Goal: Task Accomplishment & Management: Manage account settings

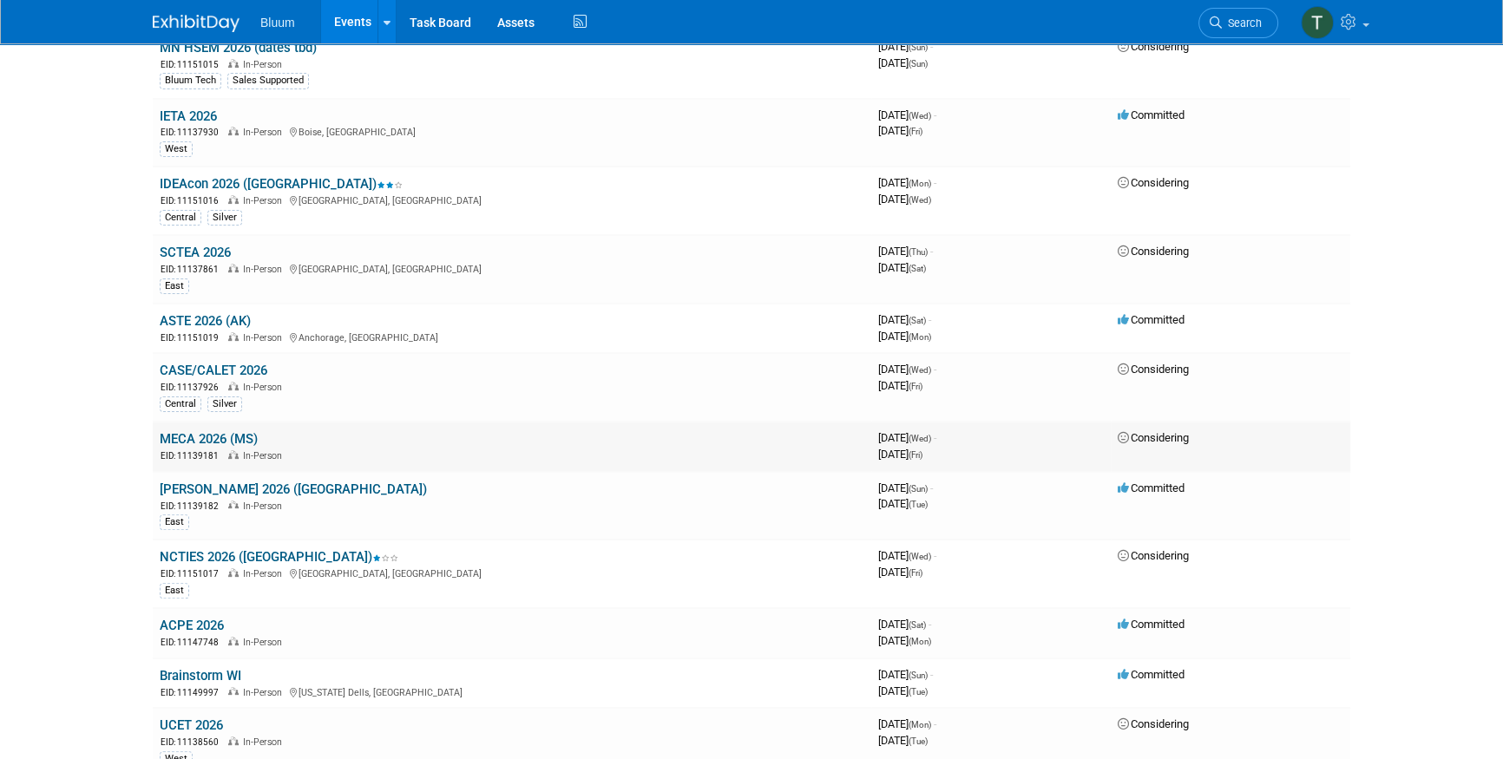
scroll to position [549, 0]
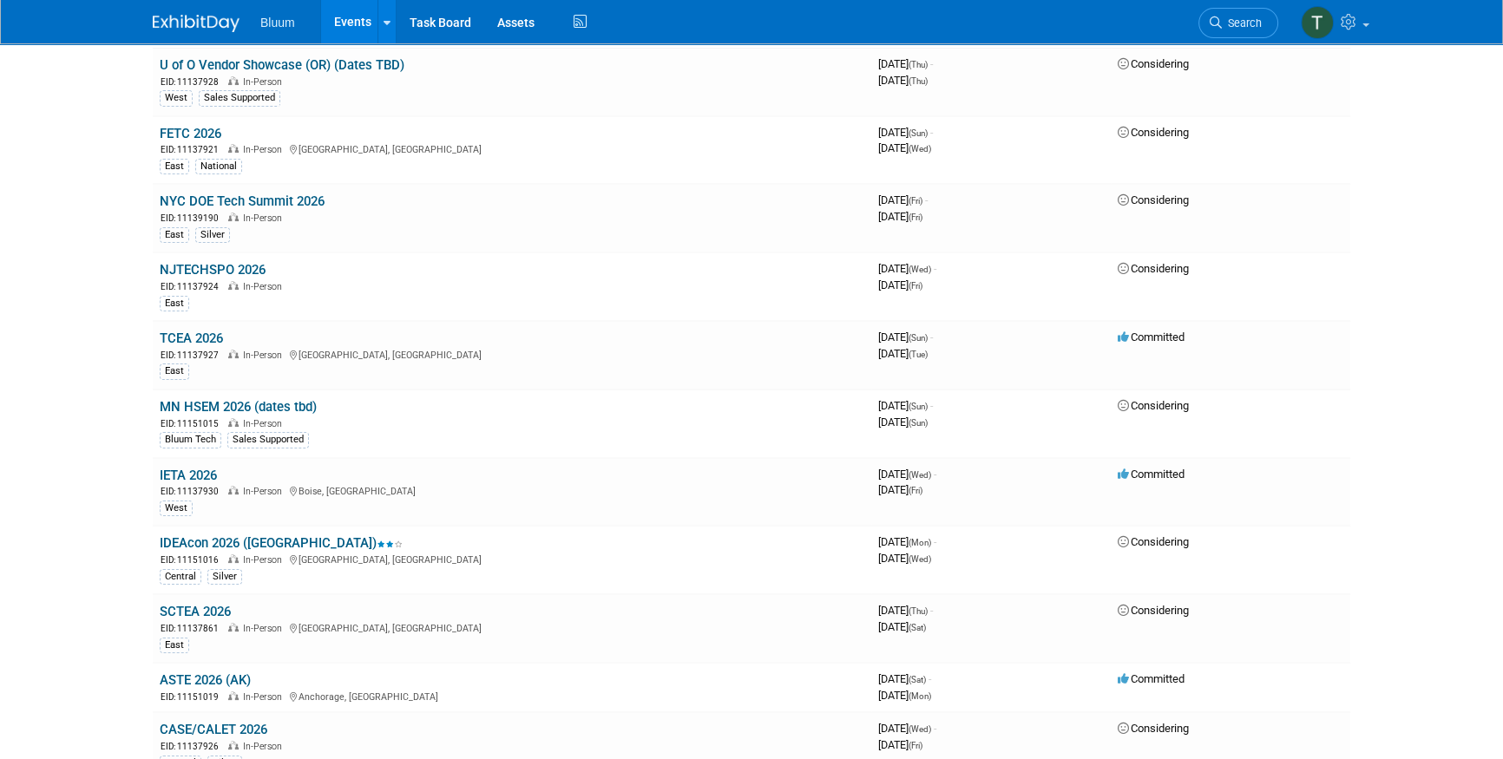
scroll to position [78, 0]
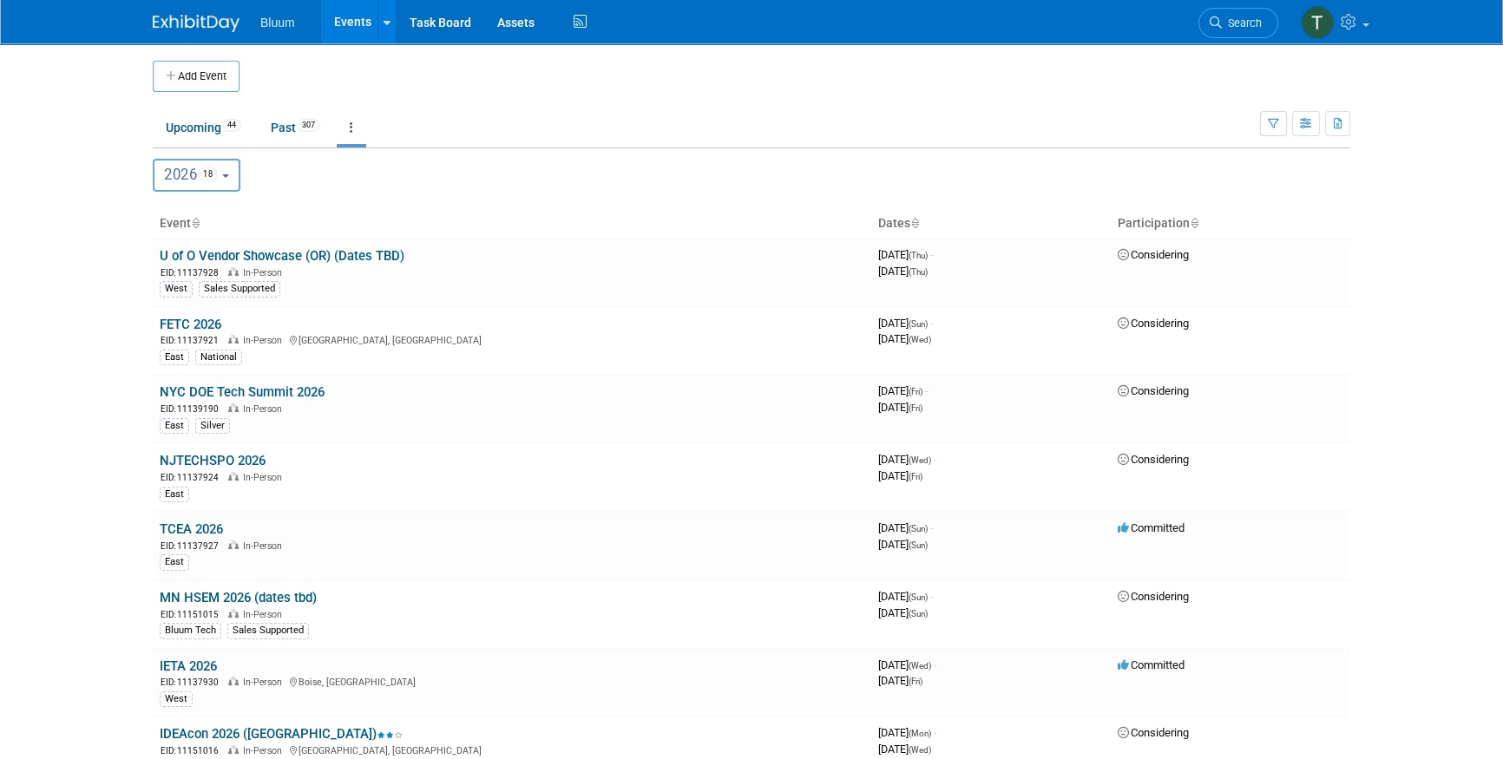
click at [218, 174] on span "18" at bounding box center [208, 174] width 20 height 15
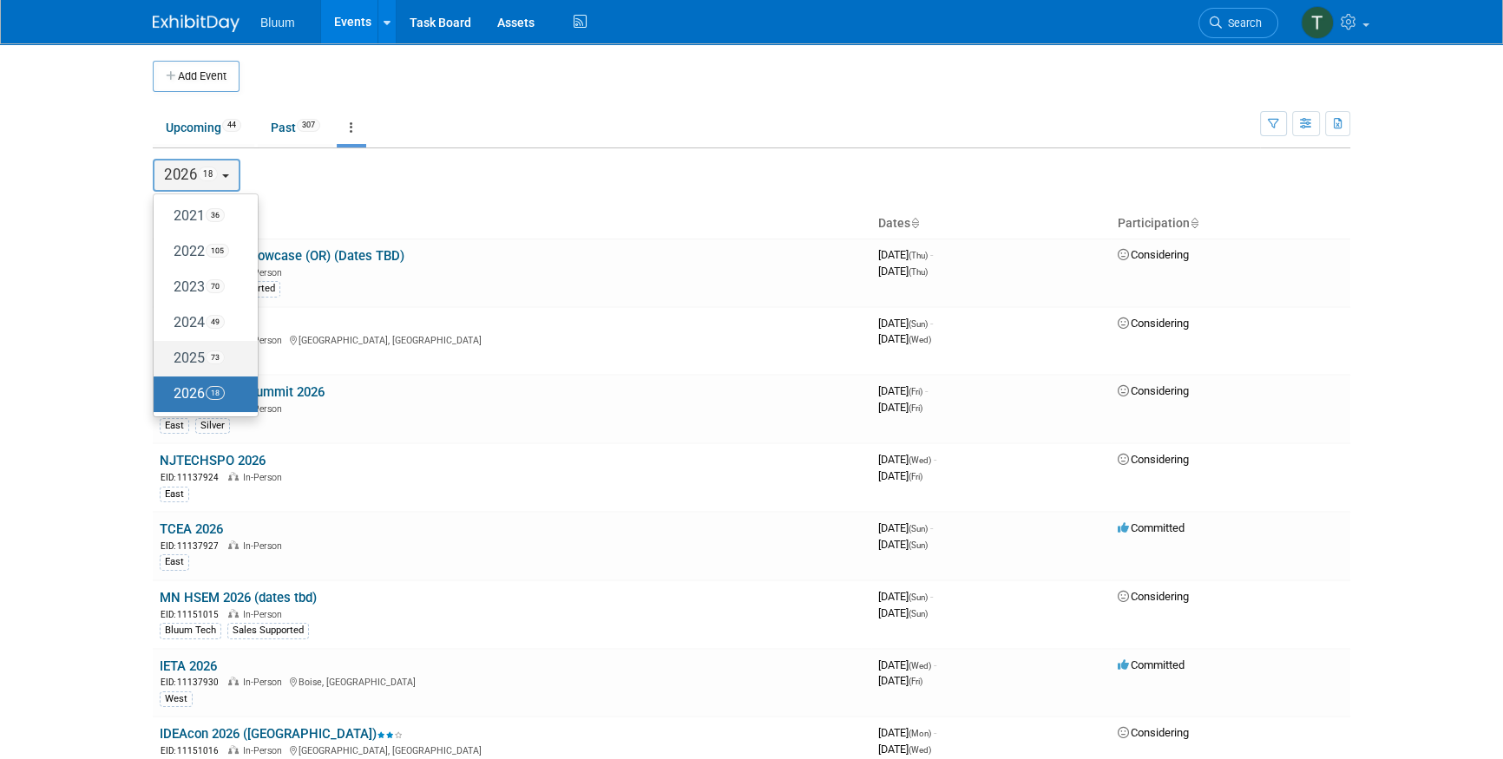
click at [208, 349] on label "2025 73" at bounding box center [201, 358] width 78 height 29
click at [167, 352] on input "2025 73" at bounding box center [161, 357] width 11 height 11
select select "2025"
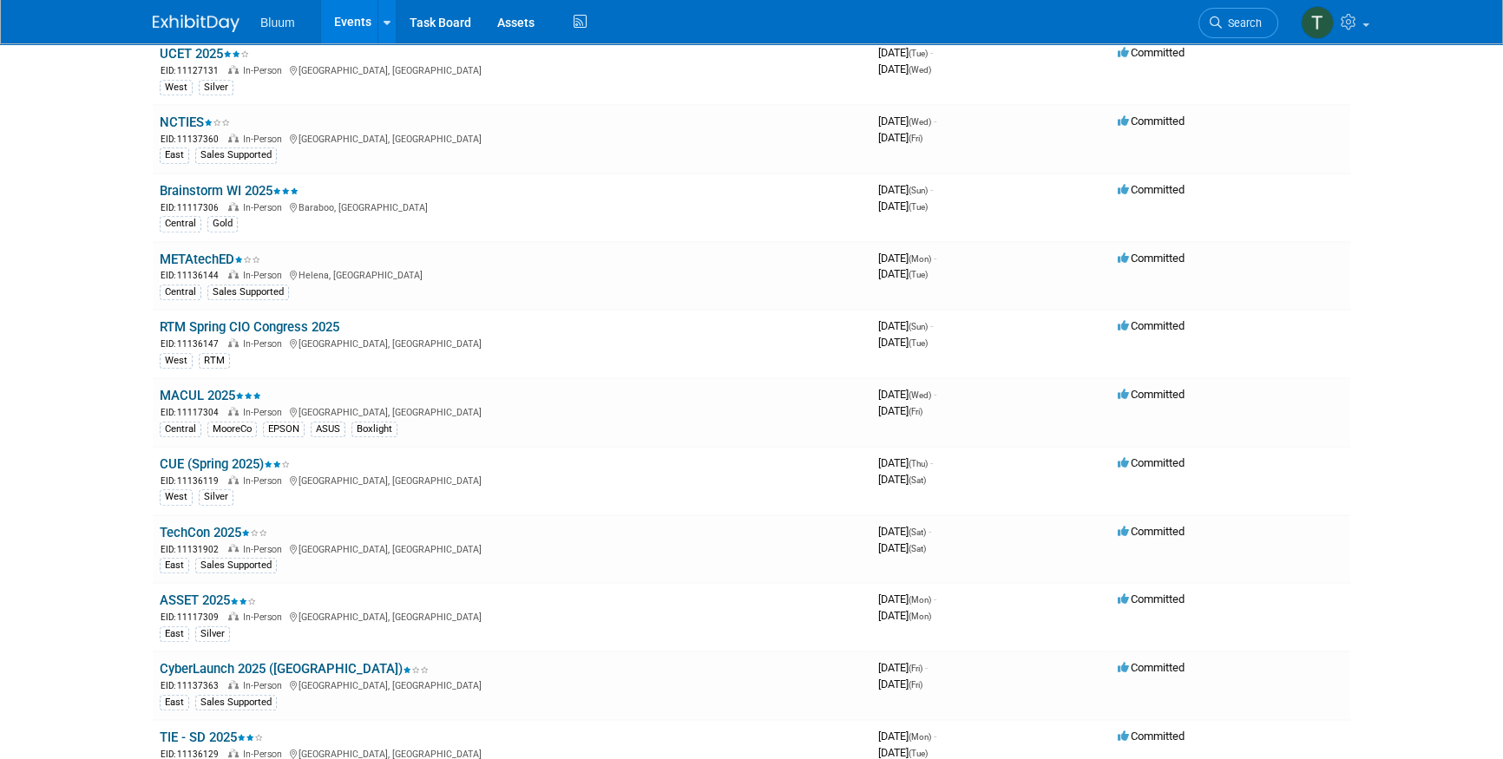
scroll to position [1103, 0]
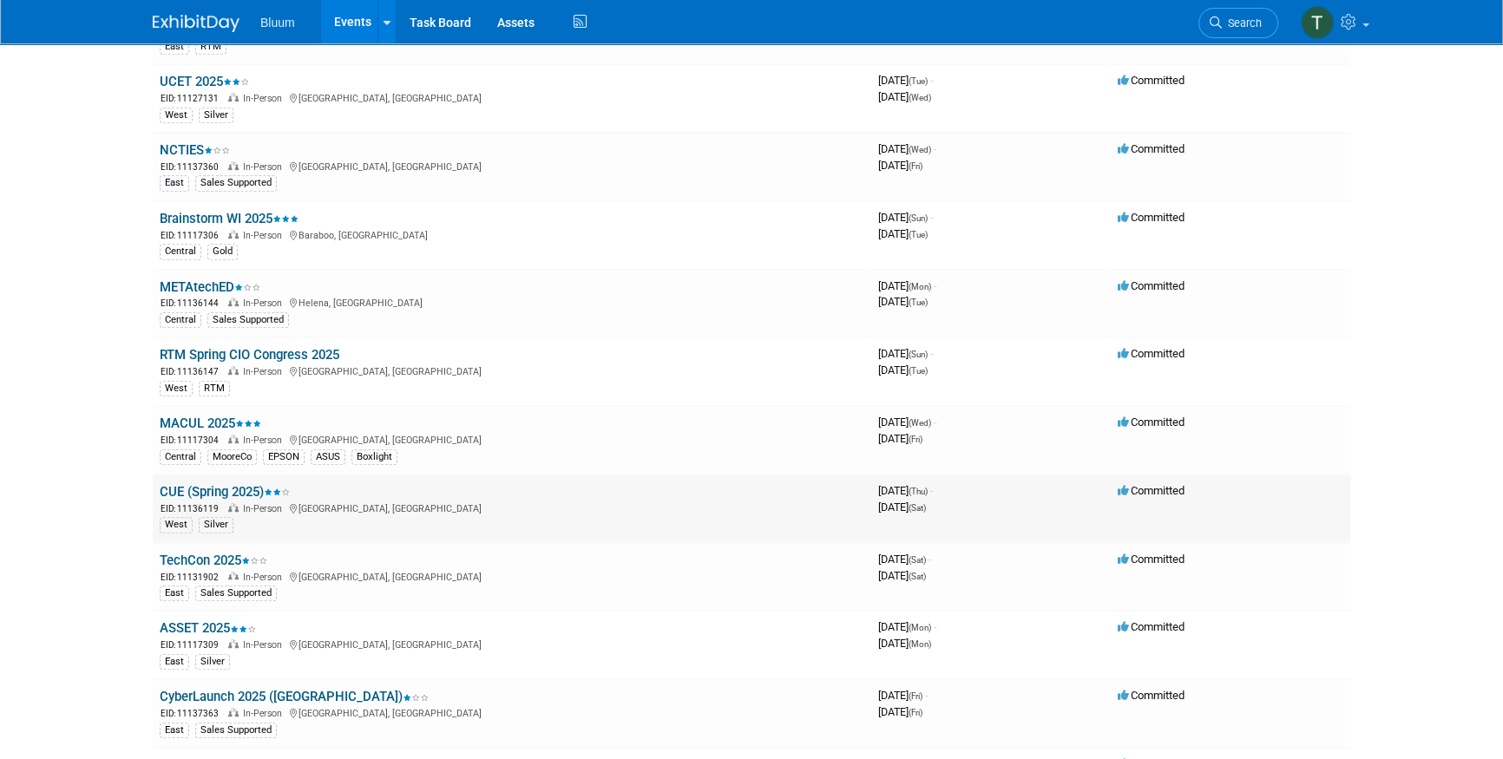
scroll to position [1025, 0]
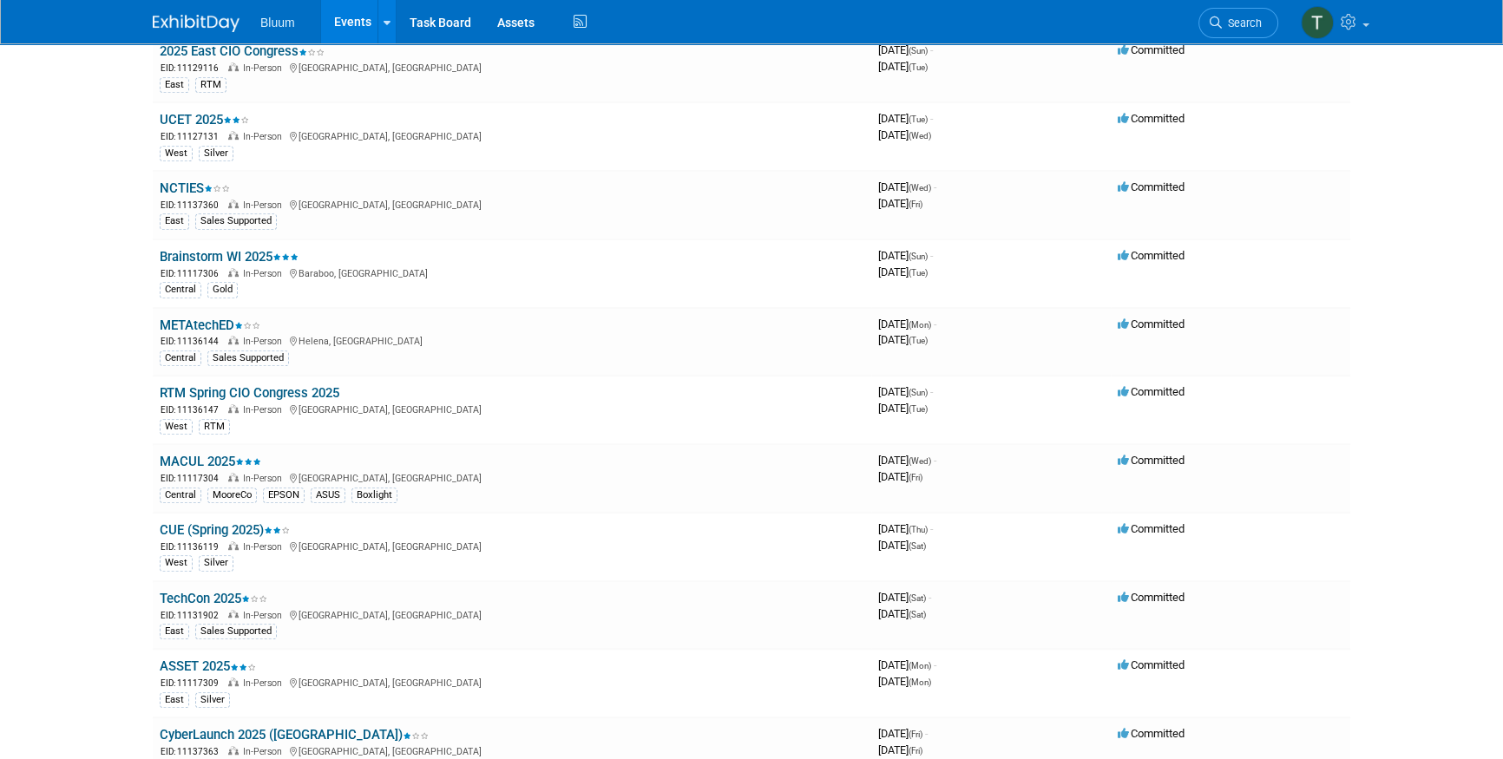
drag, startPoint x: 10, startPoint y: 500, endPoint x: 23, endPoint y: 500, distance: 12.1
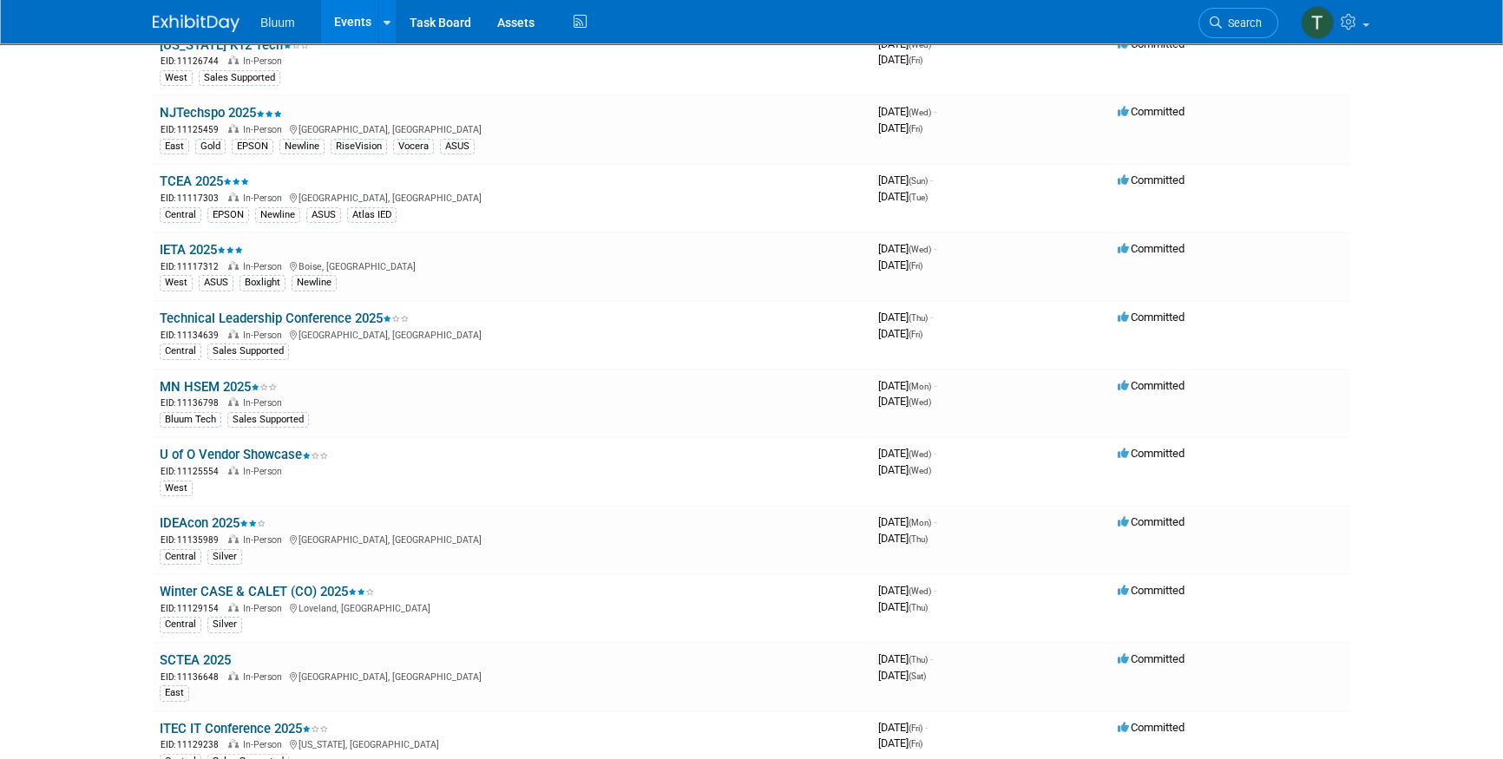
scroll to position [0, 0]
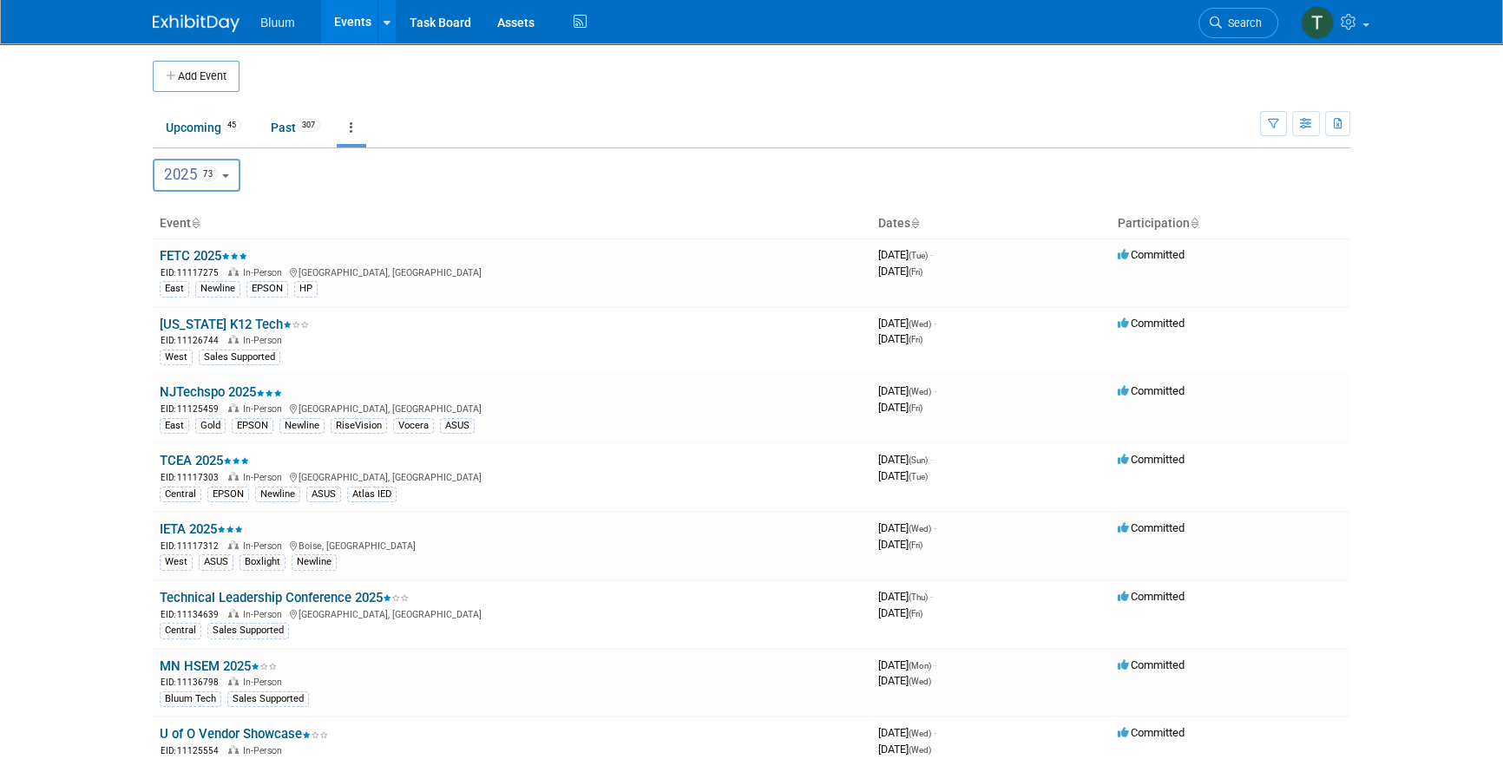
click at [432, 97] on td "Upcoming 45 Past 307 All Events 352 Past and Upcoming Grouped Annually Events g…" at bounding box center [706, 120] width 1107 height 56
click at [120, 390] on body "Bluum Events Add Event Bulk Upload Events Shareable Event Boards Recently Viewe…" at bounding box center [751, 379] width 1503 height 759
click at [1468, 383] on body "Bluum Events Add Event Bulk Upload Events Shareable Event Boards Recently Viewe…" at bounding box center [751, 379] width 1503 height 759
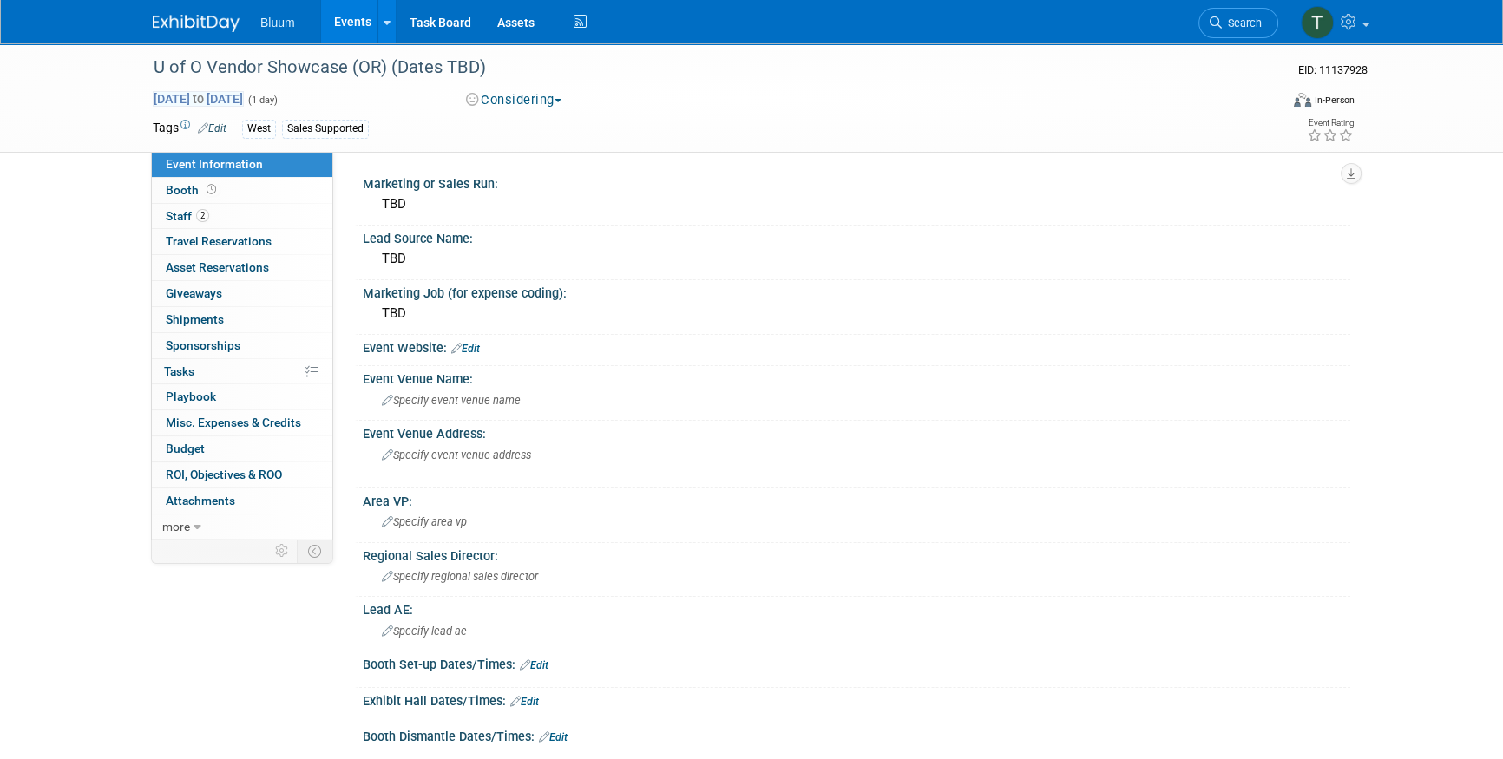
click at [211, 101] on span "Jan 1, 2026 to Jan 1, 2026" at bounding box center [198, 99] width 91 height 16
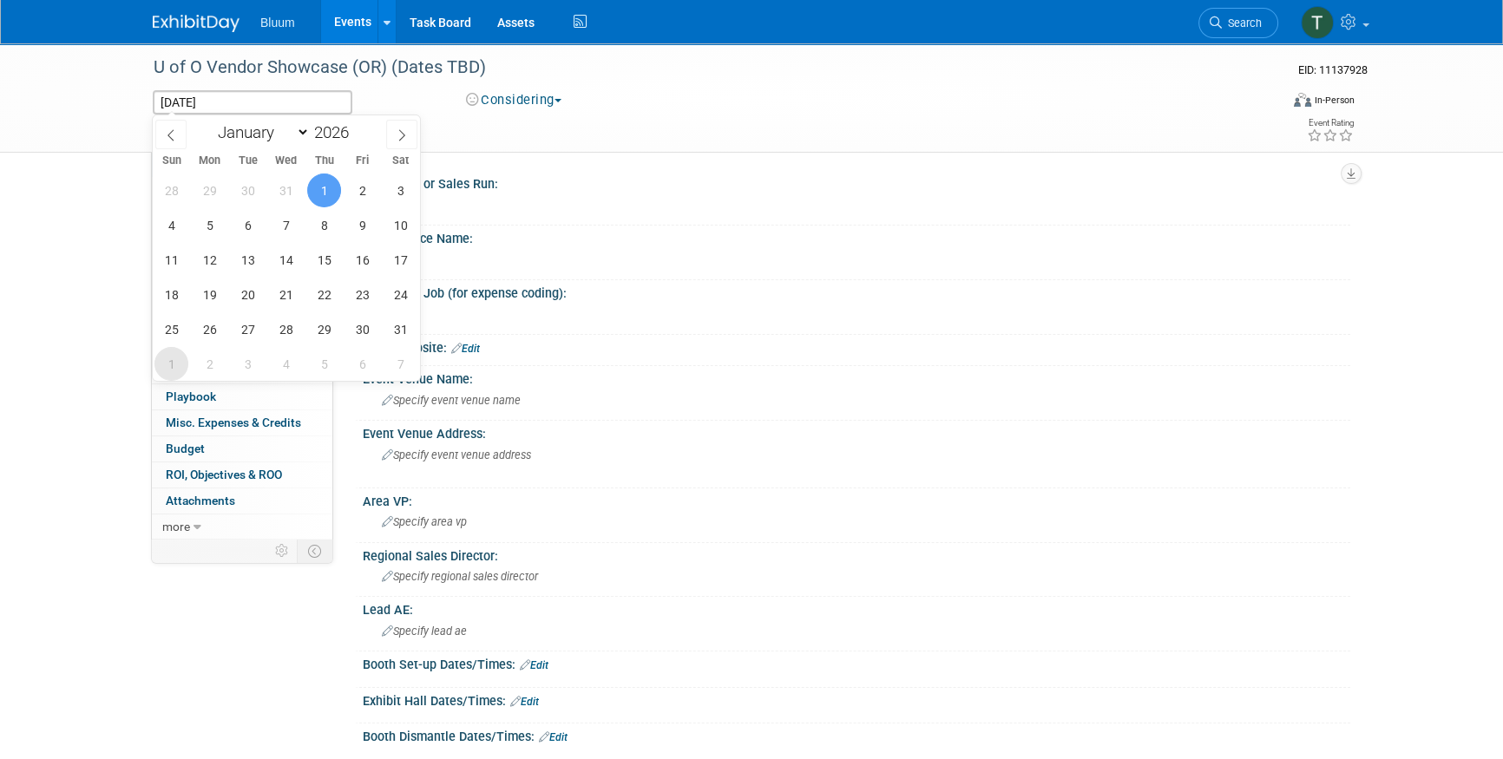
click at [174, 361] on span "1" at bounding box center [171, 364] width 34 height 34
type input "Feb 1, 2026"
click at [174, 361] on span "1" at bounding box center [171, 364] width 34 height 34
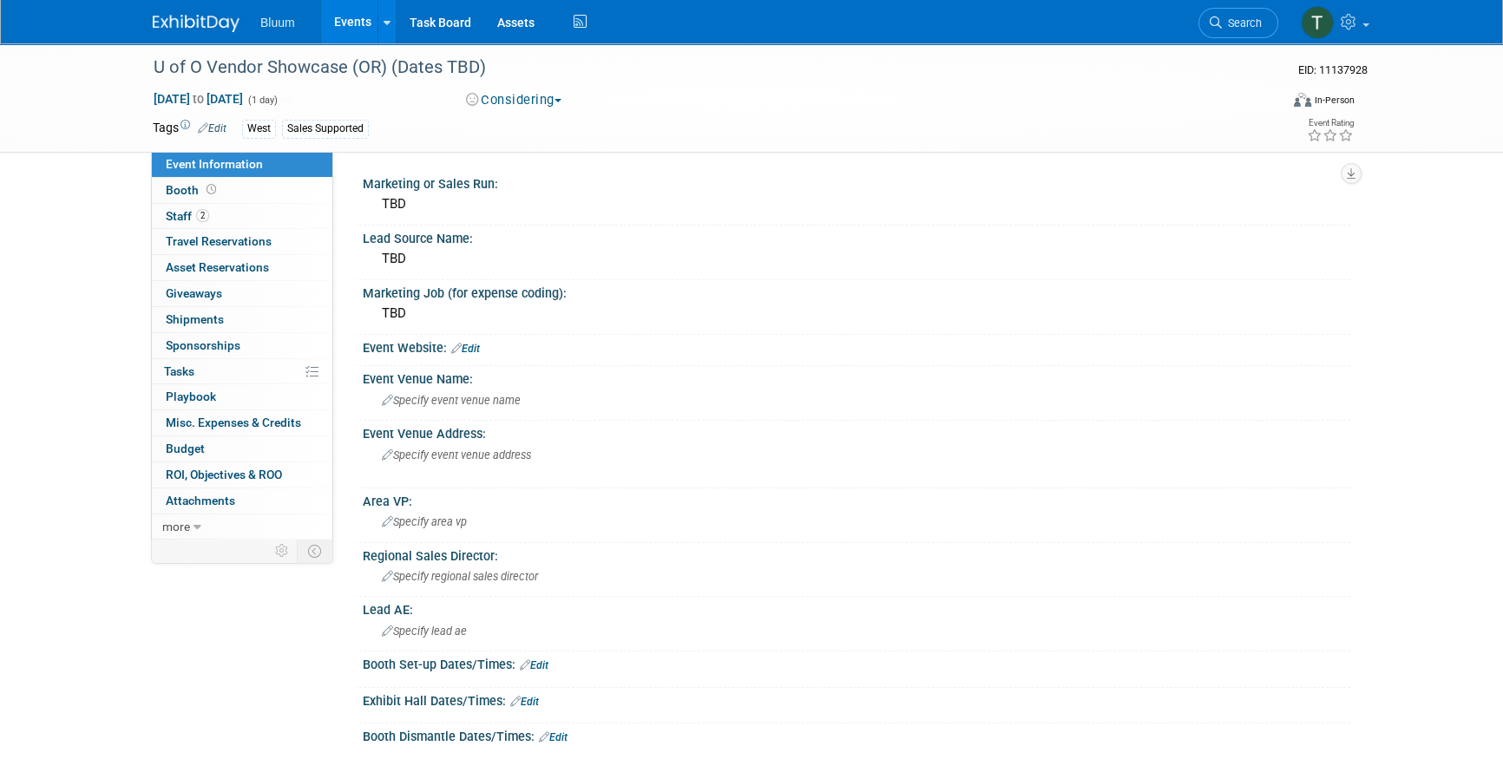
click at [337, 23] on link "Events" at bounding box center [352, 21] width 63 height 43
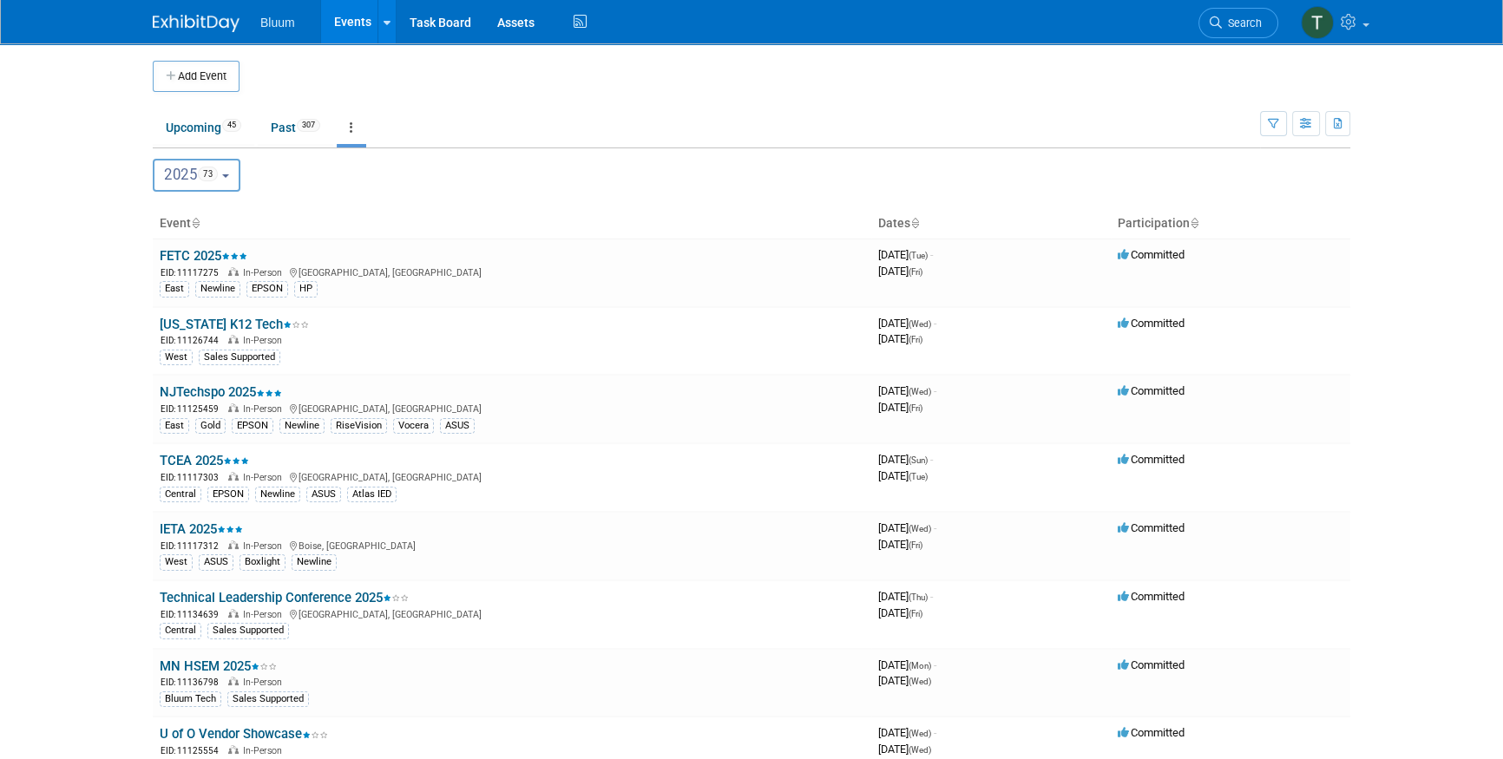
click at [207, 163] on button "2025 73" at bounding box center [197, 175] width 88 height 33
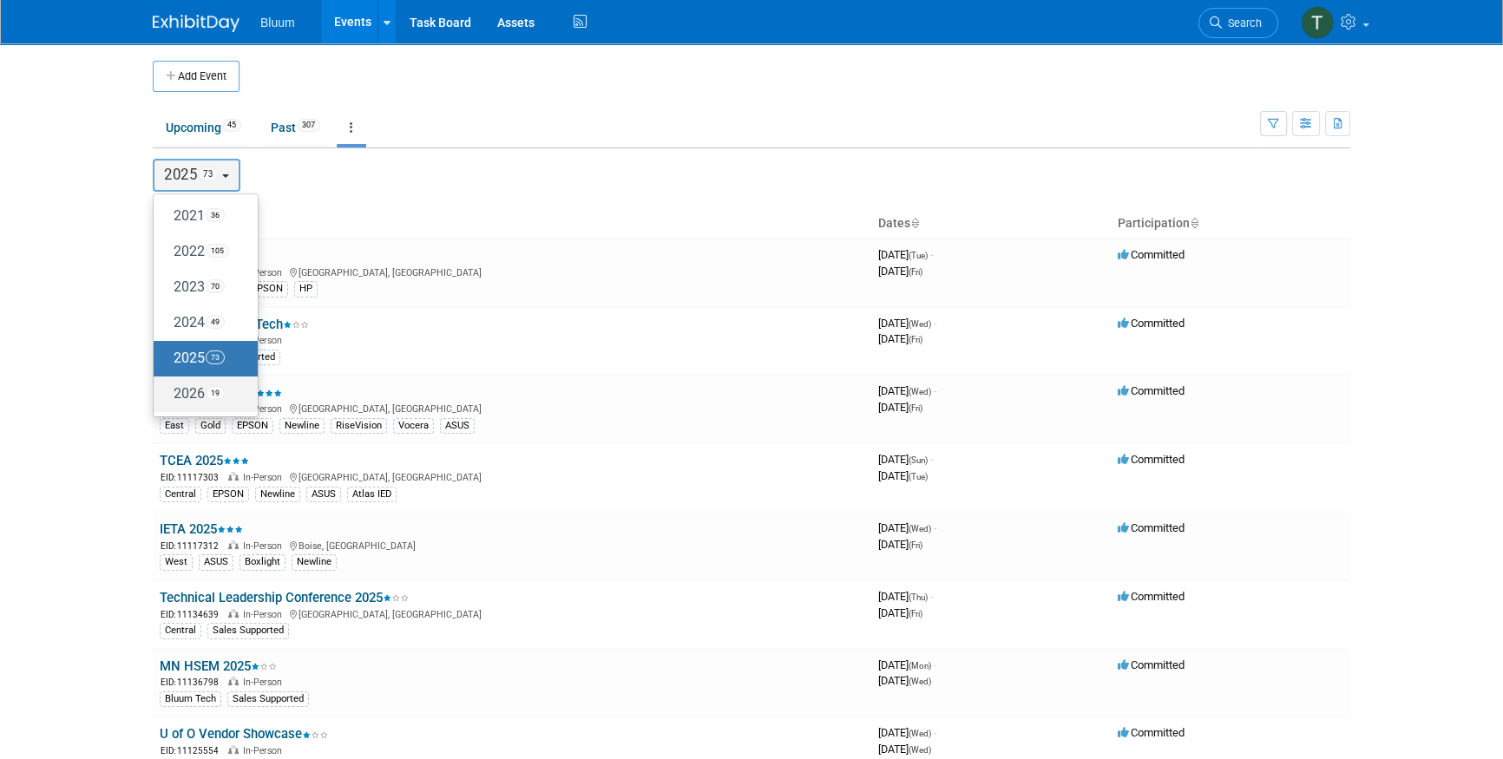
click at [206, 396] on label "2026 19" at bounding box center [201, 394] width 78 height 29
click at [167, 396] on input "2026 19" at bounding box center [161, 393] width 11 height 11
select select "2026"
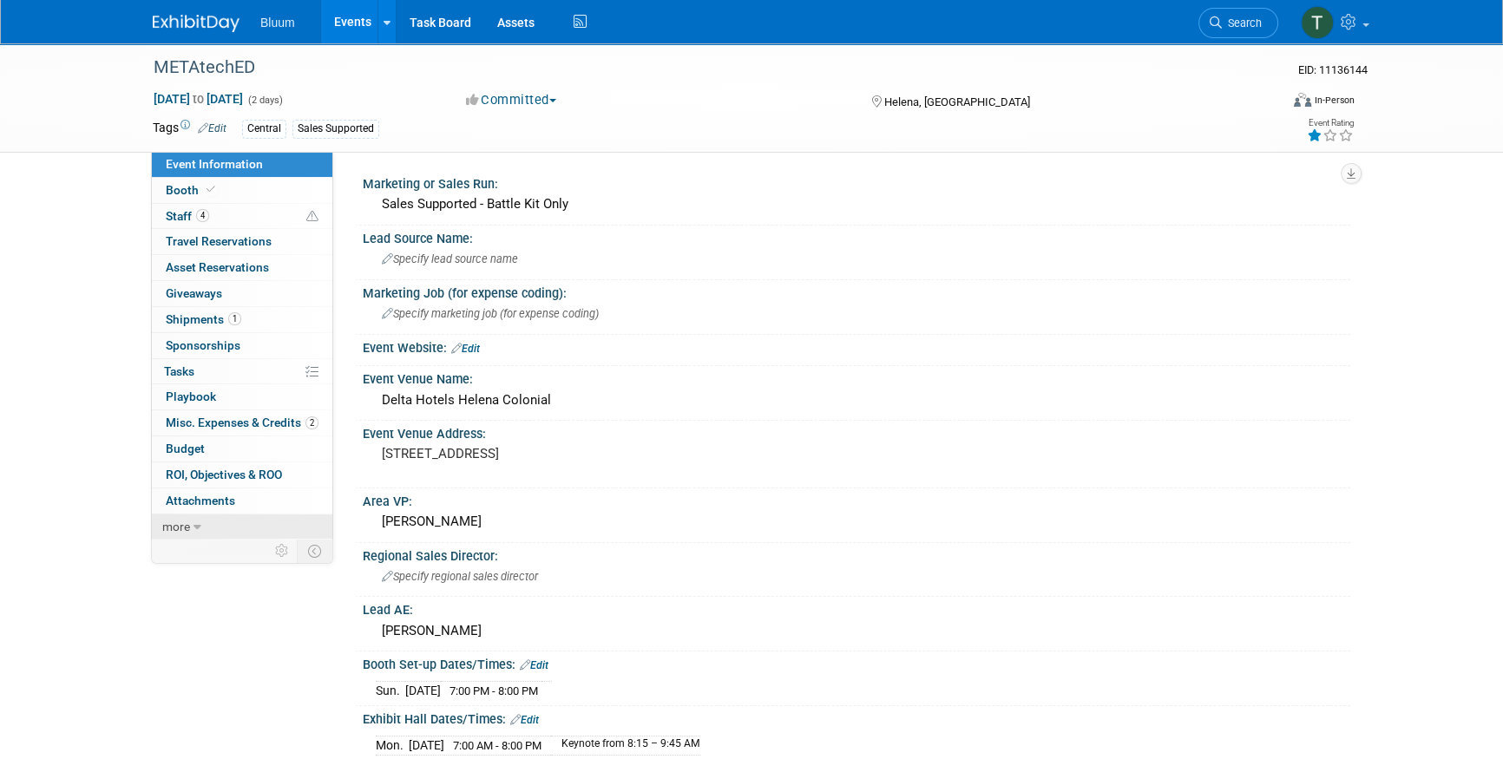
click at [254, 526] on link "more" at bounding box center [242, 526] width 180 height 25
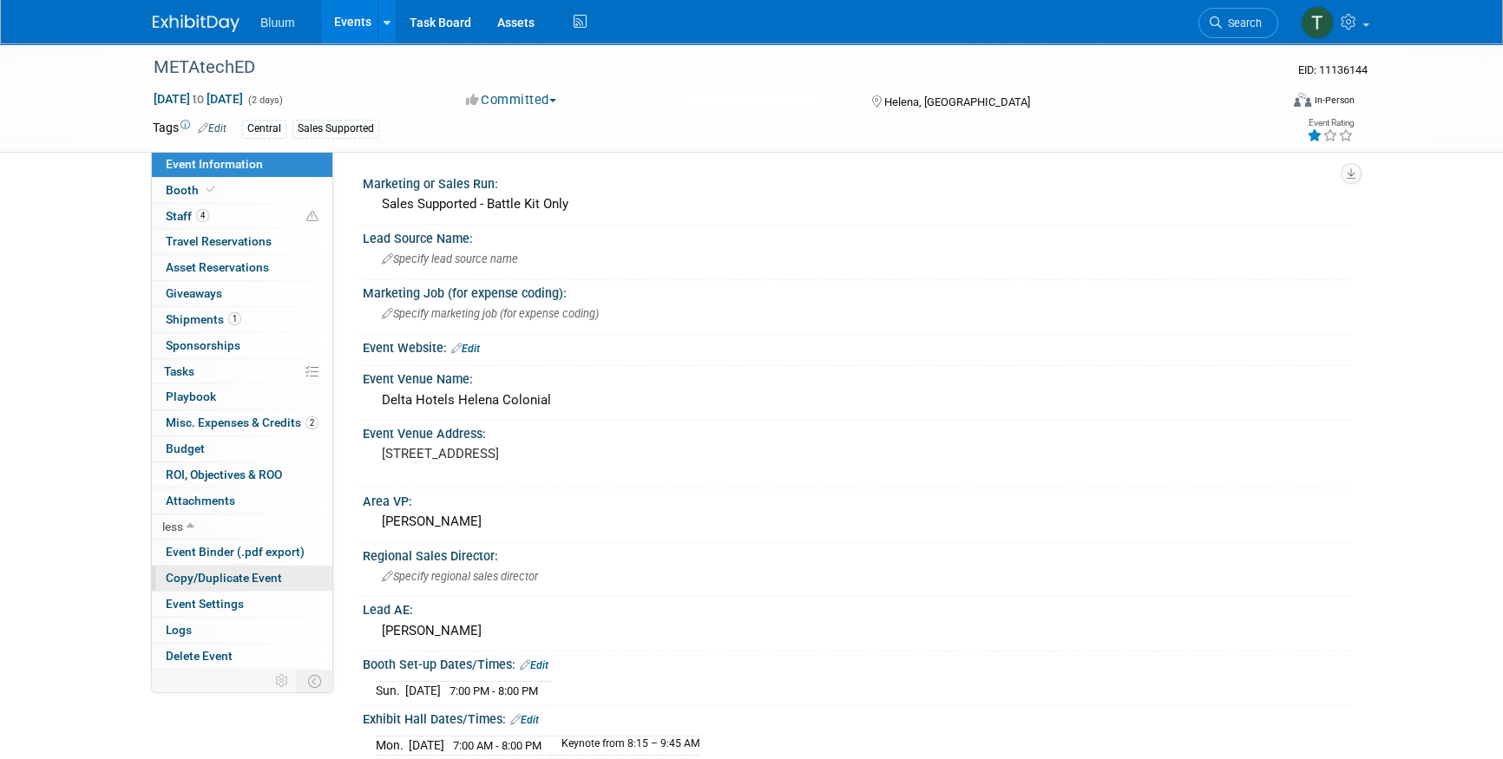
click at [242, 573] on span "Copy/Duplicate Event" at bounding box center [224, 578] width 116 height 14
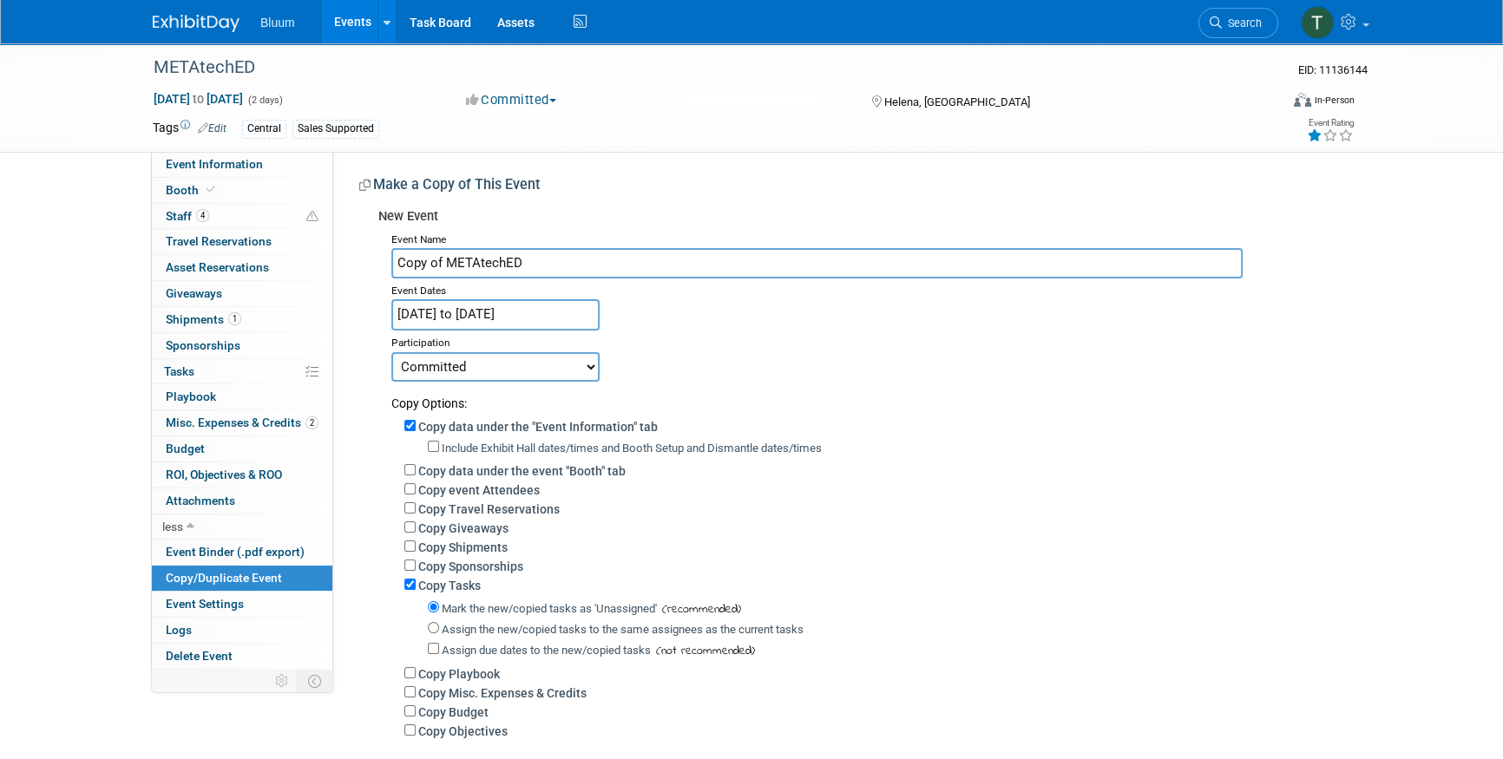
drag, startPoint x: 440, startPoint y: 260, endPoint x: 364, endPoint y: 260, distance: 75.5
click at [364, 260] on div "New Event Event Name Copy of METAtechED Event Dates [DATE] to [DATE] Duplicate …" at bounding box center [848, 493] width 978 height 586
click at [608, 272] on input "METAtechED" at bounding box center [816, 263] width 851 height 30
type input "METAtechED 2026 (MT)"
click at [503, 315] on input "[DATE] to [DATE]" at bounding box center [495, 314] width 208 height 30
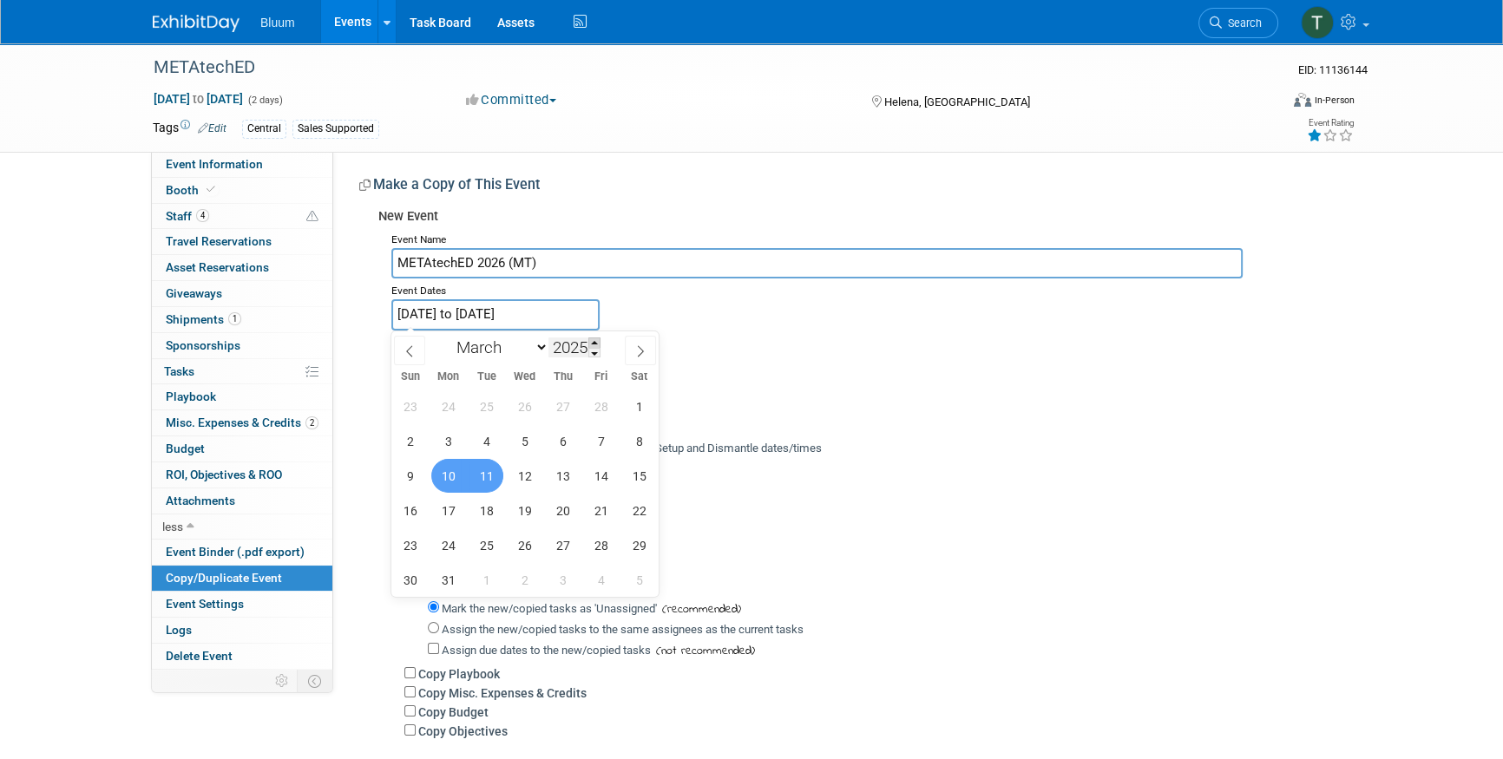
click at [596, 344] on span at bounding box center [594, 342] width 12 height 10
type input "2026"
click at [436, 449] on span "9" at bounding box center [448, 441] width 34 height 34
click at [479, 444] on span "10" at bounding box center [486, 441] width 34 height 34
type input "Mar 9, 2026 to Mar 10, 2026"
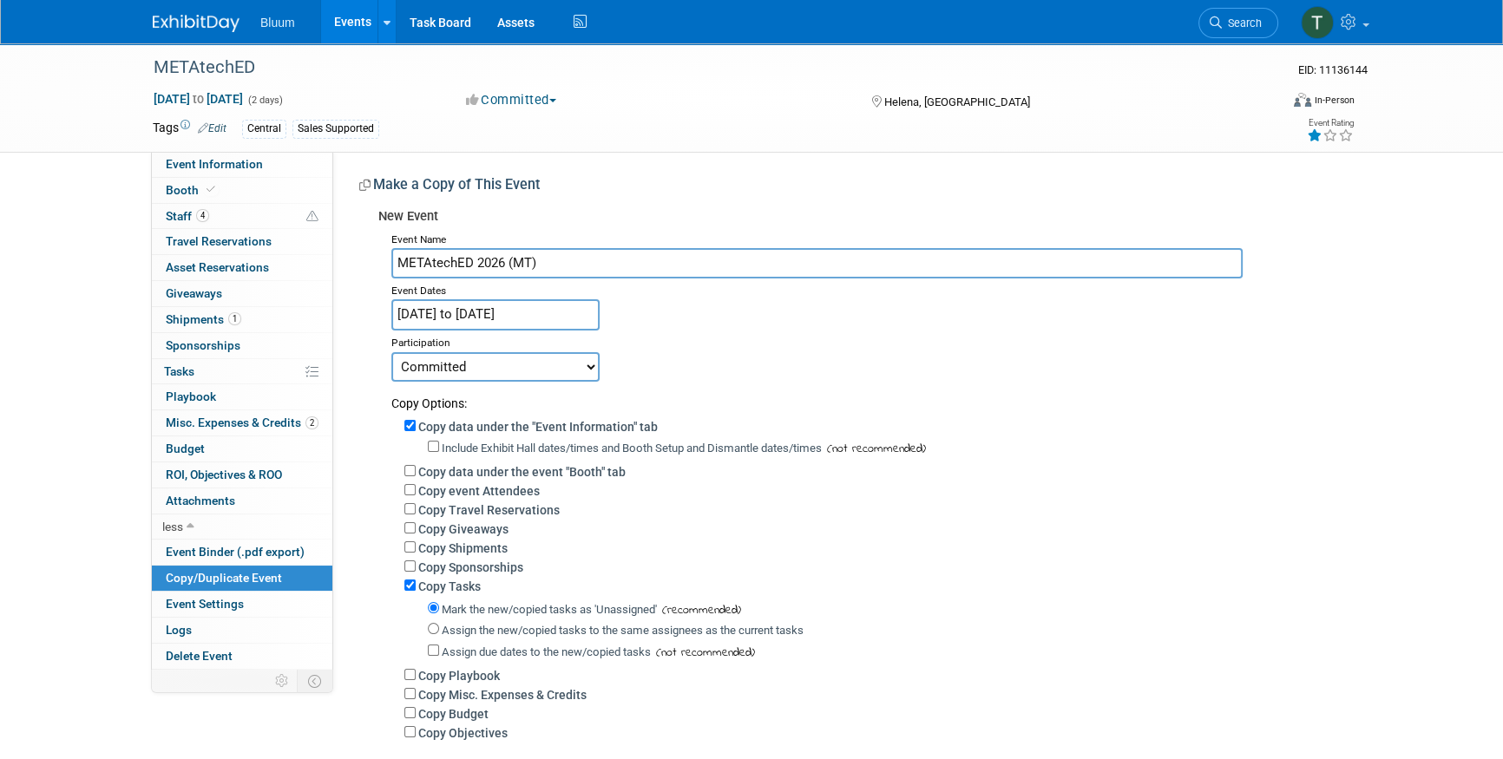
click at [565, 259] on input "METAtechED 2026 (MT)" at bounding box center [816, 263] width 851 height 30
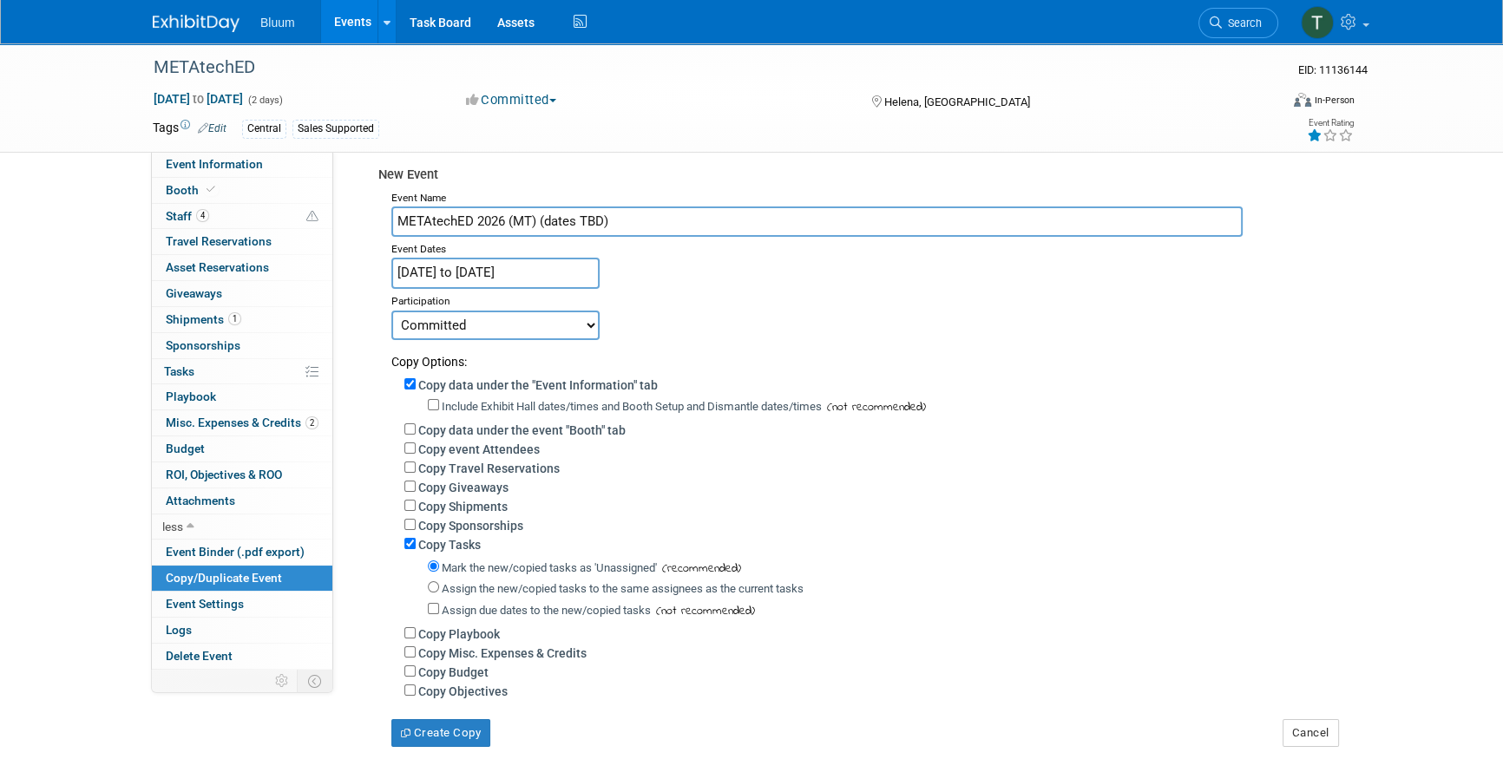
scroll to position [78, 0]
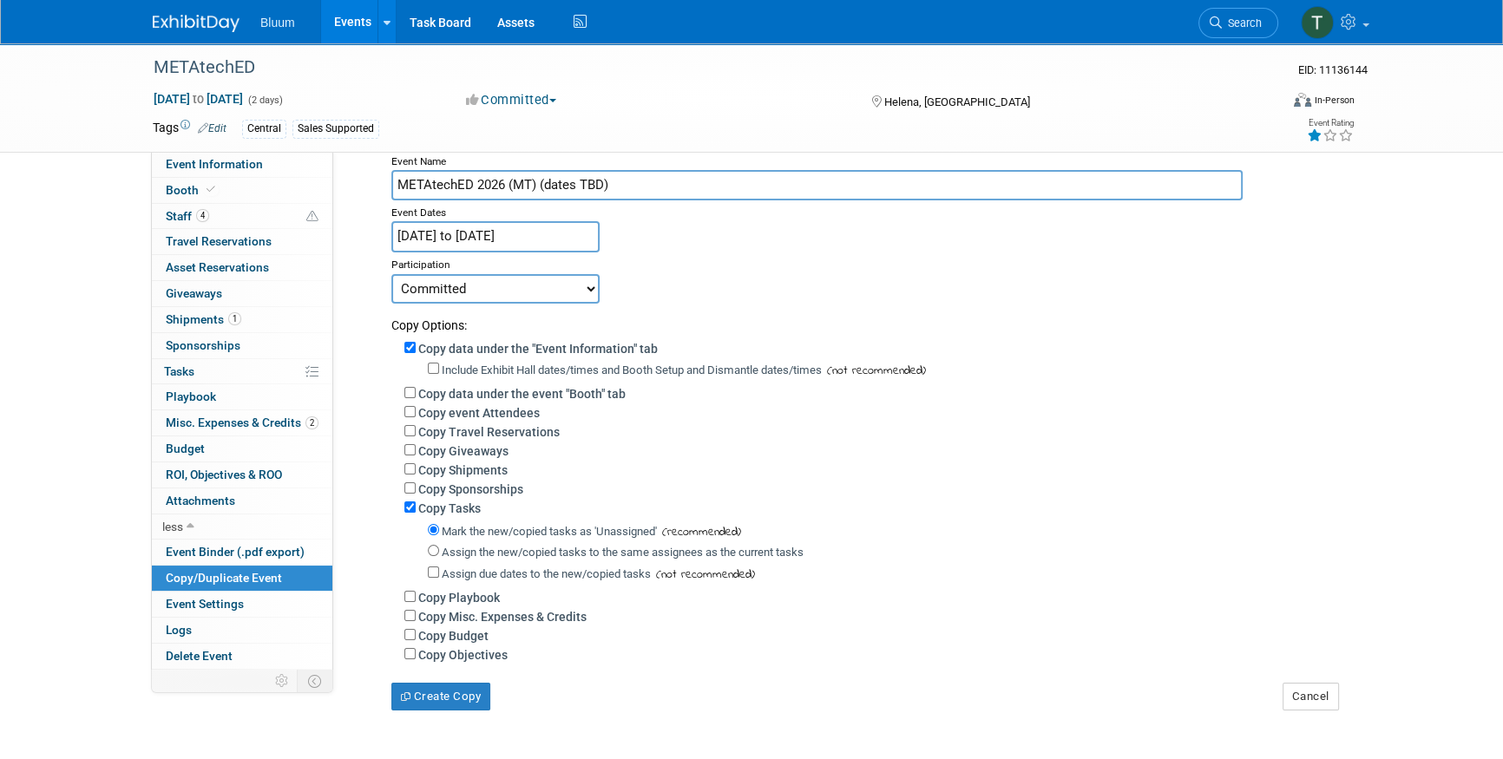
type input "METAtechED 2026 (MT) (dates TBD)"
click at [408, 506] on input "Copy Tasks" at bounding box center [409, 506] width 11 height 11
checkbox input "false"
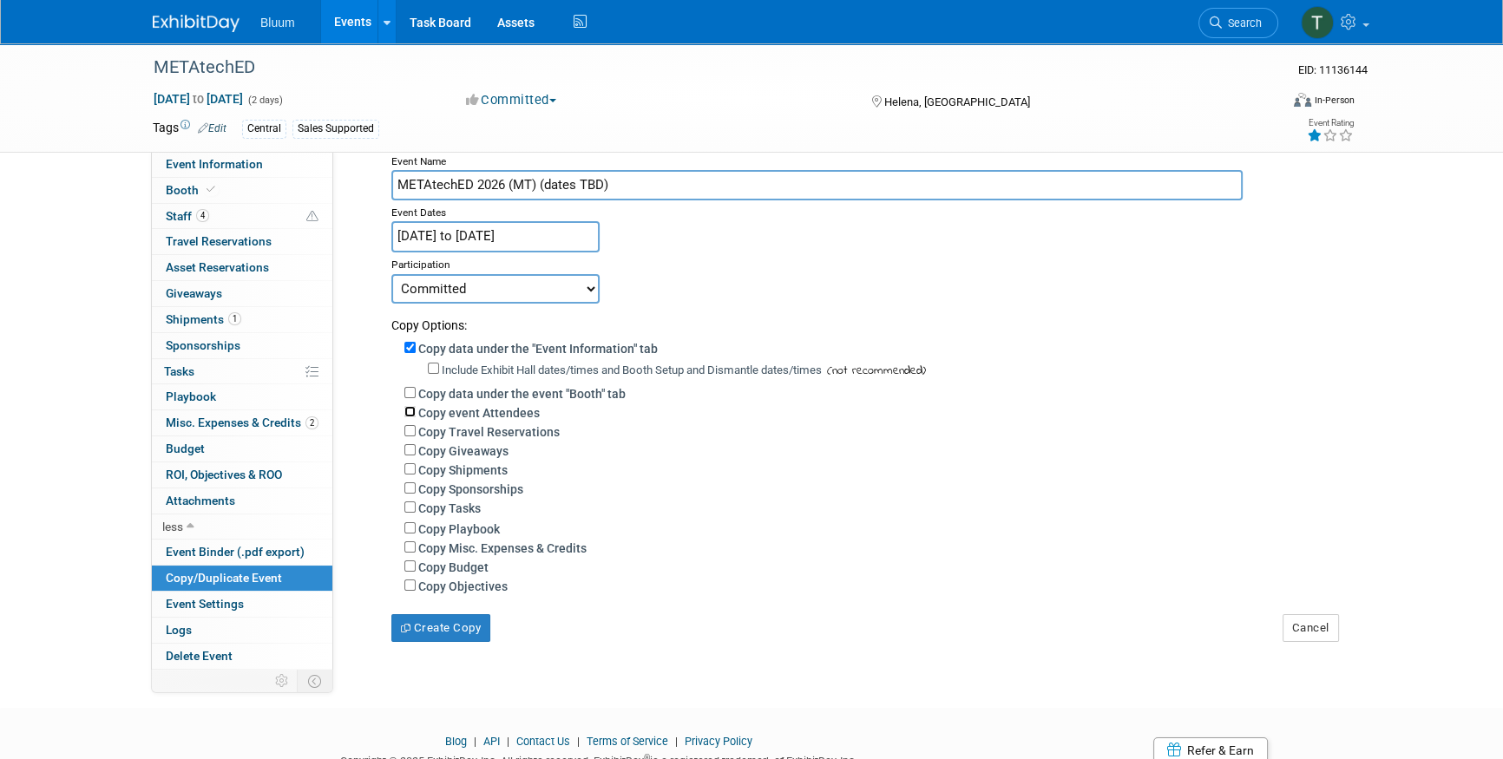
click at [407, 413] on input "Copy event Attendees" at bounding box center [409, 411] width 11 height 11
checkbox input "true"
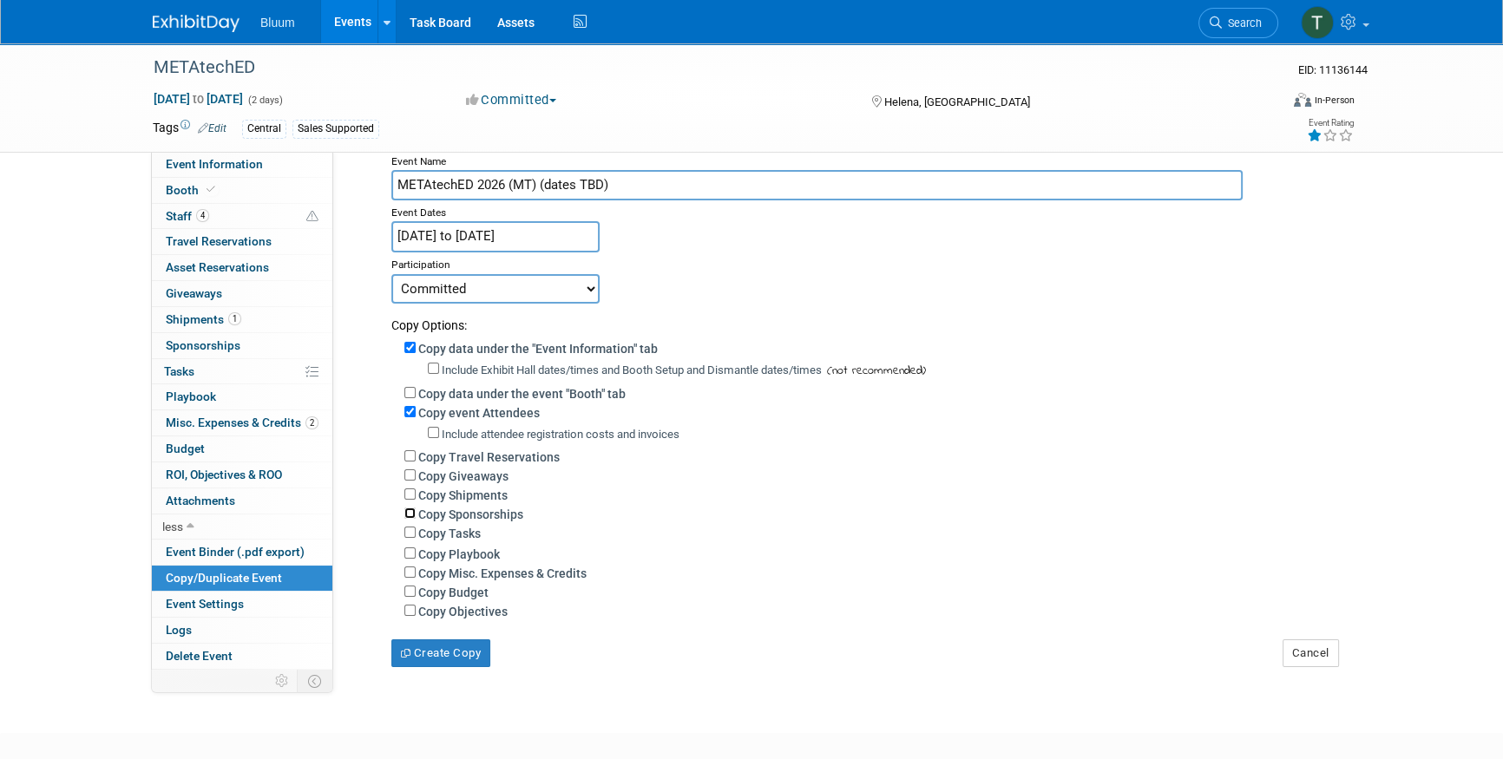
click at [408, 516] on input "Copy Sponsorships" at bounding box center [409, 513] width 11 height 11
checkbox input "true"
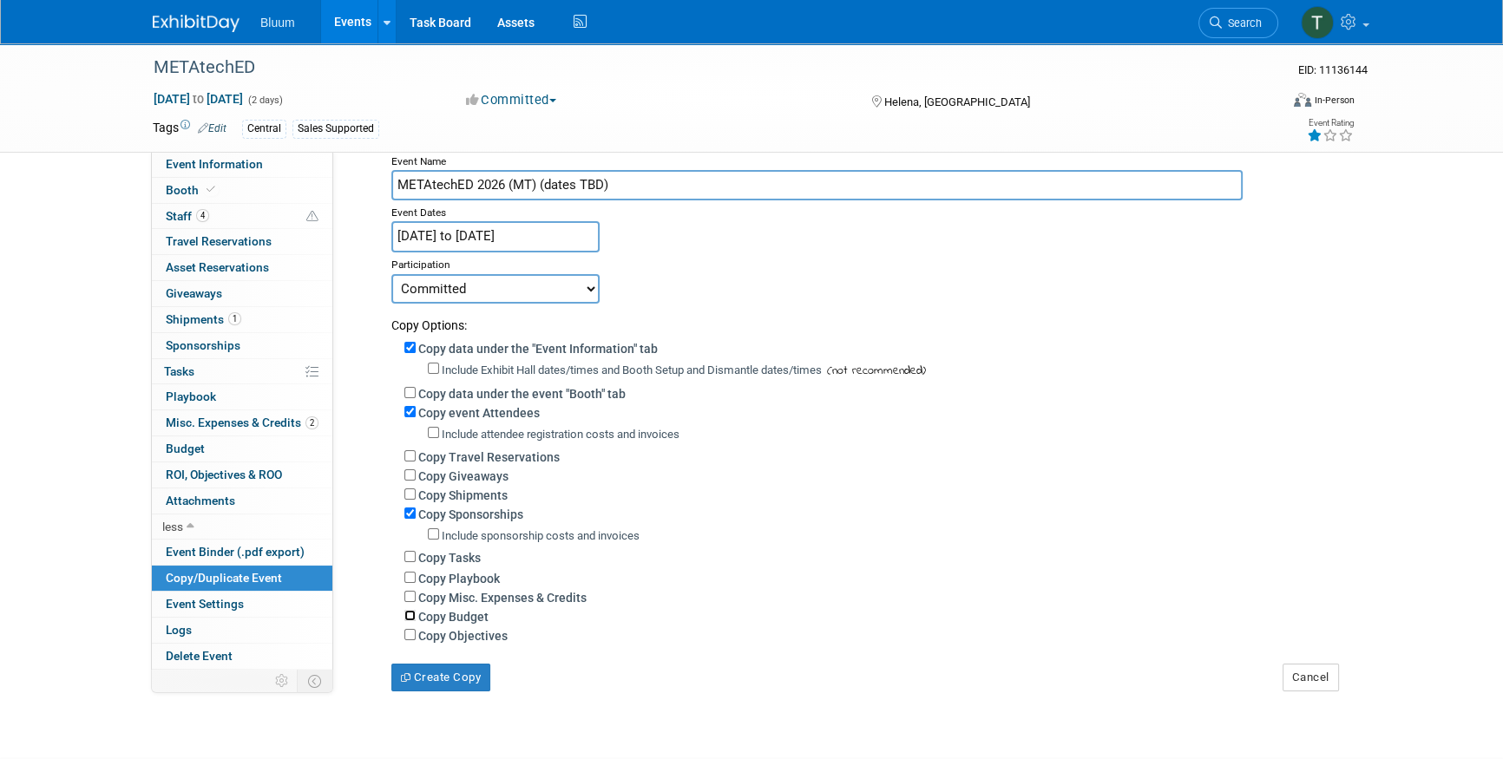
click at [412, 616] on input "Copy Budget" at bounding box center [409, 615] width 11 height 11
checkbox input "true"
click at [501, 285] on select "Committed Considering Not Going Canceled" at bounding box center [495, 288] width 208 height 29
select select "2"
click at [391, 274] on select "Committed Considering Not Going Canceled" at bounding box center [495, 288] width 208 height 29
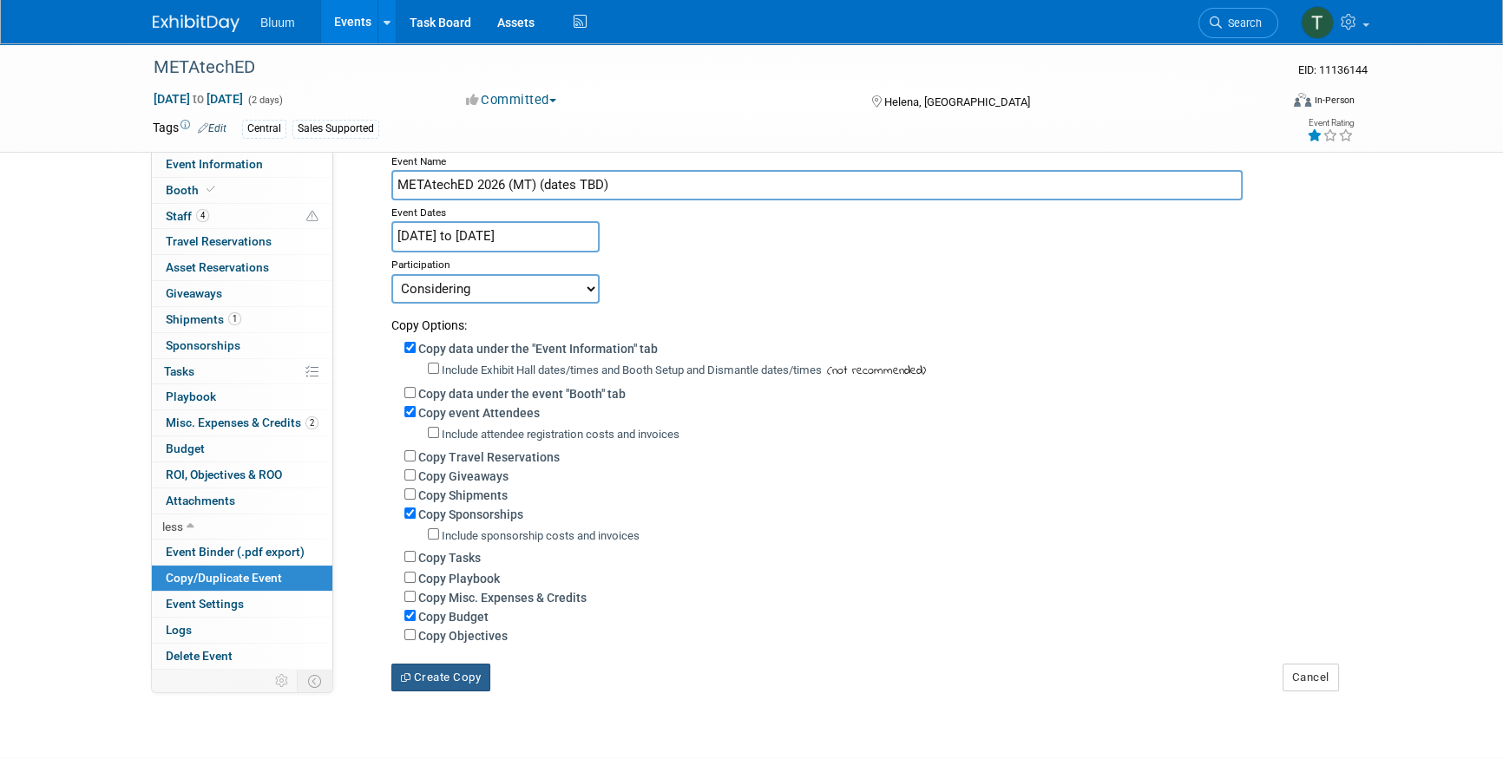
click at [427, 677] on button "Create Copy" at bounding box center [440, 678] width 99 height 28
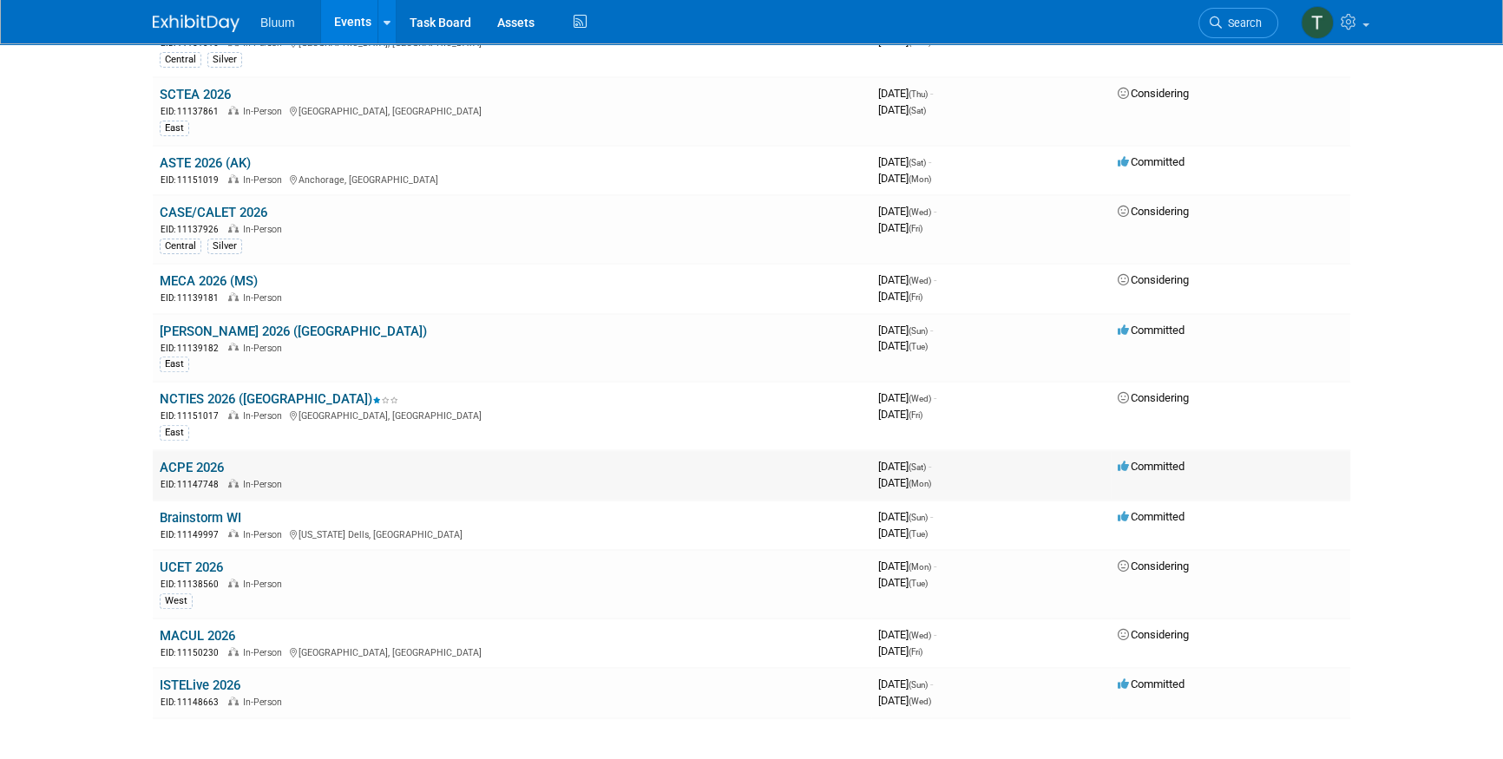
scroll to position [707, 0]
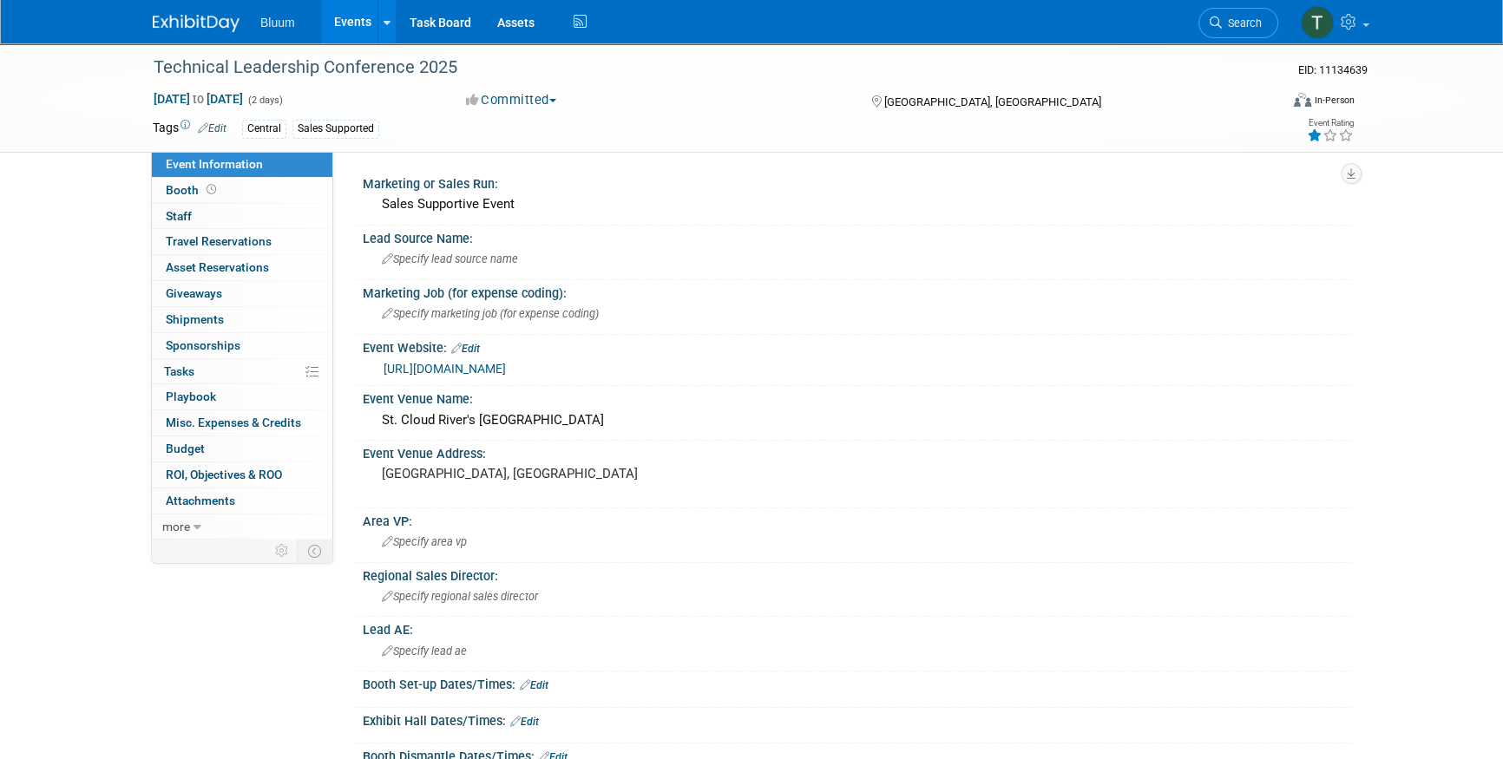
click at [470, 368] on link "[URL][DOMAIN_NAME]" at bounding box center [444, 369] width 122 height 14
click at [224, 517] on link "more" at bounding box center [242, 526] width 180 height 25
click at [232, 580] on span "Copy/Duplicate Event" at bounding box center [224, 578] width 116 height 14
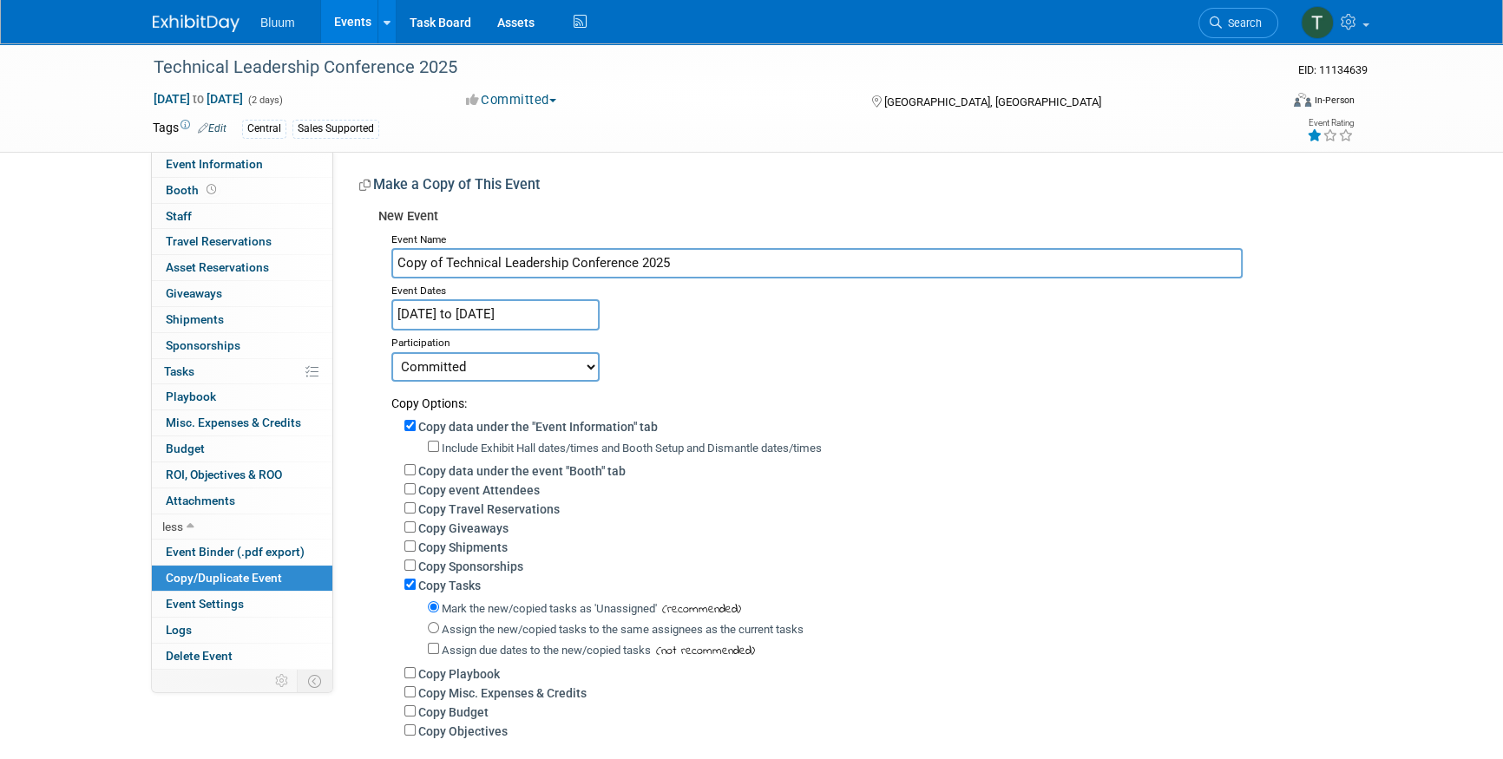
click at [525, 312] on input "[DATE] to [DATE]" at bounding box center [495, 314] width 208 height 30
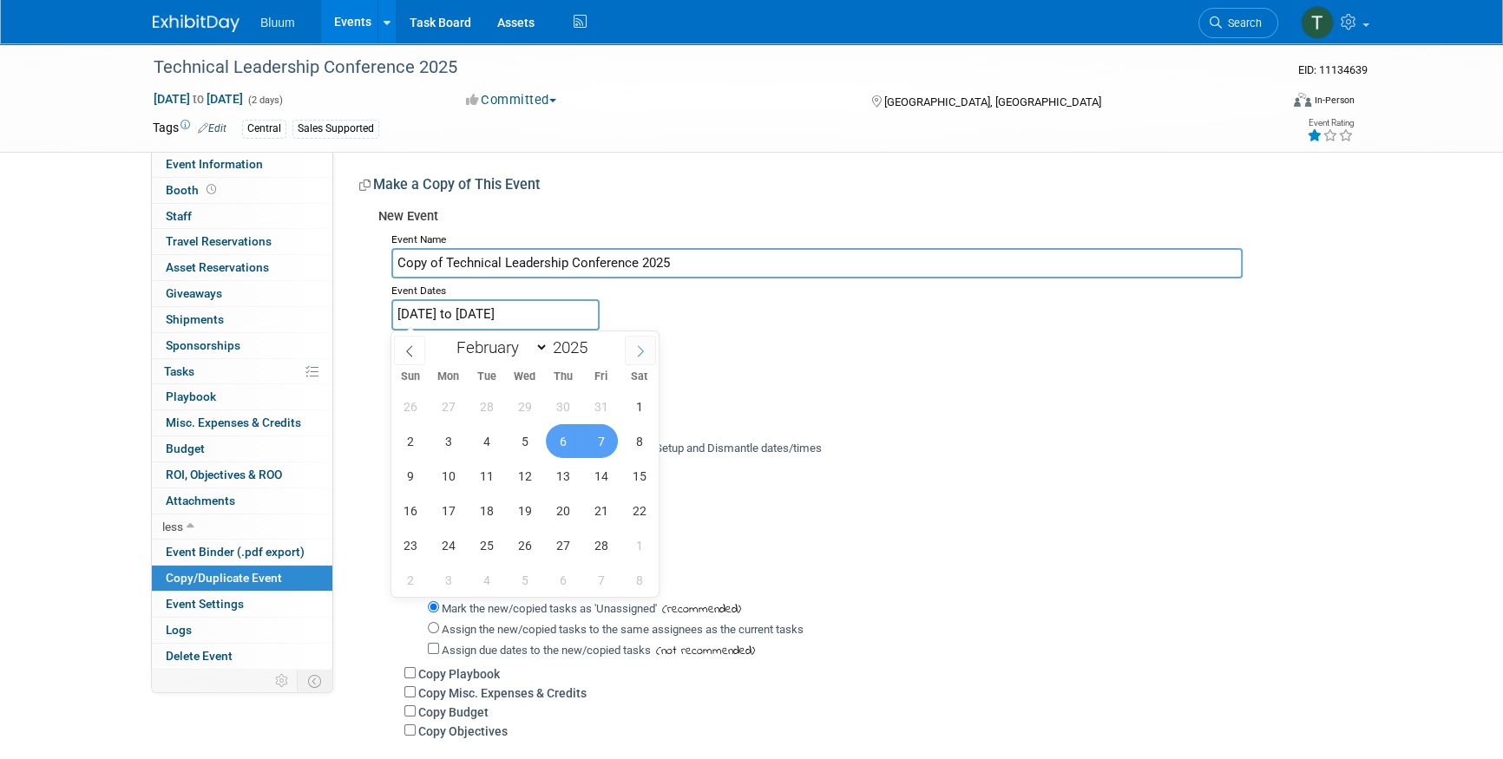
click at [631, 346] on span at bounding box center [640, 350] width 31 height 29
click at [396, 345] on span at bounding box center [409, 350] width 31 height 29
select select "1"
click at [593, 342] on span at bounding box center [594, 342] width 12 height 10
type input "2026"
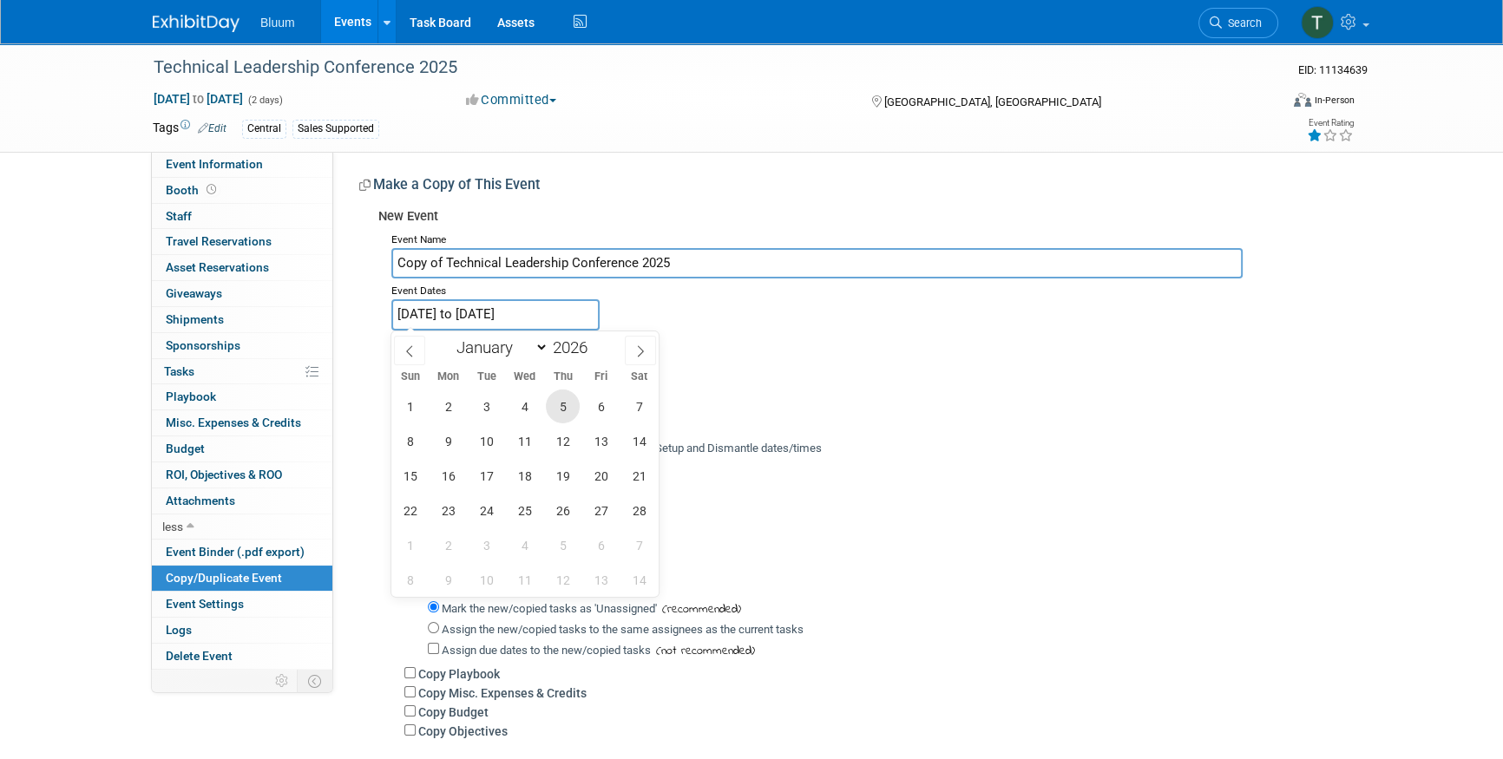
click at [568, 409] on span "5" at bounding box center [563, 407] width 34 height 34
click at [593, 407] on span "6" at bounding box center [601, 407] width 34 height 34
type input "Feb 5, 2026 to Feb 6, 2026"
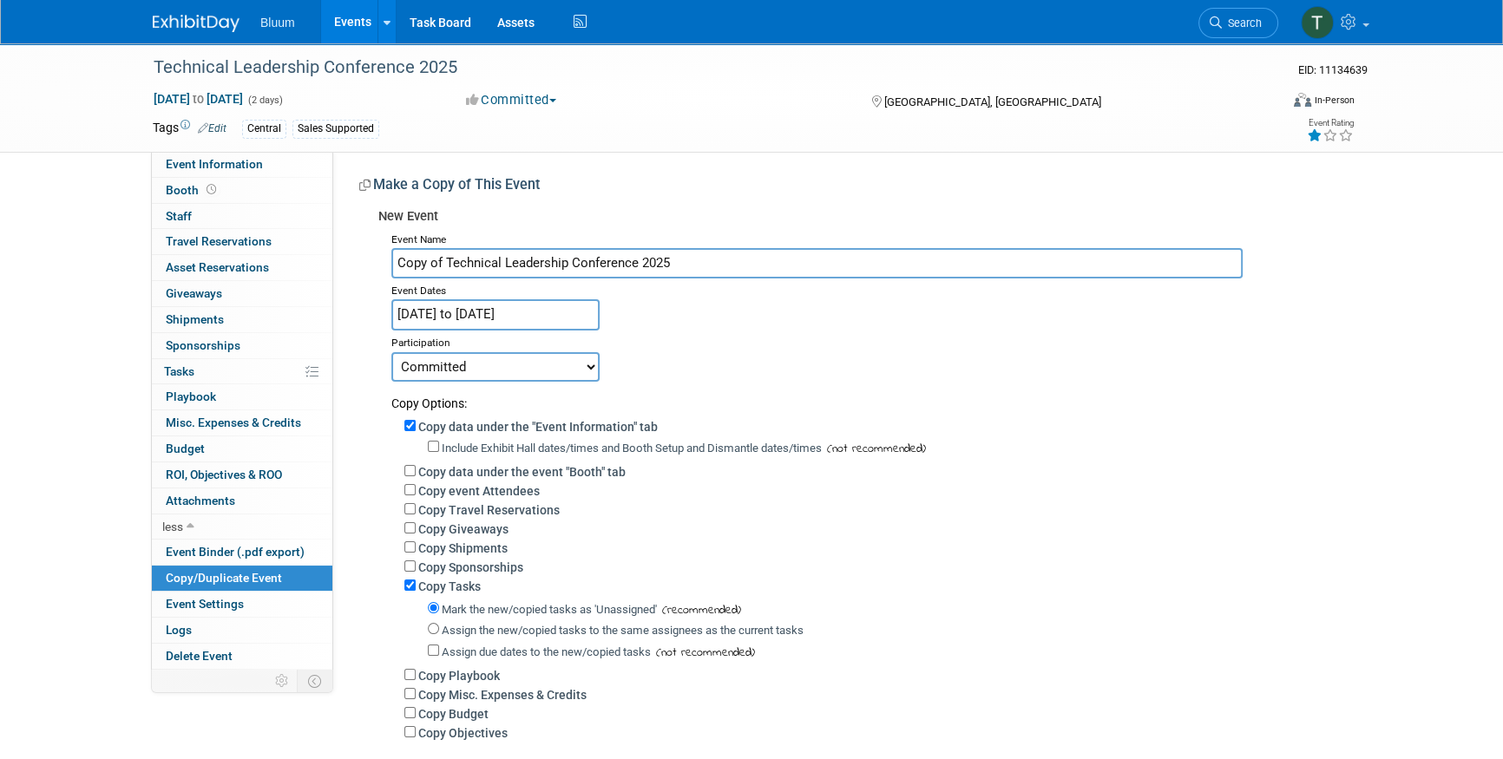
click at [577, 357] on select "Committed Considering Not Going Canceled" at bounding box center [495, 366] width 208 height 29
select select "2"
click at [391, 352] on select "Committed Considering Not Going Canceled" at bounding box center [495, 366] width 208 height 29
click at [412, 488] on input "Copy event Attendees" at bounding box center [409, 489] width 11 height 11
checkbox input "true"
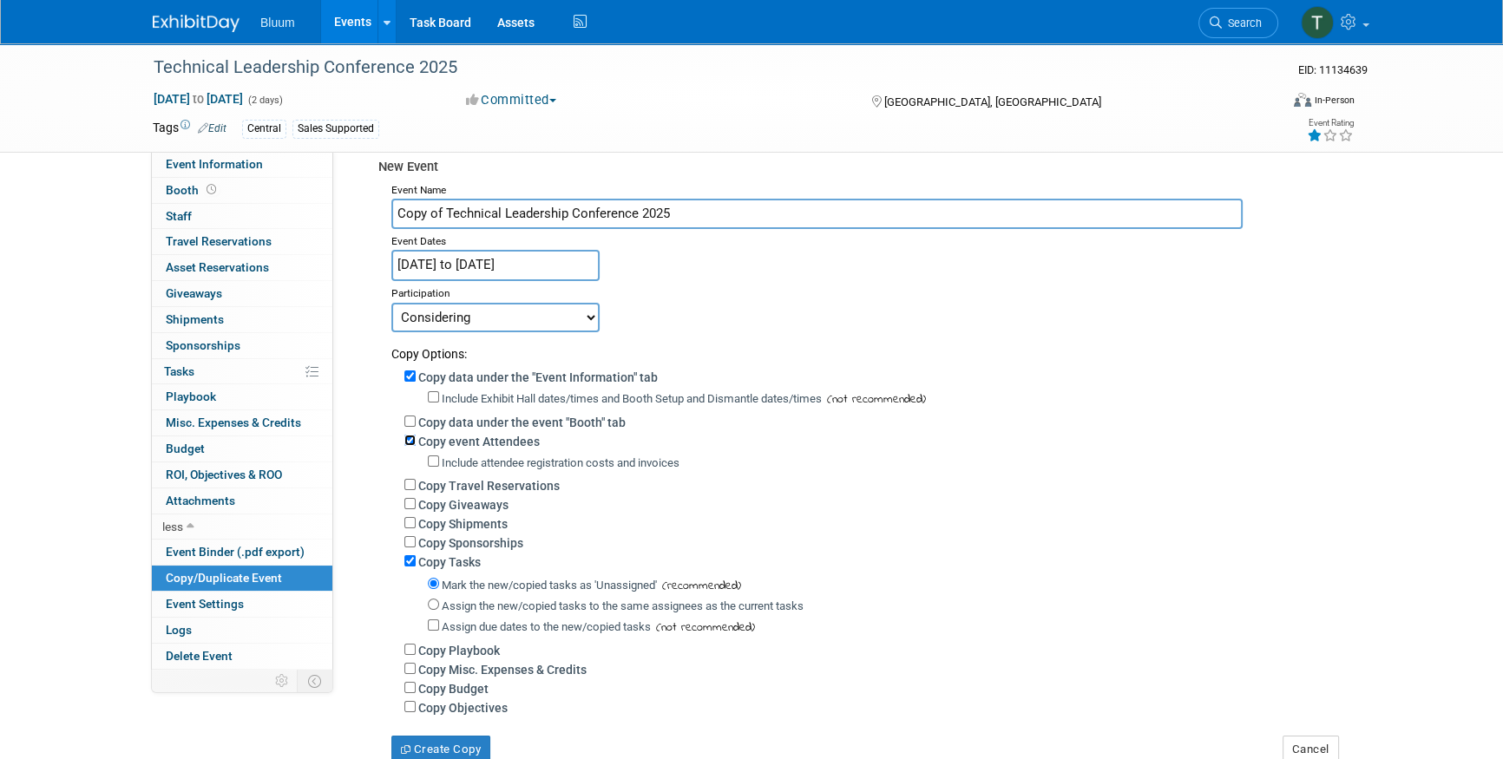
scroll to position [236, 0]
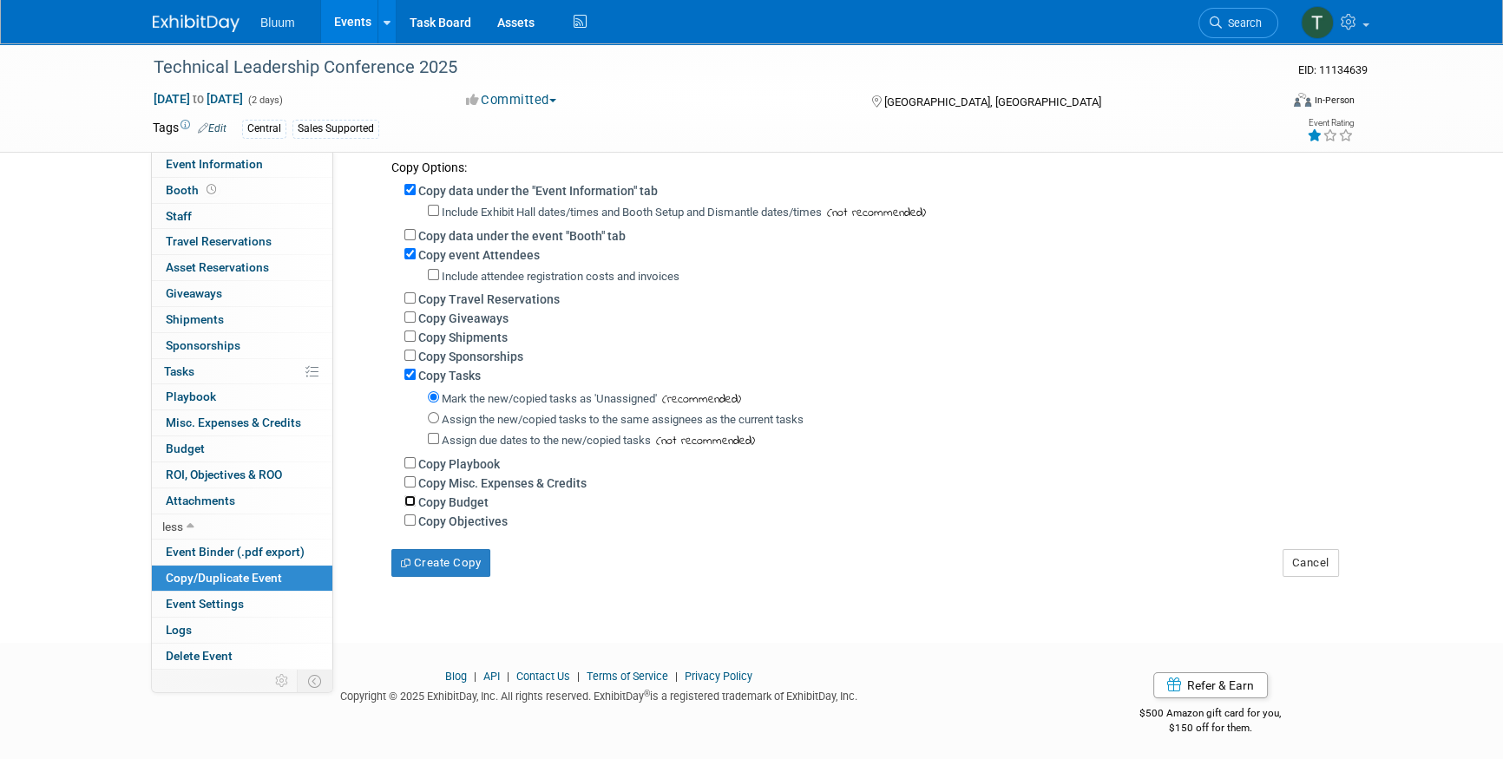
click at [412, 506] on input "Copy Budget" at bounding box center [409, 500] width 11 height 11
checkbox input "true"
click at [416, 376] on div "Copy Tasks" at bounding box center [870, 374] width 933 height 19
click at [409, 376] on input "Copy Tasks" at bounding box center [409, 374] width 11 height 11
checkbox input "false"
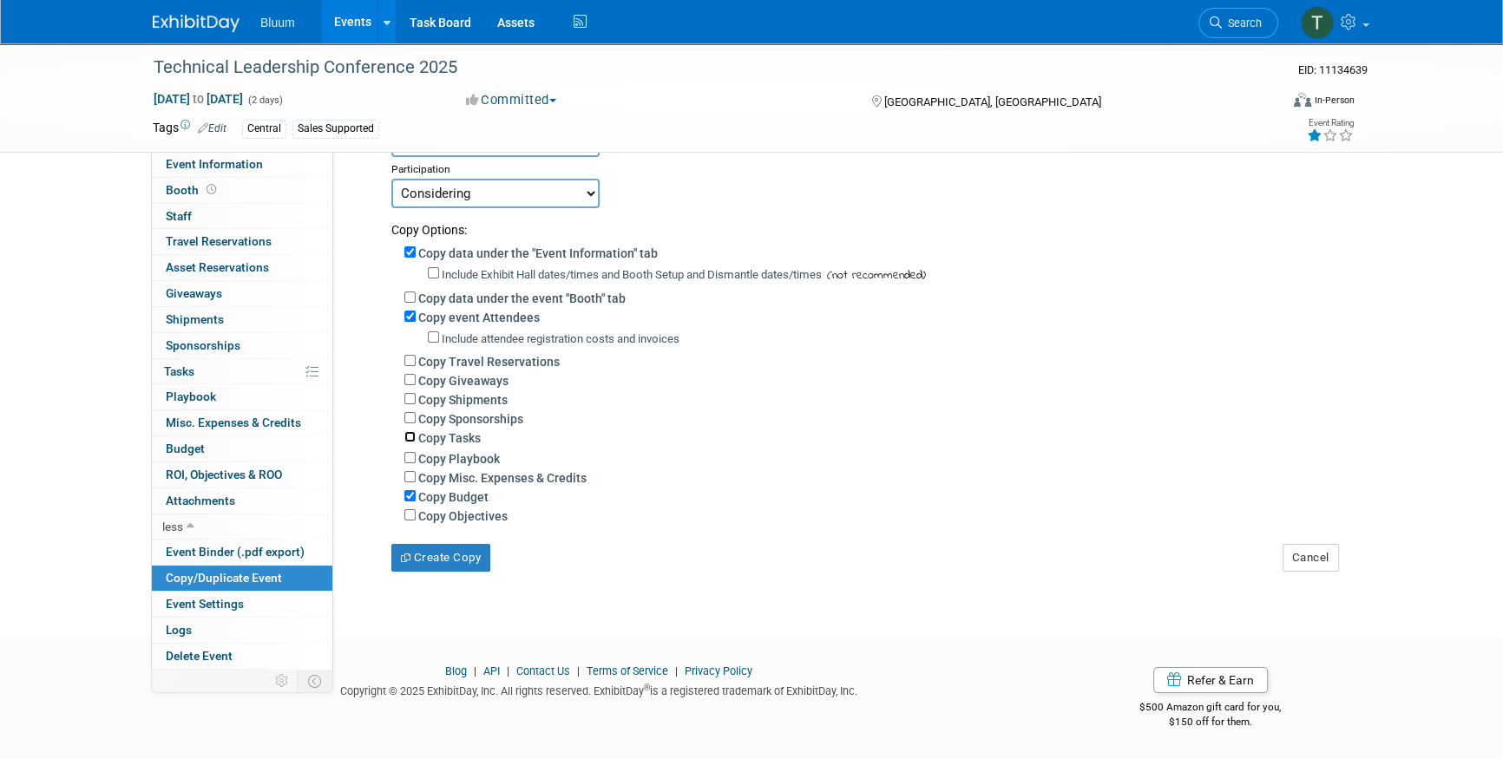
scroll to position [175, 0]
click at [435, 553] on button "Create Copy" at bounding box center [440, 558] width 99 height 28
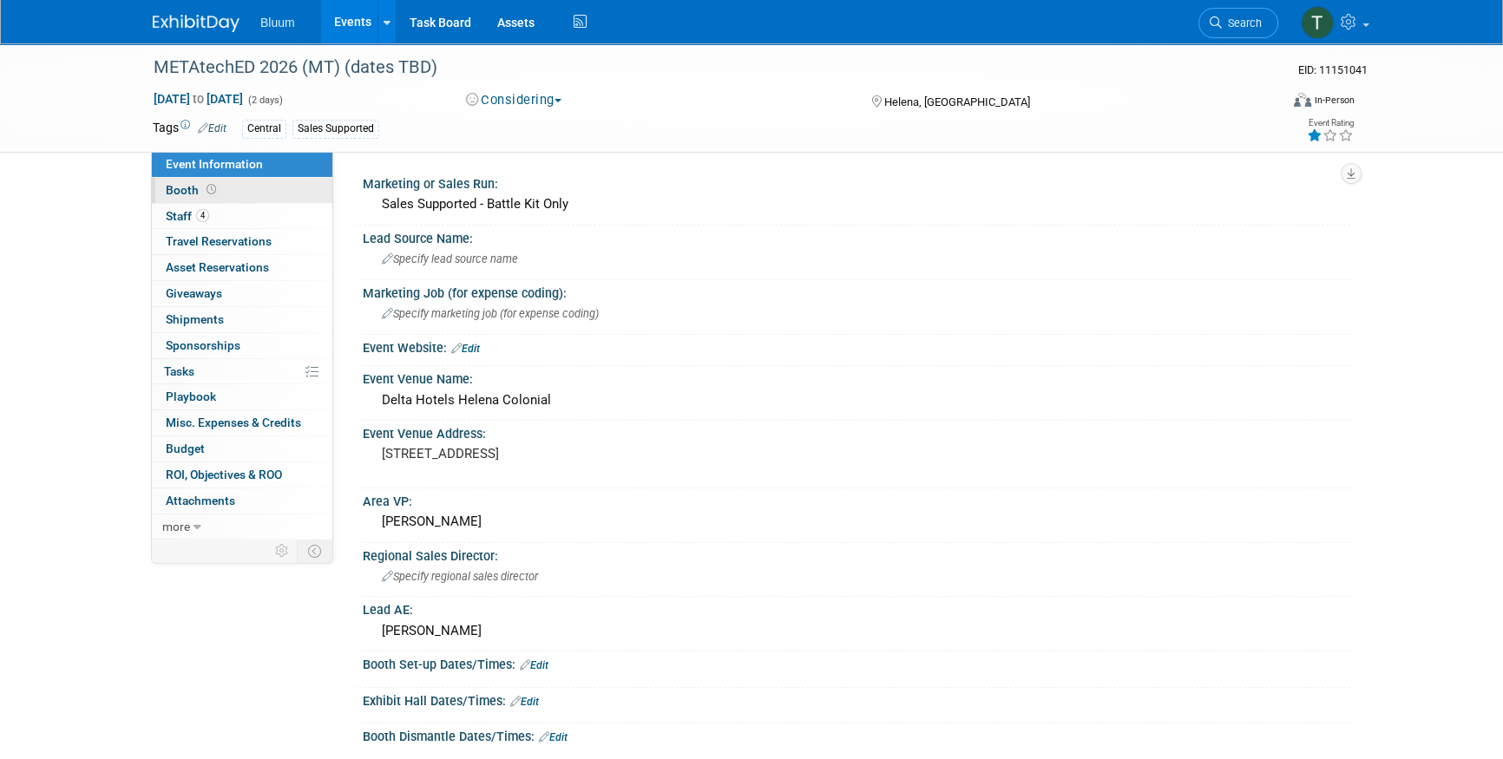
click at [206, 186] on icon at bounding box center [211, 190] width 10 height 10
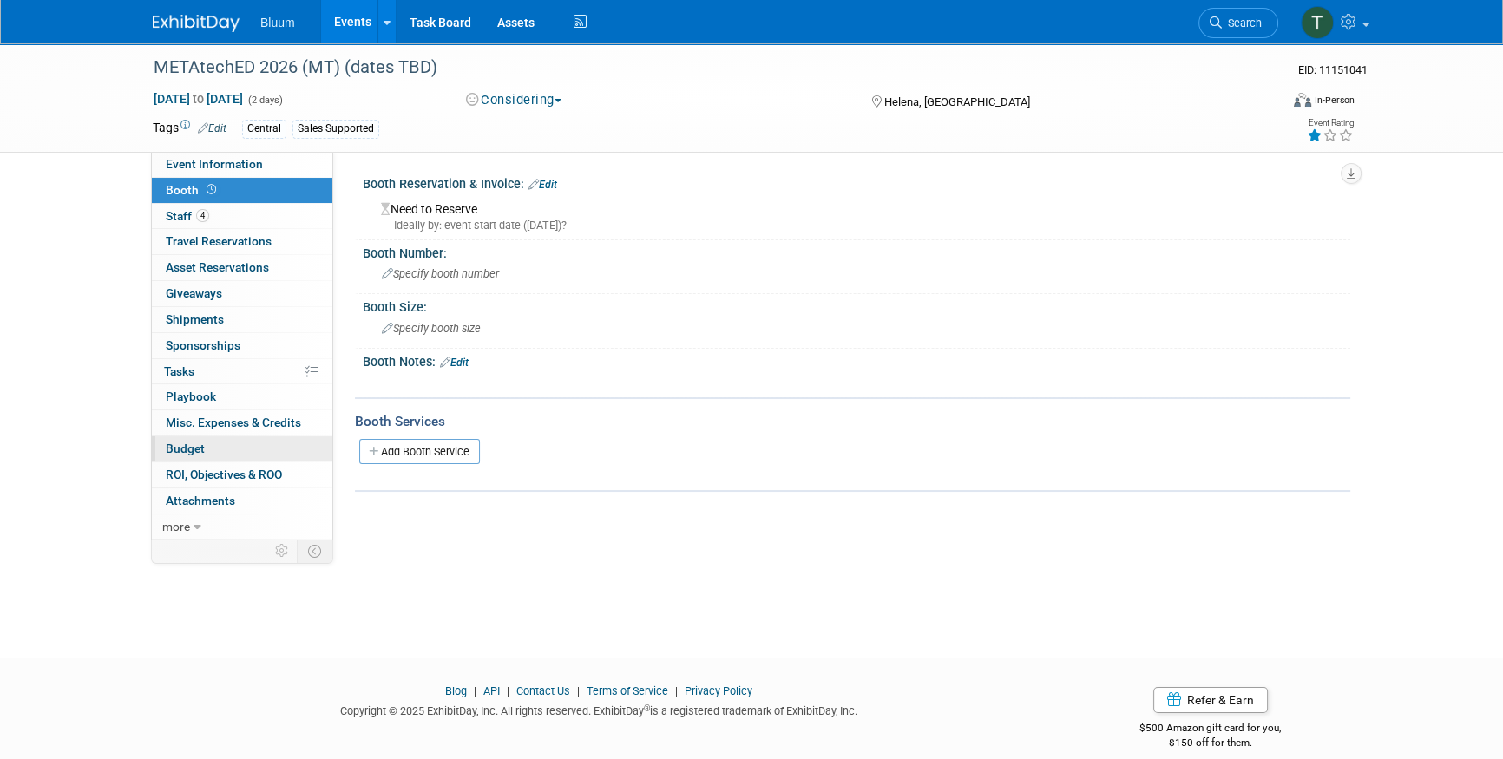
click at [237, 447] on link "Budget" at bounding box center [242, 448] width 180 height 25
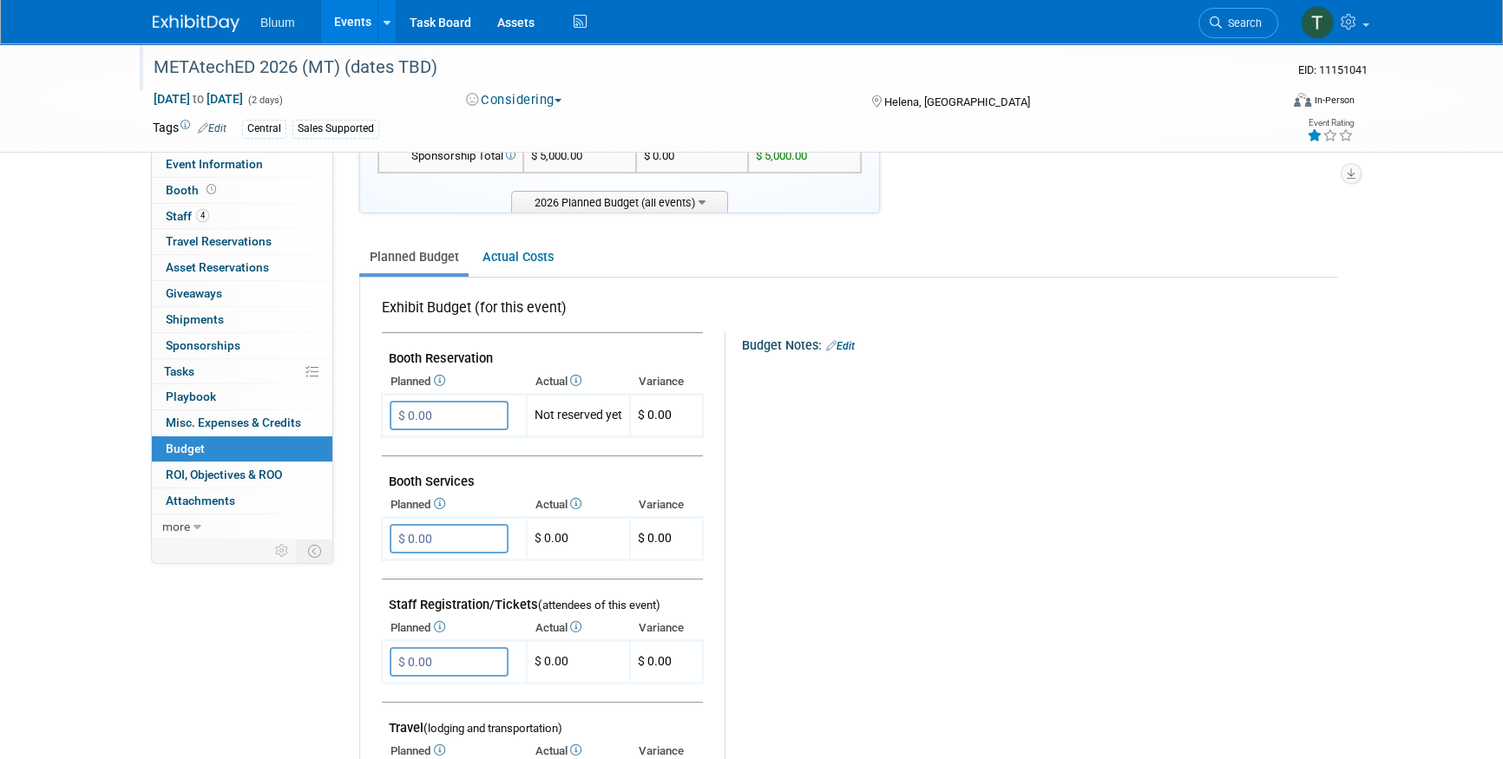
scroll to position [157, 0]
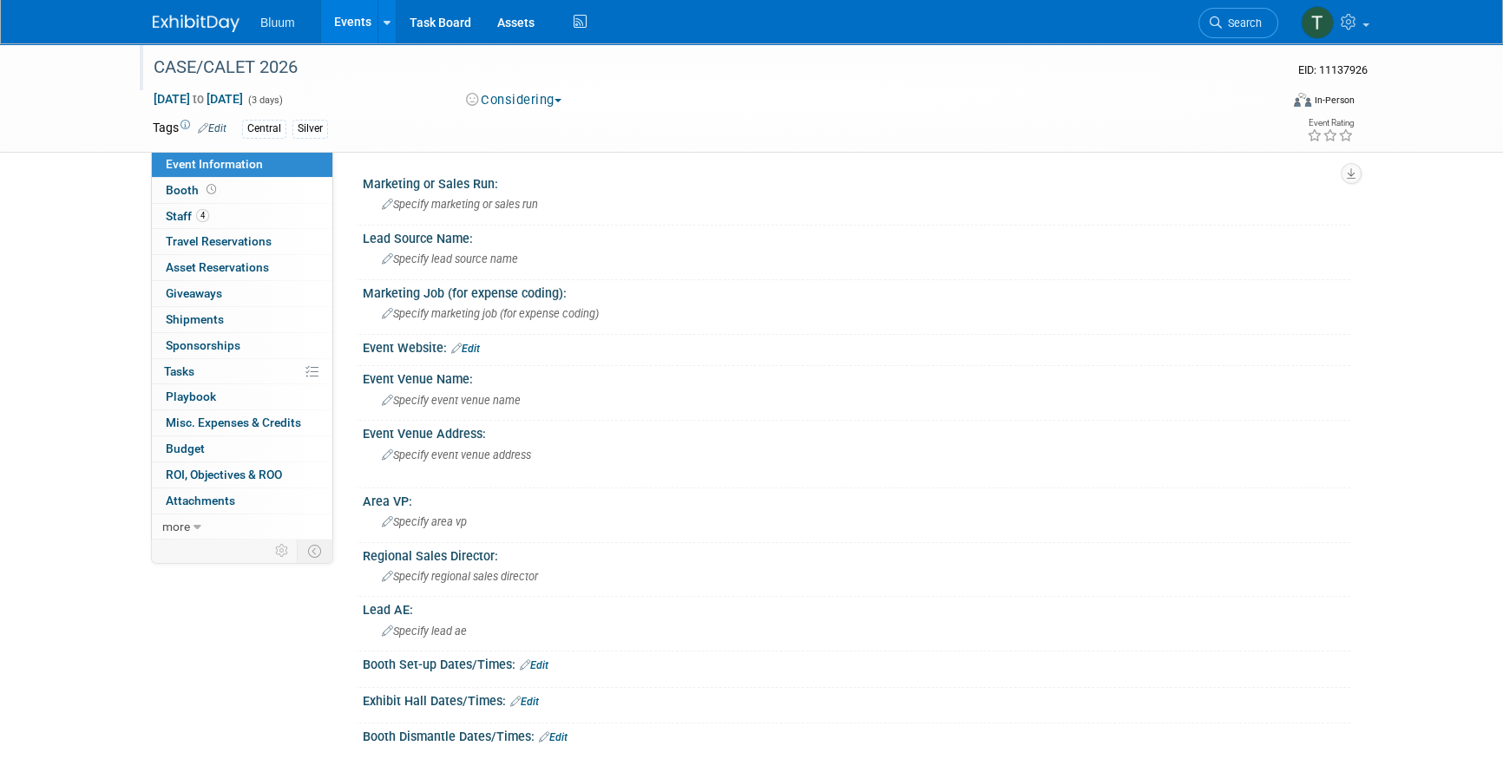
click at [299, 69] on div "CASE/CALET 2026" at bounding box center [699, 67] width 1104 height 31
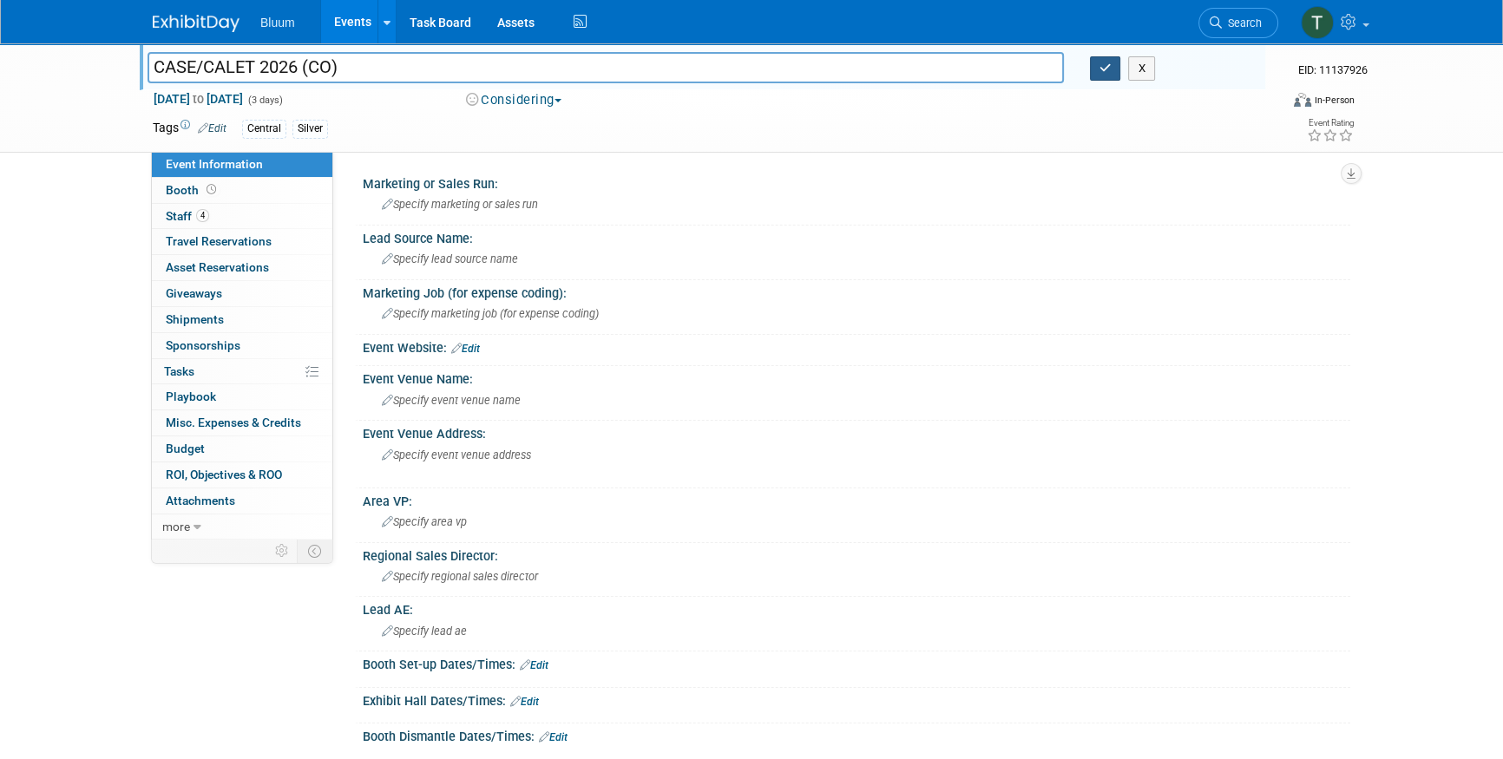
type input "CASE/CALET 2026 (CO)"
click at [1099, 62] on icon "button" at bounding box center [1105, 67] width 12 height 11
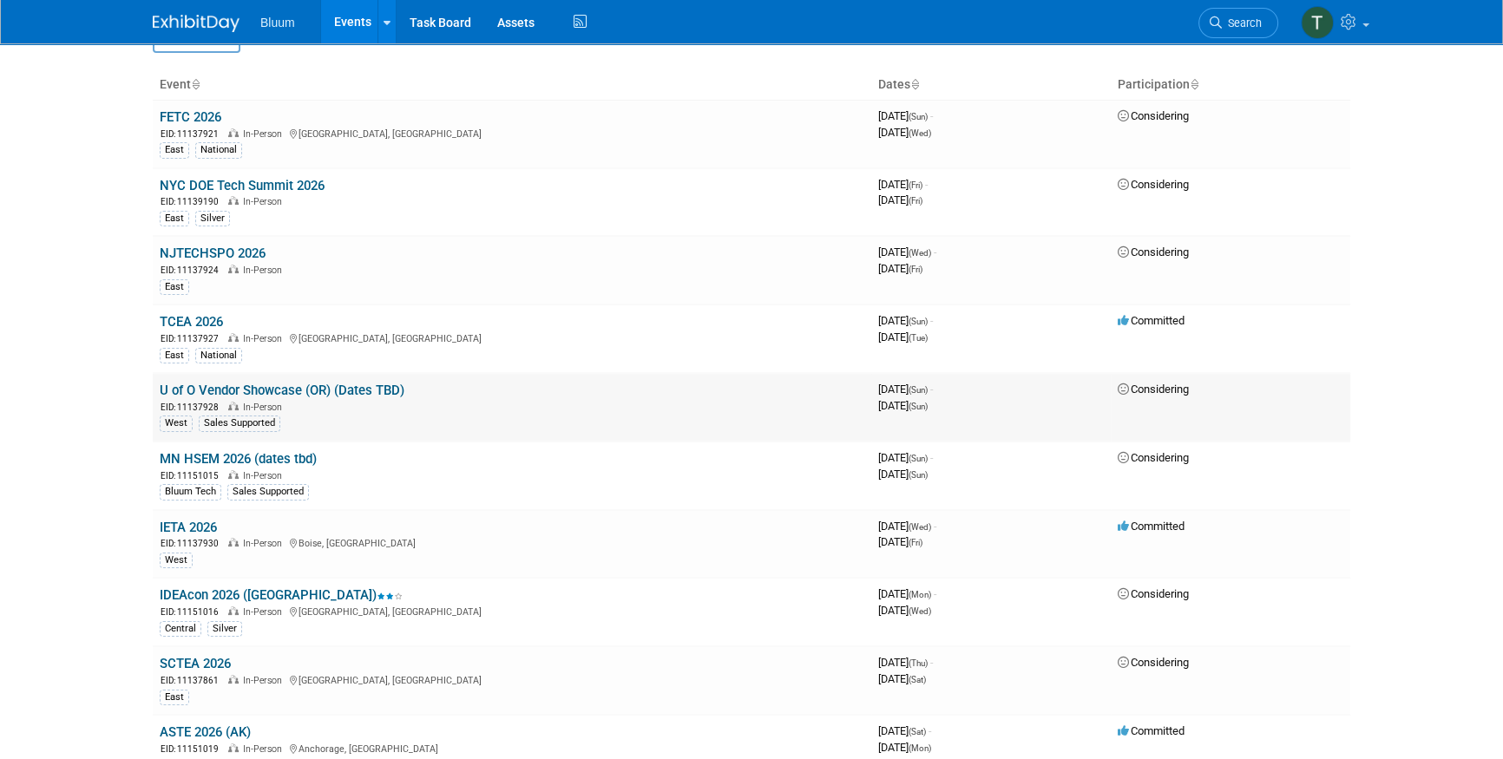
scroll to position [157, 0]
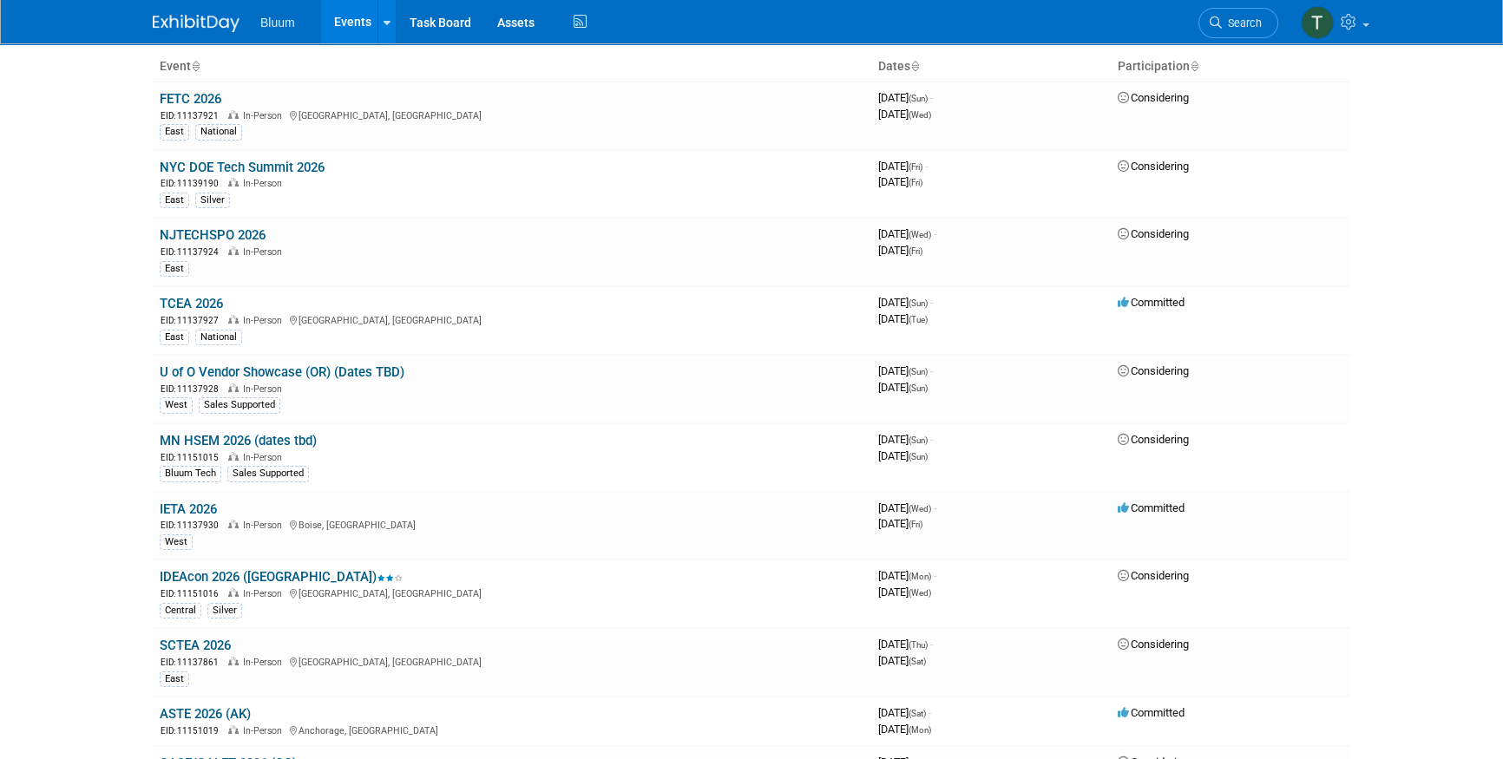
click at [96, 383] on body "Bluum Events Add Event Bulk Upload Events Shareable Event Boards Recently Viewe…" at bounding box center [751, 222] width 1503 height 759
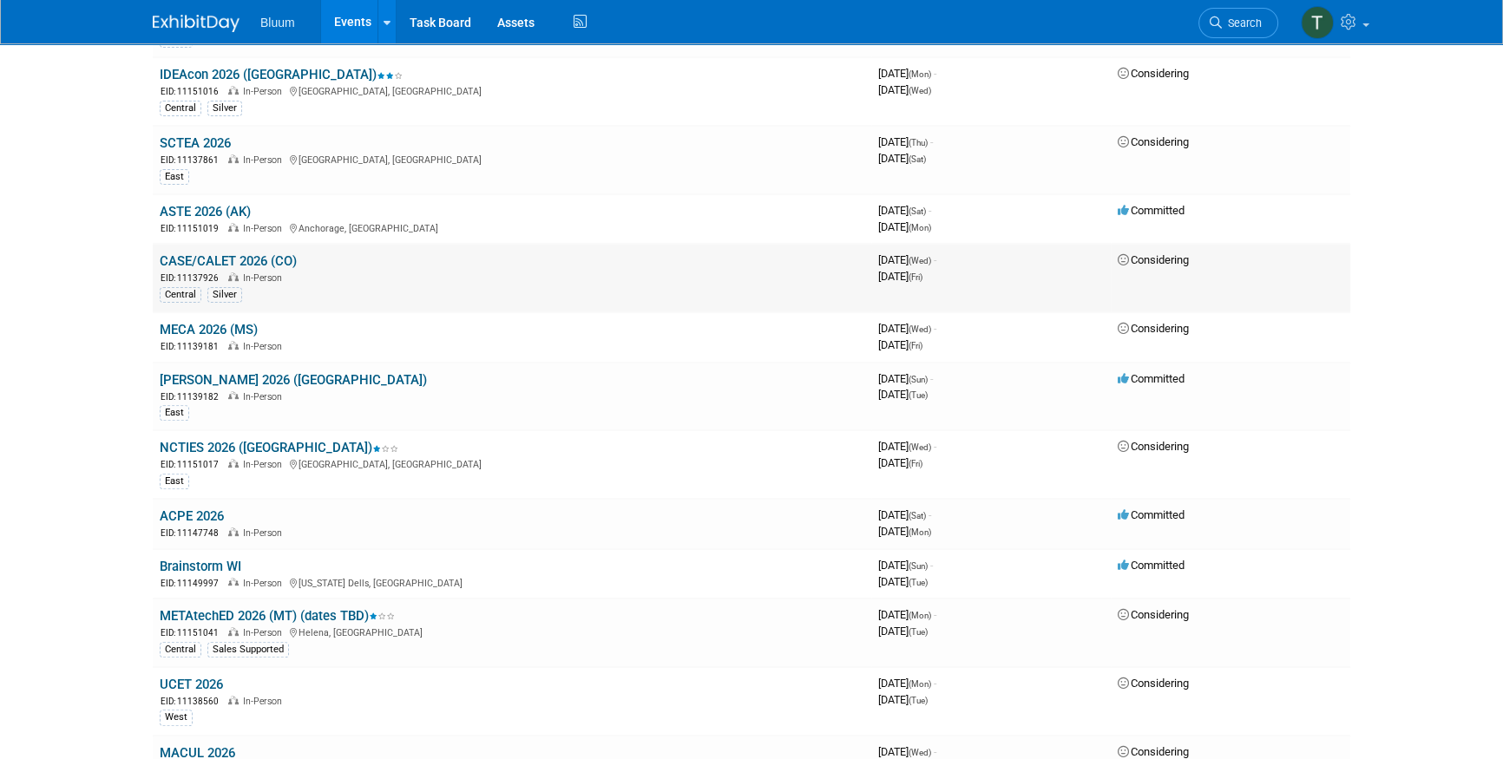
scroll to position [631, 0]
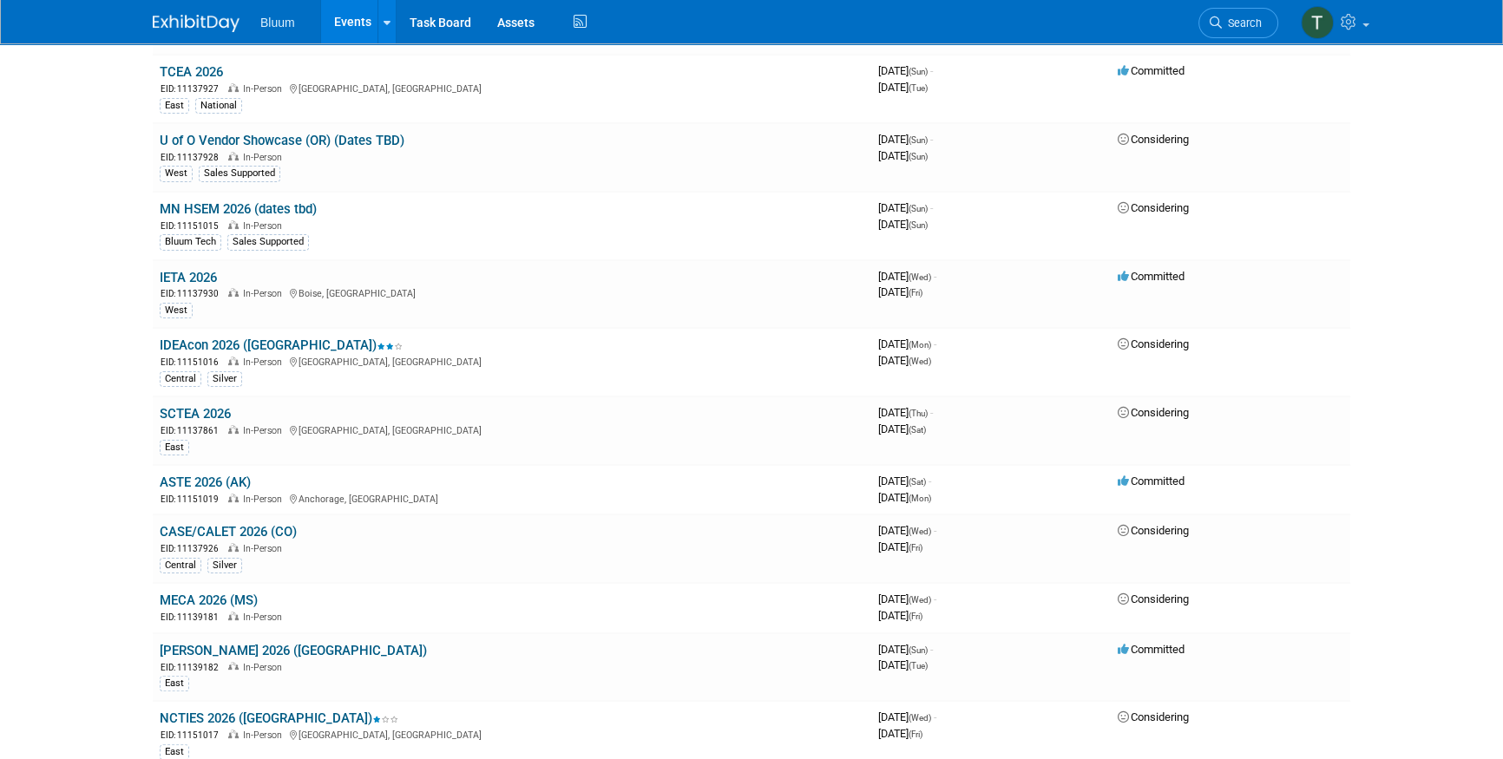
scroll to position [0, 0]
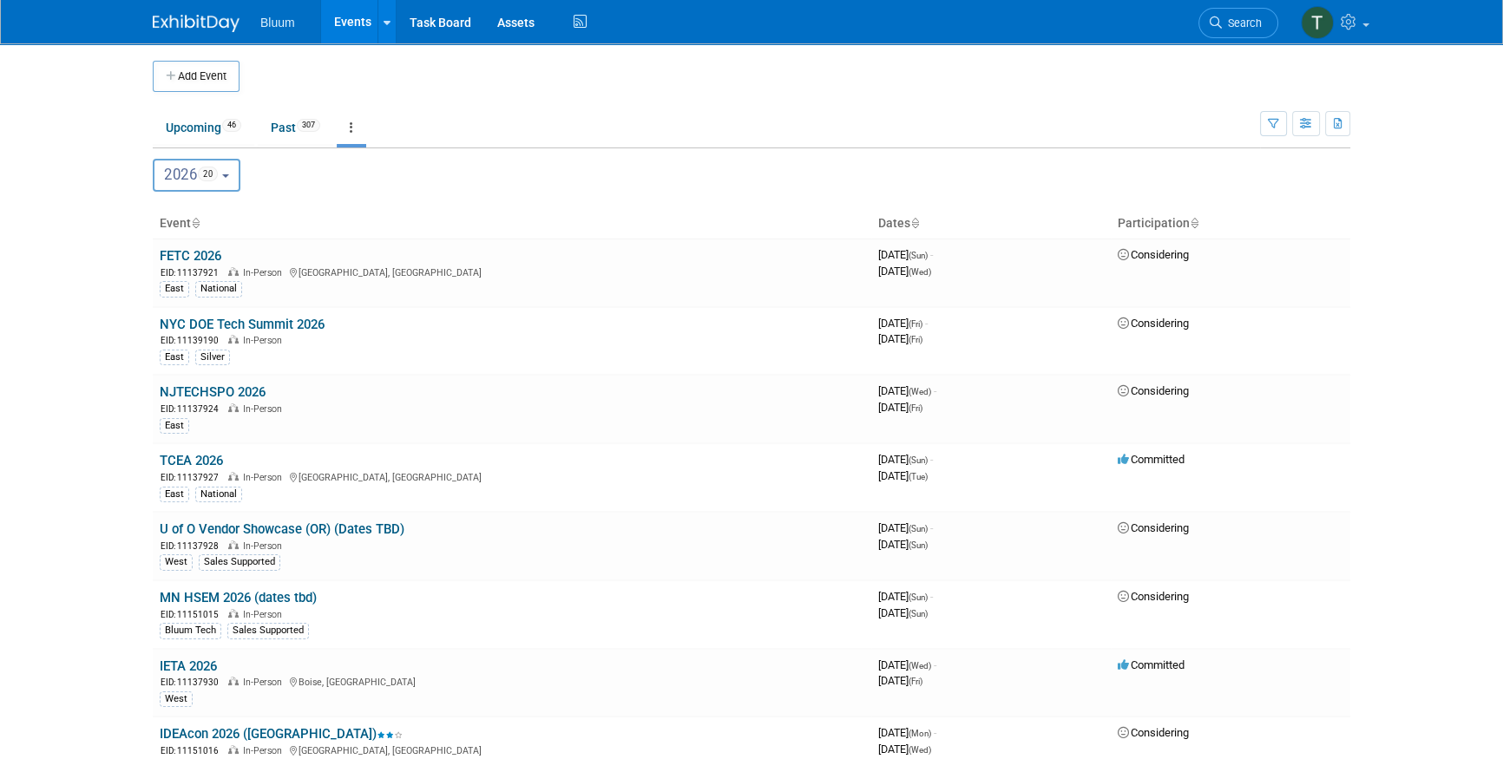
click at [87, 476] on body "Bluum Events Add Event Bulk Upload Events Shareable Event Boards Recently Viewe…" at bounding box center [751, 379] width 1503 height 759
click at [101, 333] on body "Bluum Events Add Event Bulk Upload Events Shareable Event Boards Recently Viewe…" at bounding box center [751, 379] width 1503 height 759
click at [435, 109] on ul "Upcoming 46 Past 307 All Events 353 Past and Upcoming Grouped Annually Events g…" at bounding box center [706, 128] width 1107 height 39
click at [397, 167] on div "2021 <span class="tabBadge yearBadge" >36</span> 2022 <span class="tabBadge yea…" at bounding box center [751, 175] width 1197 height 33
click at [390, 80] on td at bounding box center [765, 76] width 1052 height 31
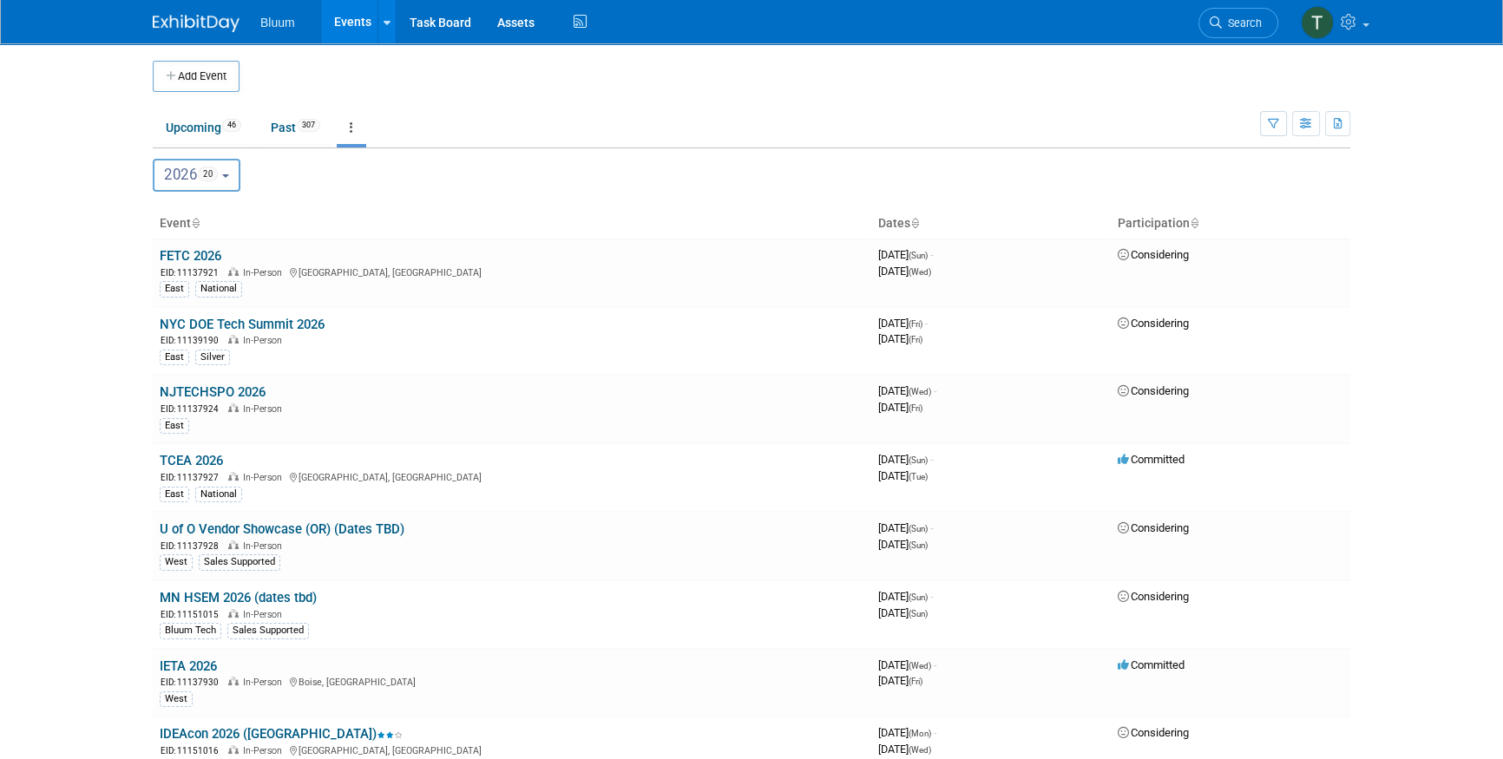
click at [393, 94] on td "Upcoming 46 Past 307 All Events 353 Past and Upcoming Grouped Annually Events g…" at bounding box center [706, 120] width 1107 height 56
click at [399, 222] on th "Event" at bounding box center [512, 223] width 718 height 29
click at [404, 96] on td "Upcoming 46 Past 307 All Events 353 Past and Upcoming Grouped Annually Events g…" at bounding box center [706, 120] width 1107 height 56
click at [412, 174] on div "2021 <span class="tabBadge yearBadge" >36</span> 2022 <span class="tabBadge yea…" at bounding box center [751, 175] width 1197 height 33
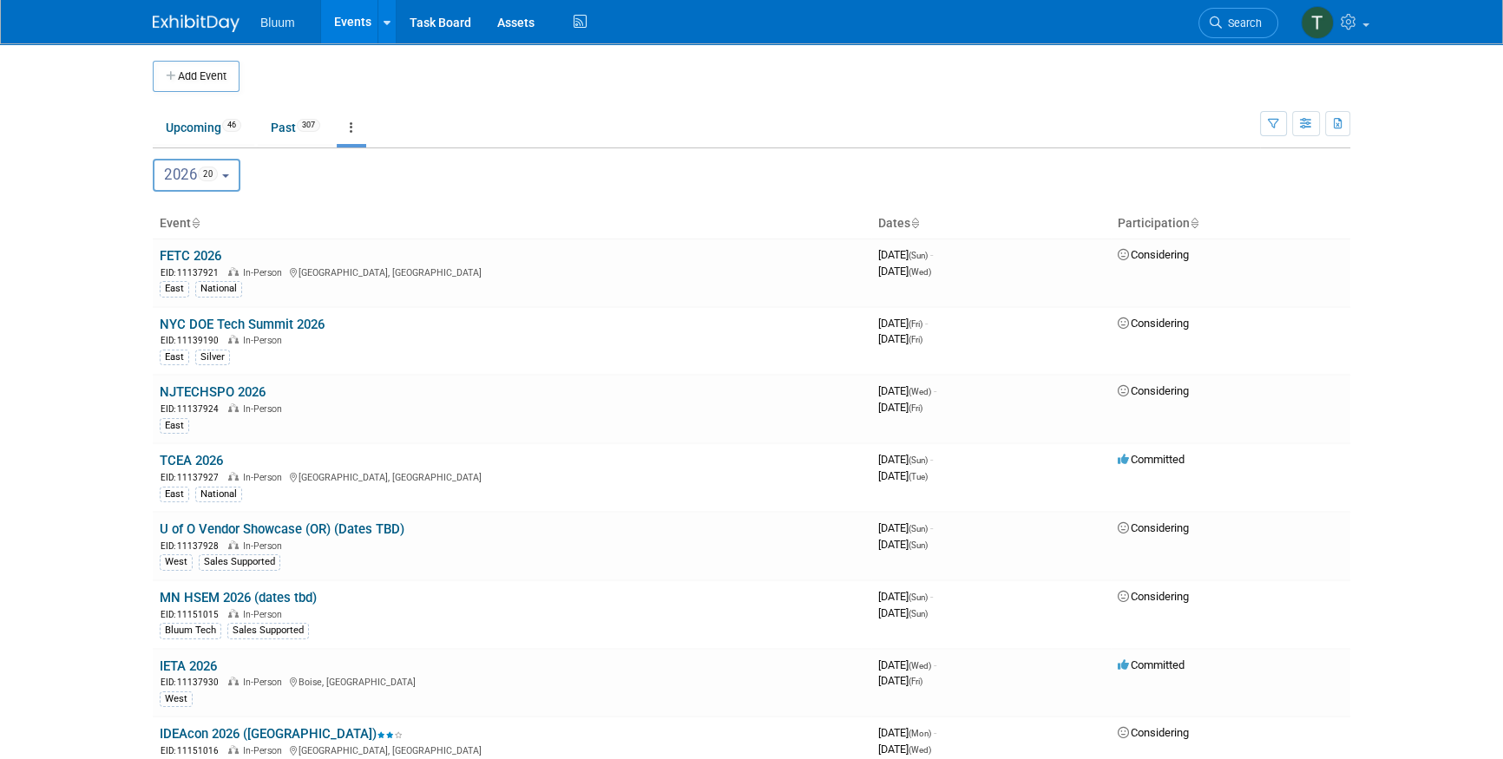
click at [416, 87] on td at bounding box center [765, 76] width 1052 height 31
click at [424, 173] on div "2021 <span class="tabBadge yearBadge" >36</span> 2022 <span class="tabBadge yea…" at bounding box center [751, 175] width 1197 height 33
click at [422, 82] on td at bounding box center [765, 76] width 1052 height 31
click at [418, 198] on div "2021 <span class="tabBadge yearBadge" >36</span> 2022 <span class="tabBadge yea…" at bounding box center [751, 173] width 1197 height 50
click at [413, 71] on td at bounding box center [765, 76] width 1052 height 31
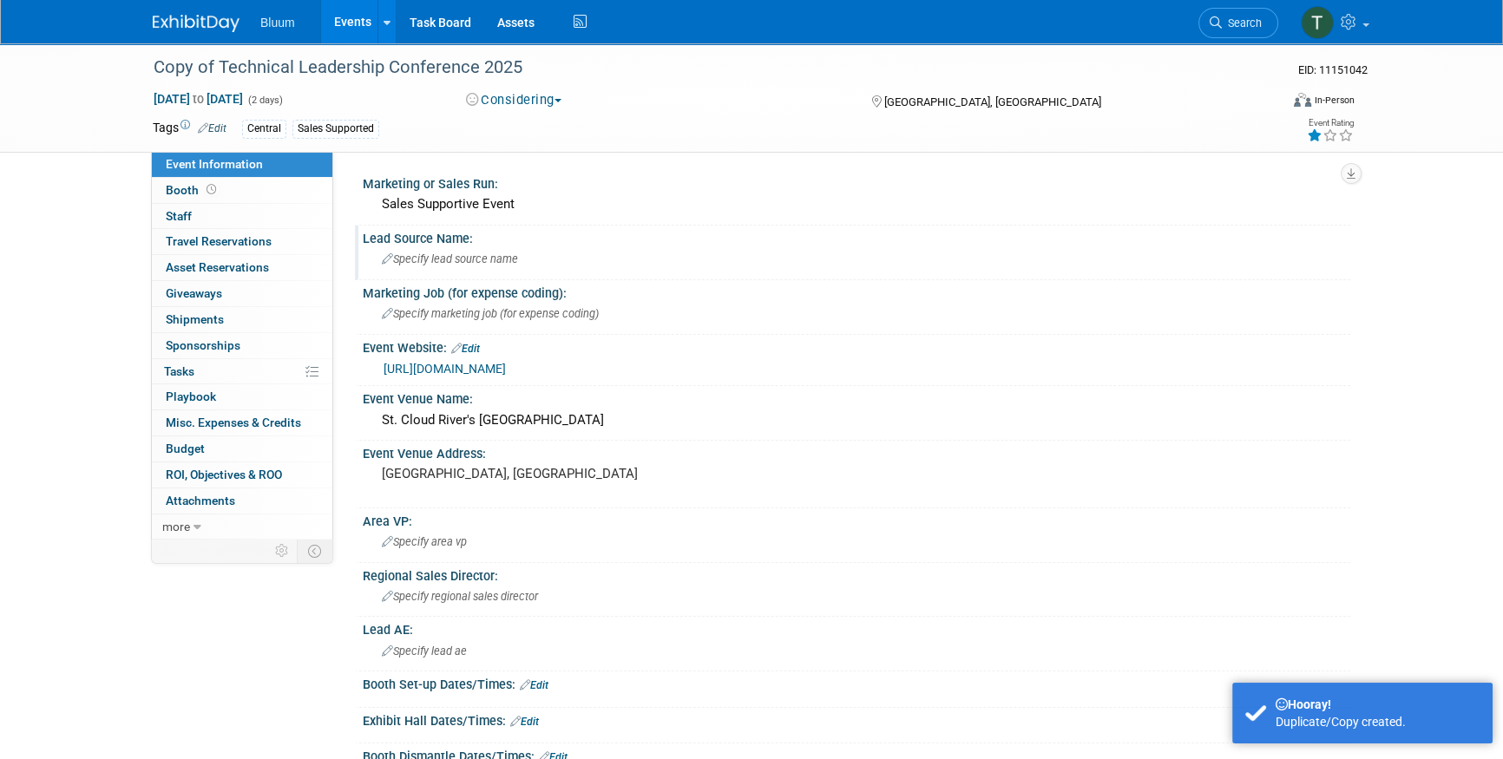
click at [408, 263] on span "Specify lead source name" at bounding box center [450, 258] width 136 height 13
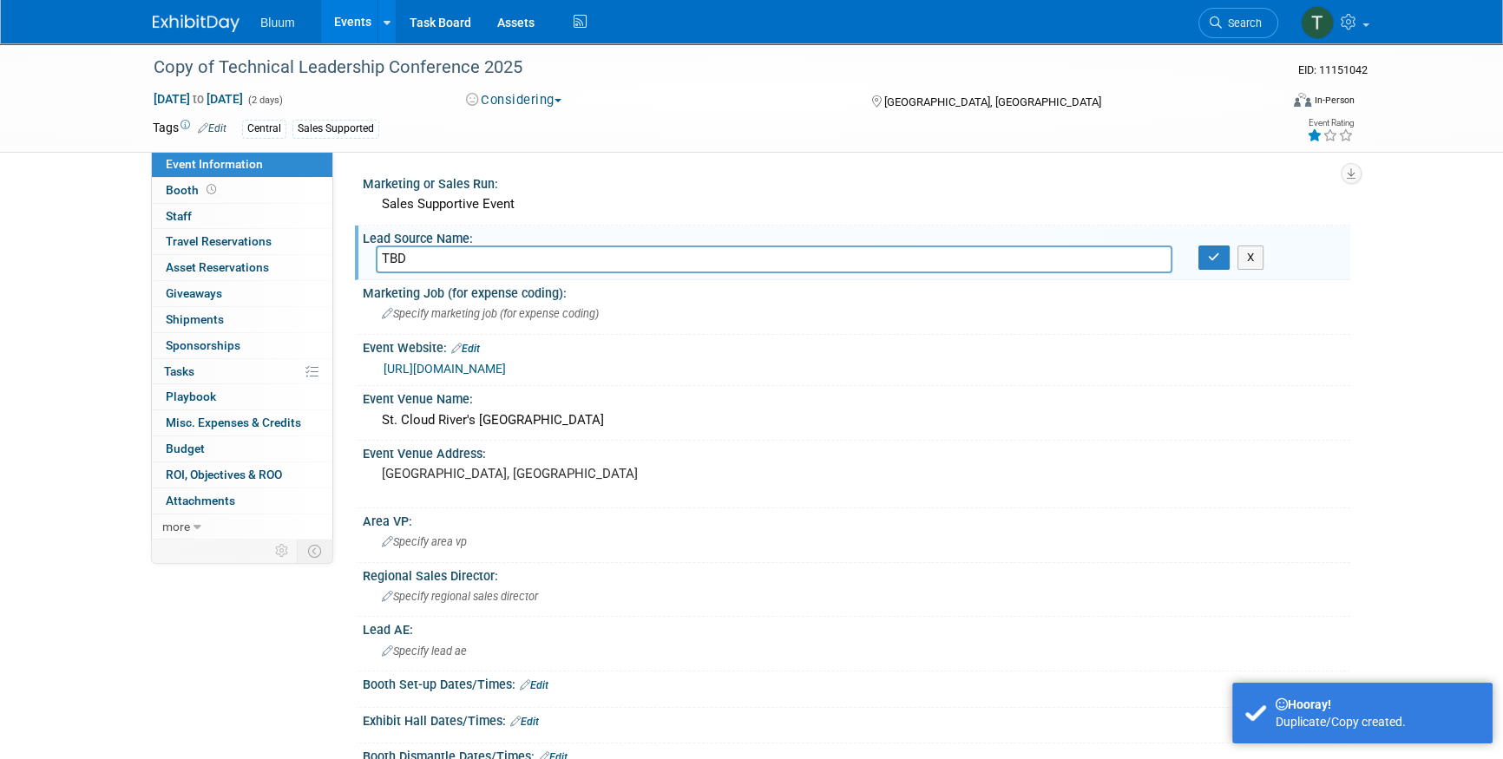
type input "TBD"
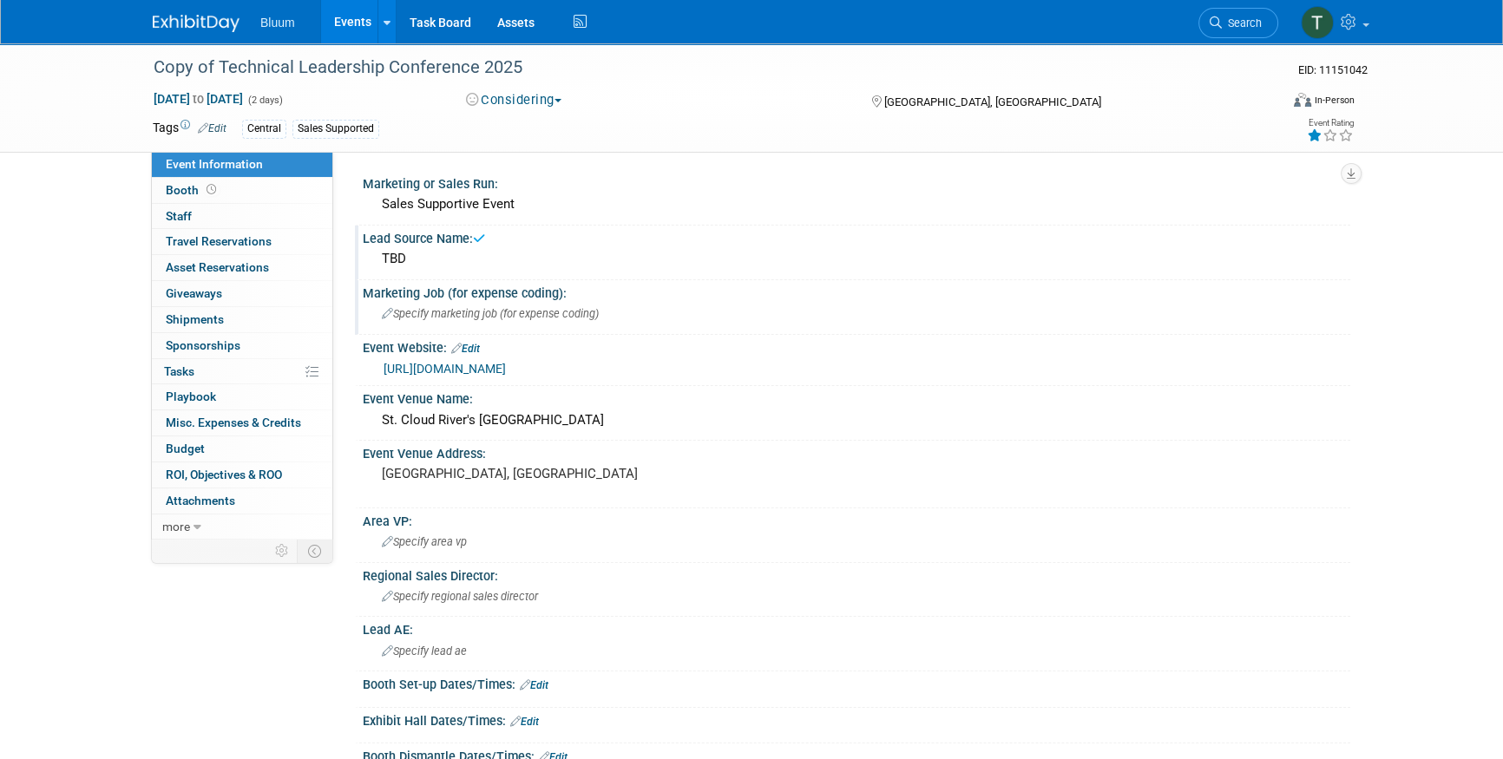
click at [416, 310] on span "Specify marketing job (for expense coding)" at bounding box center [490, 313] width 217 height 13
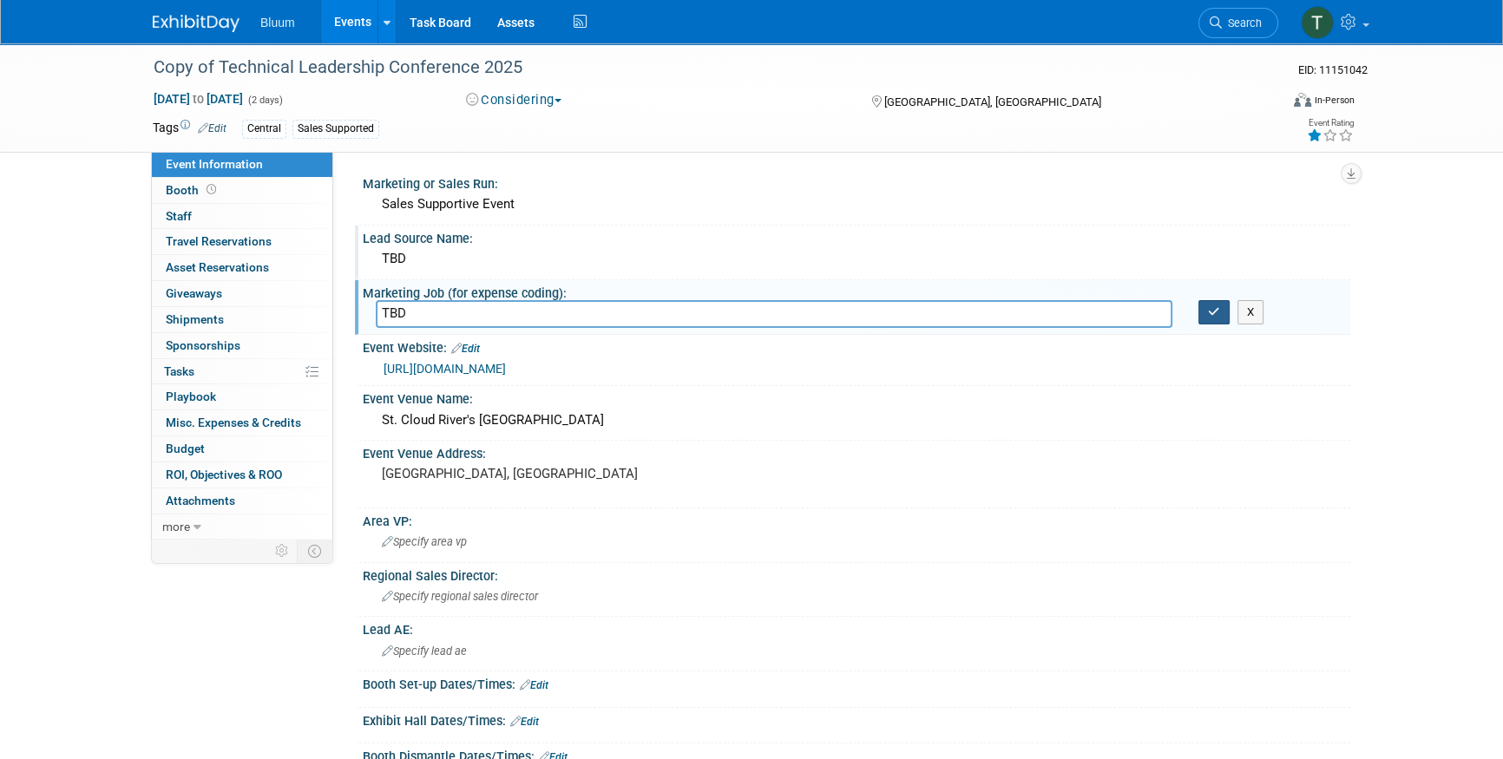
type input "TBD"
click at [1217, 306] on icon "button" at bounding box center [1214, 311] width 12 height 11
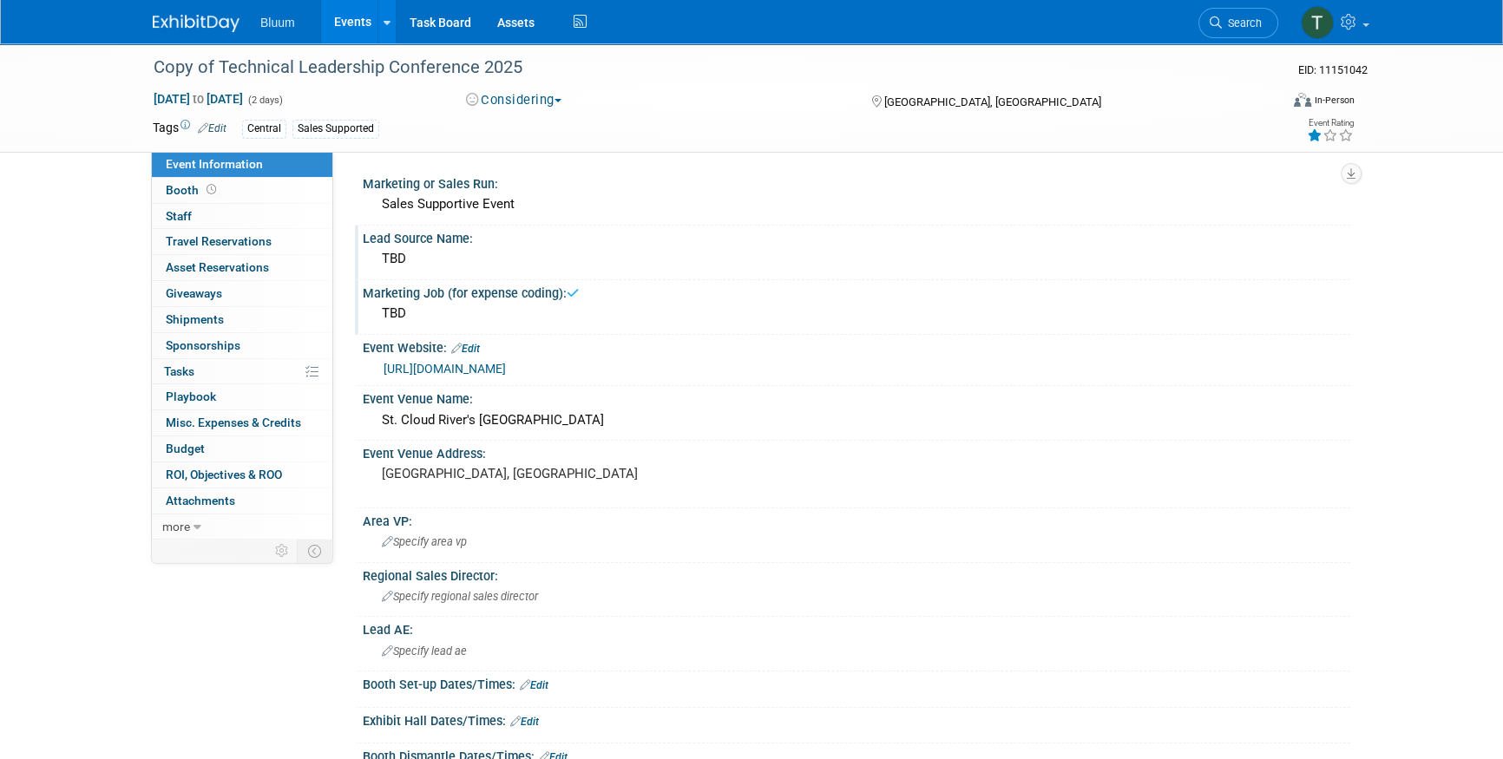
drag, startPoint x: 619, startPoint y: 418, endPoint x: 349, endPoint y: 422, distance: 270.7
click at [349, 422] on div "Marketing or Sales Run: Sales Supportive Event Lead Source Name: TBD Marketing …" at bounding box center [841, 345] width 1017 height 387
click at [512, 430] on div "St. Cloud River's Edge Convention Center" at bounding box center [856, 420] width 961 height 27
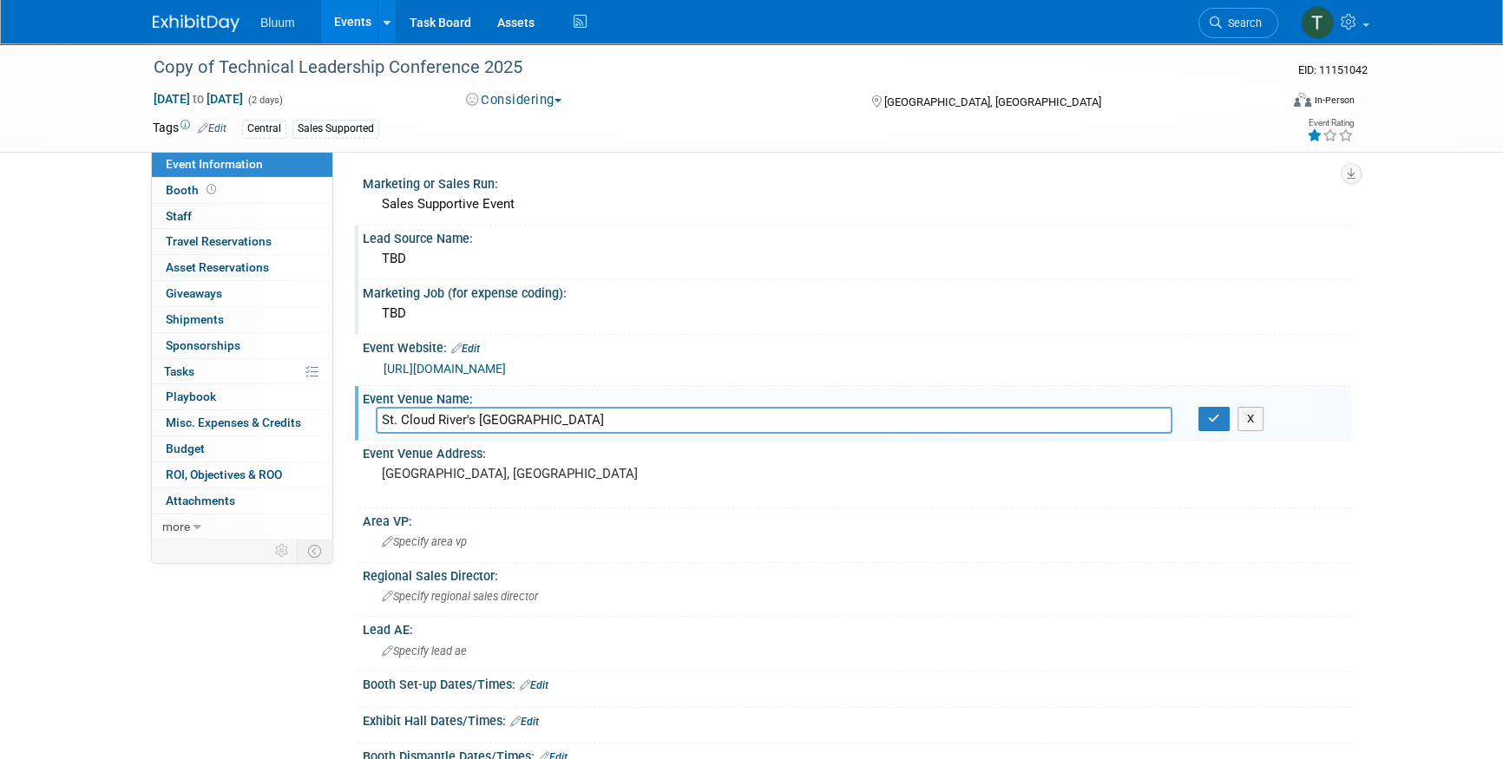
drag, startPoint x: 616, startPoint y: 419, endPoint x: 390, endPoint y: 416, distance: 226.4
click at [383, 418] on input "St. Cloud River's Edge Convention Center" at bounding box center [774, 420] width 796 height 27
click at [1229, 407] on div "X" at bounding box center [1267, 419] width 139 height 24
click at [1222, 411] on button "button" at bounding box center [1213, 419] width 31 height 24
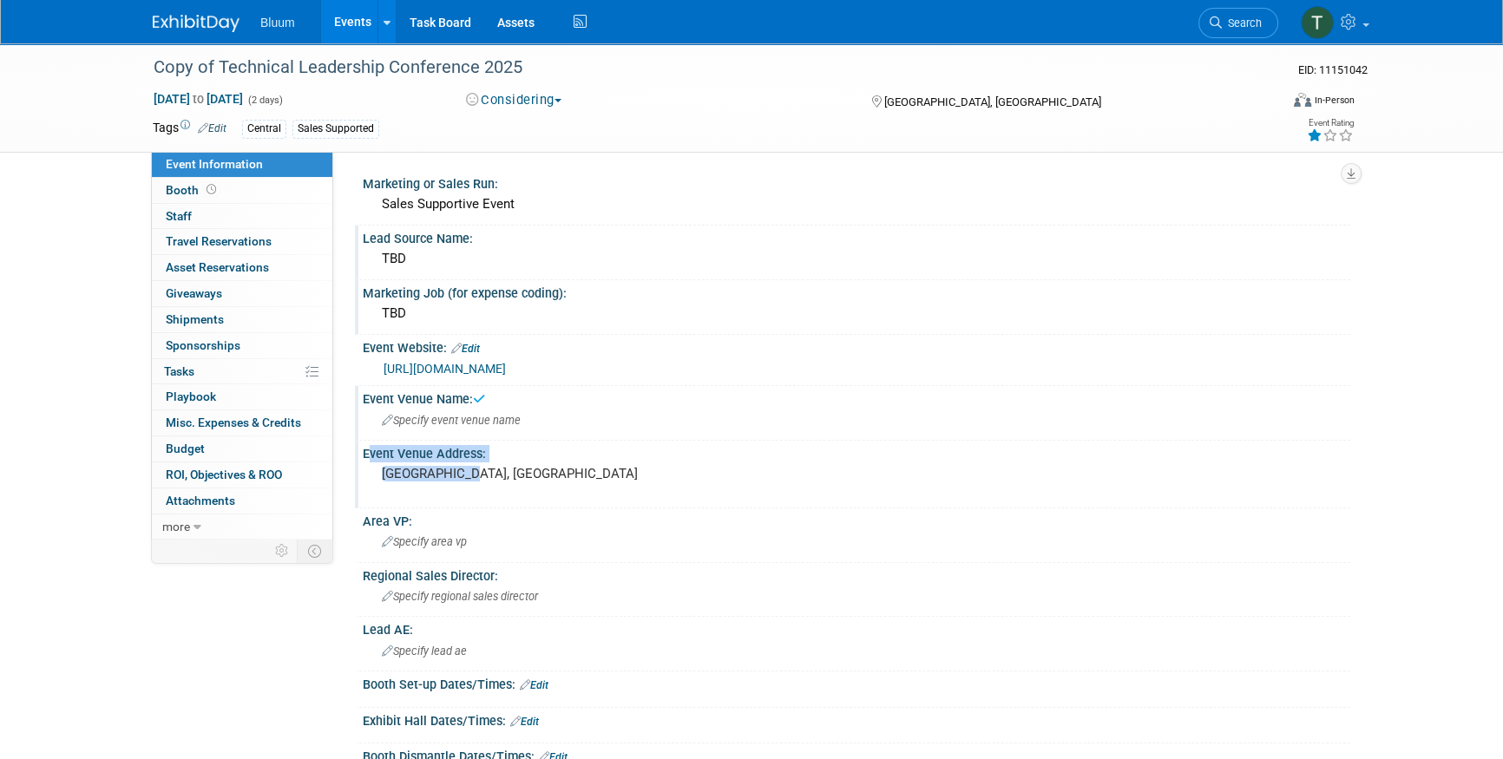
drag, startPoint x: 478, startPoint y: 477, endPoint x: 357, endPoint y: 469, distance: 121.7
click at [357, 469] on div "Event Venue Address: St. Cloud, MN" at bounding box center [852, 474] width 995 height 67
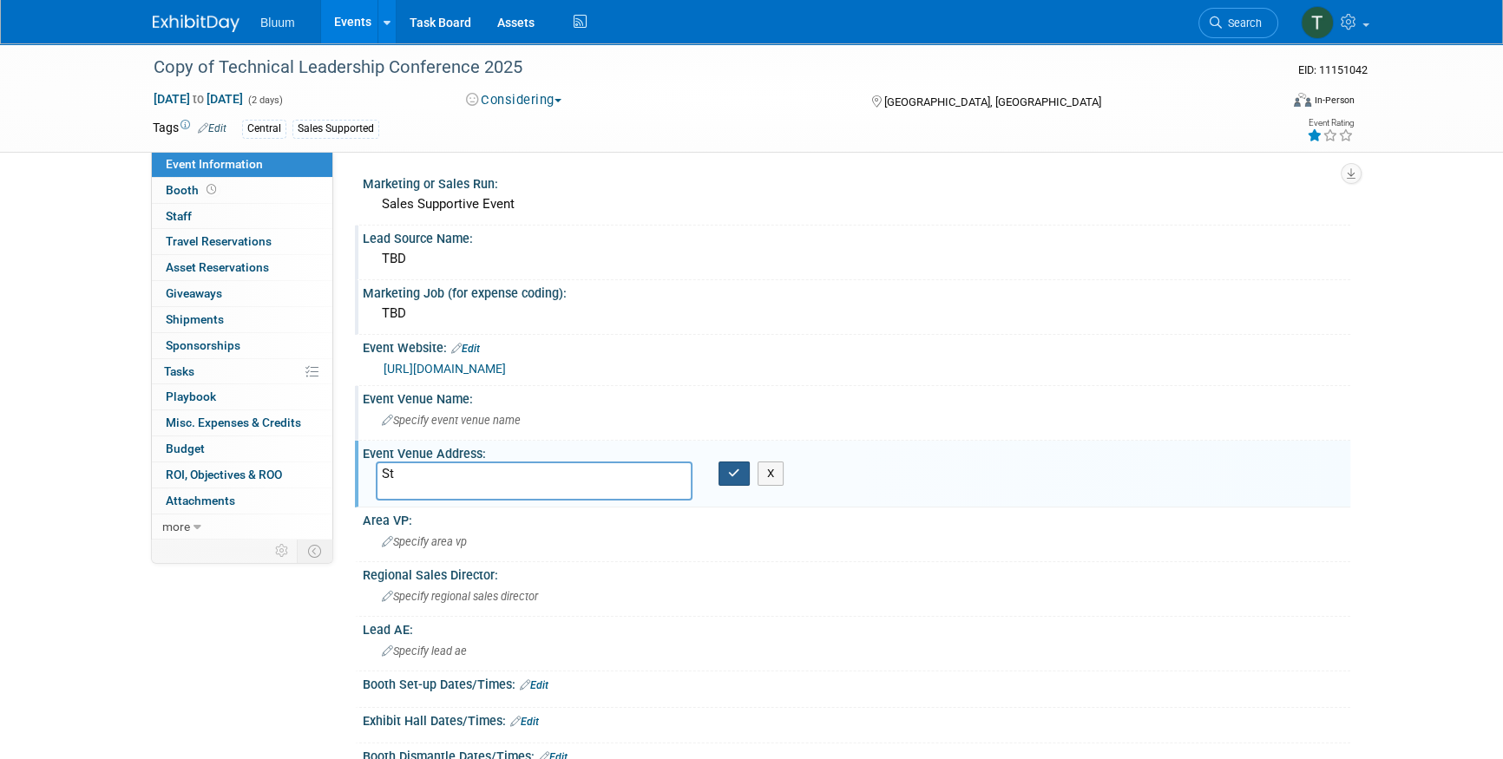
type textarea "S"
click at [730, 470] on icon "button" at bounding box center [734, 473] width 12 height 11
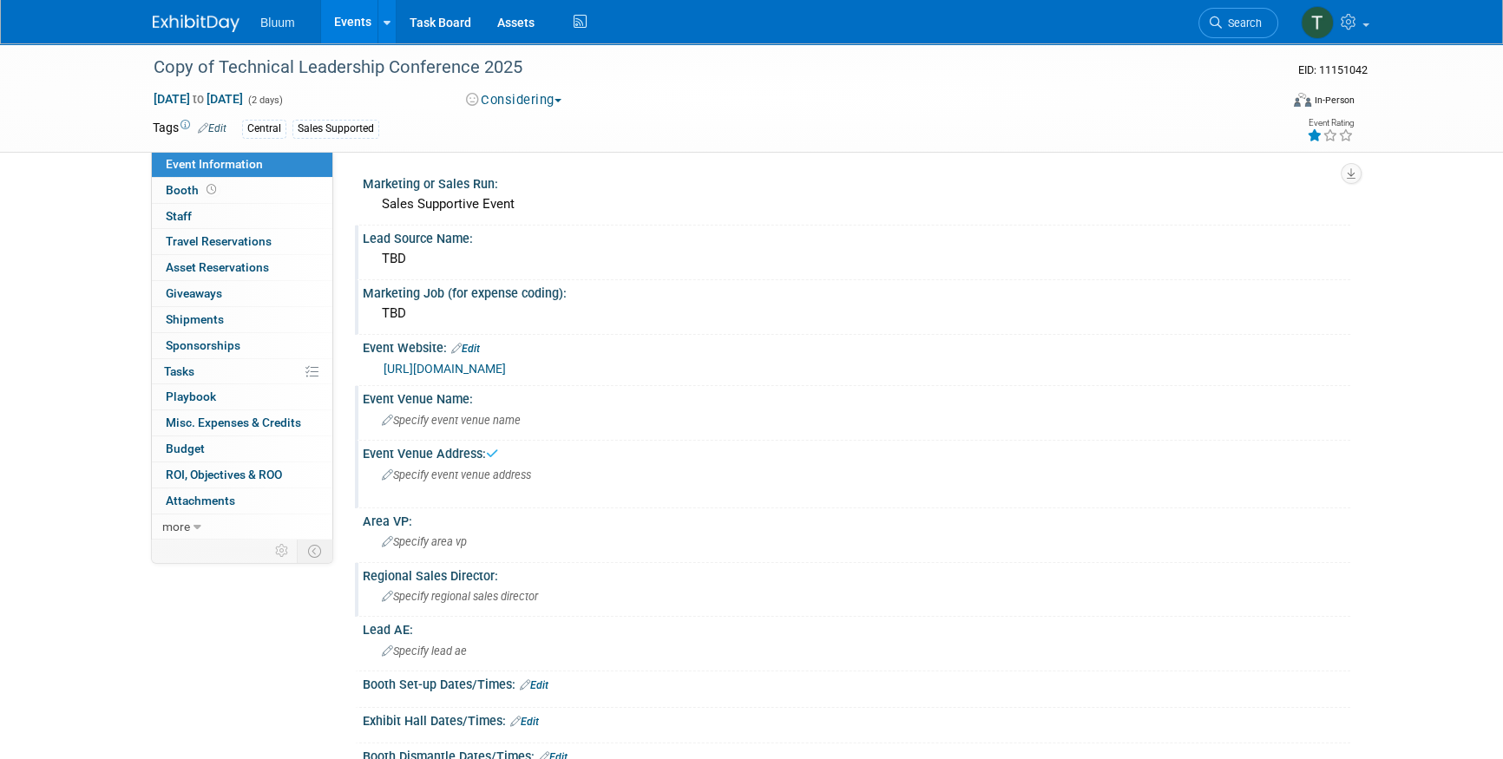
scroll to position [78, 0]
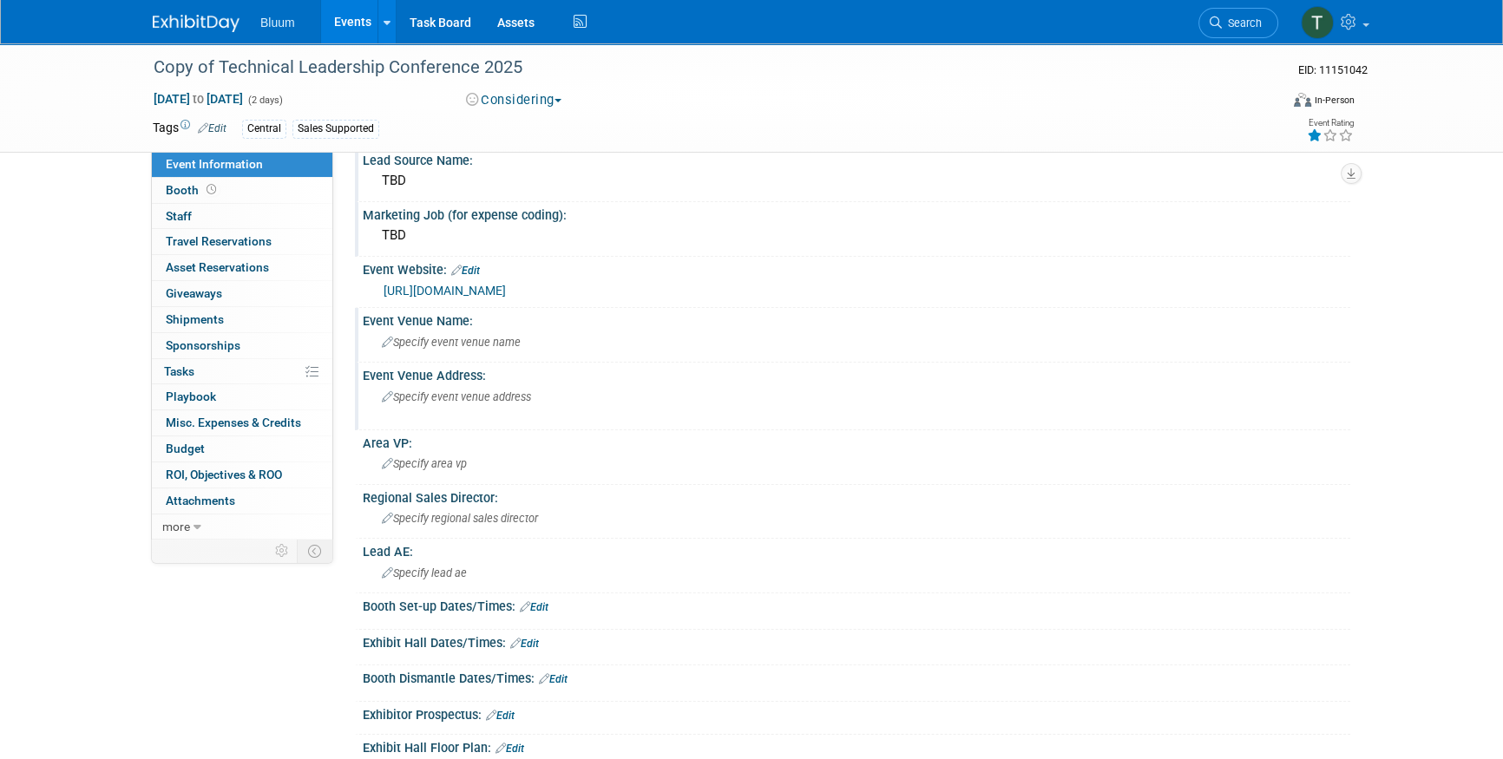
click at [363, 21] on link "Events" at bounding box center [352, 21] width 63 height 43
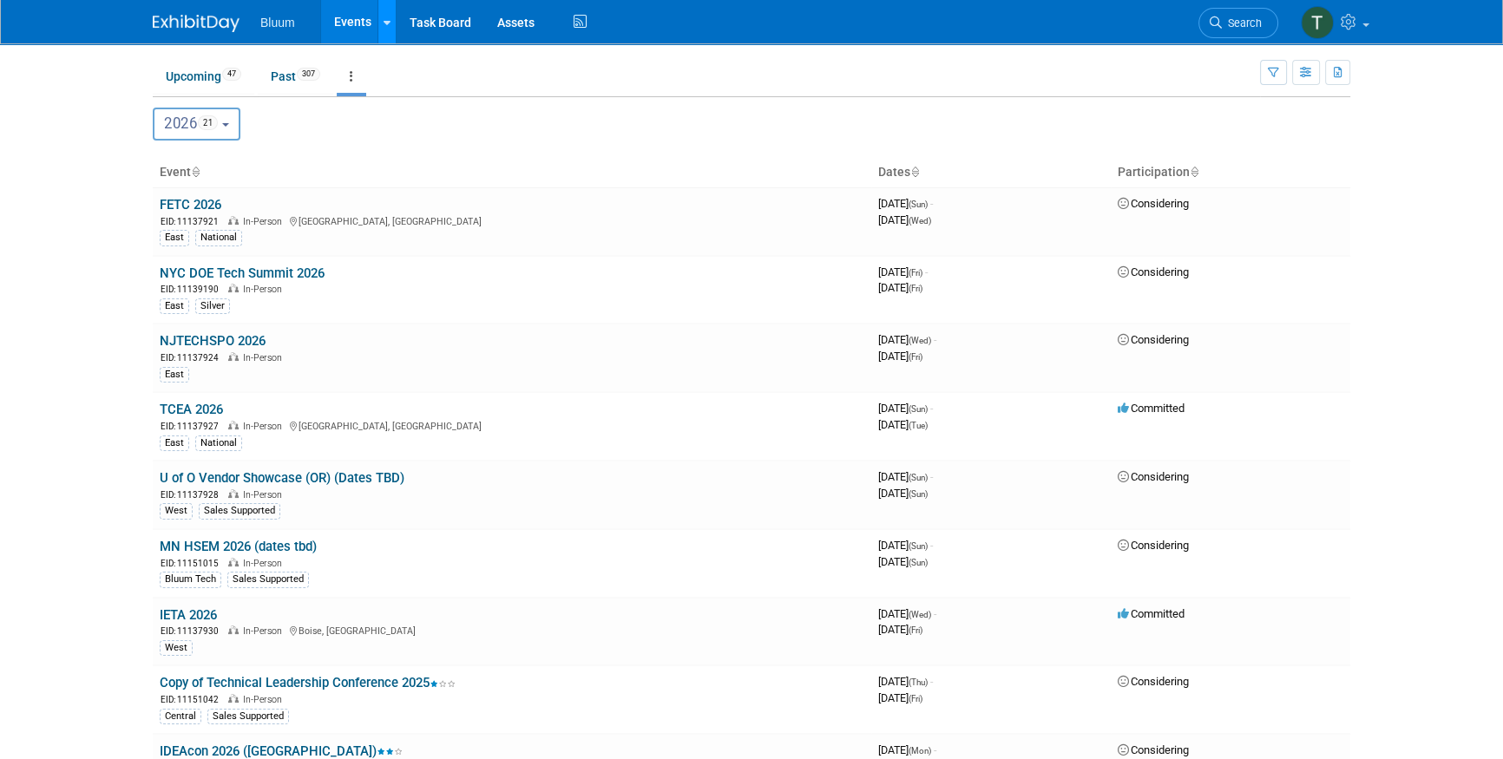
scroll to position [78, 0]
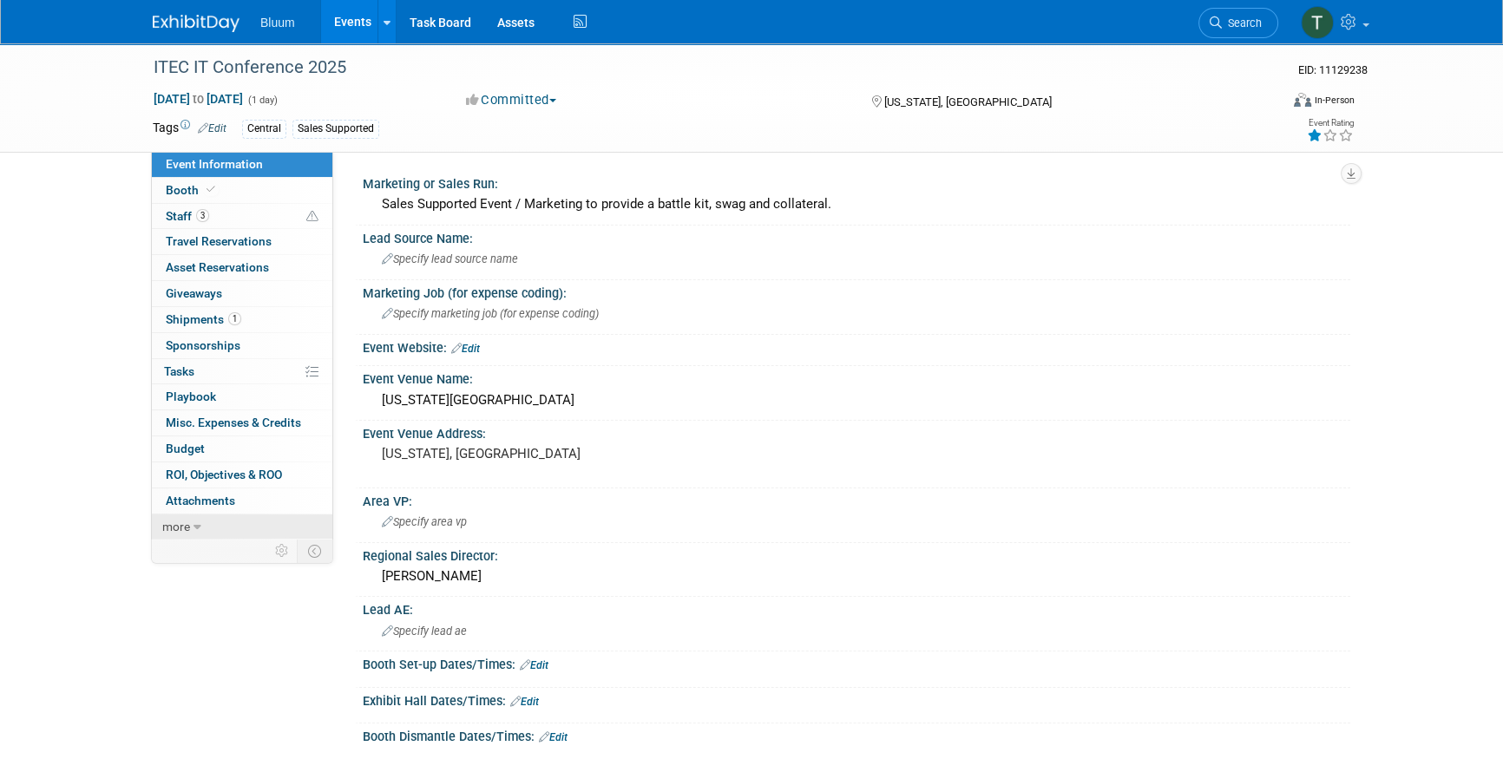
click at [208, 517] on link "more" at bounding box center [242, 526] width 180 height 25
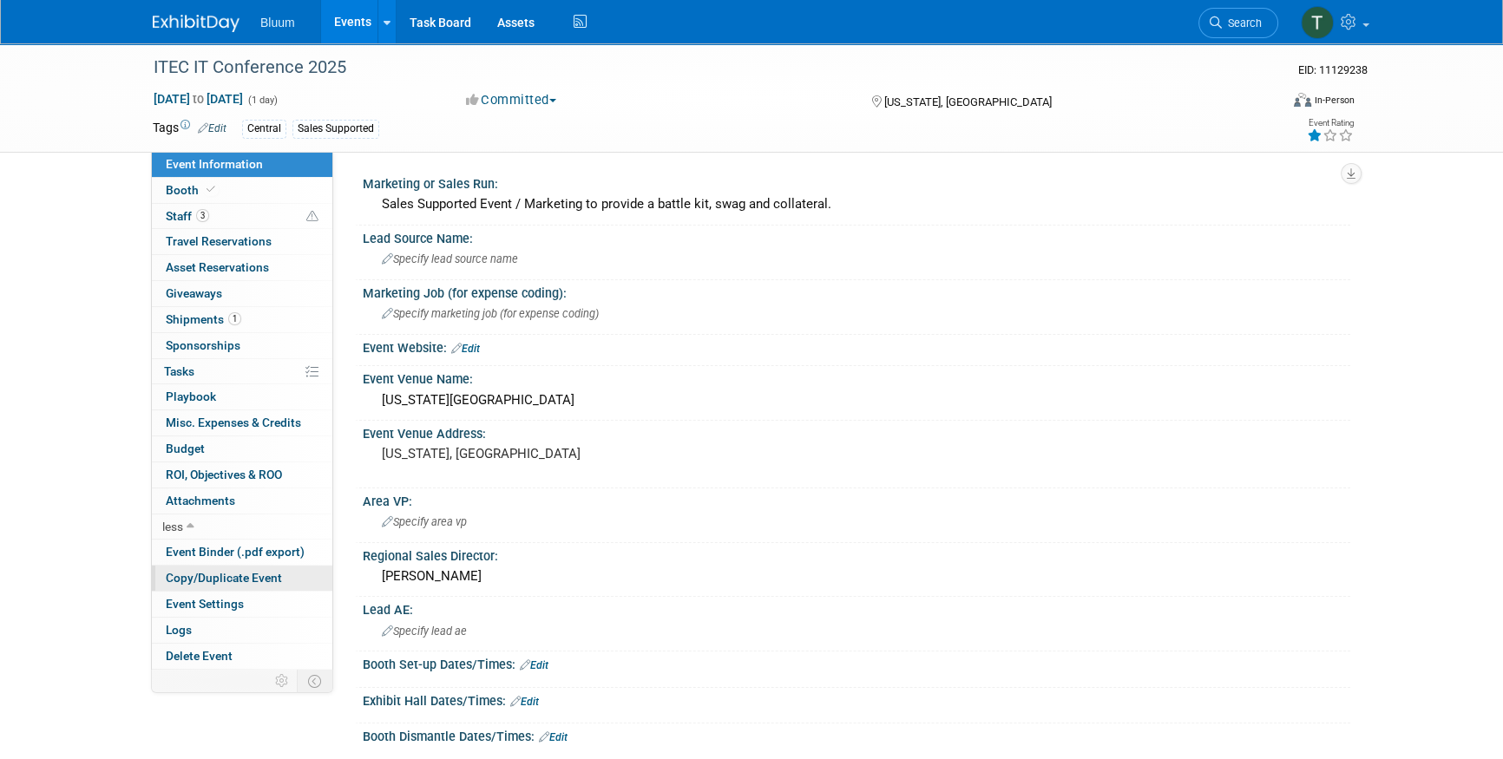
click at [225, 573] on span "Copy/Duplicate Event" at bounding box center [224, 578] width 116 height 14
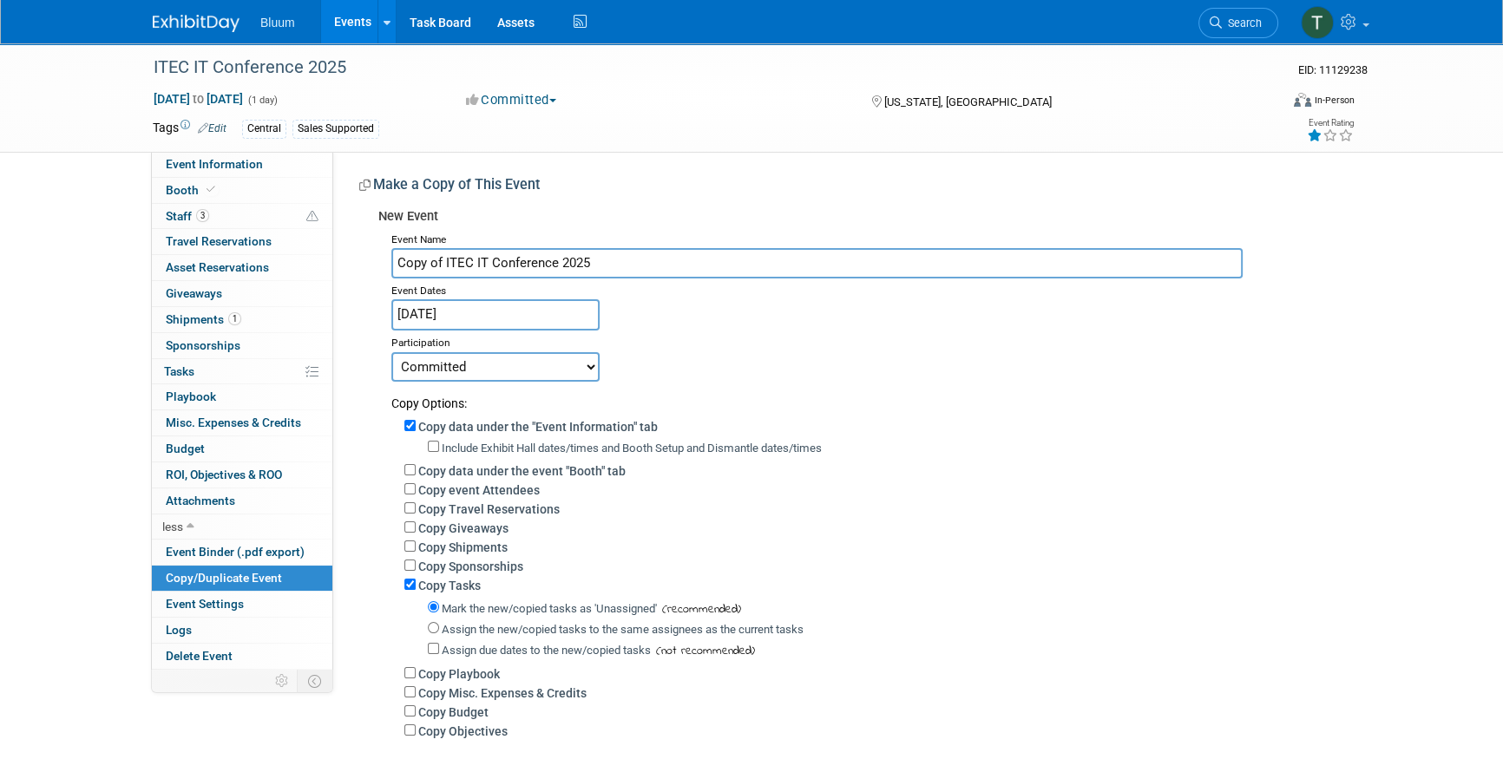
drag, startPoint x: 442, startPoint y: 261, endPoint x: 353, endPoint y: 259, distance: 88.5
click at [353, 259] on div "Marketing or Sales Run: Sales Supported Event / Marketing to provide a battle k…" at bounding box center [841, 469] width 1017 height 635
click at [547, 259] on input "ITEC IT Conference 2025" at bounding box center [816, 263] width 851 height 30
type input "ITEC IT Conference 2026 ([GEOGRAPHIC_DATA]) (Dates TBD)"
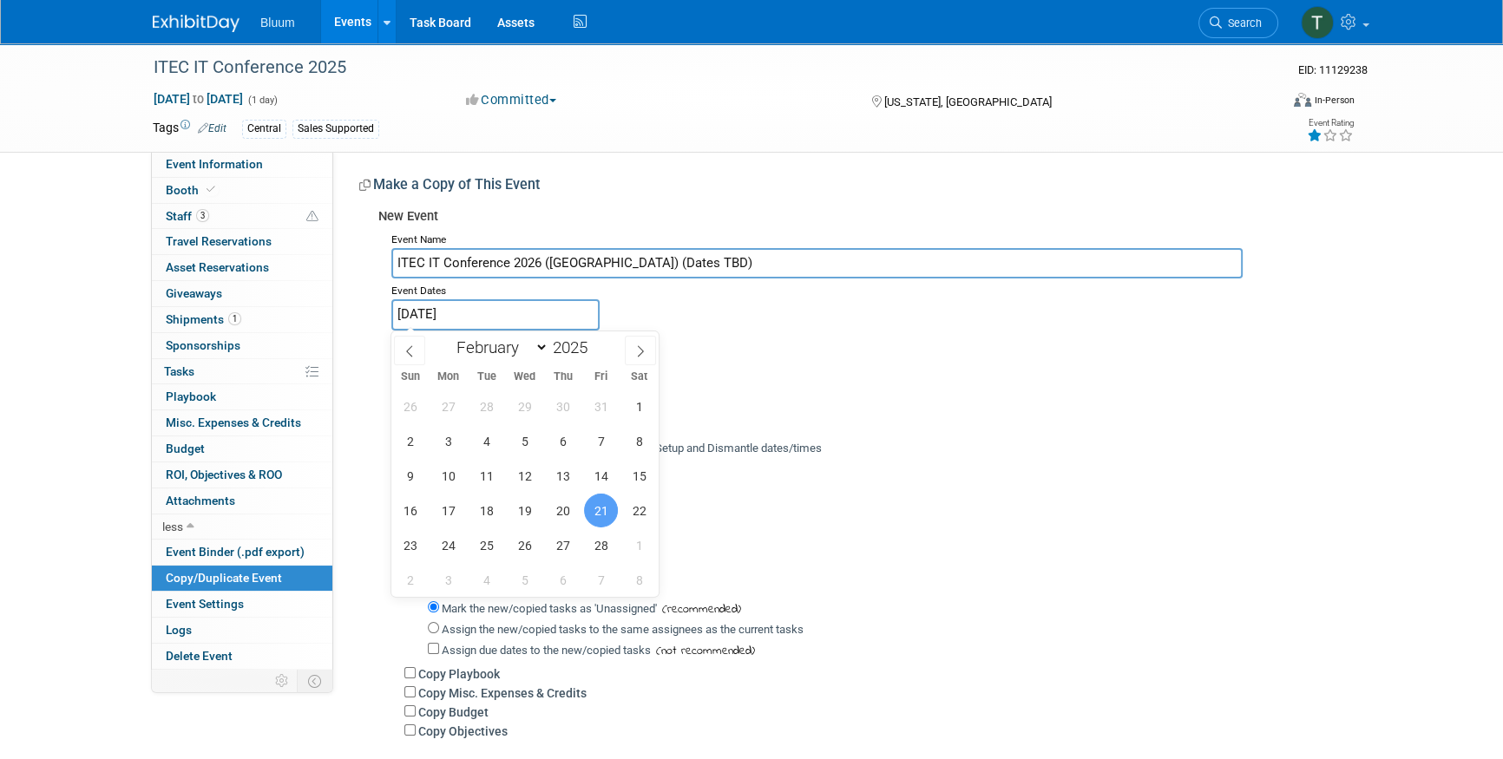
click at [498, 315] on input "Feb 21, 2025" at bounding box center [495, 314] width 208 height 30
click at [646, 405] on span "1" at bounding box center [639, 407] width 34 height 34
type input "Feb 1, 2025"
click at [646, 405] on span "1" at bounding box center [639, 407] width 34 height 34
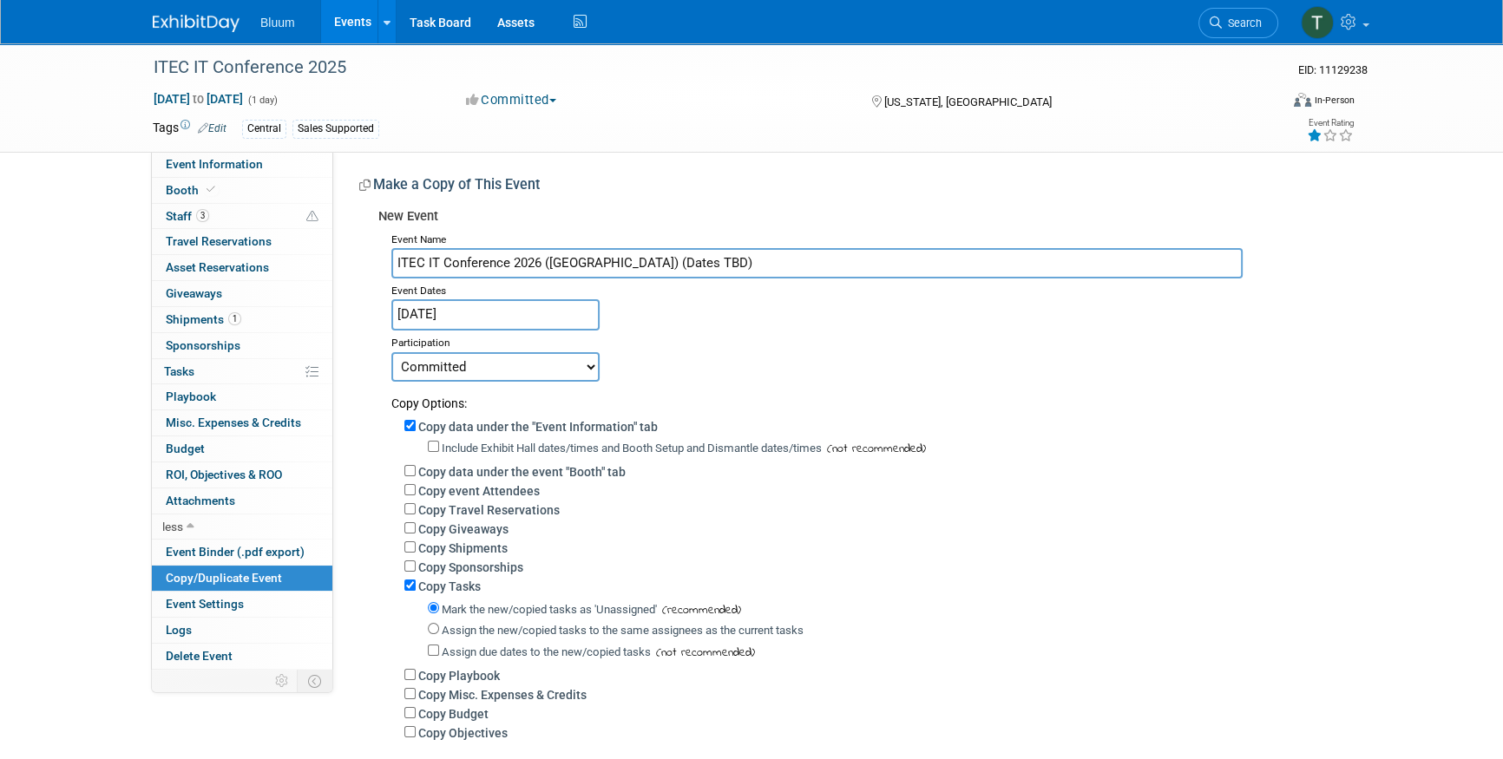
click at [513, 299] on input "Feb 1, 2025" at bounding box center [495, 314] width 208 height 30
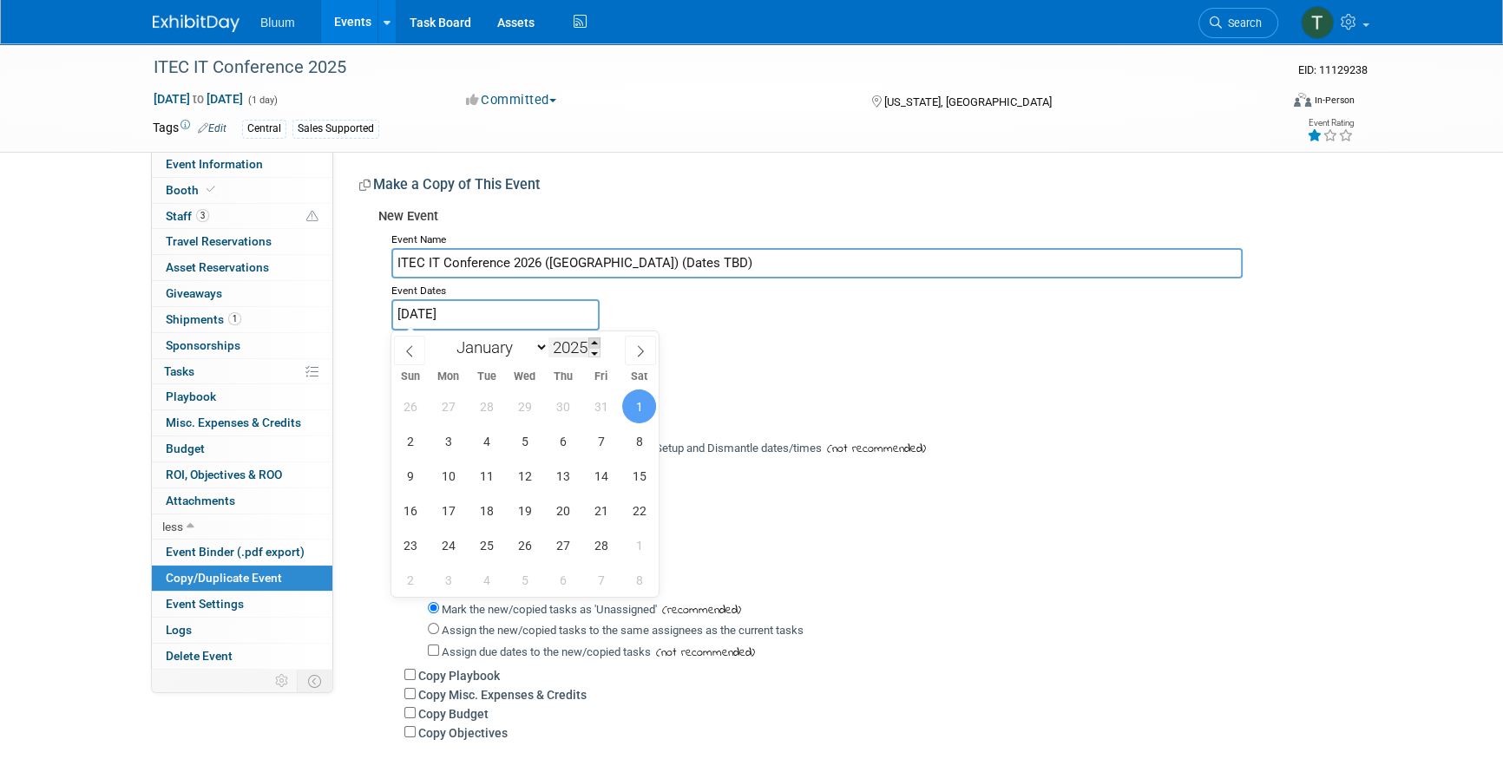
click at [596, 343] on span at bounding box center [594, 342] width 12 height 10
type input "2026"
click at [419, 410] on span "1" at bounding box center [410, 407] width 34 height 34
type input "Feb 1, 2026"
click at [419, 410] on span "1" at bounding box center [410, 407] width 34 height 34
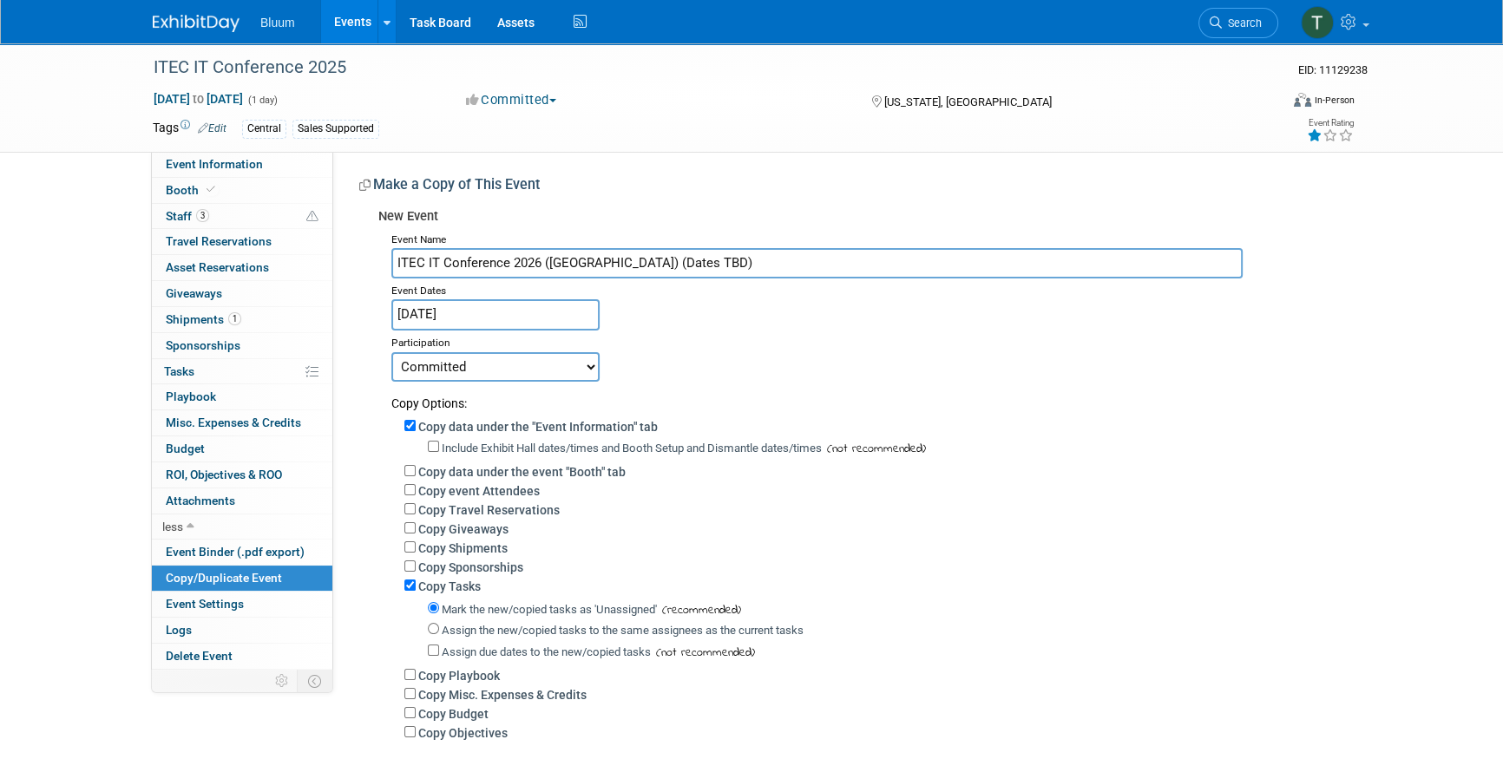
click at [731, 366] on div "Committed Considering Not Going Canceled" at bounding box center [864, 366] width 946 height 30
click at [406, 492] on input "Copy event Attendees" at bounding box center [409, 489] width 11 height 11
checkbox input "true"
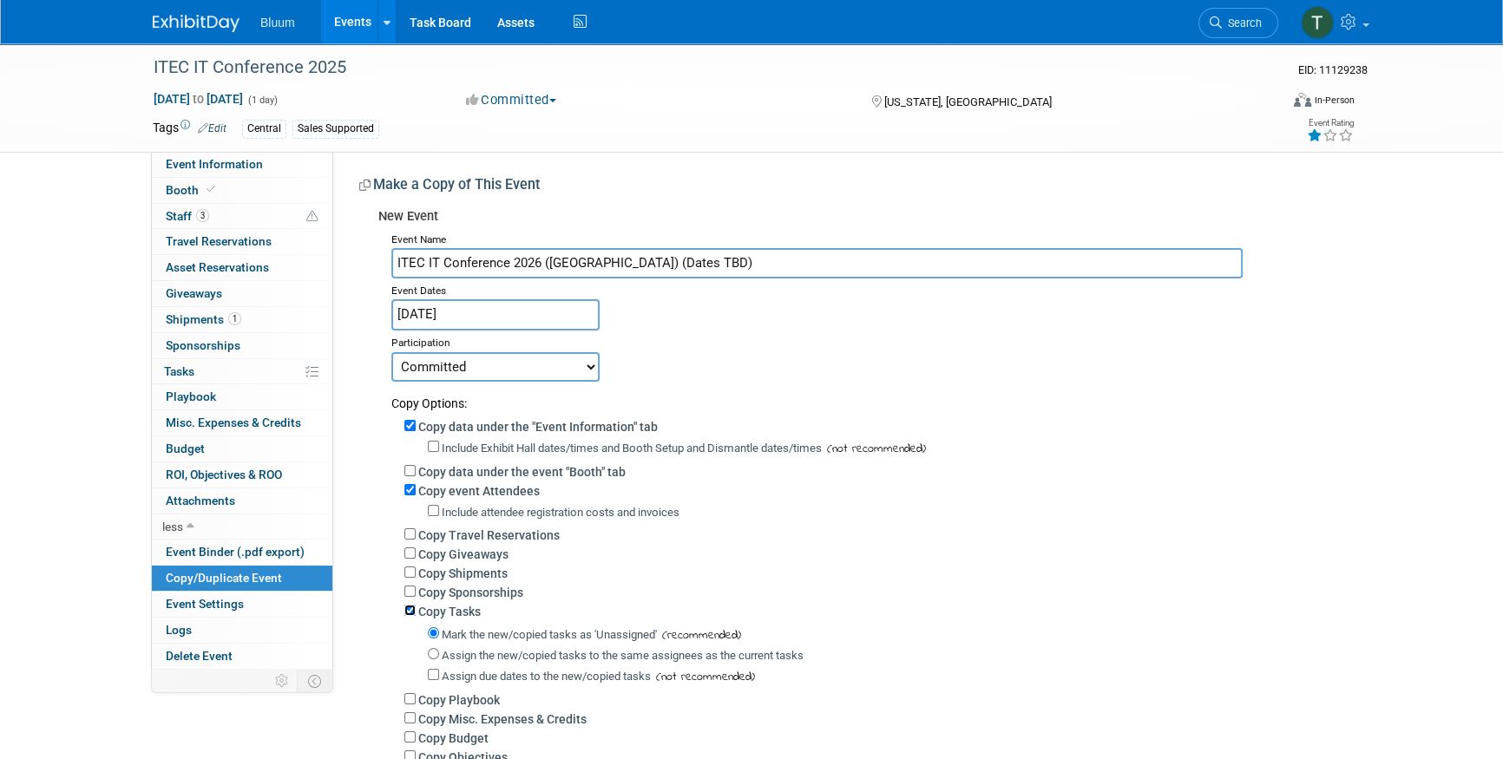
click at [407, 611] on input "Copy Tasks" at bounding box center [409, 610] width 11 height 11
checkbox input "false"
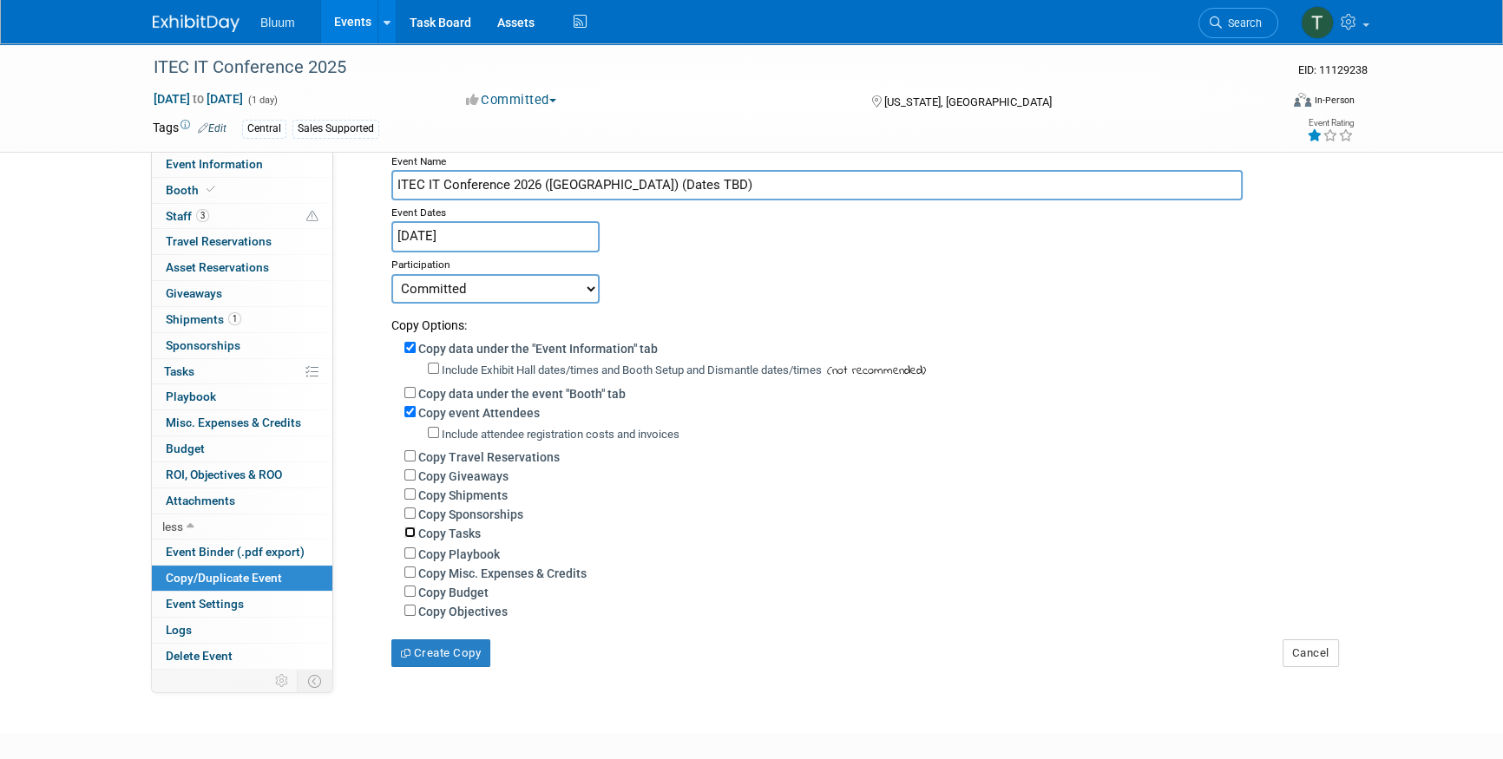
scroll to position [78, 0]
click at [411, 590] on input "Copy Budget" at bounding box center [409, 591] width 11 height 11
checkbox input "true"
click at [419, 657] on button "Create Copy" at bounding box center [440, 653] width 99 height 28
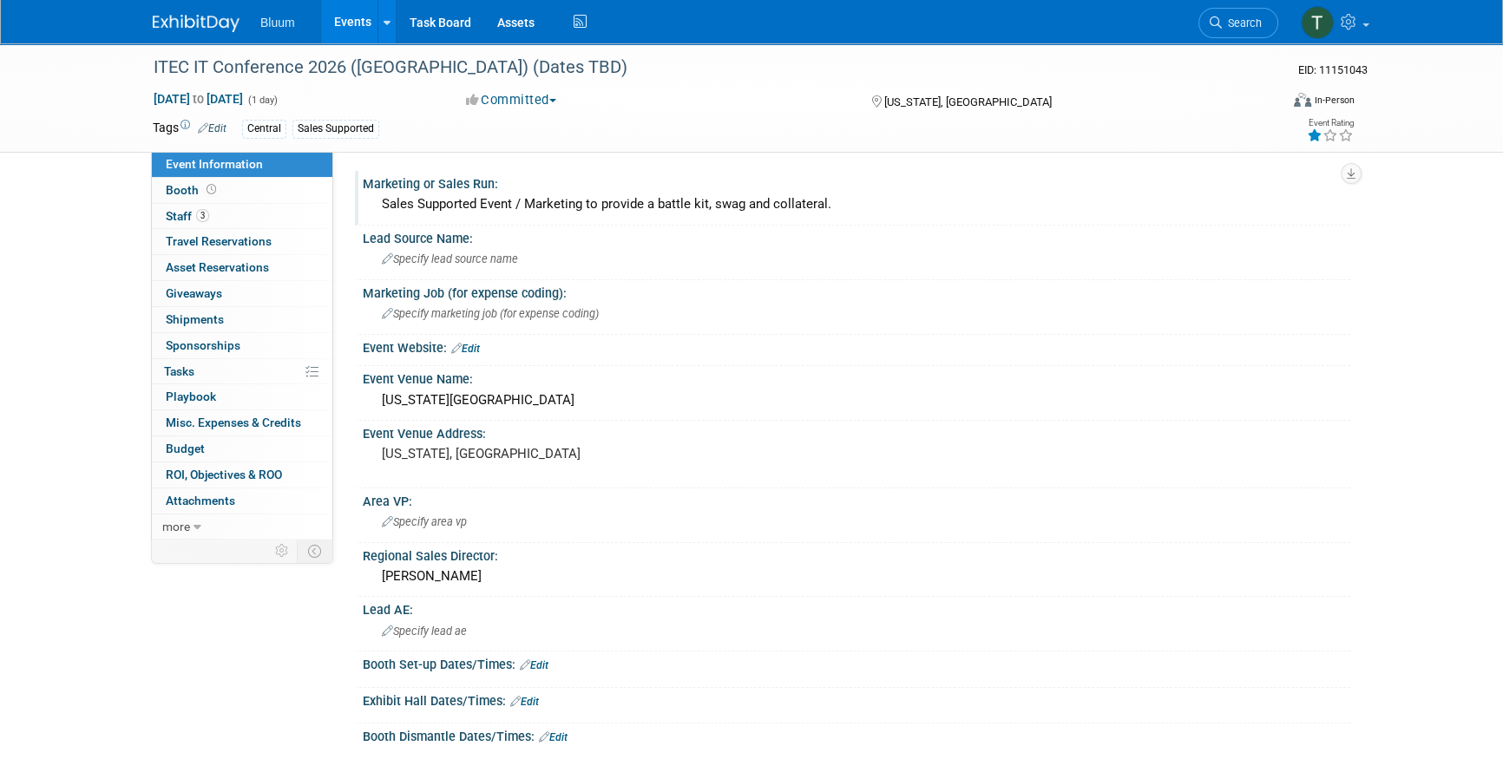
click at [484, 215] on div "Sales Supported Event / Marketing to provide a battle kit, swag and collateral." at bounding box center [856, 204] width 961 height 27
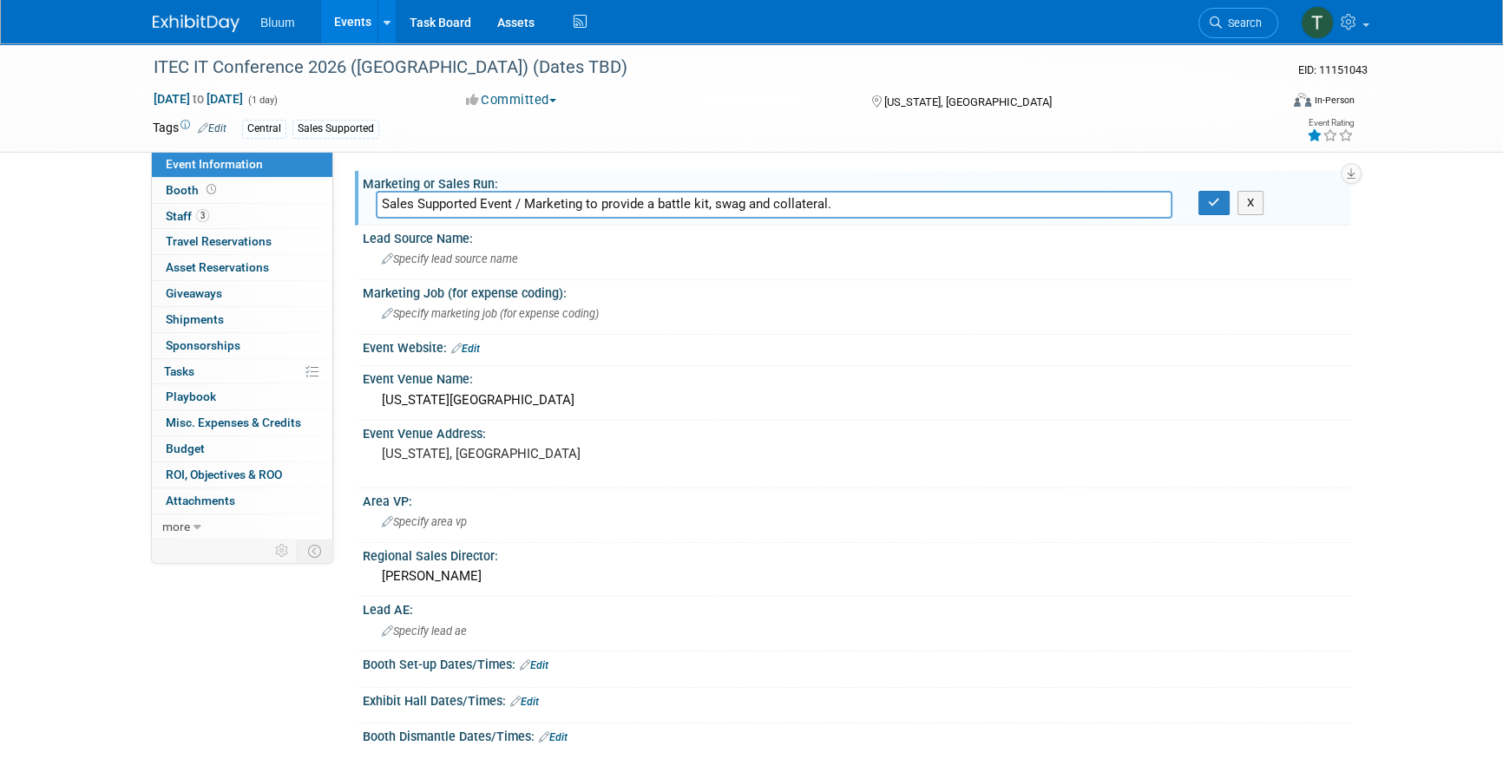
drag, startPoint x: 868, startPoint y: 206, endPoint x: 354, endPoint y: 220, distance: 513.8
click at [355, 220] on div "Marketing or Sales Run: Sales Supported Event / Marketing to provide a battle k…" at bounding box center [852, 198] width 995 height 55
type input "Sales"
click at [1221, 199] on button "button" at bounding box center [1213, 203] width 31 height 24
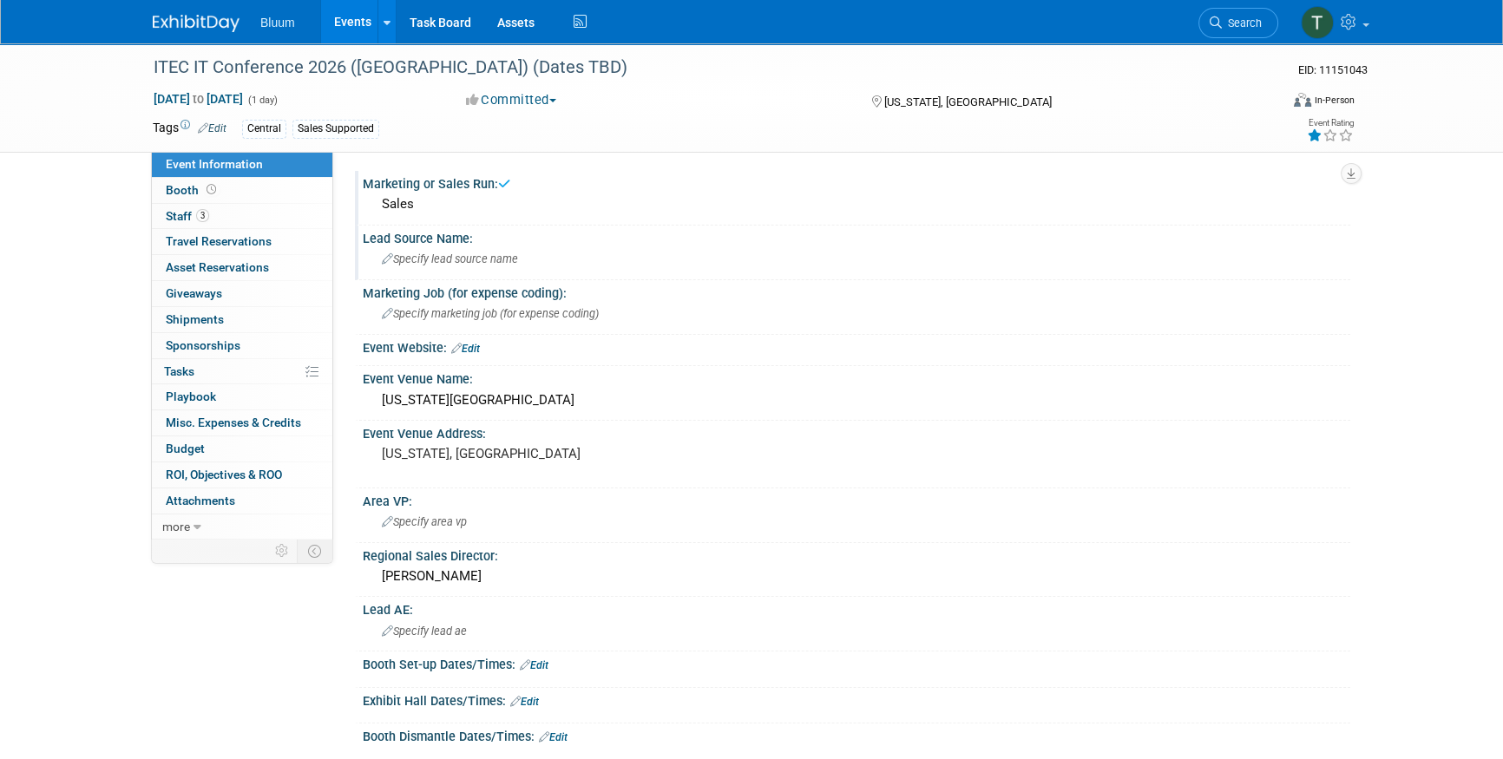
click at [461, 262] on span "Specify lead source name" at bounding box center [450, 258] width 136 height 13
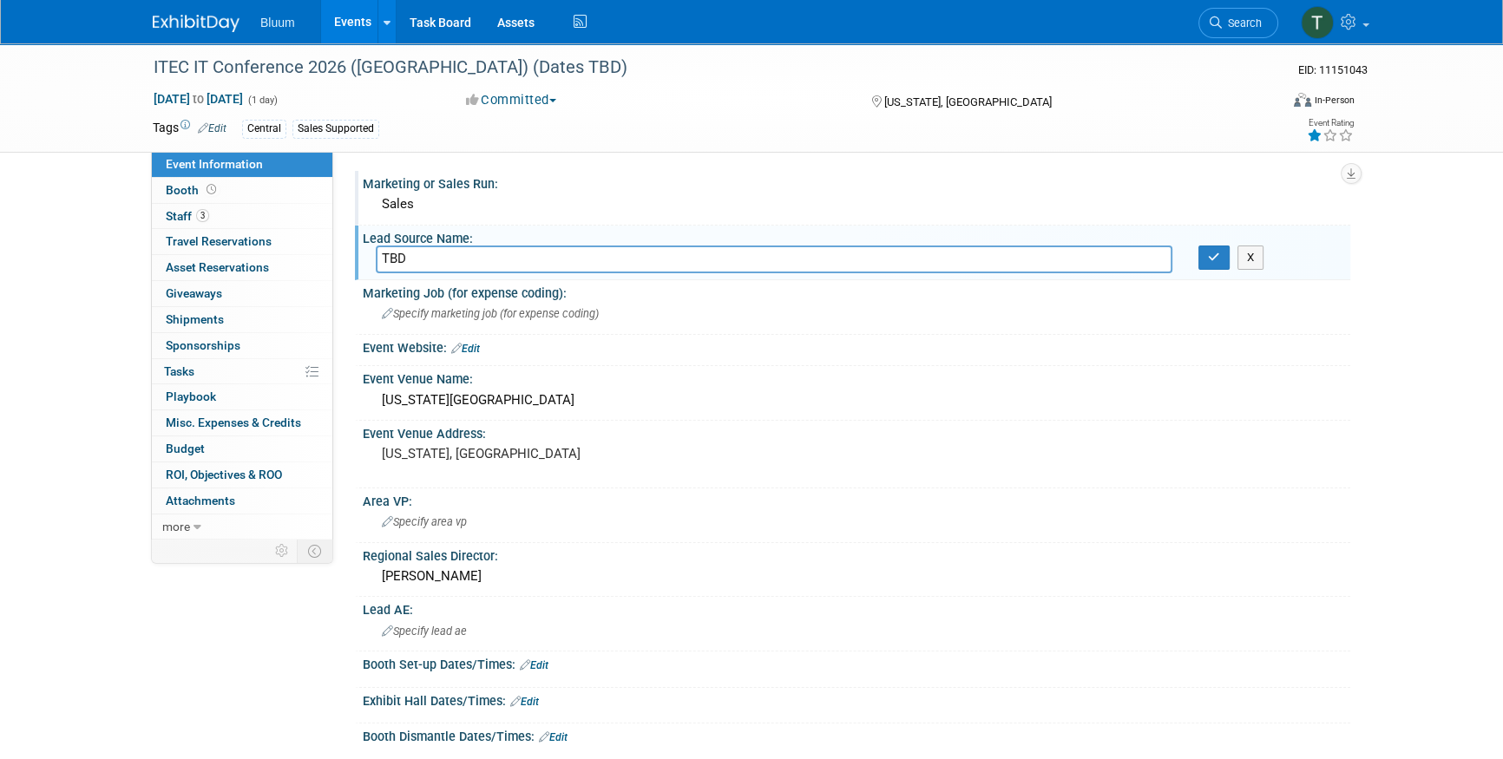
type input "TBD"
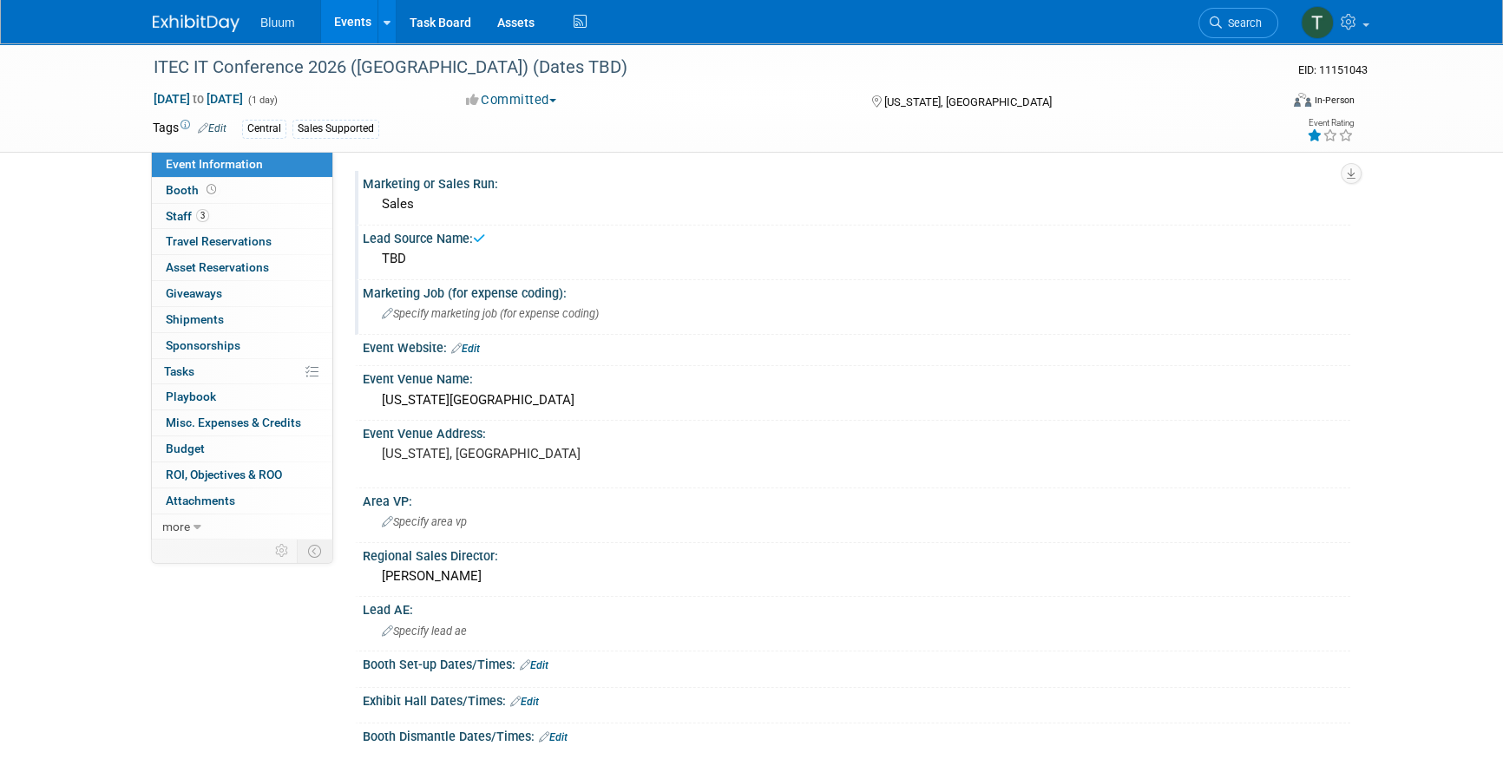
click at [427, 300] on div "Specify marketing job (for expense coding)" at bounding box center [856, 313] width 961 height 27
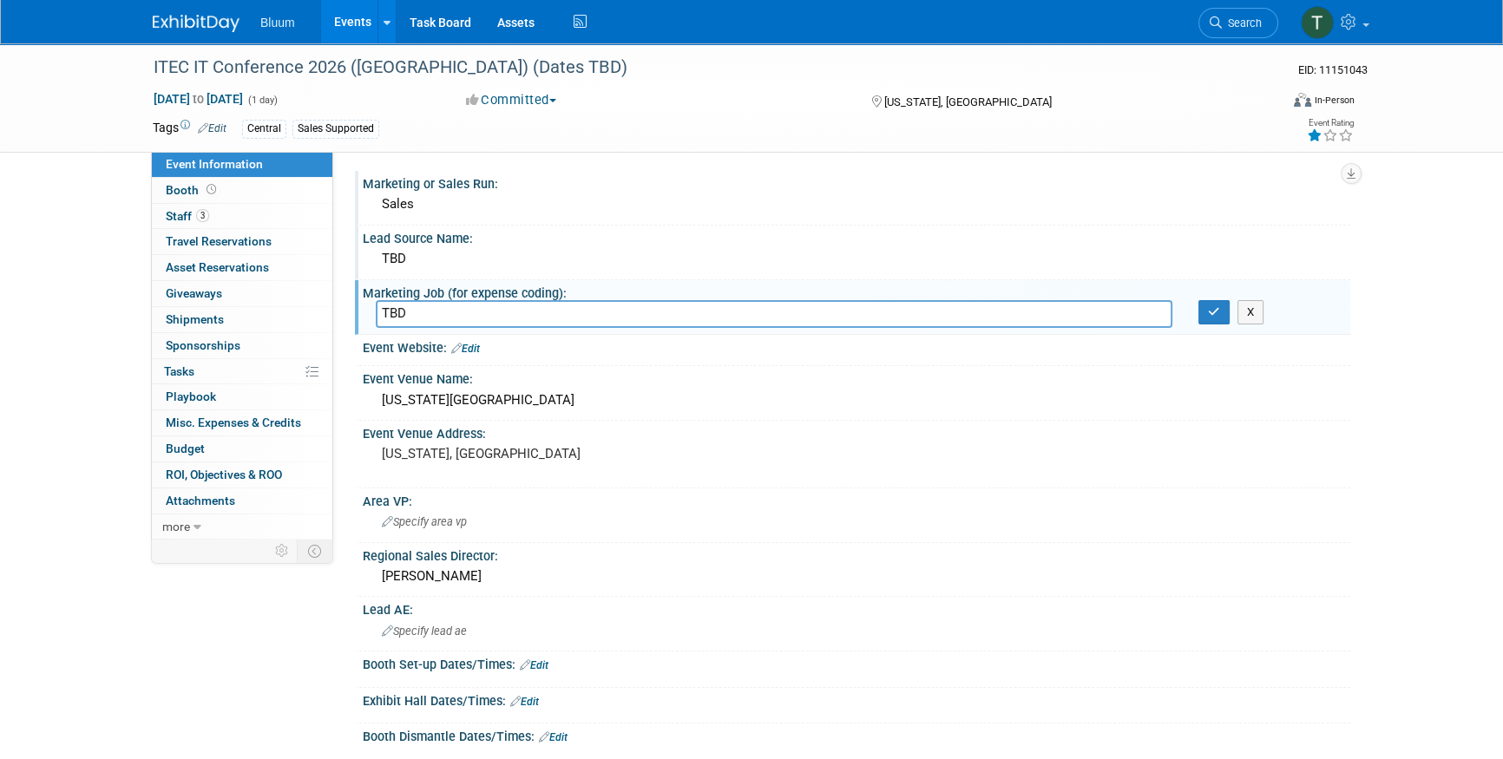
type input "TBD"
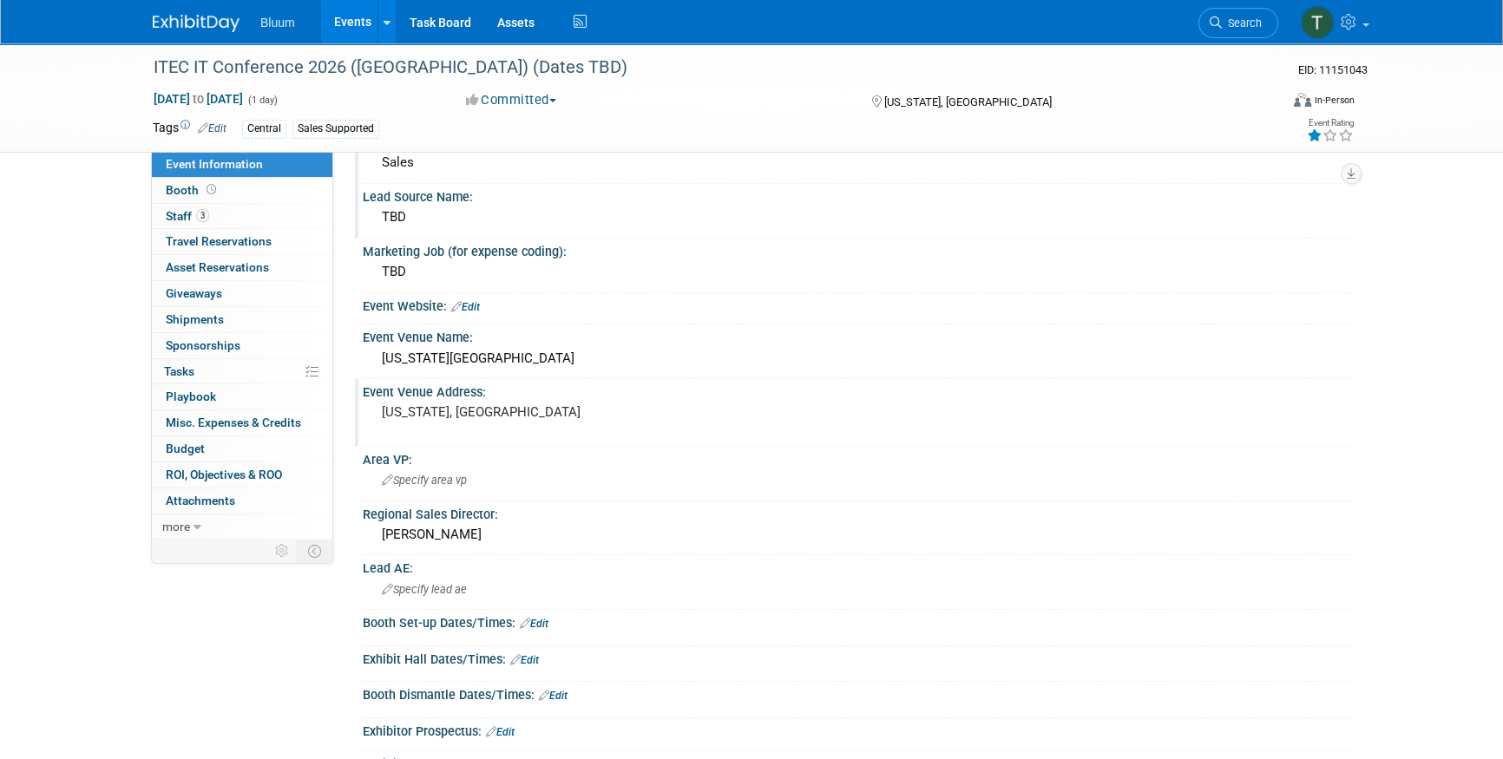
scroll to position [78, 0]
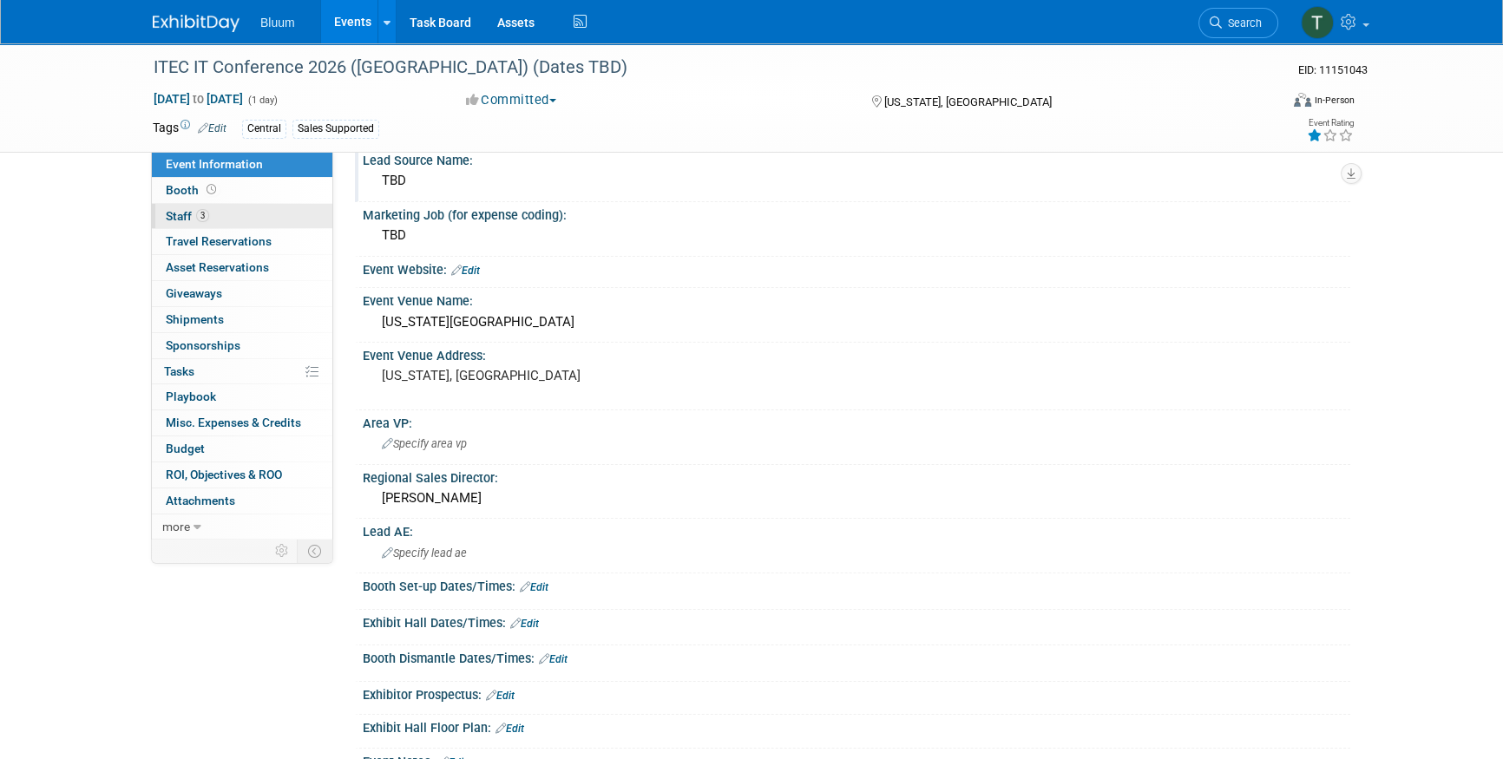
click at [213, 211] on link "3 Staff 3" at bounding box center [242, 216] width 180 height 25
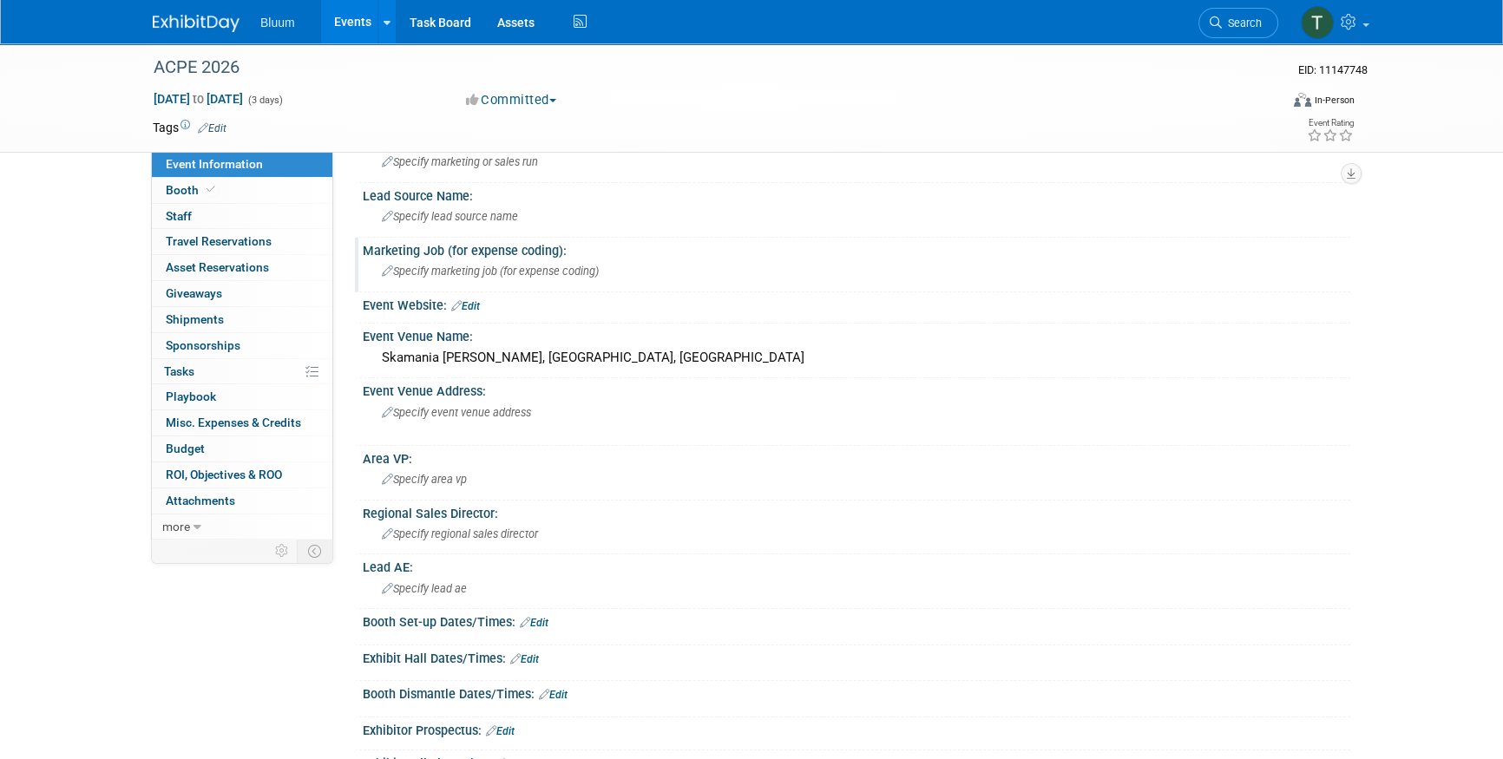
scroll to position [78, 0]
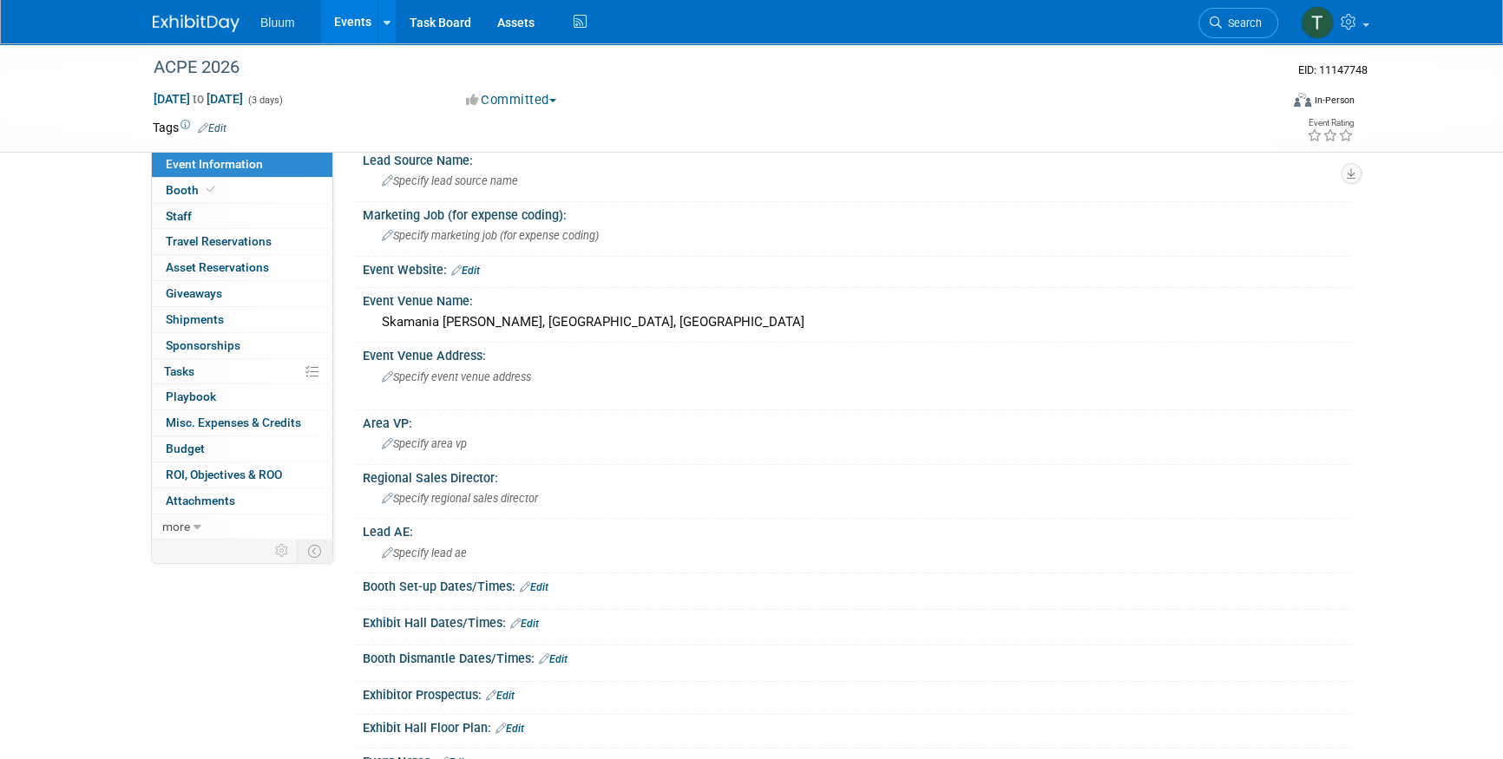
click at [23, 442] on div "ACPE 2026 EID: 11147748 [DATE] to [DATE] (3 days) [DATE] to [DATE] Committed Co…" at bounding box center [751, 497] width 1503 height 1064
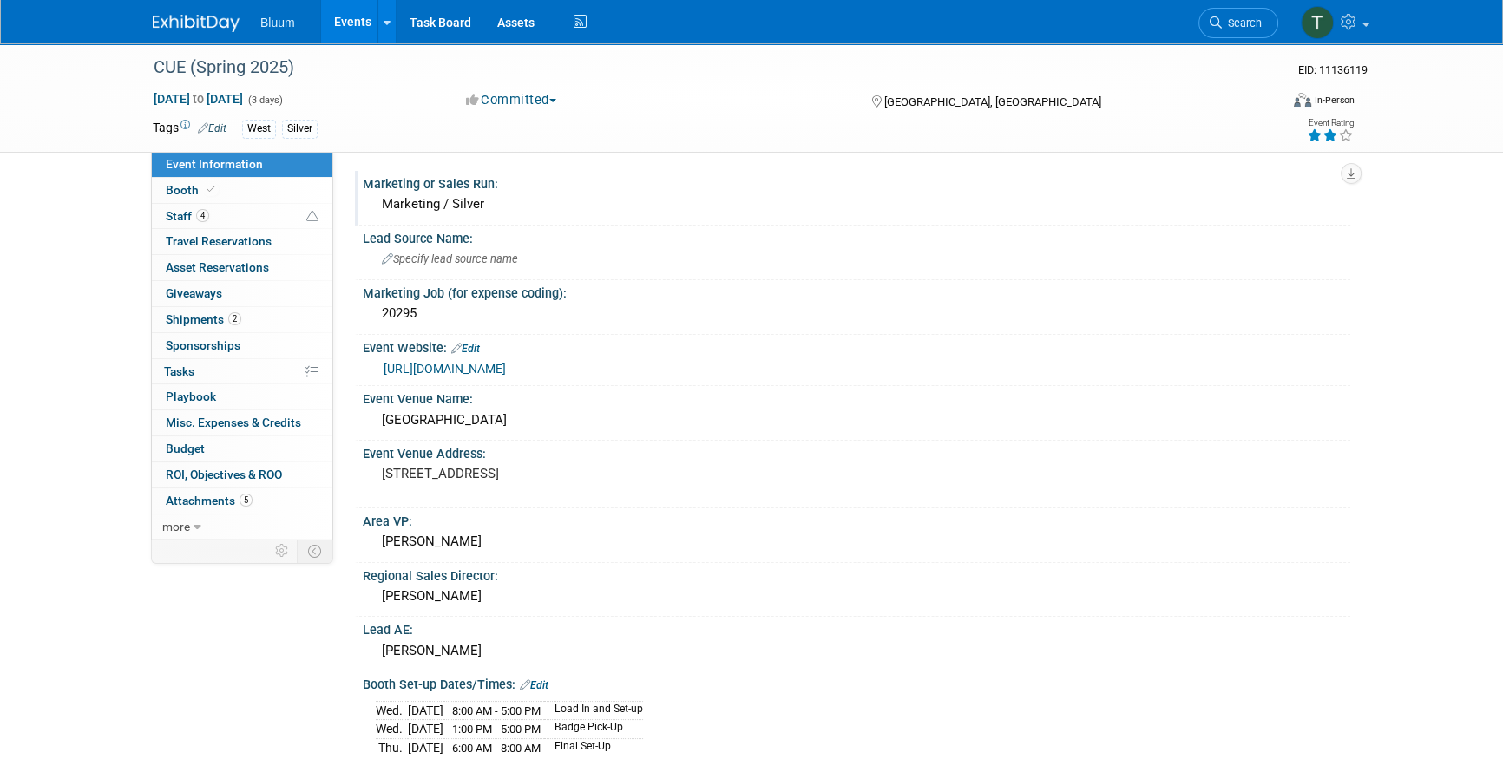
click at [476, 206] on div "Marketing / Silver" at bounding box center [856, 204] width 961 height 27
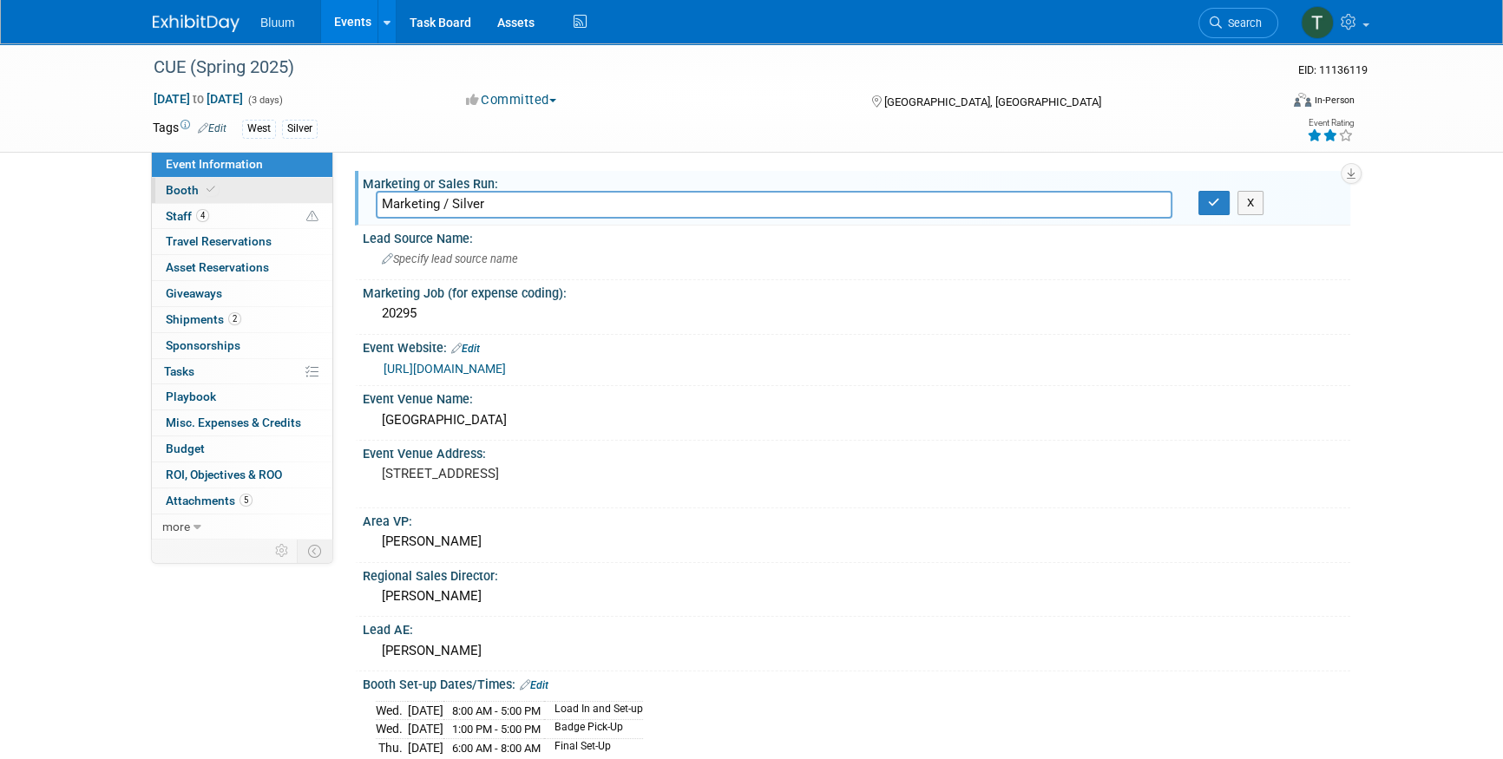
drag, startPoint x: 476, startPoint y: 206, endPoint x: 327, endPoint y: 200, distance: 149.3
type input "S"
type input "TBD"
click at [1219, 205] on icon "button" at bounding box center [1214, 202] width 12 height 11
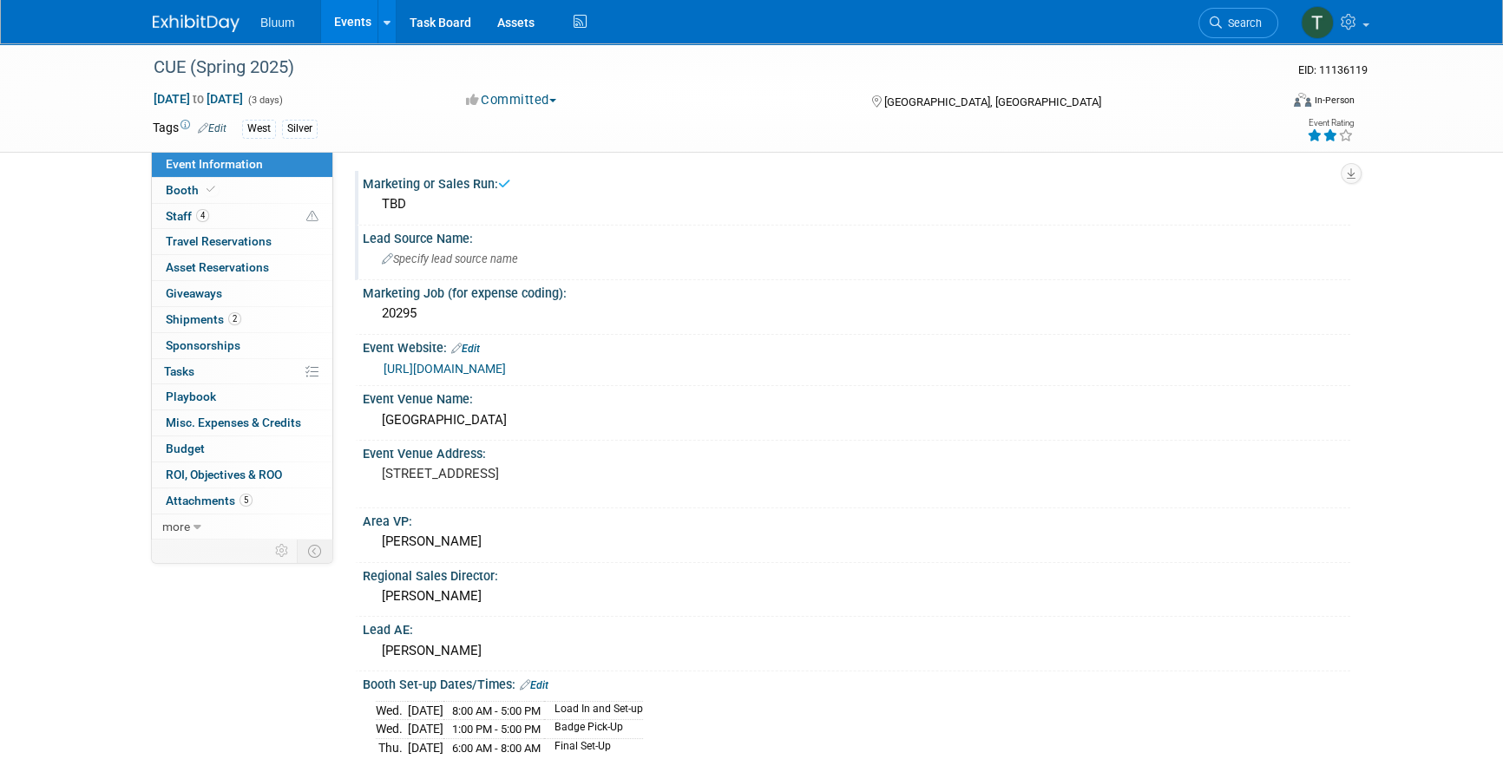
click at [477, 265] on span "Specify lead source name" at bounding box center [450, 258] width 136 height 13
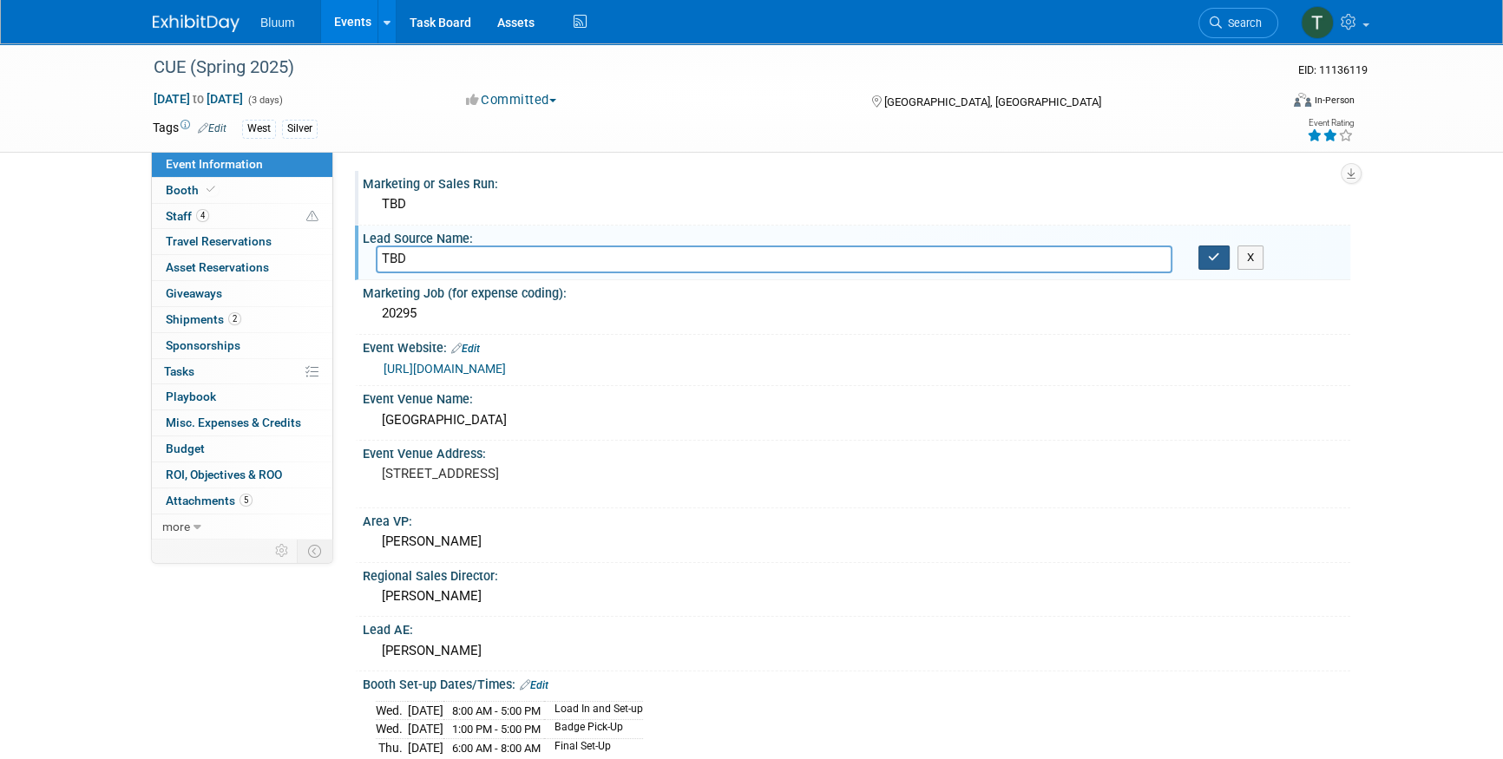
type input "TBD"
click at [1214, 258] on icon "button" at bounding box center [1214, 257] width 12 height 11
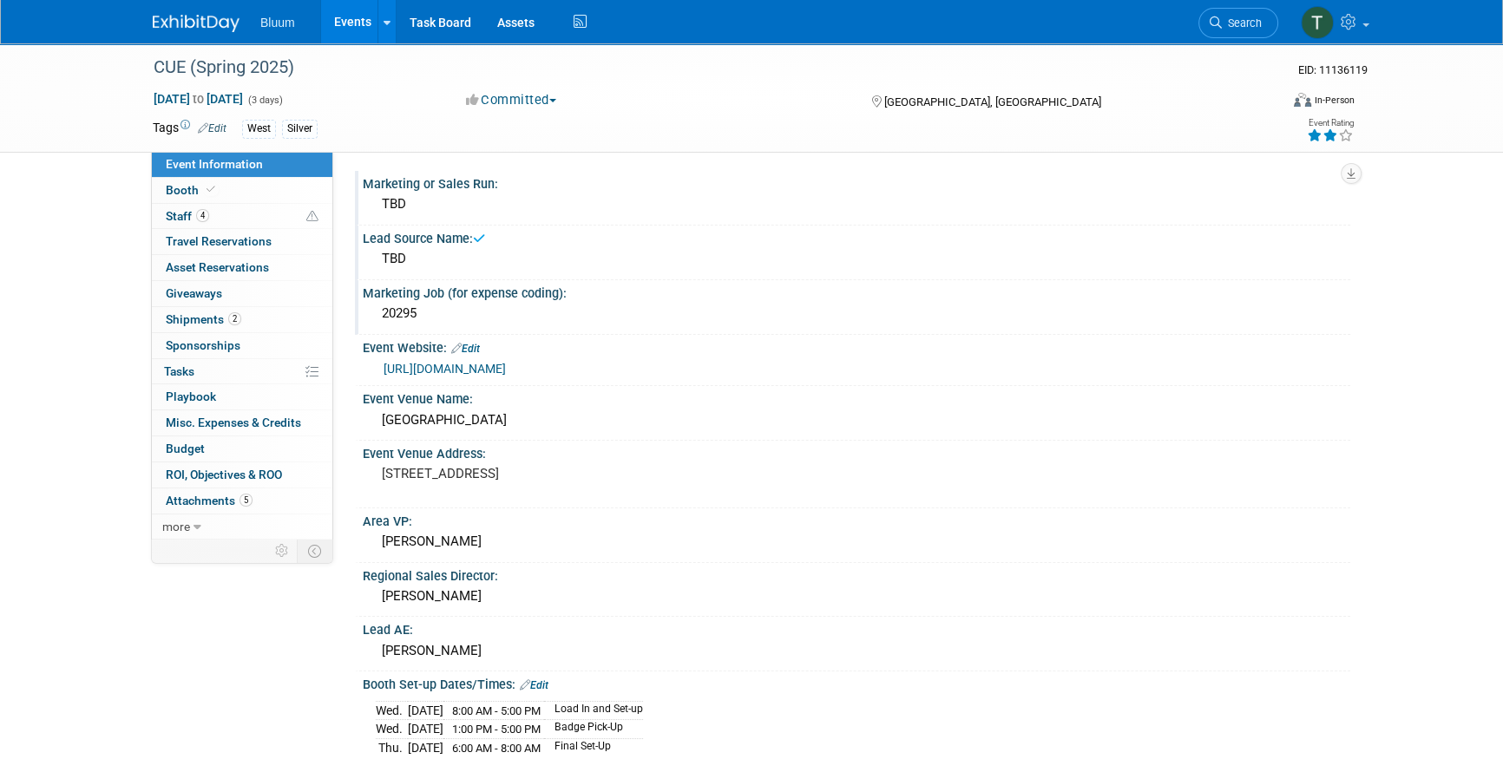
drag, startPoint x: 418, startPoint y: 319, endPoint x: 372, endPoint y: 320, distance: 46.0
click at [372, 320] on div "20295" at bounding box center [856, 314] width 987 height 29
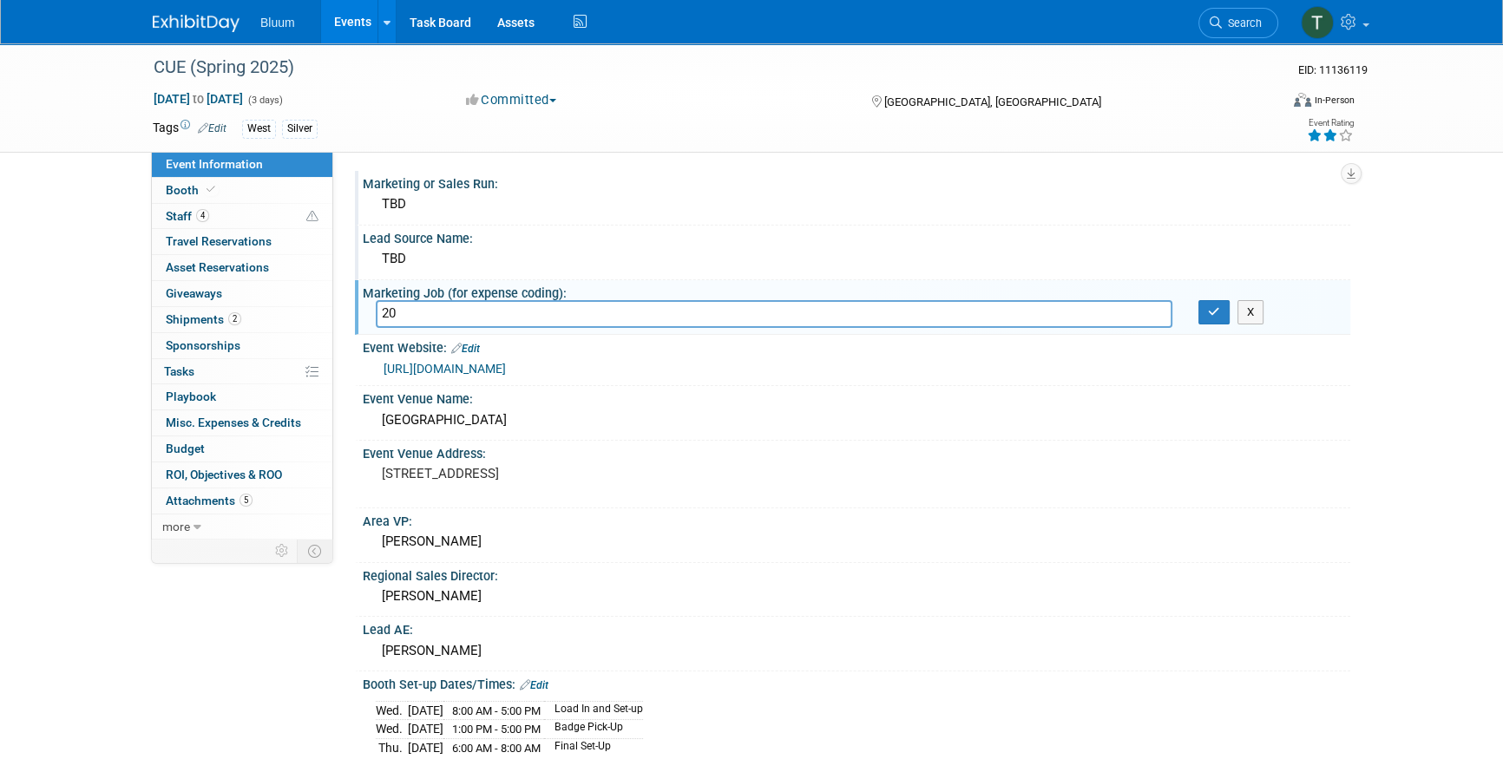
type input "2"
type input "TBD"
click at [1208, 307] on icon "button" at bounding box center [1214, 311] width 12 height 11
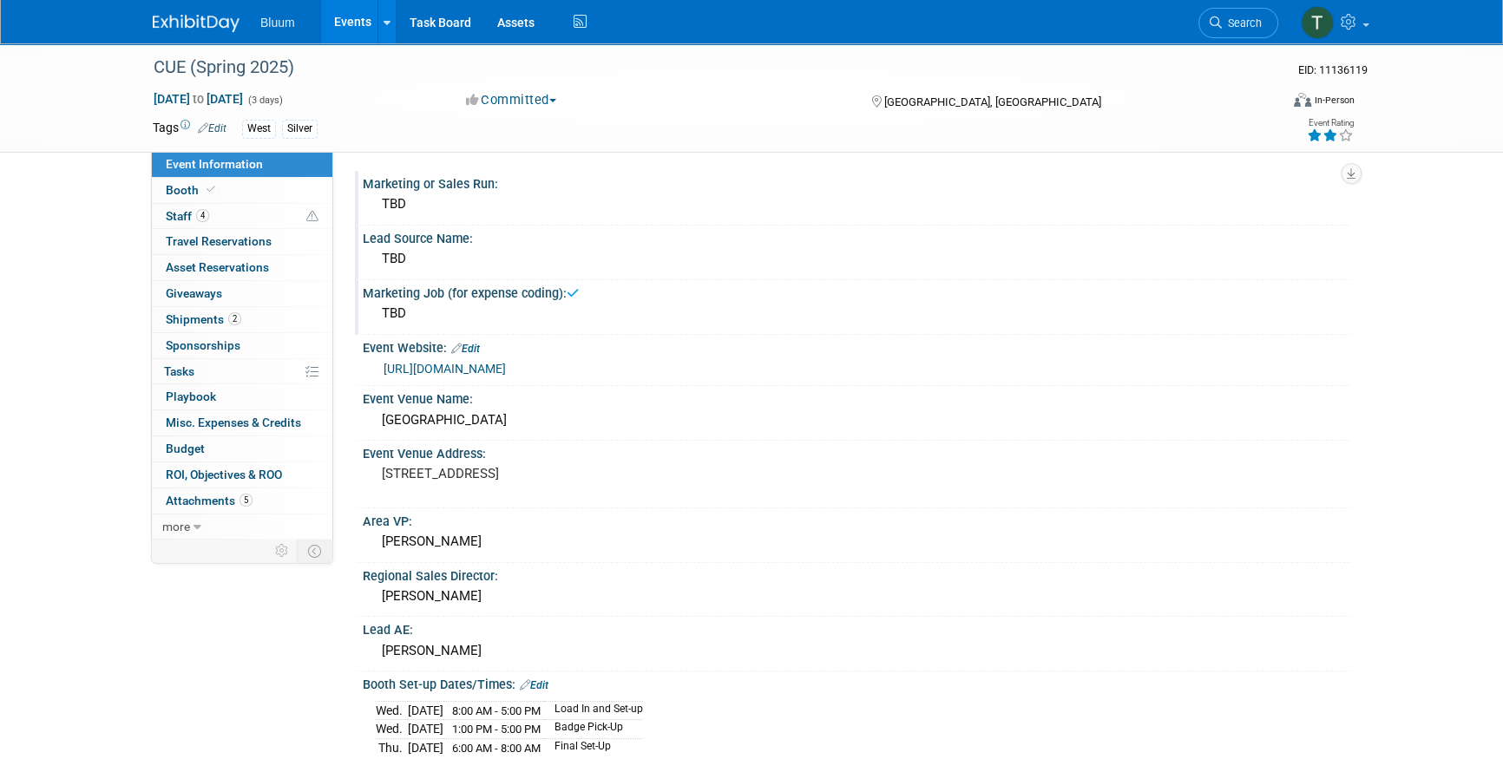
click at [466, 370] on link "https://cue.org/events/50473" at bounding box center [444, 369] width 122 height 14
click at [226, 530] on link "more" at bounding box center [242, 526] width 180 height 25
click at [250, 572] on span "Copy/Duplicate Event" at bounding box center [224, 578] width 116 height 14
select select "2"
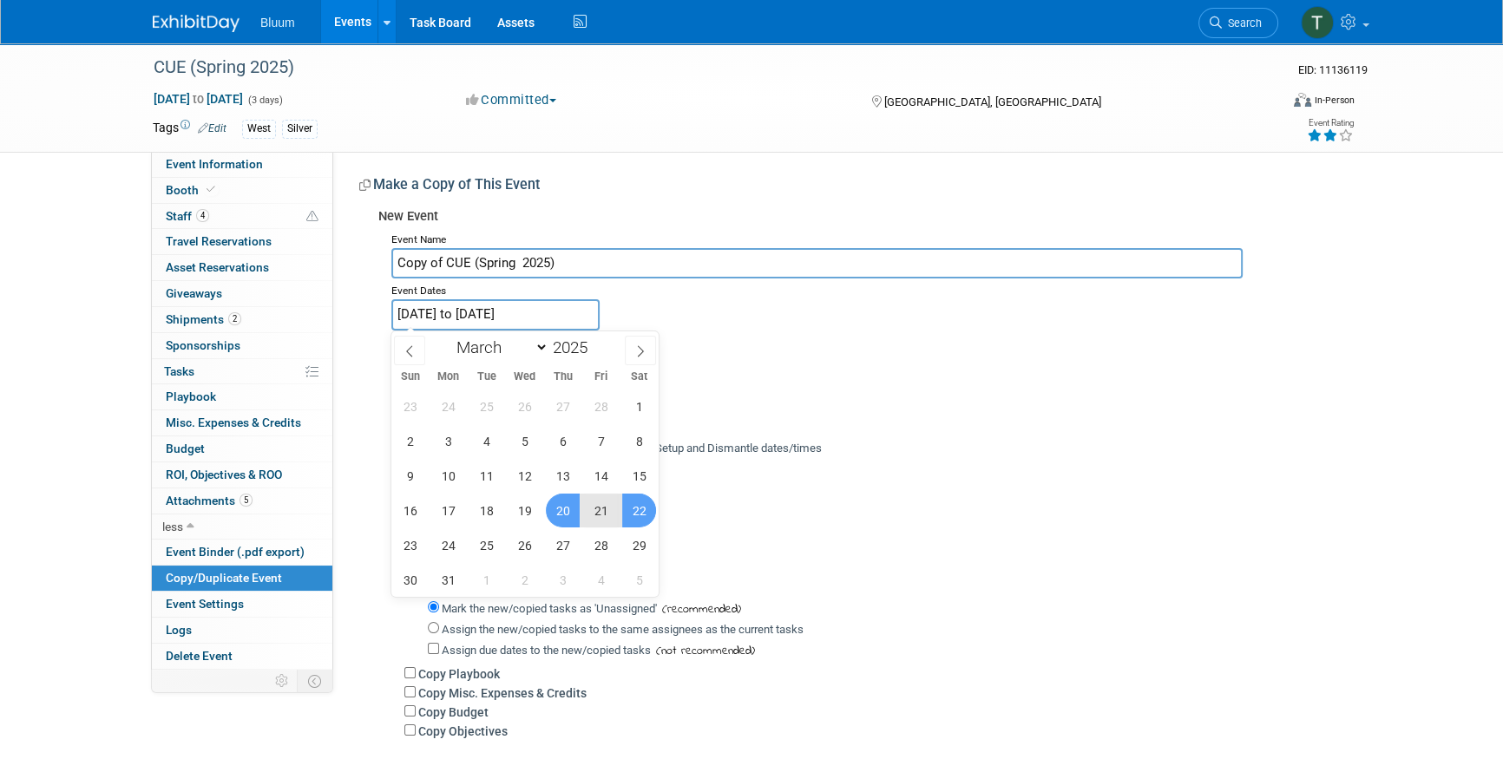
click at [451, 312] on input "Mar 20, 2025 to Mar 22, 2025" at bounding box center [495, 314] width 208 height 30
click at [595, 343] on span at bounding box center [594, 342] width 12 height 10
type input "2026"
click at [564, 475] on span "19" at bounding box center [563, 476] width 34 height 34
click at [639, 470] on span "21" at bounding box center [639, 476] width 34 height 34
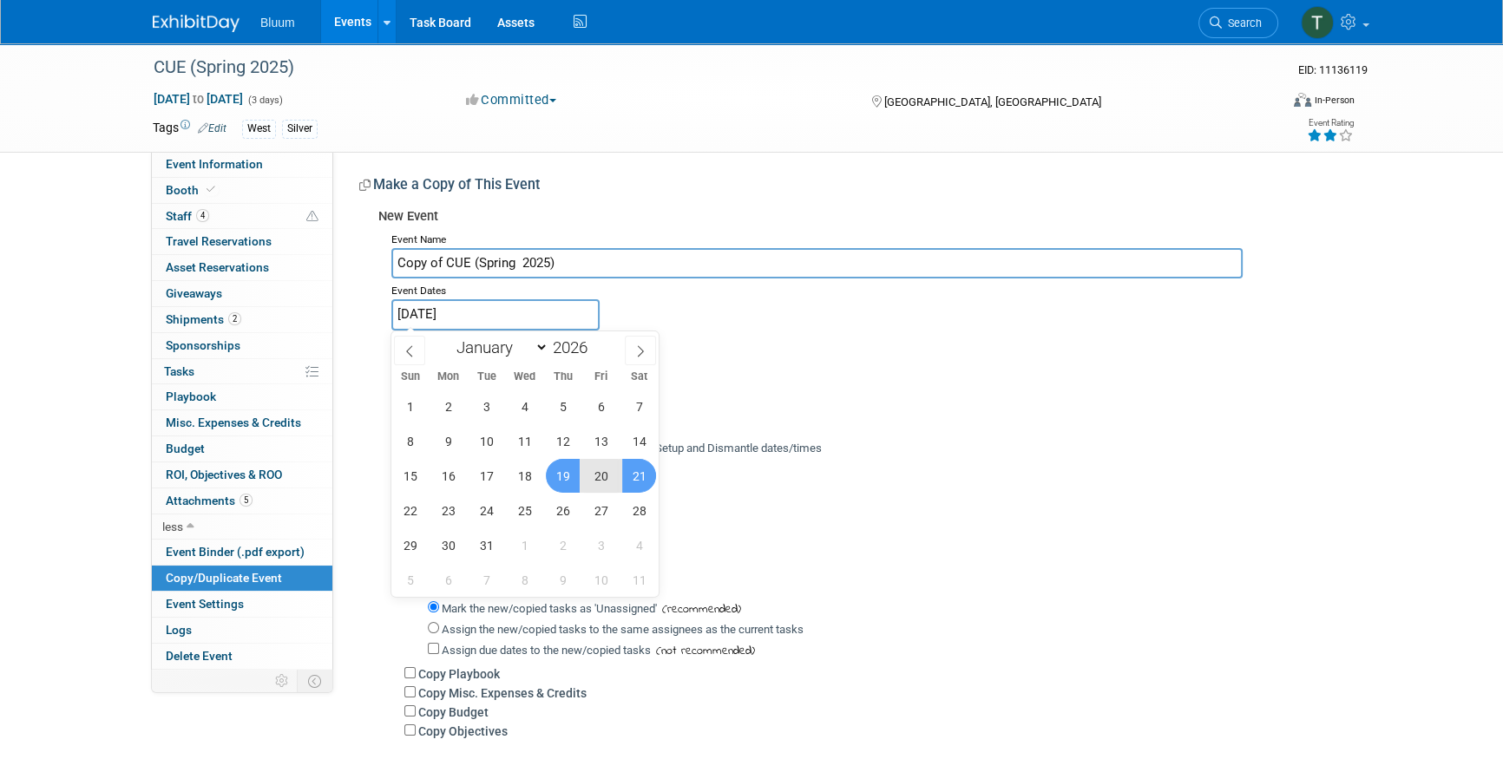
type input "Mar 19, 2026 to Mar 21, 2026"
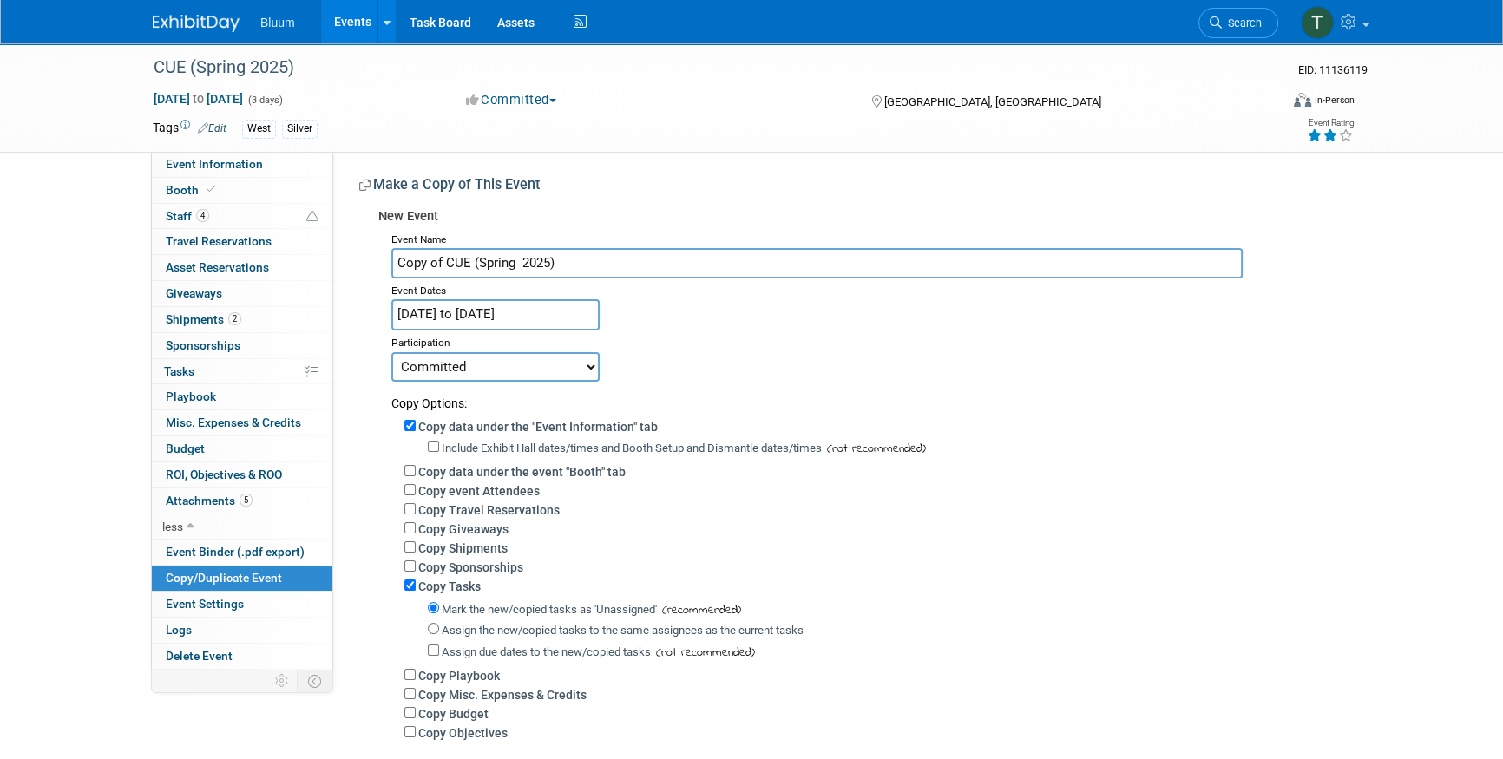
click at [475, 353] on select "Committed Considering Not Going Canceled" at bounding box center [495, 366] width 208 height 29
select select "2"
click at [391, 352] on select "Committed Considering Not Going Canceled" at bounding box center [495, 366] width 208 height 29
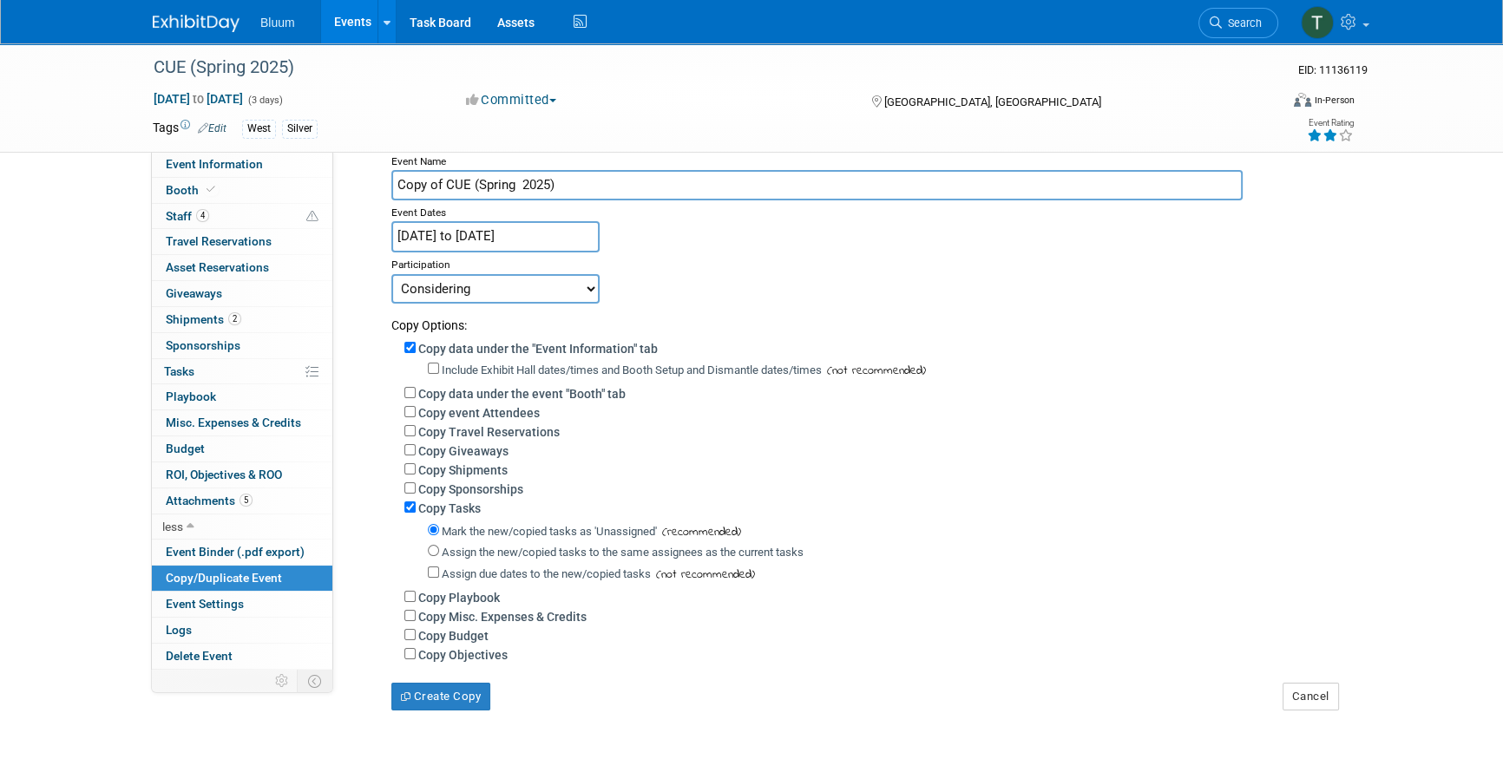
scroll to position [78, 0]
click at [406, 413] on input "Copy event Attendees" at bounding box center [409, 411] width 11 height 11
checkbox input "true"
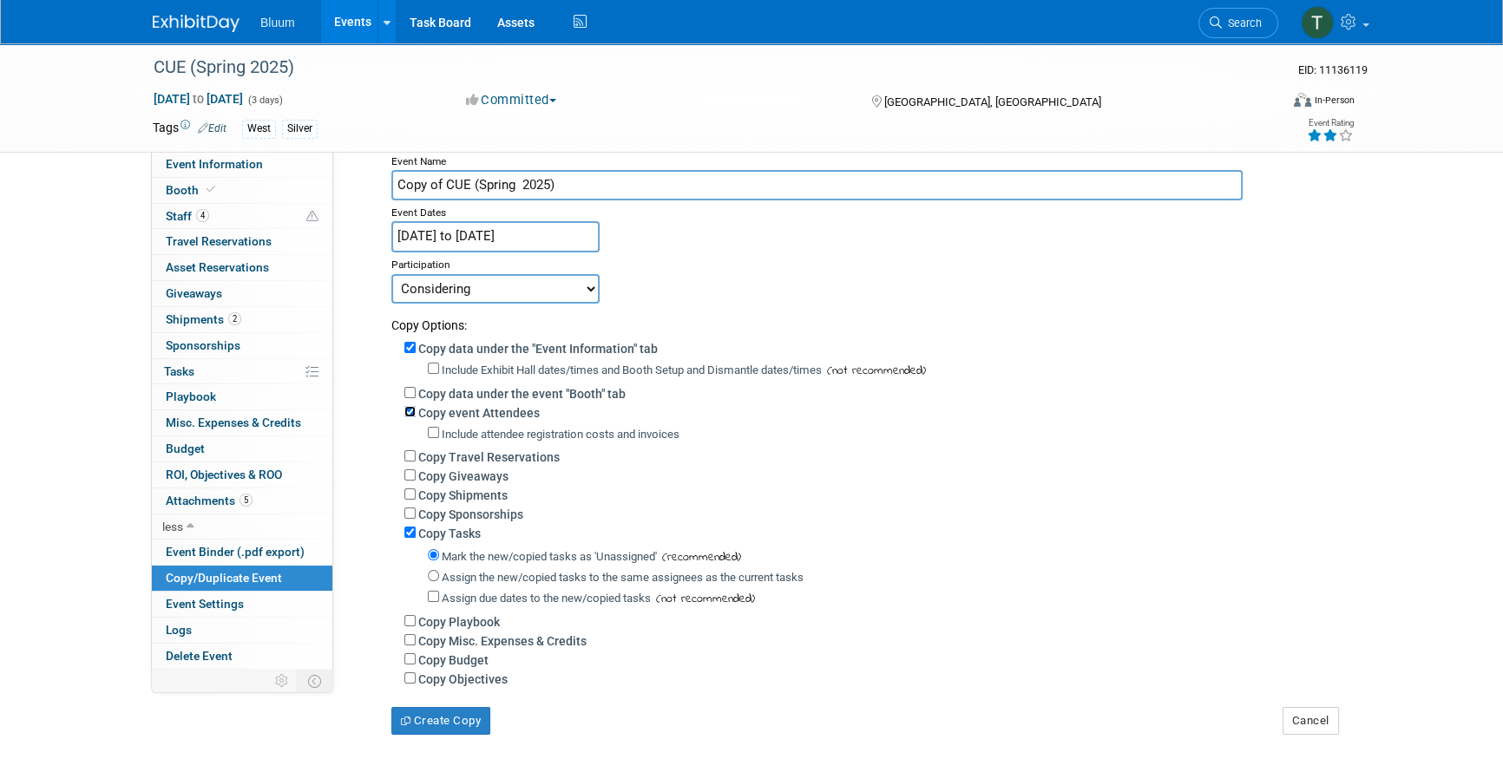
scroll to position [157, 0]
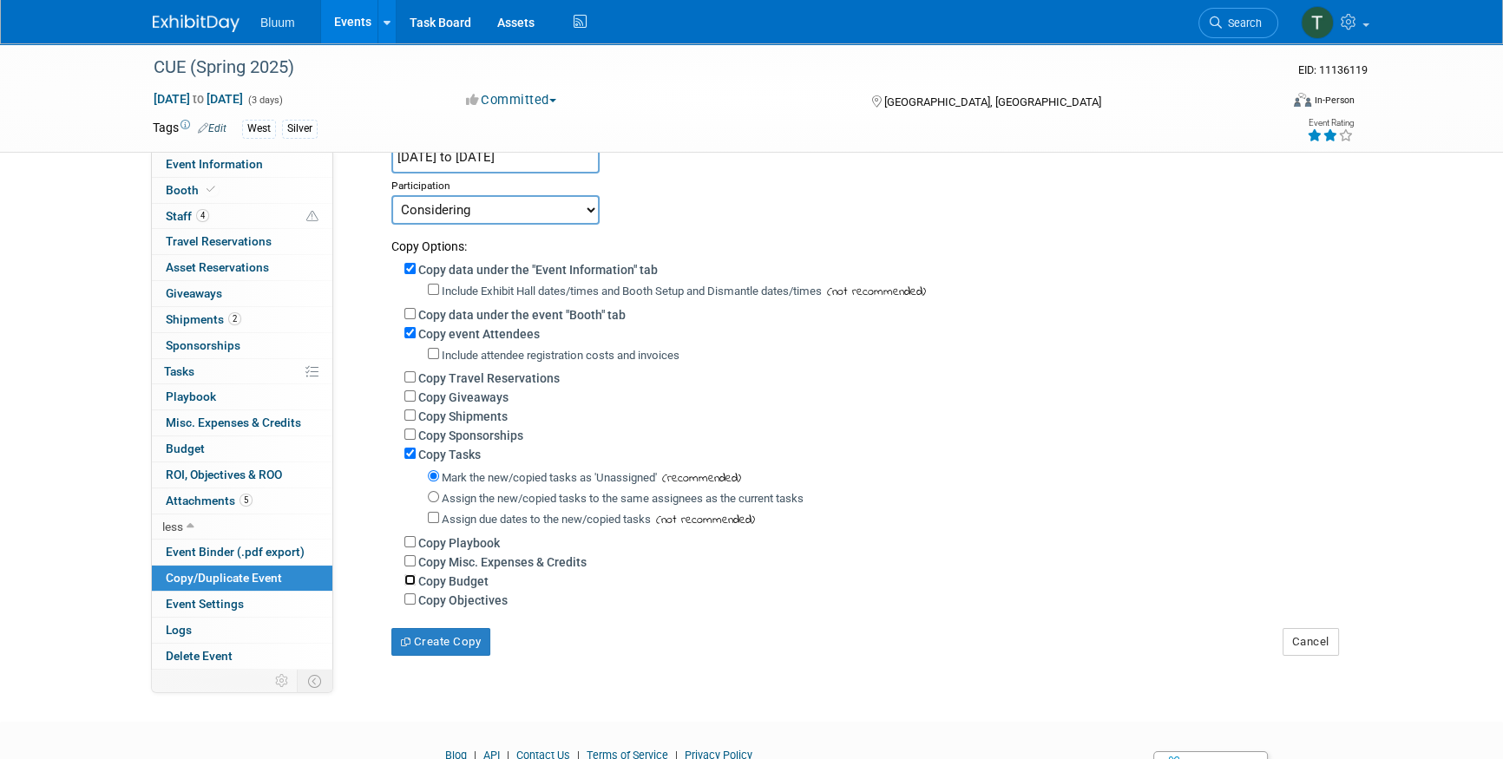
click at [406, 579] on input "Copy Budget" at bounding box center [409, 579] width 11 height 11
checkbox input "true"
click at [430, 644] on button "Create Copy" at bounding box center [440, 642] width 99 height 28
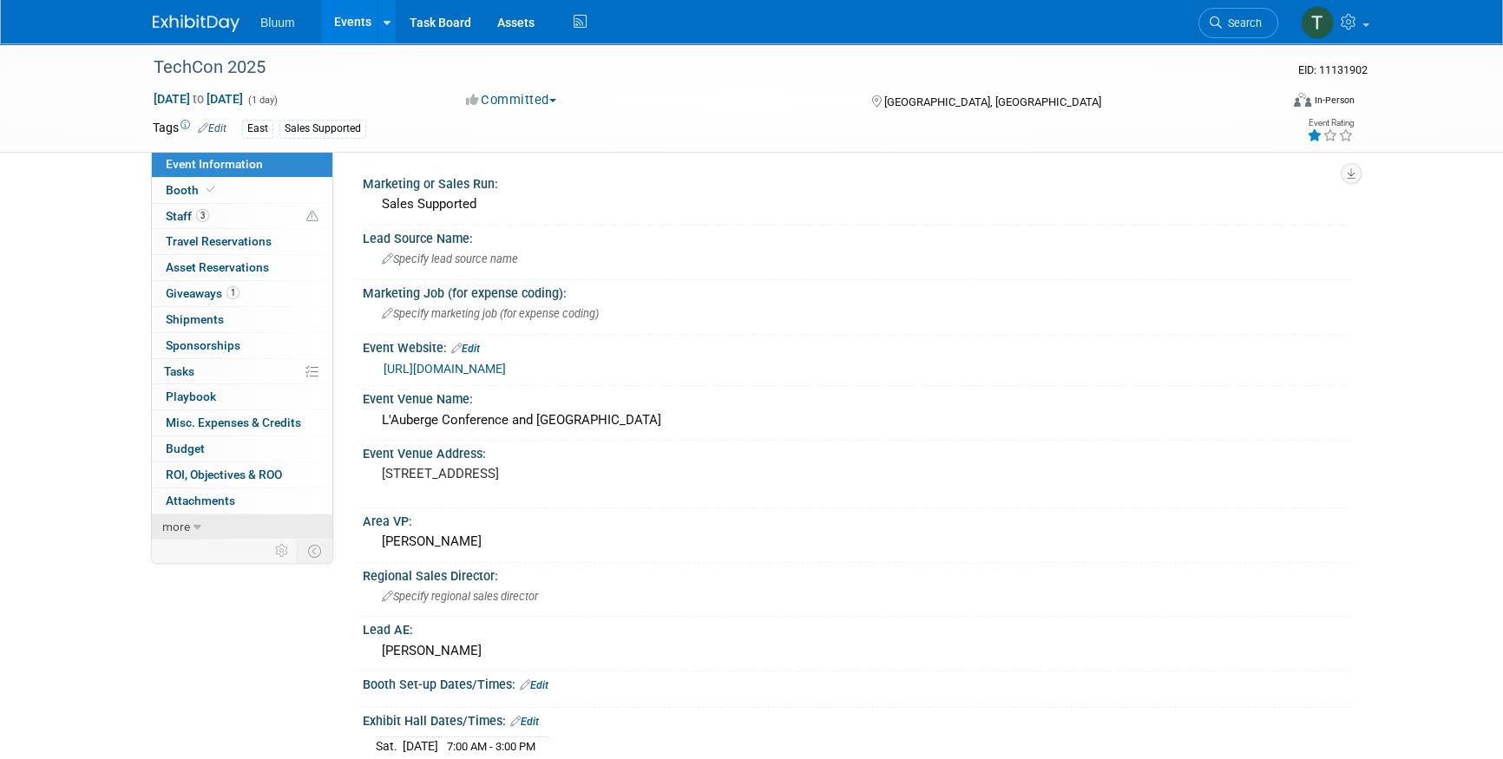
click at [227, 525] on link "more" at bounding box center [242, 526] width 180 height 25
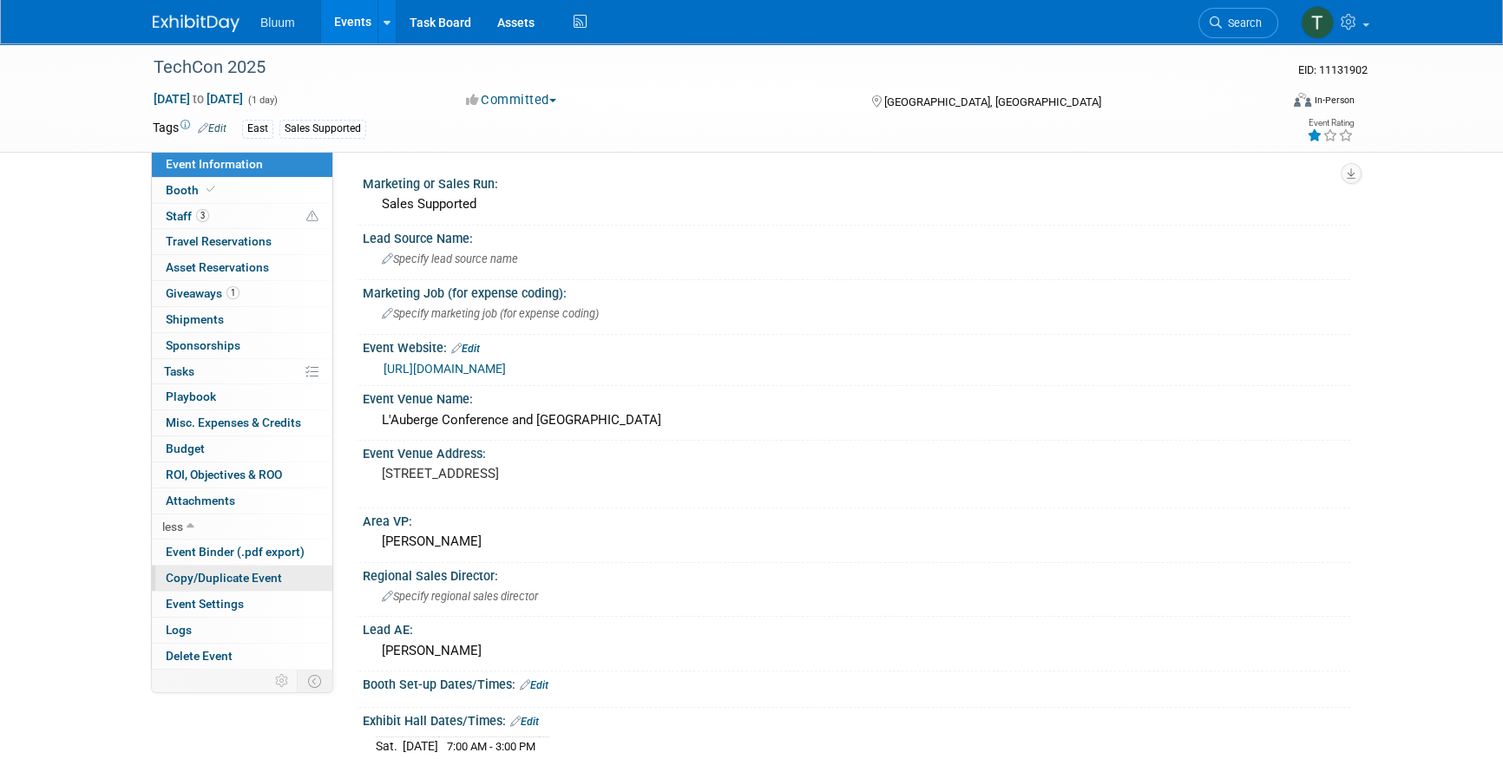
click at [236, 576] on span "Copy/Duplicate Event" at bounding box center [224, 578] width 116 height 14
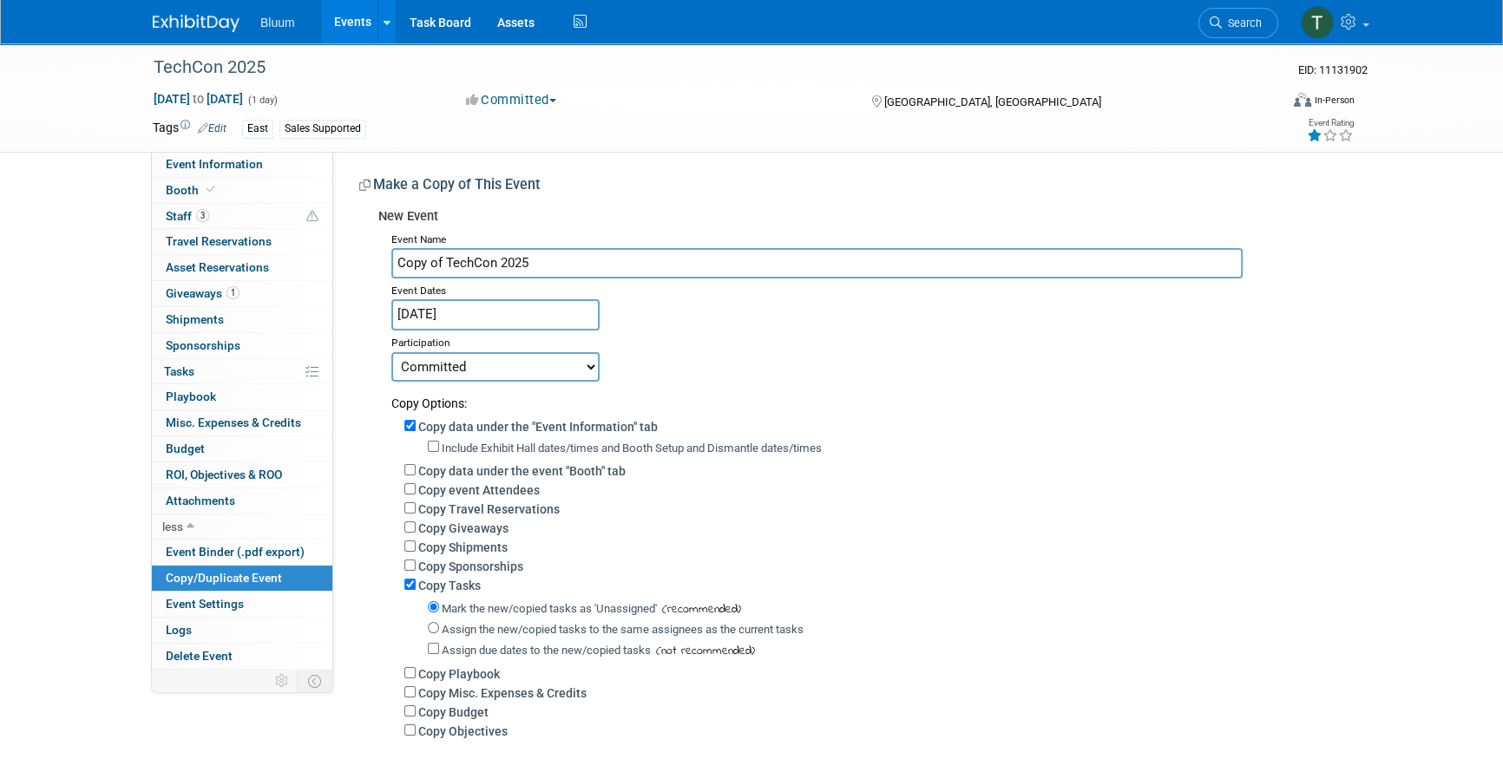
click at [543, 103] on button "Committed" at bounding box center [511, 100] width 103 height 18
click at [543, 156] on link "Considering" at bounding box center [529, 153] width 137 height 24
click at [427, 269] on input "Copy of TechCon 2025" at bounding box center [816, 263] width 851 height 30
drag, startPoint x: 444, startPoint y: 264, endPoint x: 341, endPoint y: 269, distance: 103.4
click at [341, 269] on div "Marketing or Sales Run: Sales Supported Lead Source Name: Specify lead source n…" at bounding box center [841, 469] width 1017 height 635
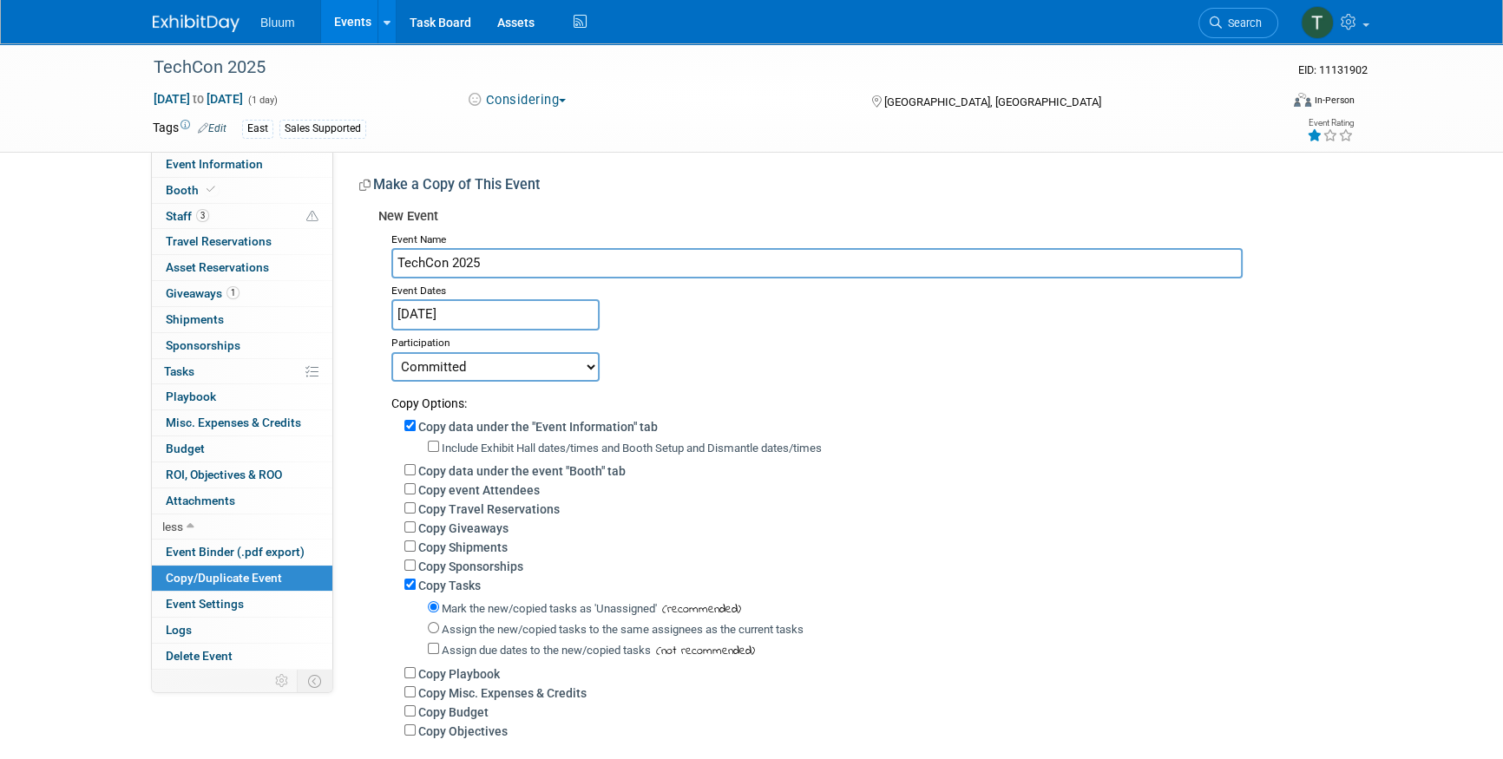
click at [554, 265] on input "TechCon 2025" at bounding box center [816, 263] width 851 height 30
type input "TechCon 2025 (LA) (Dates TBD)"
click at [450, 307] on input "Mar 22, 2025" at bounding box center [495, 314] width 208 height 30
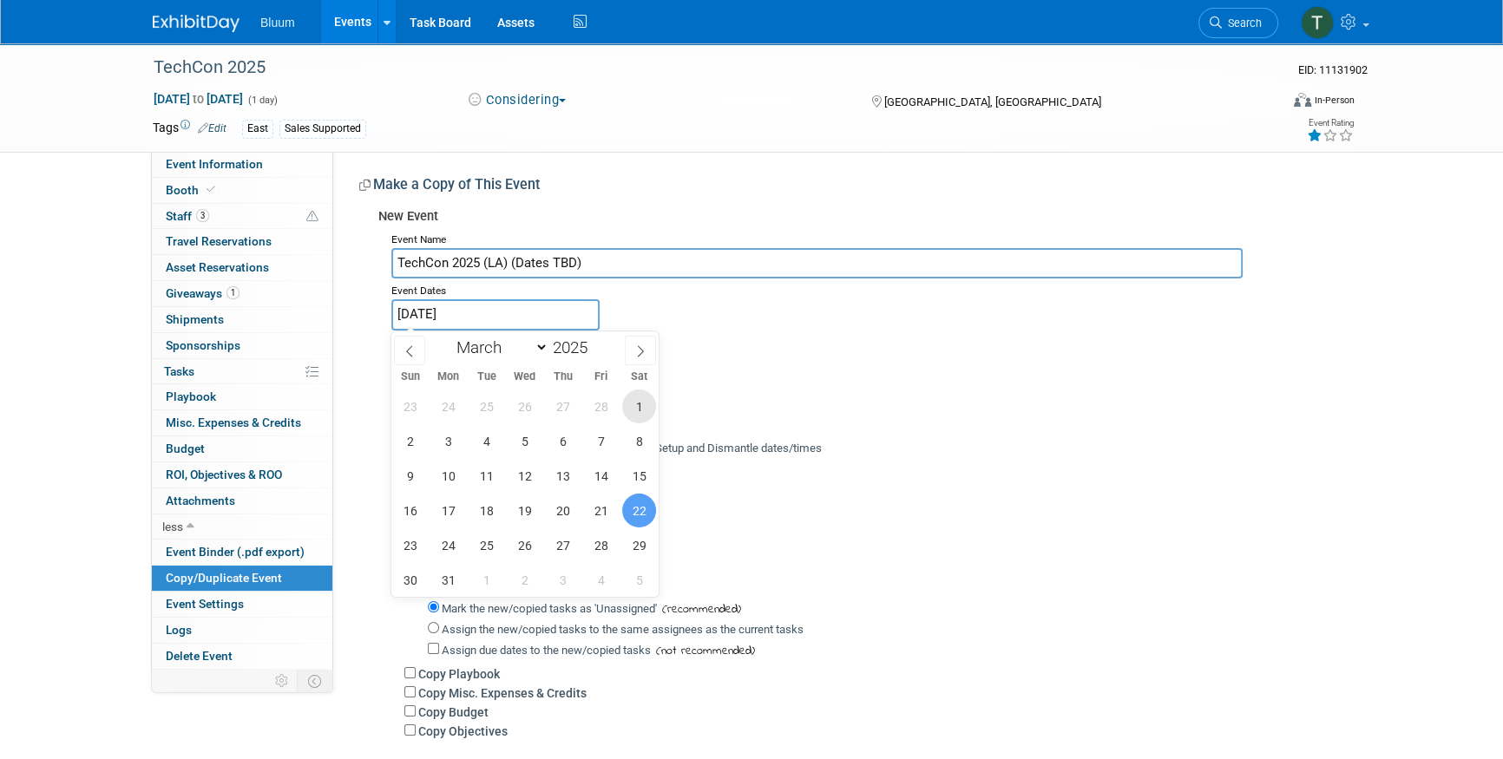
click at [626, 405] on span "1" at bounding box center [639, 407] width 34 height 34
type input "Mar 1, 2025"
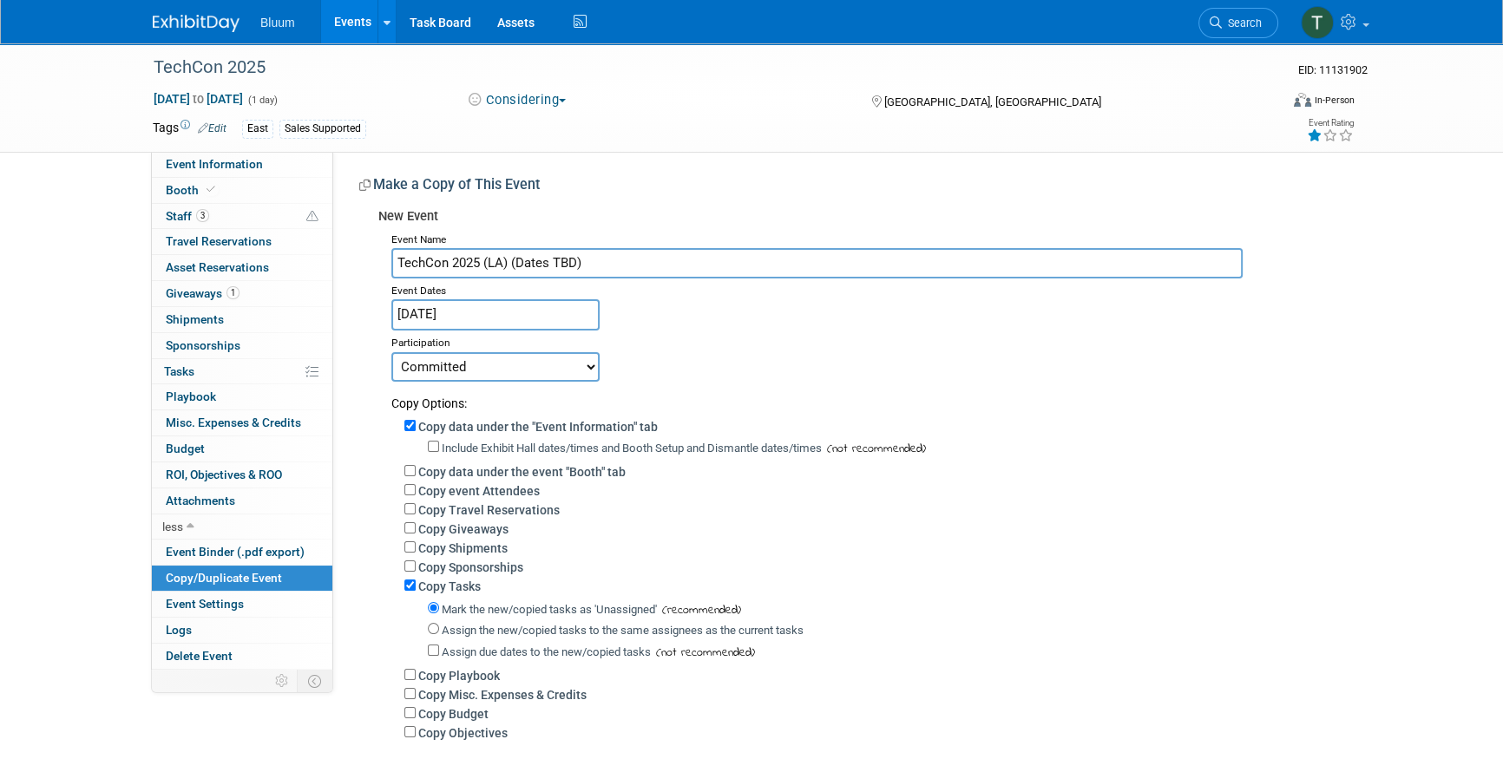
click at [629, 366] on div "Committed Considering Not Going Canceled" at bounding box center [864, 366] width 946 height 30
click at [605, 365] on div "Committed Considering Not Going Canceled" at bounding box center [864, 366] width 946 height 30
click at [582, 369] on select "Committed Considering Not Going Canceled" at bounding box center [495, 366] width 208 height 29
select select "2"
click at [391, 352] on select "Committed Considering Not Going Canceled" at bounding box center [495, 366] width 208 height 29
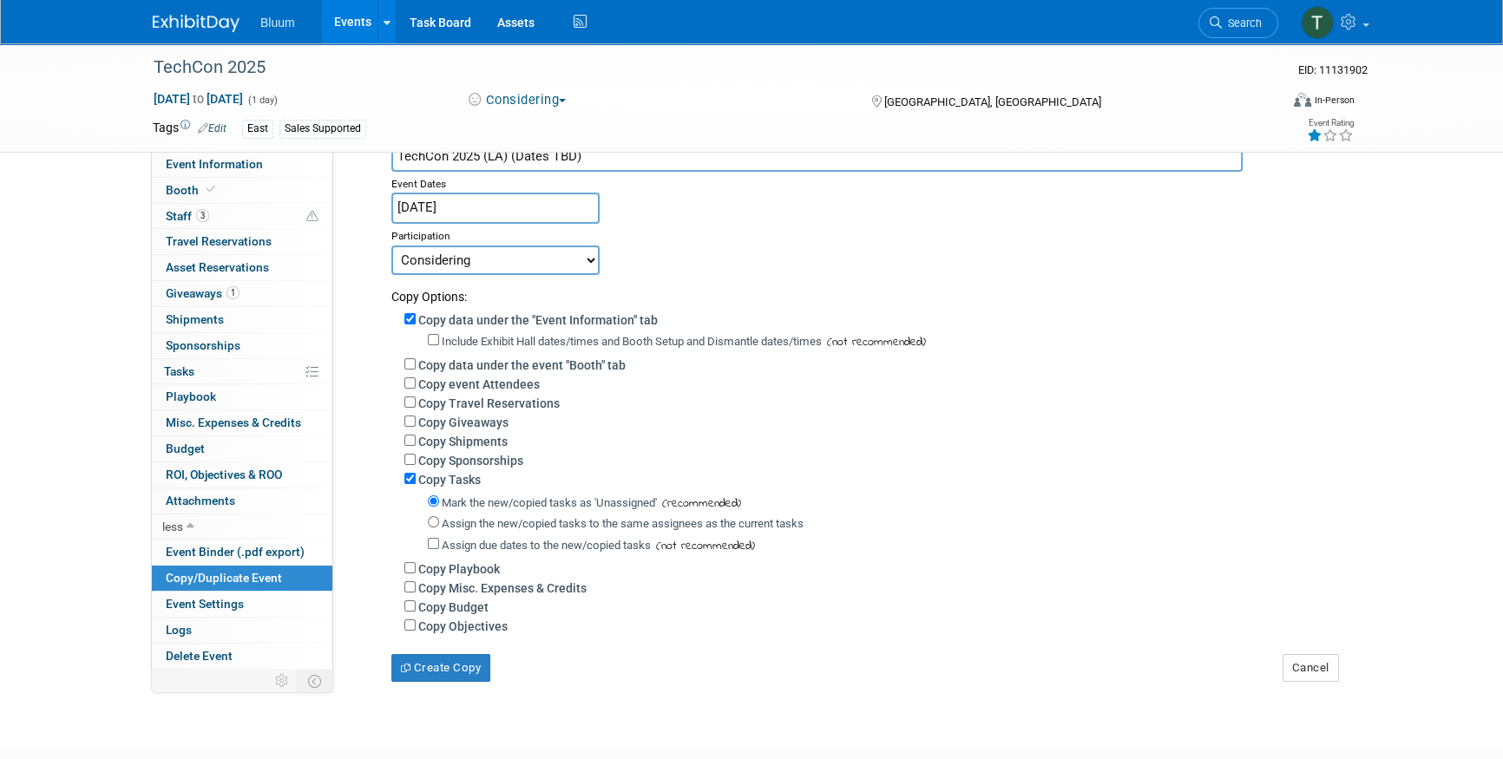
scroll to position [157, 0]
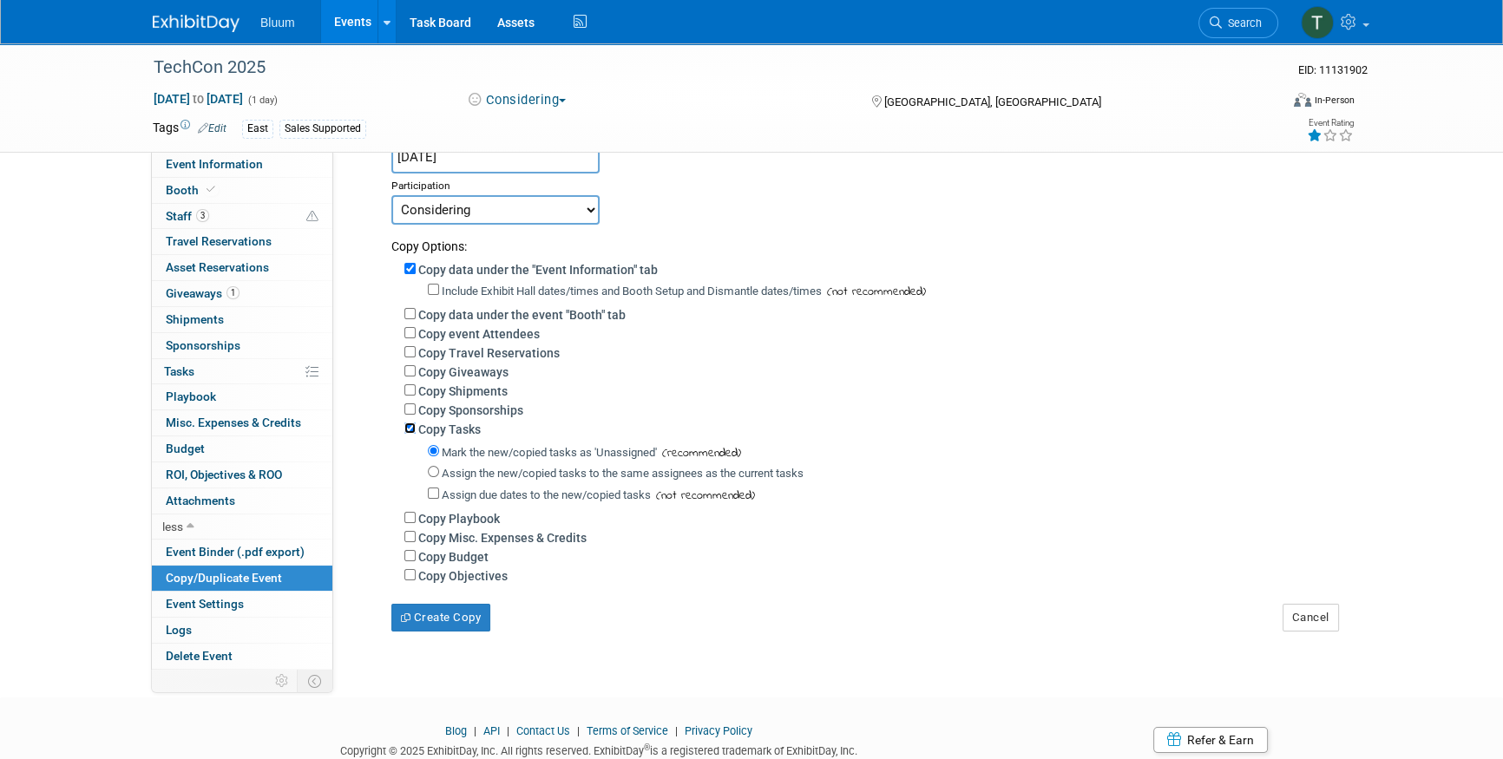
click at [413, 424] on input "Copy Tasks" at bounding box center [409, 427] width 11 height 11
checkbox input "false"
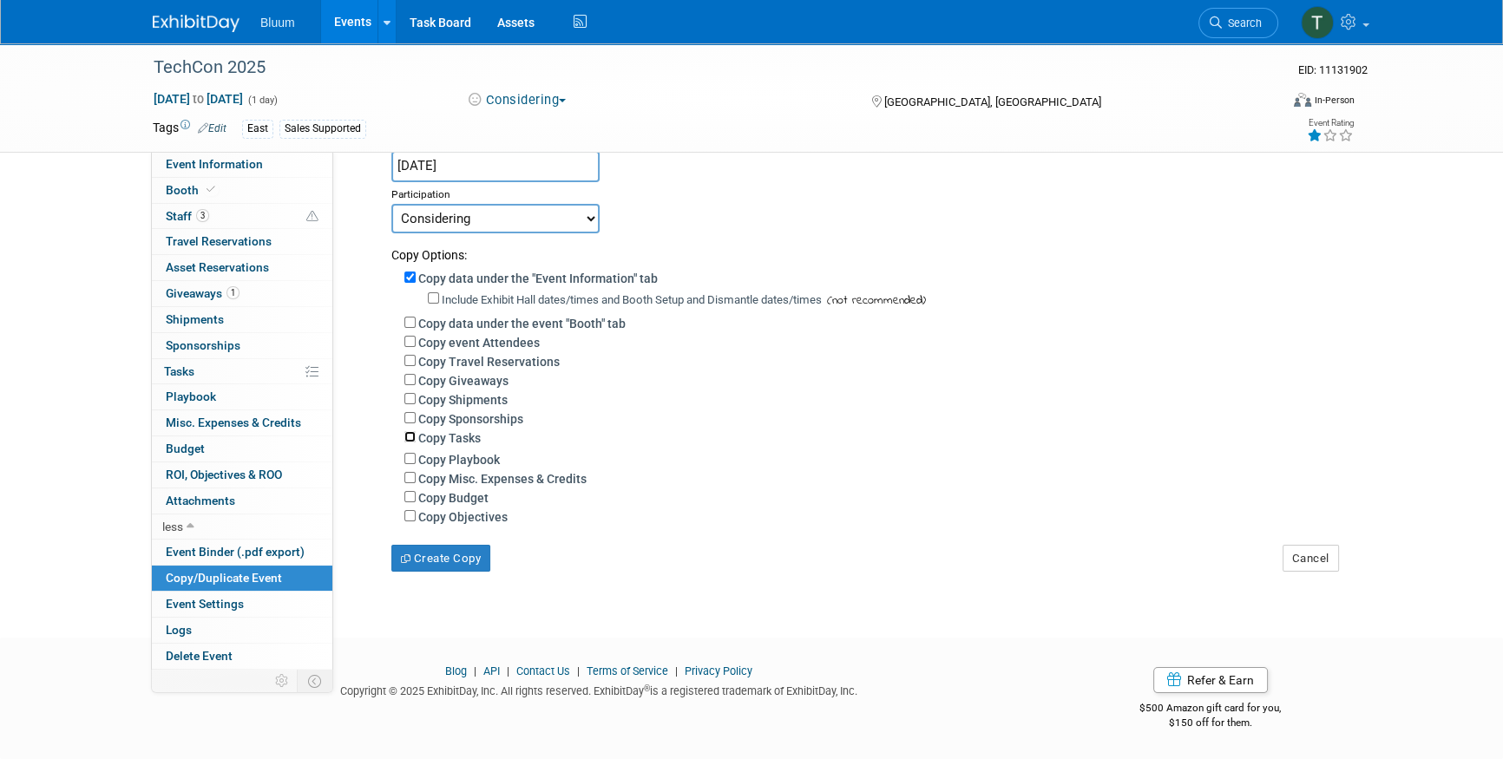
scroll to position [151, 0]
click at [410, 497] on input "Copy Budget" at bounding box center [409, 495] width 11 height 11
checkbox input "true"
click at [445, 561] on button "Create Copy" at bounding box center [440, 558] width 99 height 28
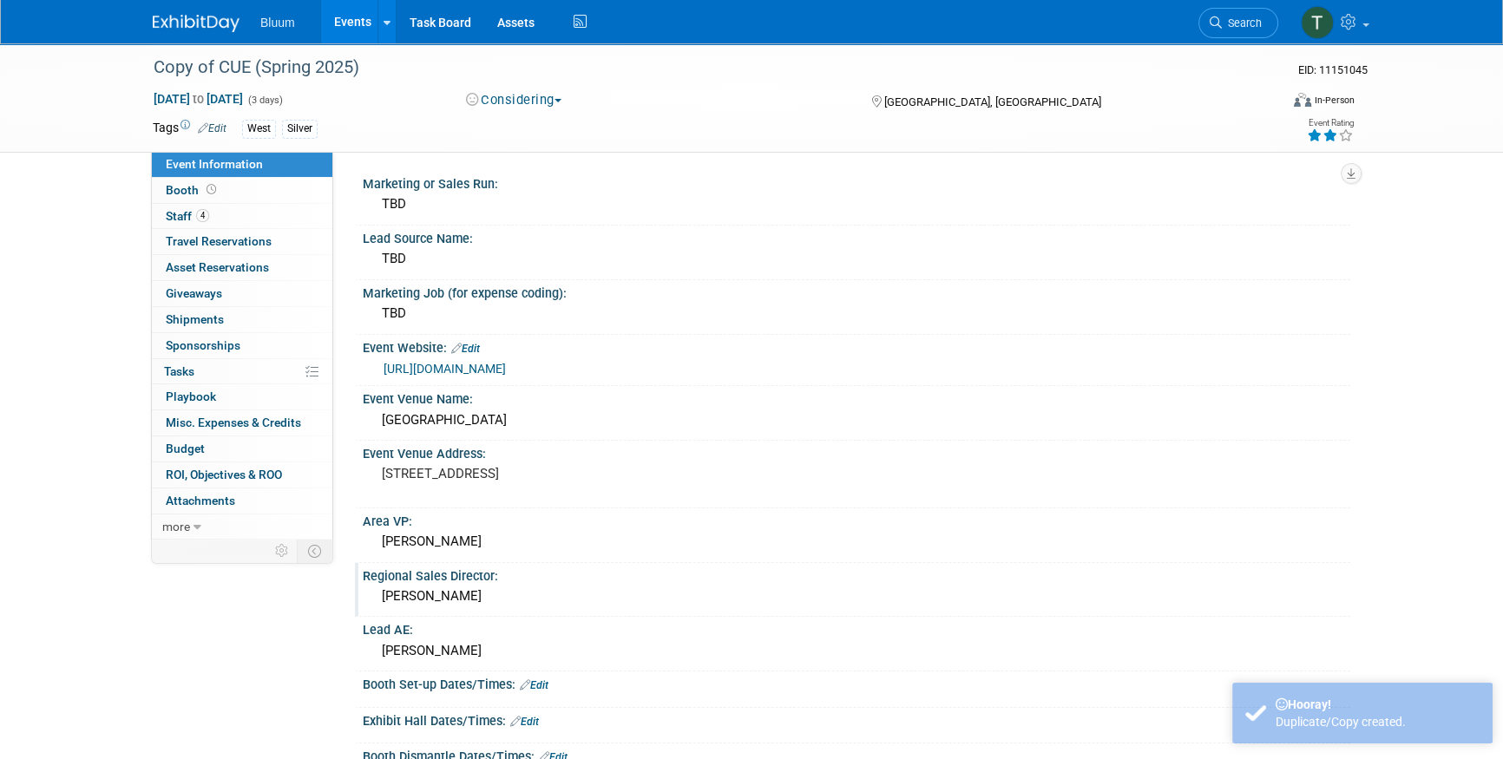
click at [450, 592] on div "[PERSON_NAME]" at bounding box center [856, 596] width 961 height 27
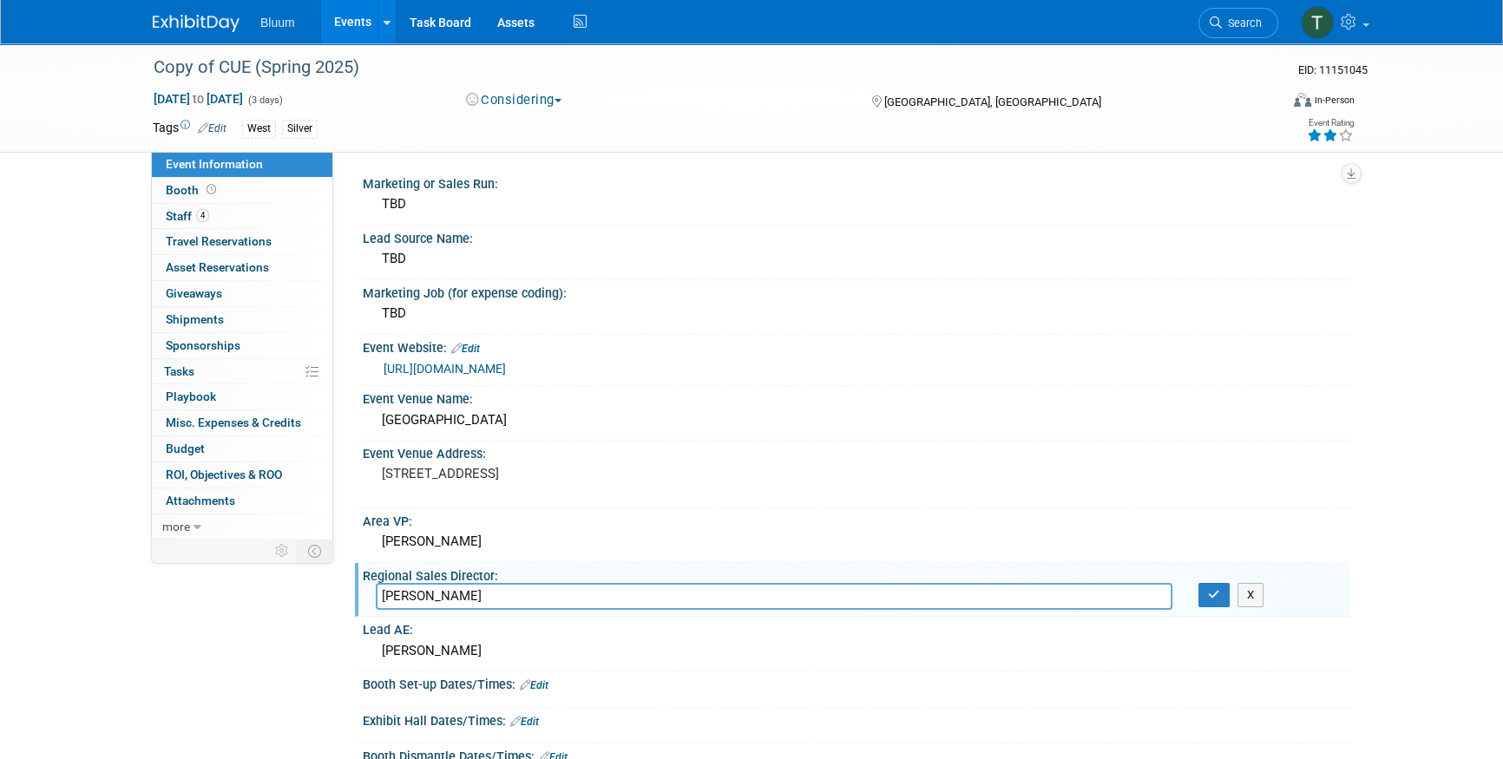
drag, startPoint x: 449, startPoint y: 593, endPoint x: 372, endPoint y: 593, distance: 77.2
click at [372, 593] on div "[PERSON_NAME]" at bounding box center [774, 596] width 822 height 27
type input "[PERSON_NAME]"
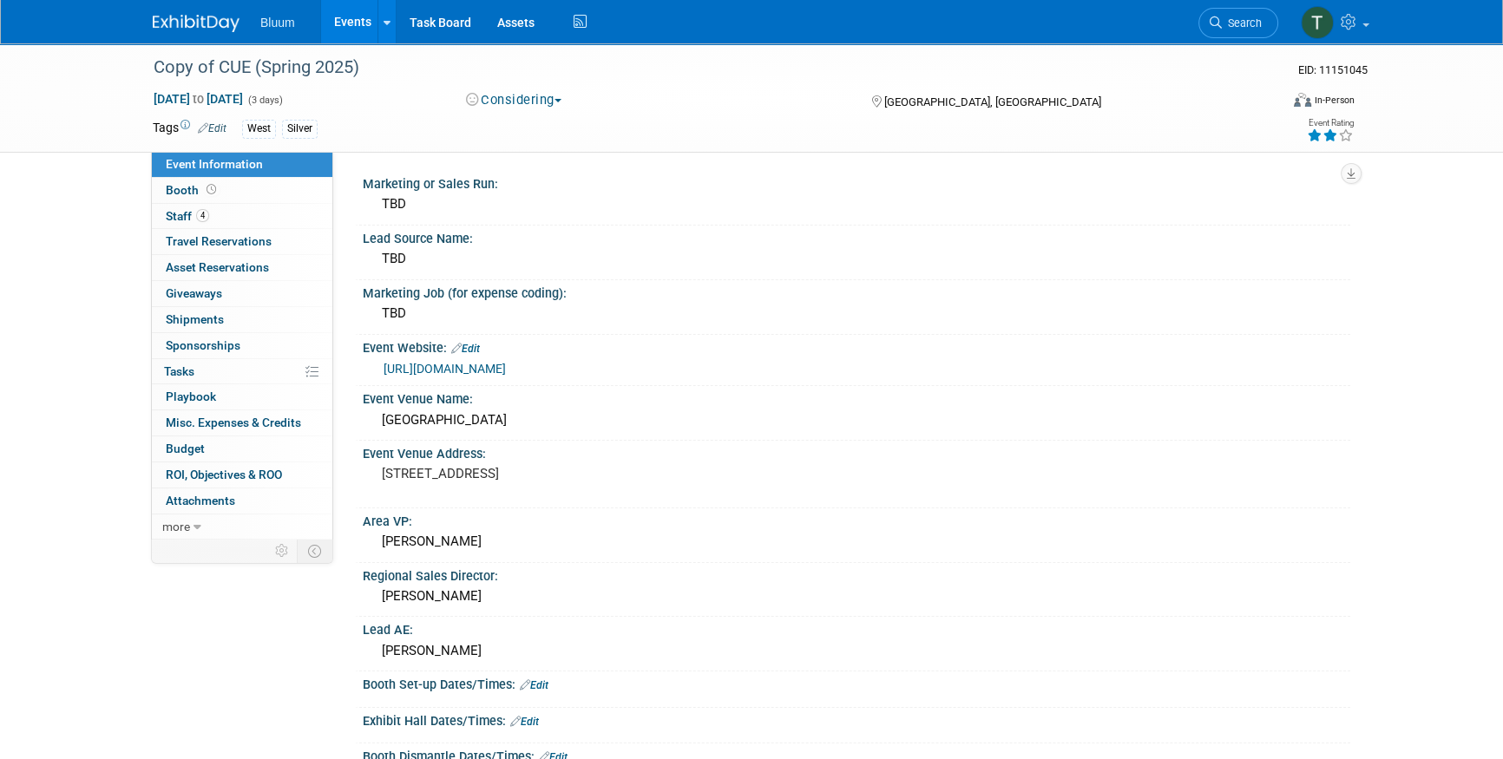
drag, startPoint x: 553, startPoint y: 369, endPoint x: 453, endPoint y: 368, distance: 100.6
click at [453, 368] on div "[URL][DOMAIN_NAME]" at bounding box center [859, 369] width 953 height 20
click at [475, 346] on link "Edit" at bounding box center [465, 349] width 29 height 12
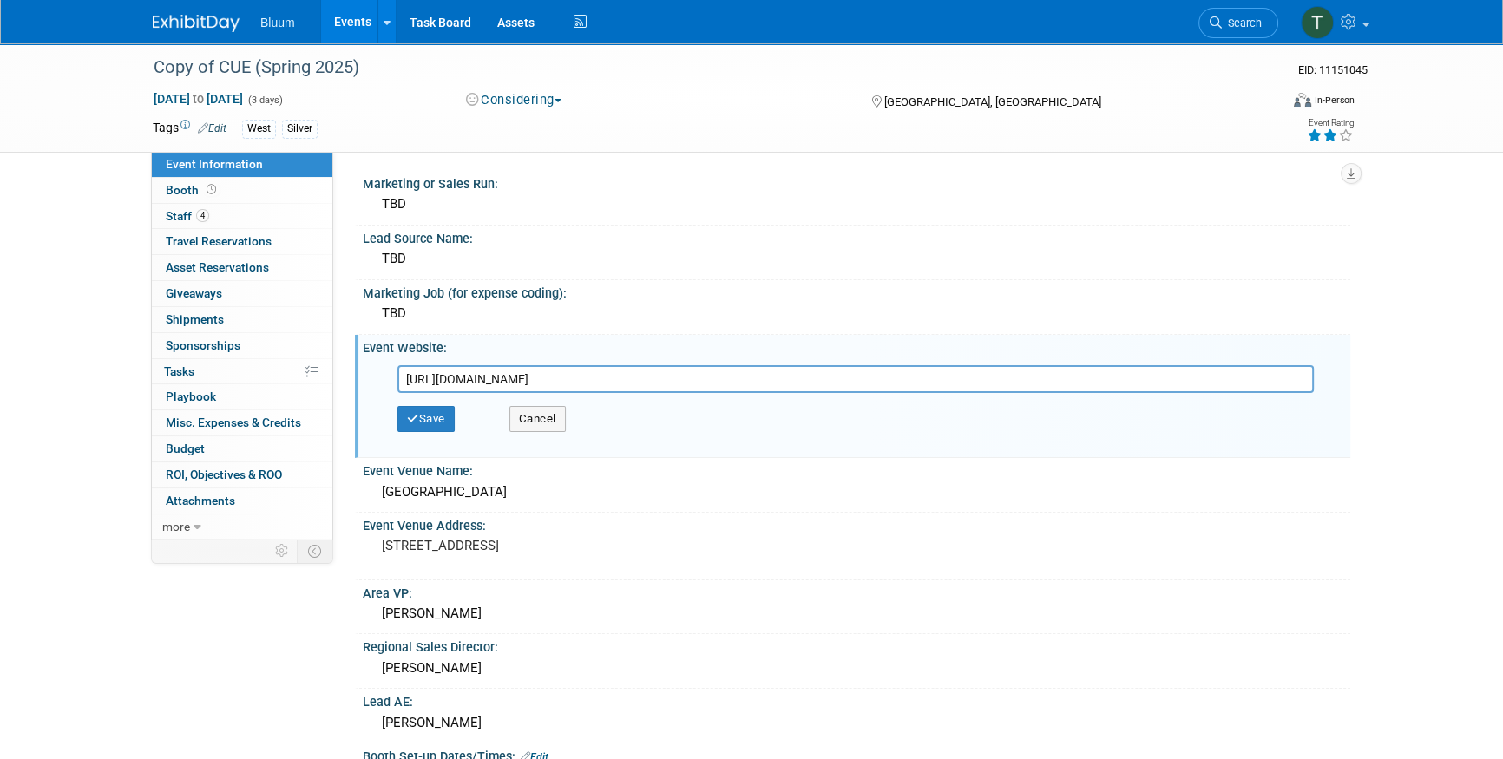
drag, startPoint x: 606, startPoint y: 372, endPoint x: 396, endPoint y: 379, distance: 210.1
click at [396, 379] on div "[URL][DOMAIN_NAME]" at bounding box center [860, 379] width 952 height 28
click at [501, 384] on input "text" at bounding box center [855, 379] width 916 height 28
paste input "https://www.springcue.org/"
type input "https://www.springcue.org/"
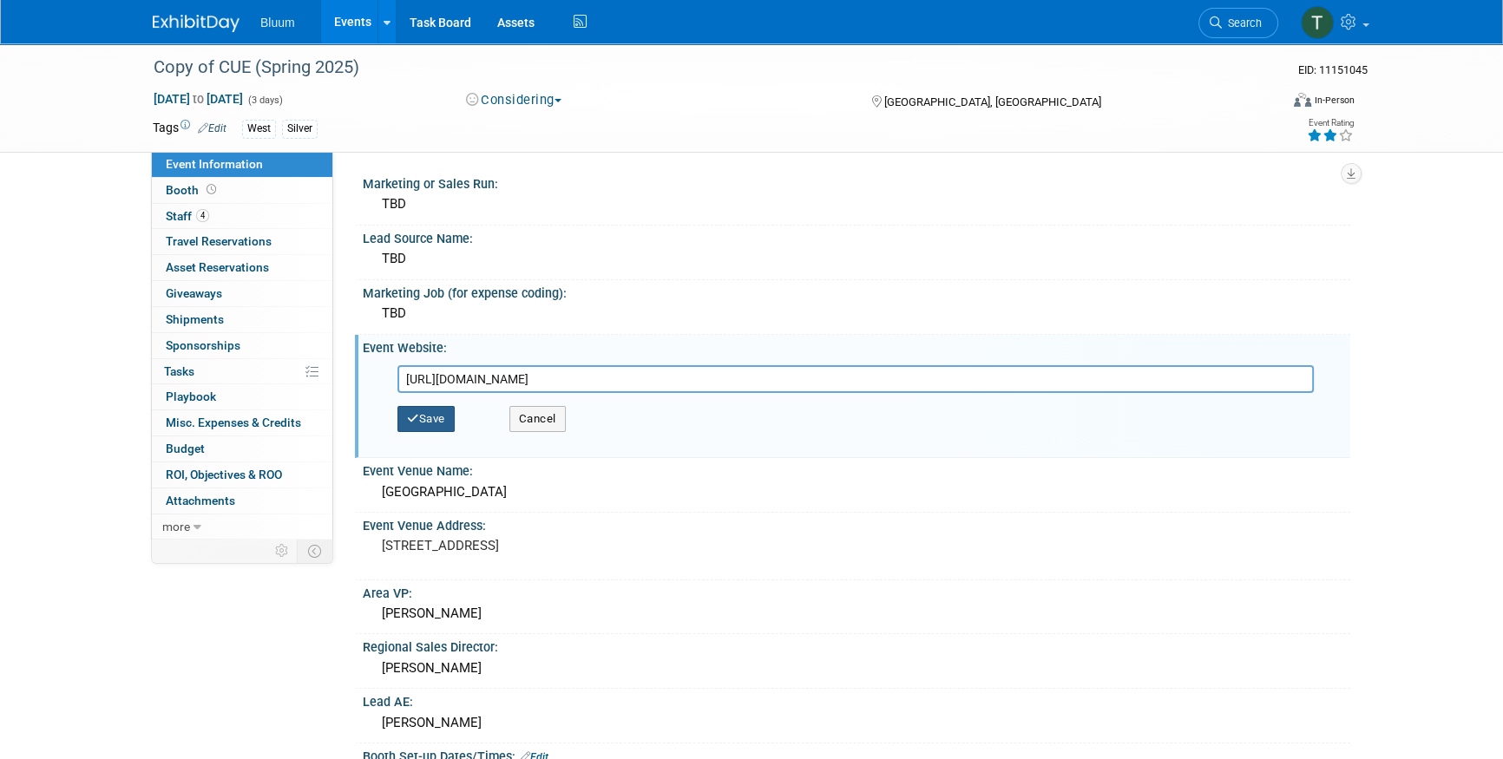
click at [411, 423] on button "Save" at bounding box center [425, 419] width 57 height 26
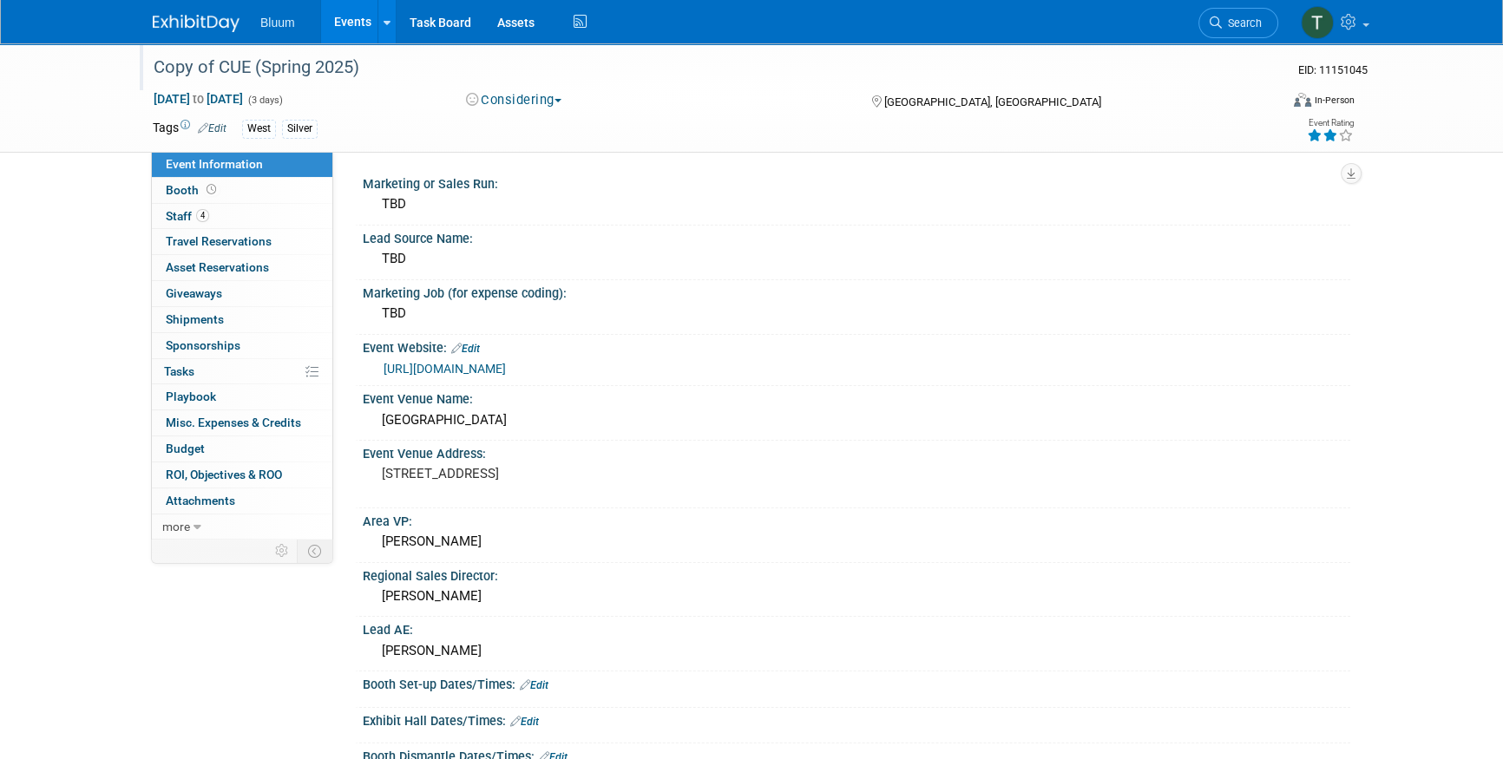
click at [246, 67] on div "Copy of CUE (Spring 2025)" at bounding box center [699, 67] width 1104 height 31
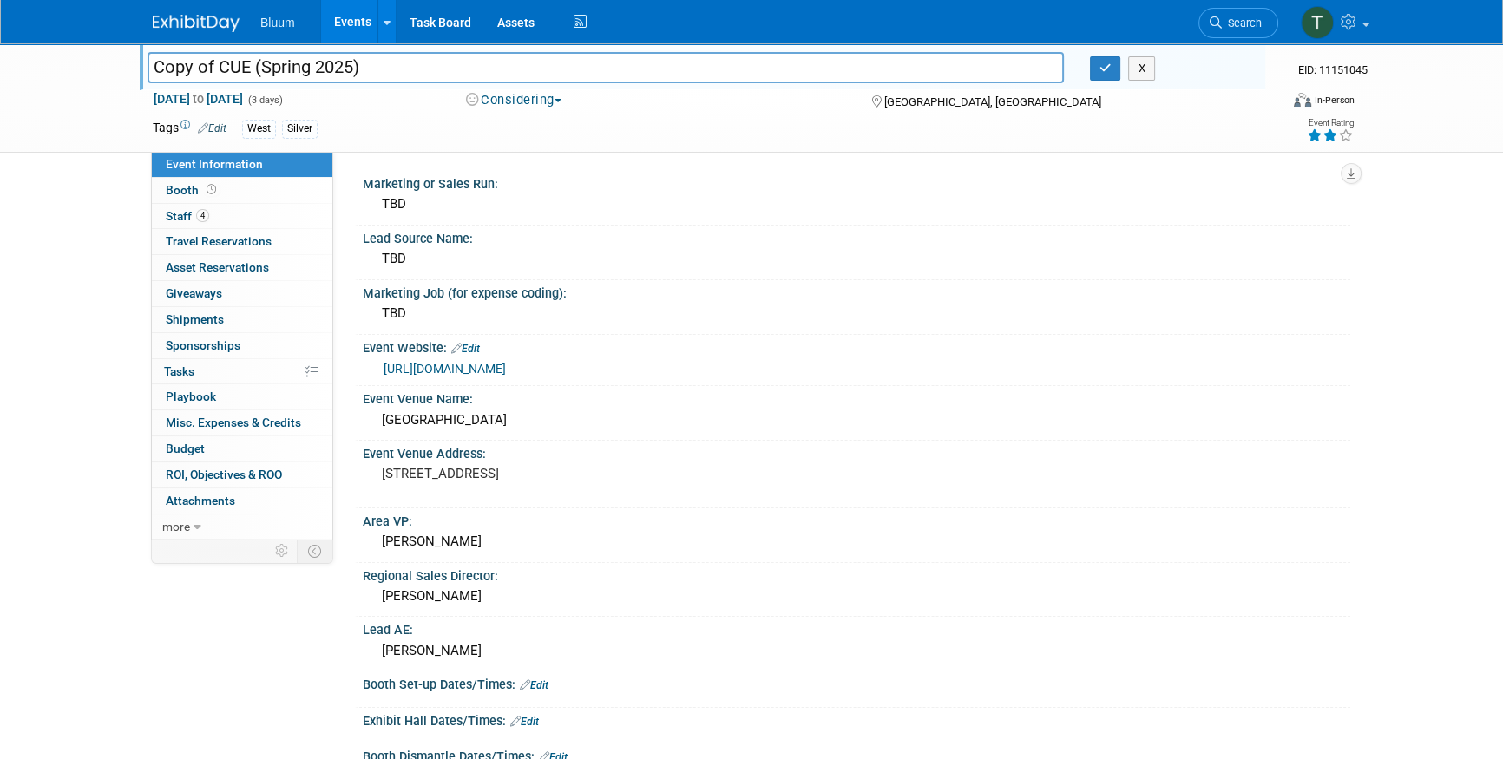
drag, startPoint x: 213, startPoint y: 69, endPoint x: 87, endPoint y: 75, distance: 126.0
click at [87, 75] on div "Copy of CUE (Spring 2025) Copy of CUE (Spring 2025) X EID: 11151045 Mar 19, 202…" at bounding box center [751, 97] width 1503 height 109
click at [194, 68] on input "CUE (Spring 2025)" at bounding box center [605, 67] width 916 height 30
click at [299, 71] on input "CUE Spring 2025)" at bounding box center [605, 67] width 916 height 30
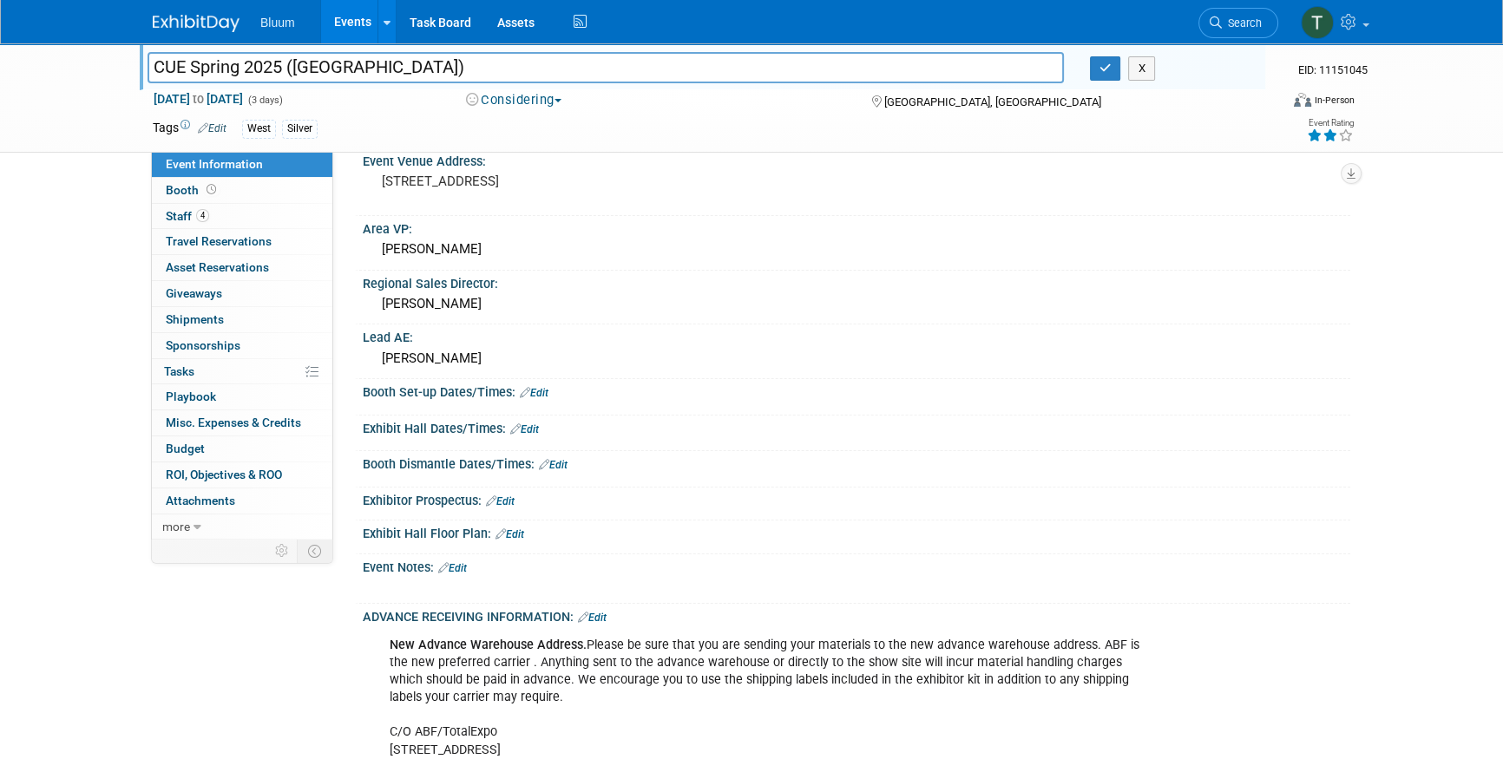
scroll to position [315, 0]
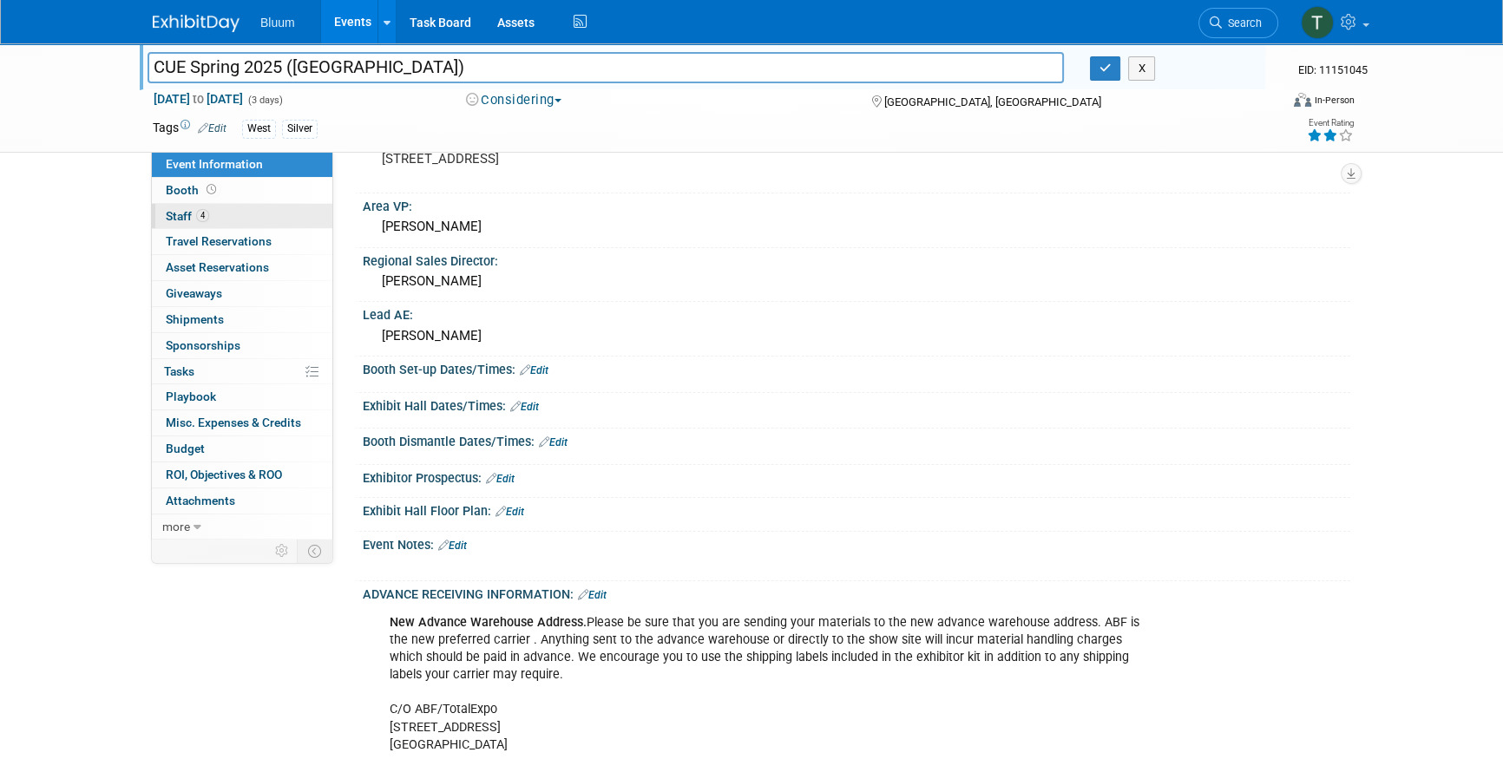
type input "CUE Spring 2025 ([GEOGRAPHIC_DATA])"
click at [210, 207] on link "4 Staff 4" at bounding box center [242, 216] width 180 height 25
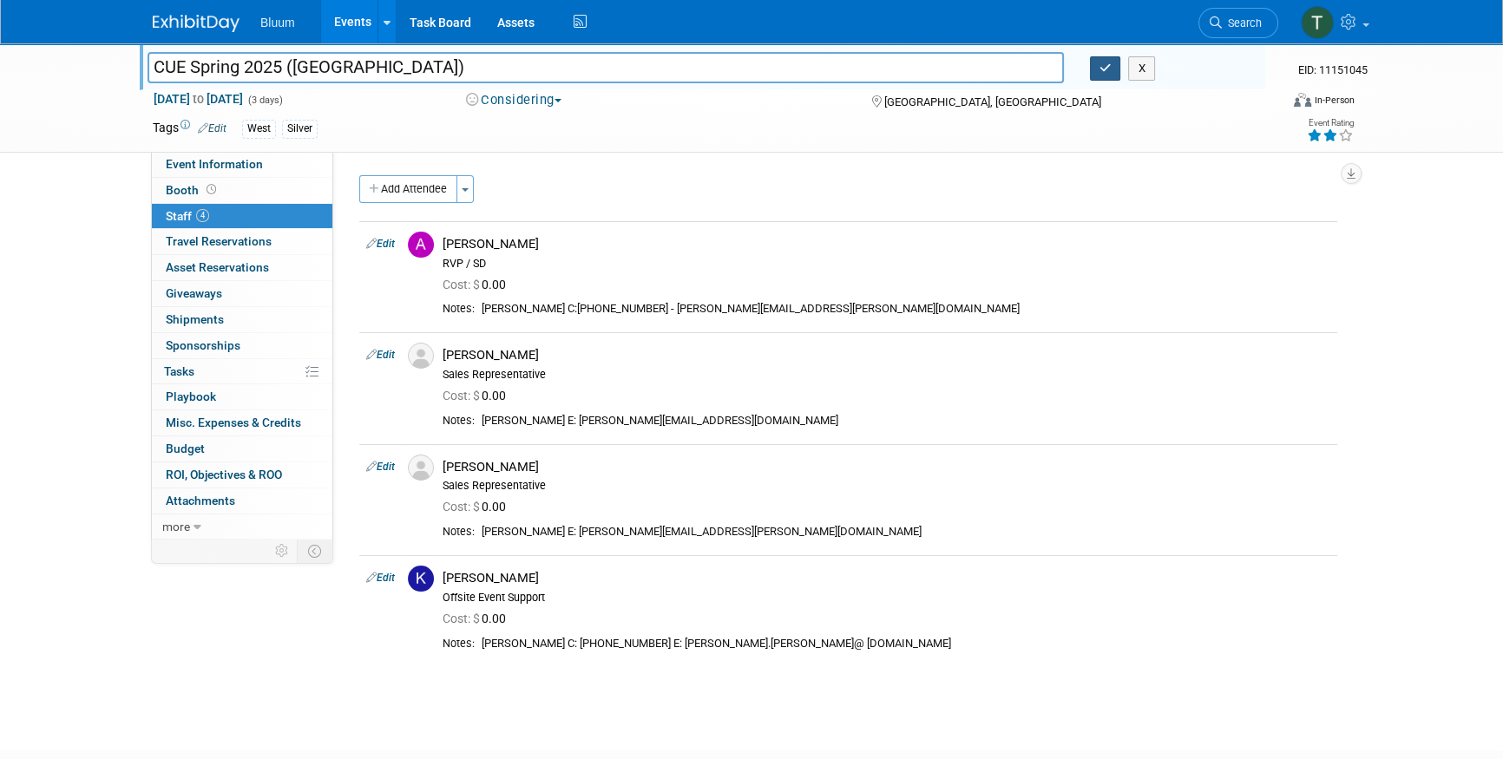
click at [1101, 62] on icon "button" at bounding box center [1105, 67] width 12 height 11
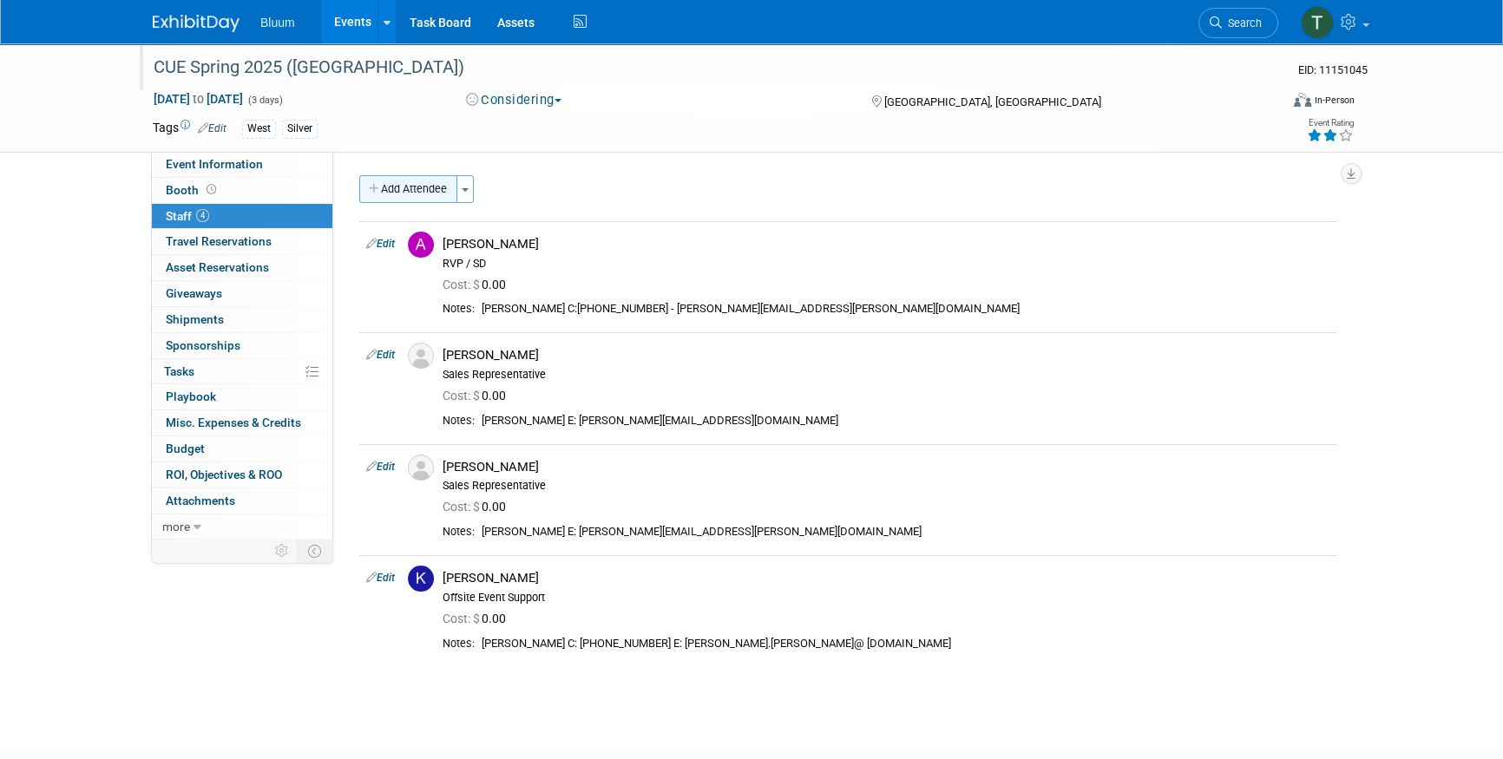
drag, startPoint x: 415, startPoint y: 184, endPoint x: 422, endPoint y: 193, distance: 12.3
click at [415, 184] on button "Add Attendee" at bounding box center [408, 189] width 98 height 28
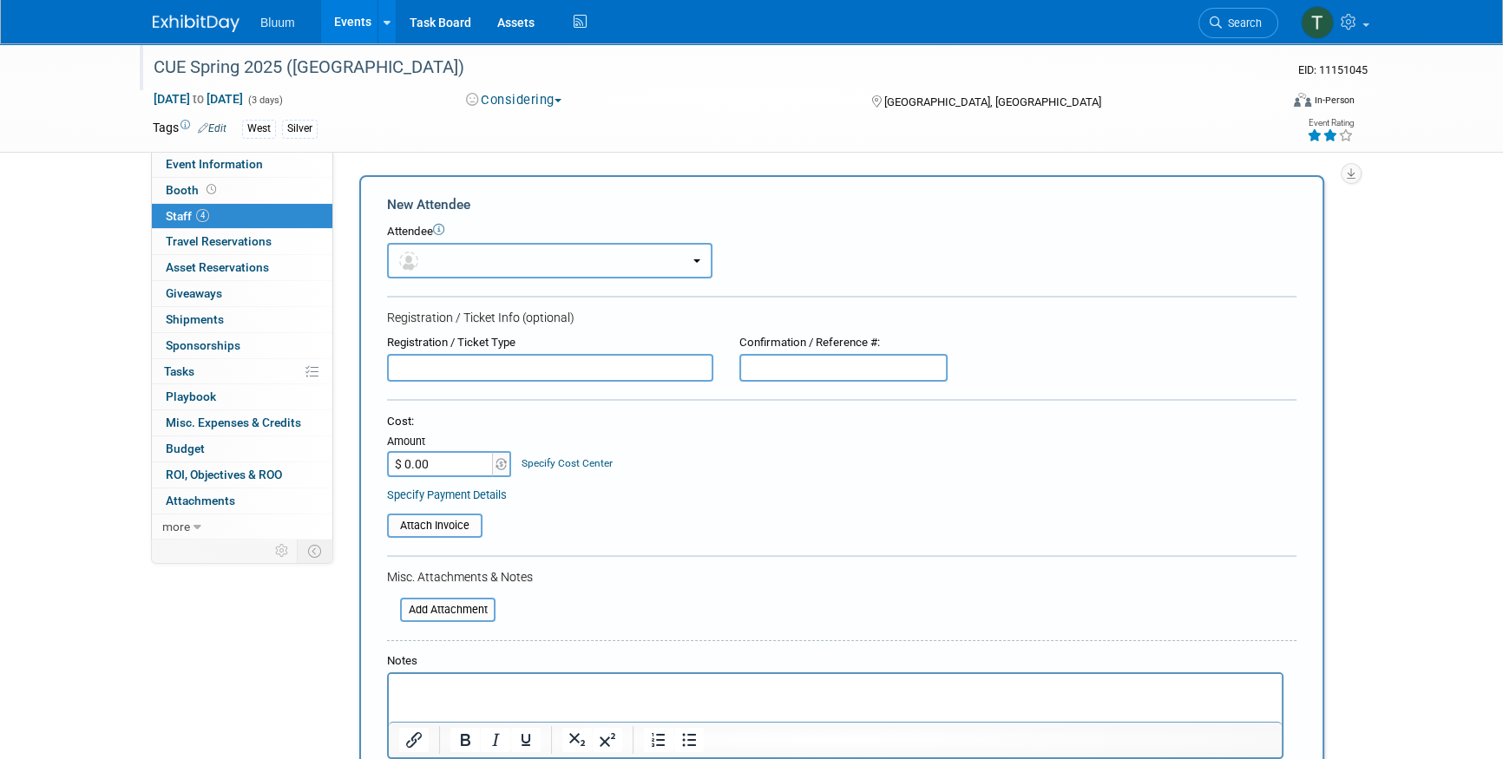
click at [466, 257] on button "button" at bounding box center [549, 261] width 325 height 36
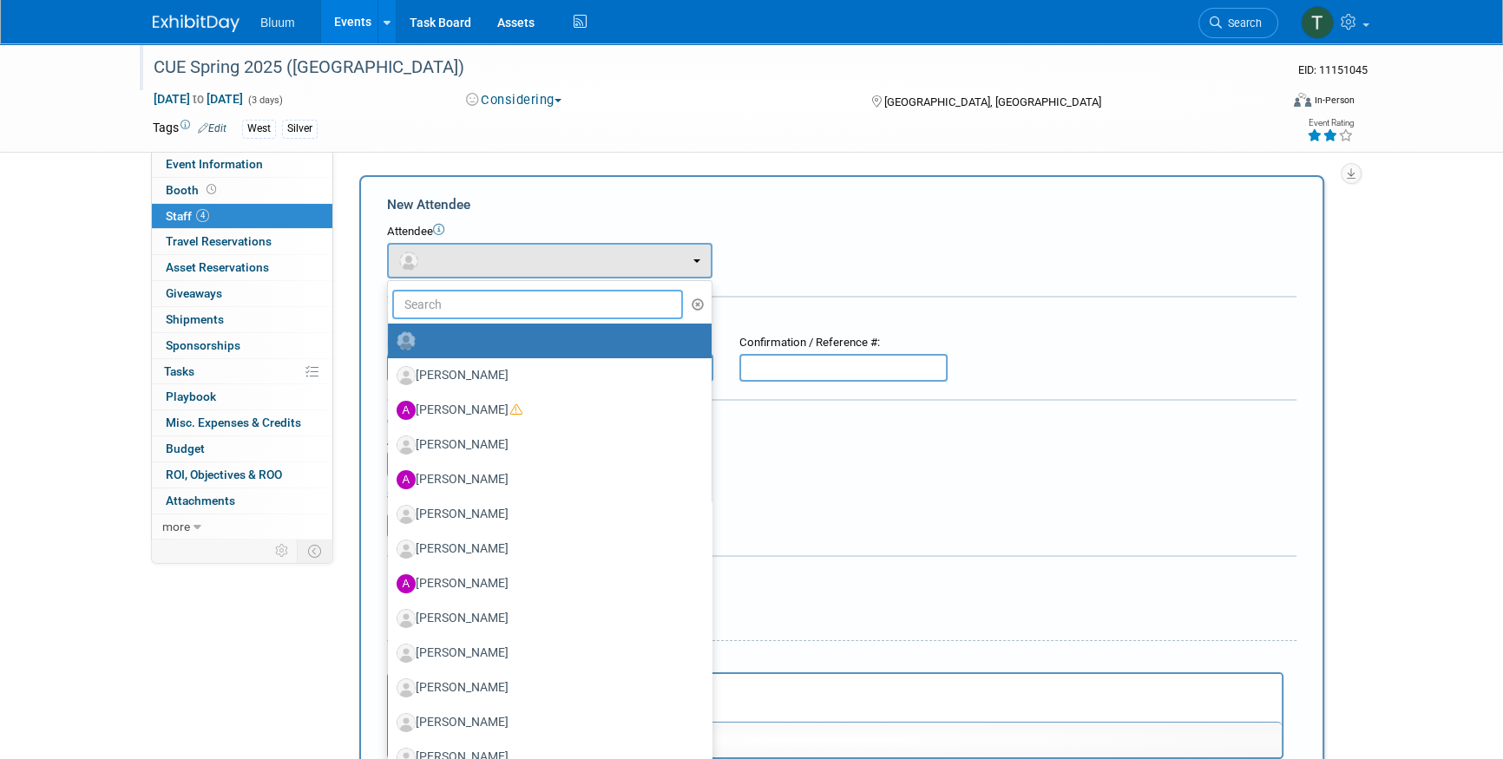
click at [486, 317] on input "text" at bounding box center [537, 304] width 291 height 29
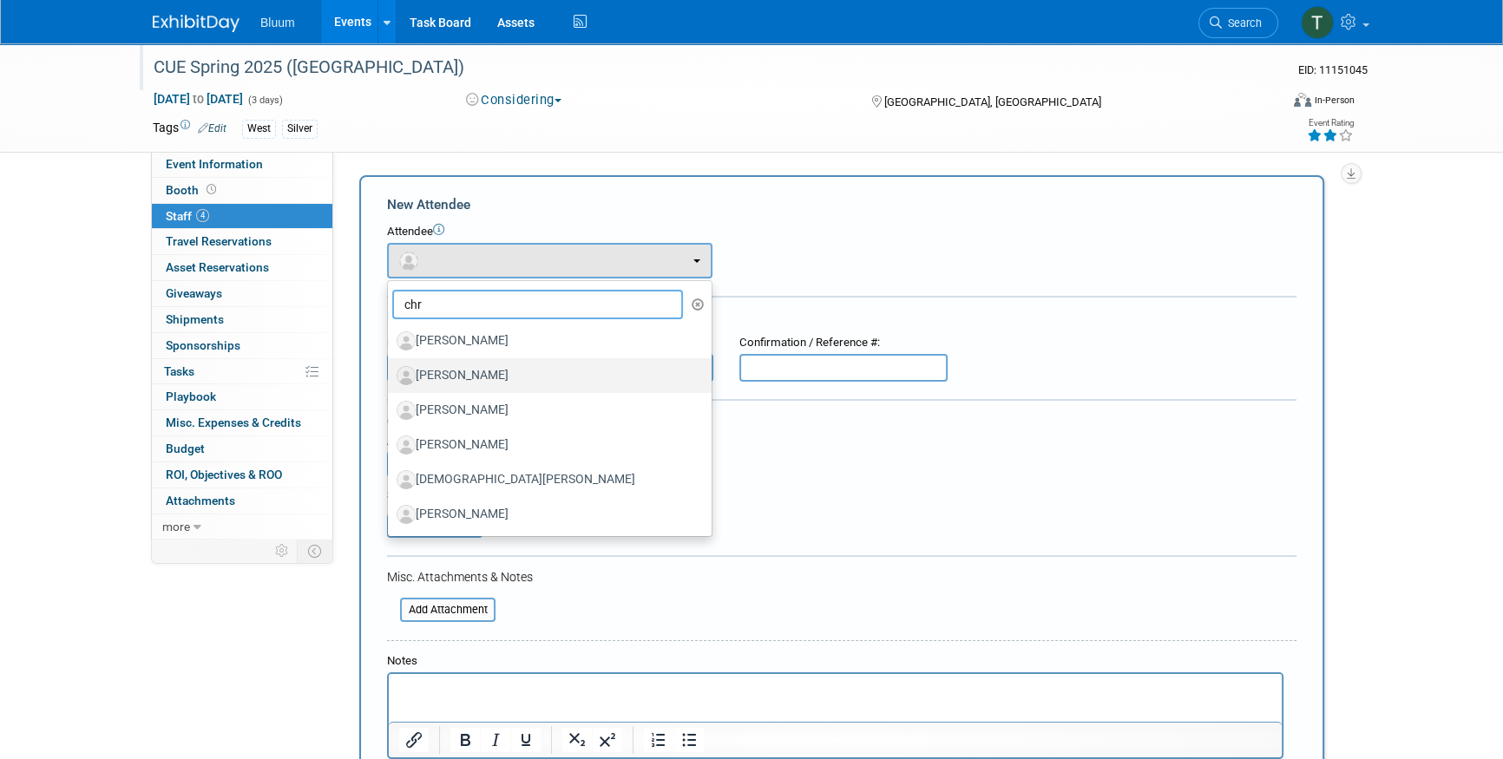
type input "chr"
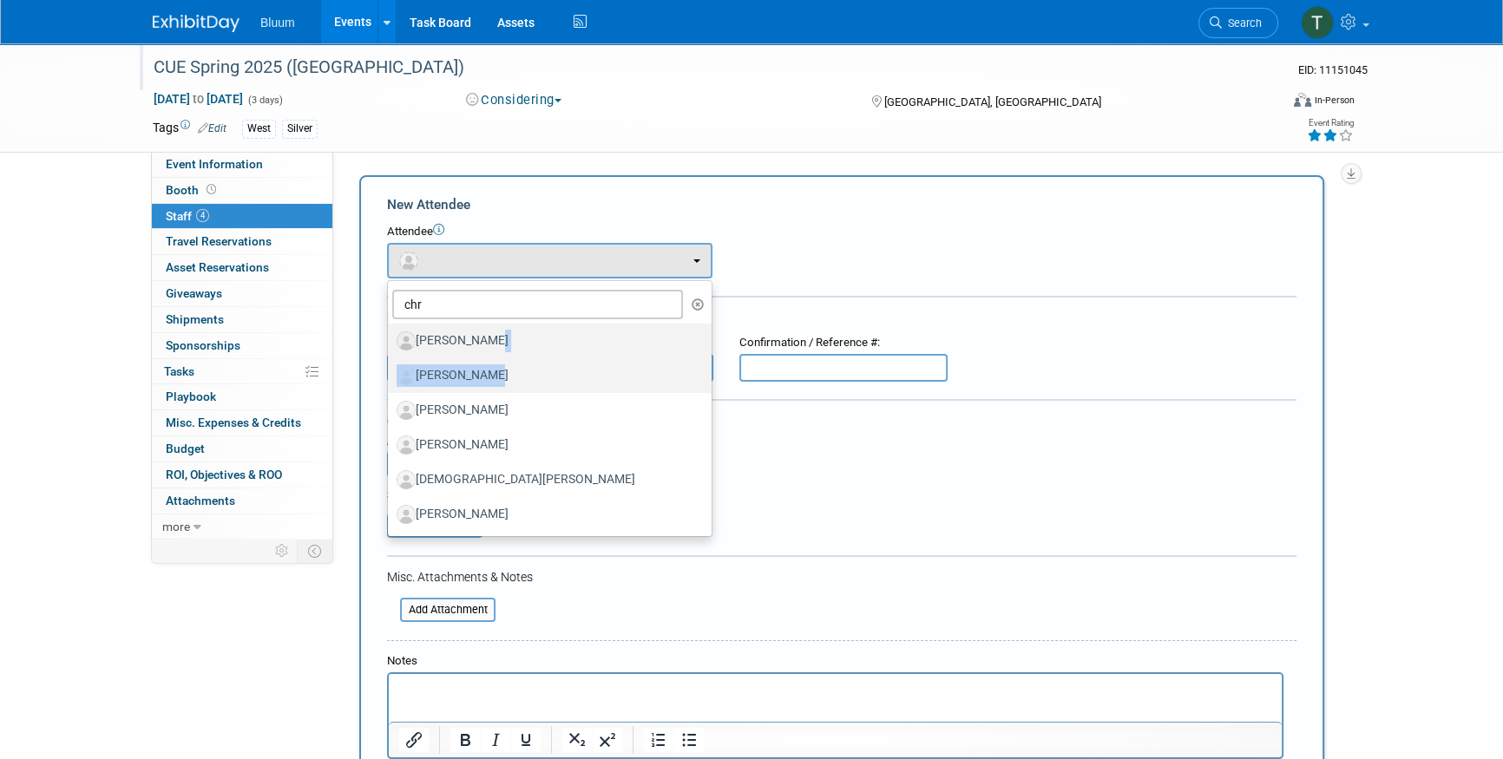
drag, startPoint x: 478, startPoint y: 366, endPoint x: 480, endPoint y: 356, distance: 10.6
click at [480, 356] on ul "chr Adil Moledina Alan Sherbourne Alex Balasbas Alex Dirkx Alexander Pagenhardt…" at bounding box center [549, 408] width 325 height 257
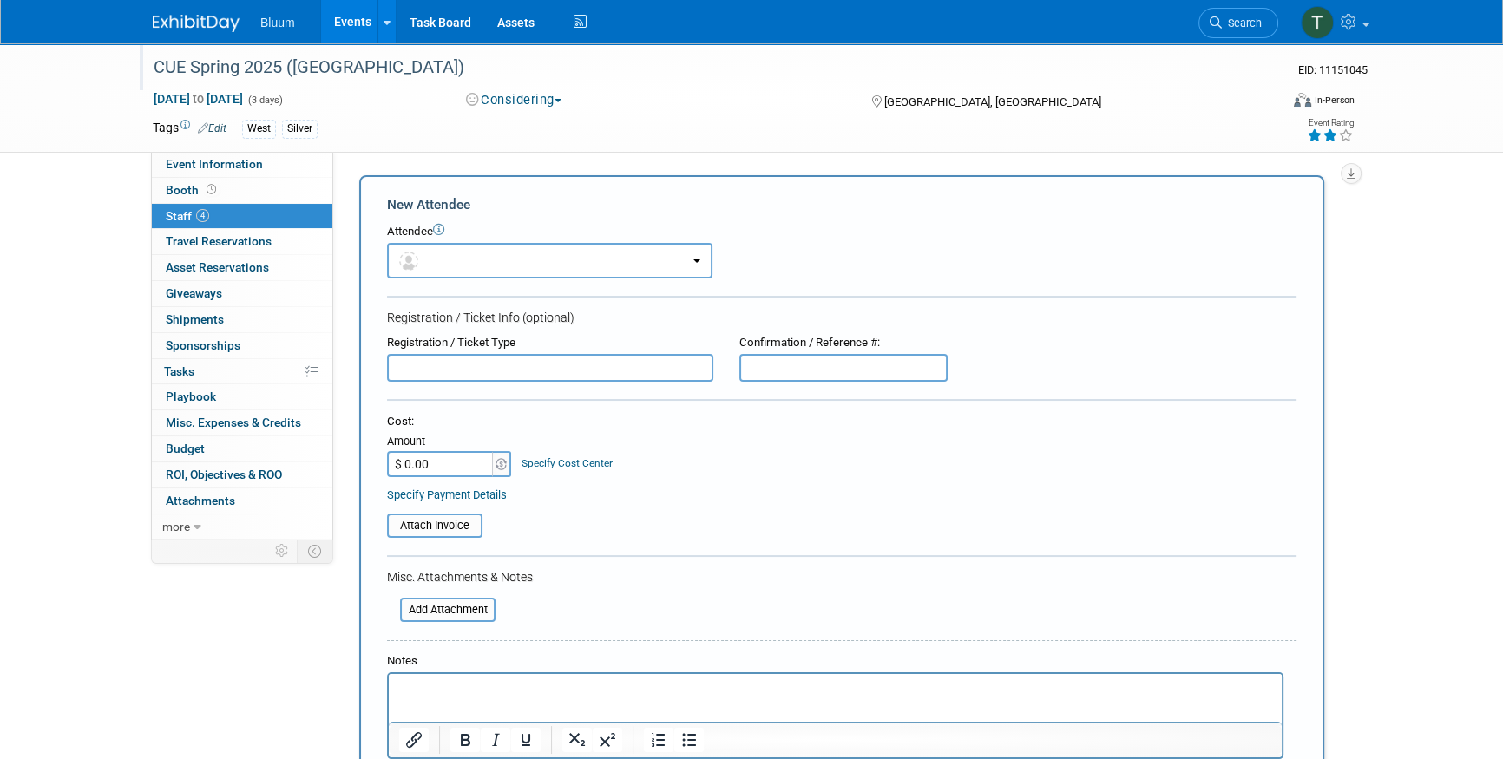
click at [868, 264] on div "Attendee <img src="https://www.exhibitday.com/Images/Unassigned-User-Icon.png" …" at bounding box center [841, 251] width 909 height 55
click at [1359, 17] on icon at bounding box center [1350, 22] width 20 height 16
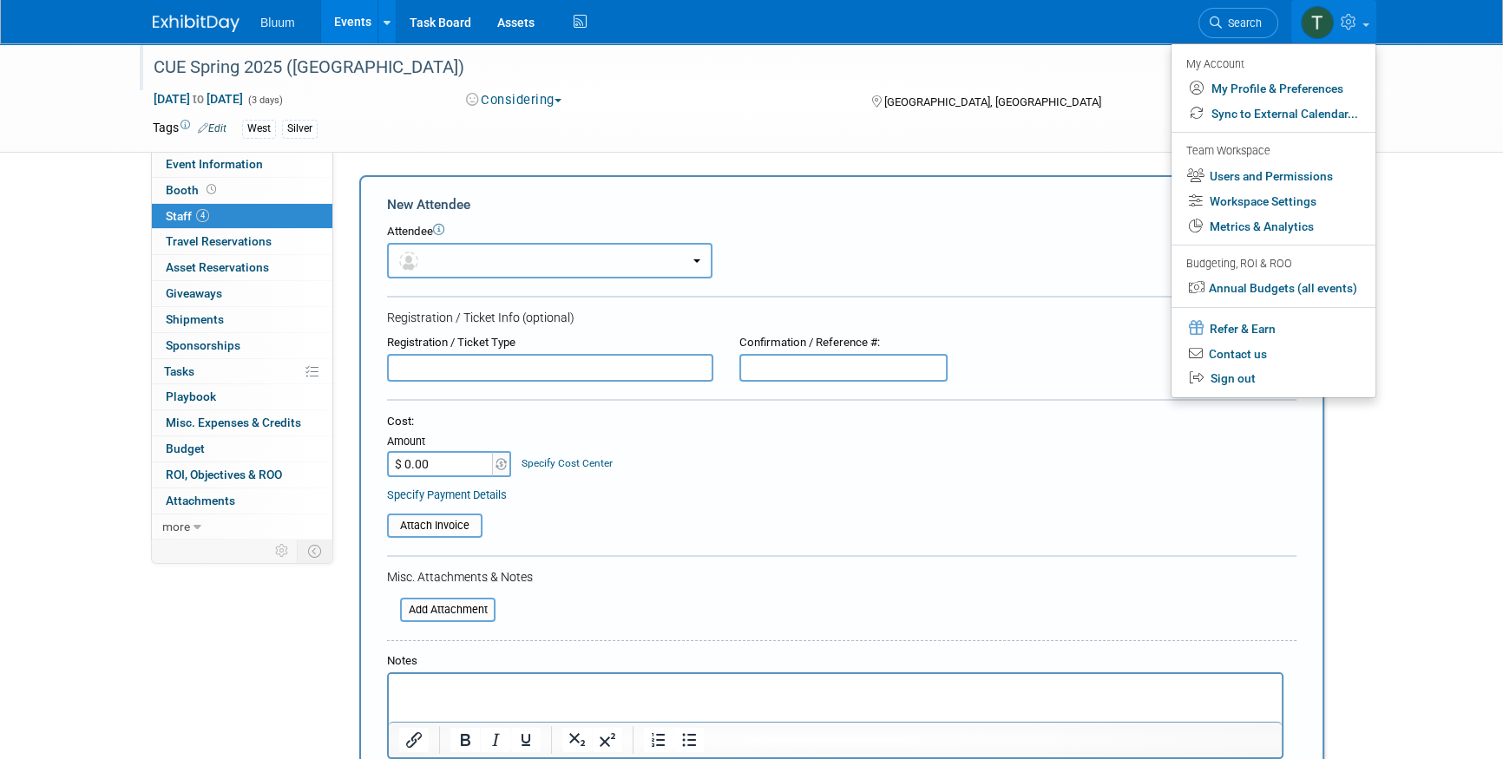
click at [510, 255] on button "button" at bounding box center [549, 261] width 325 height 36
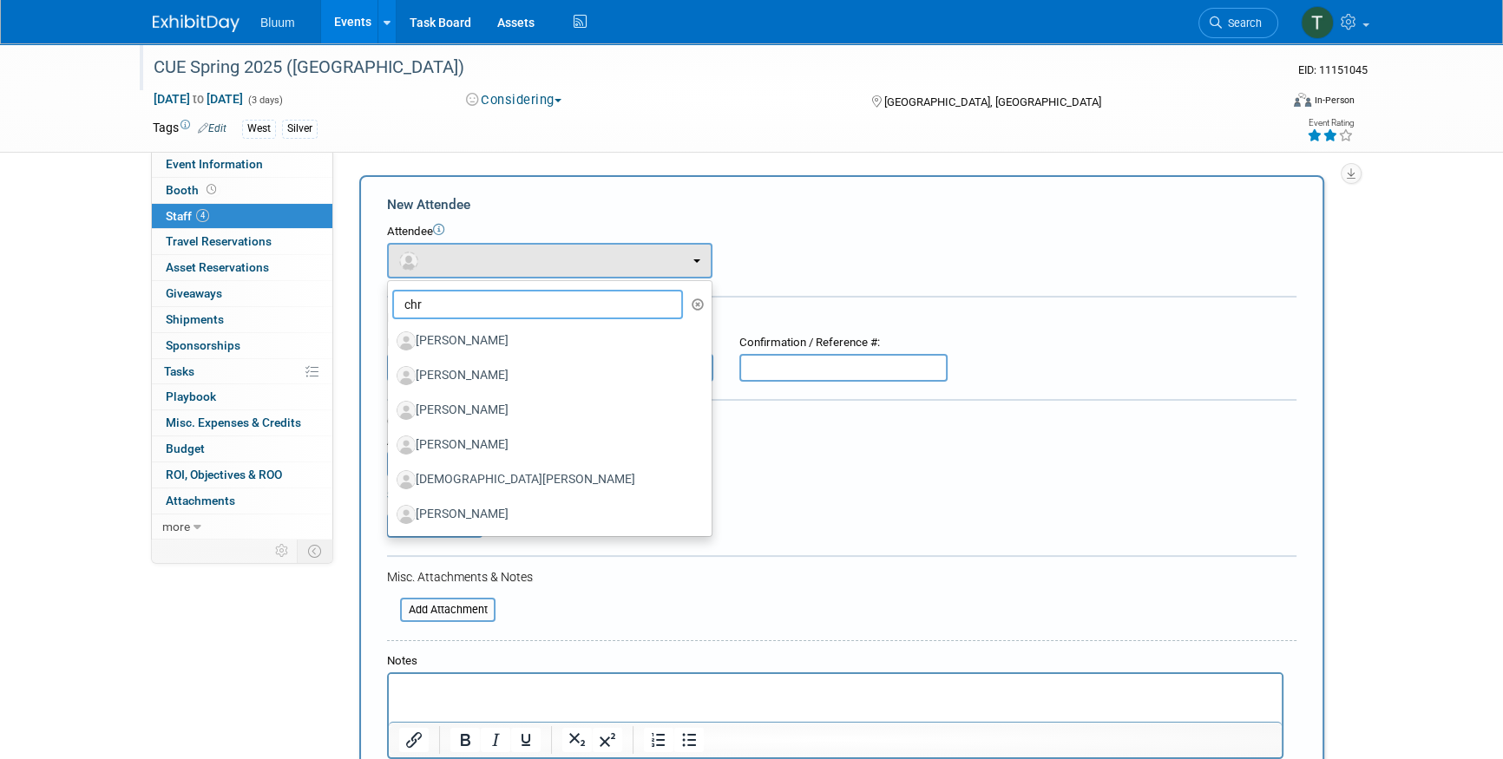
click at [483, 309] on input "chr" at bounding box center [537, 304] width 291 height 29
click at [694, 305] on icon "button" at bounding box center [697, 304] width 13 height 12
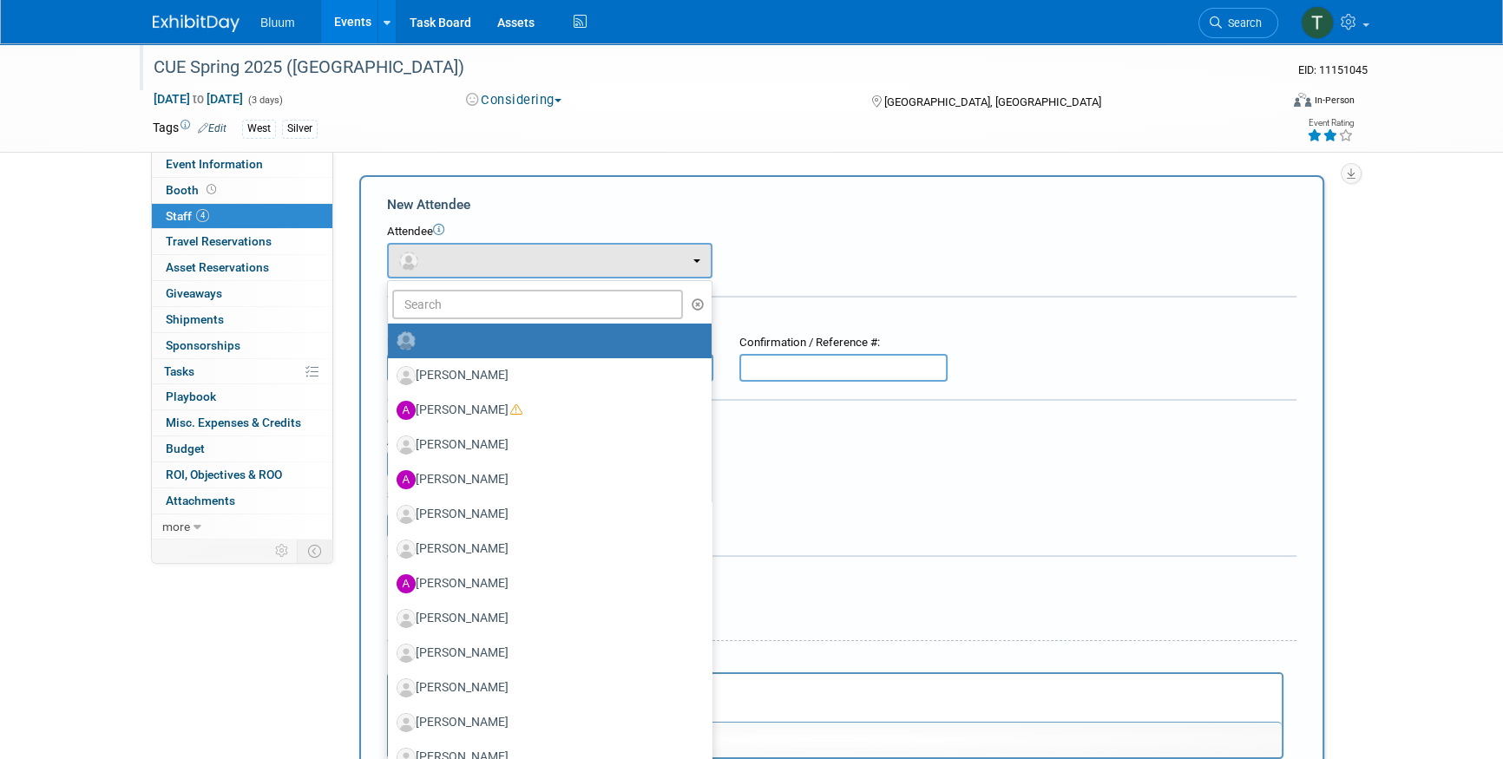
click at [435, 321] on ul "Adil Moledina Alan Sherbourne Alex Balasbas Alex Dirkx Alexander Pagenhardt (me)" at bounding box center [549, 627] width 325 height 694
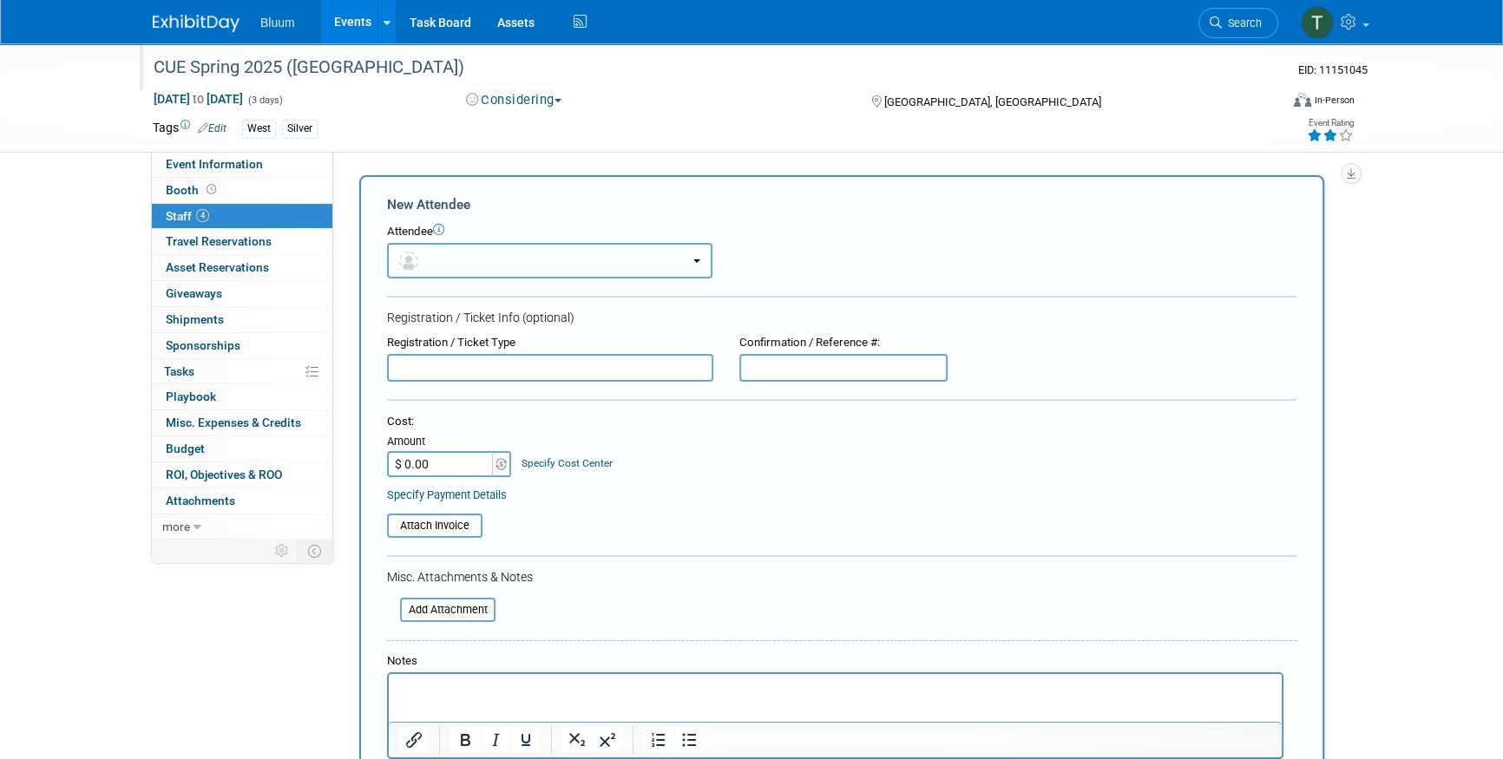
click at [439, 259] on button "button" at bounding box center [549, 261] width 325 height 36
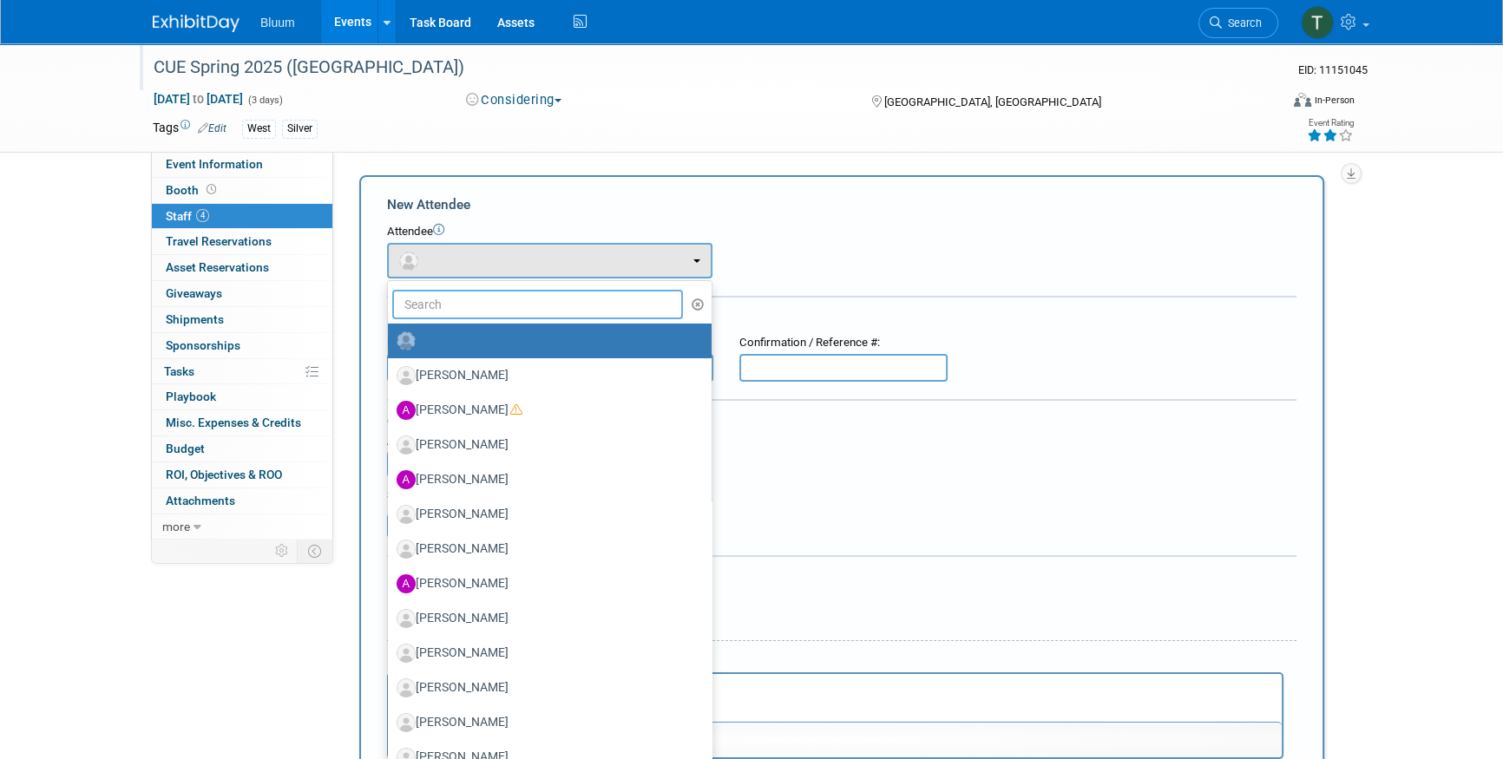
click at [435, 302] on input "text" at bounding box center [537, 304] width 291 height 29
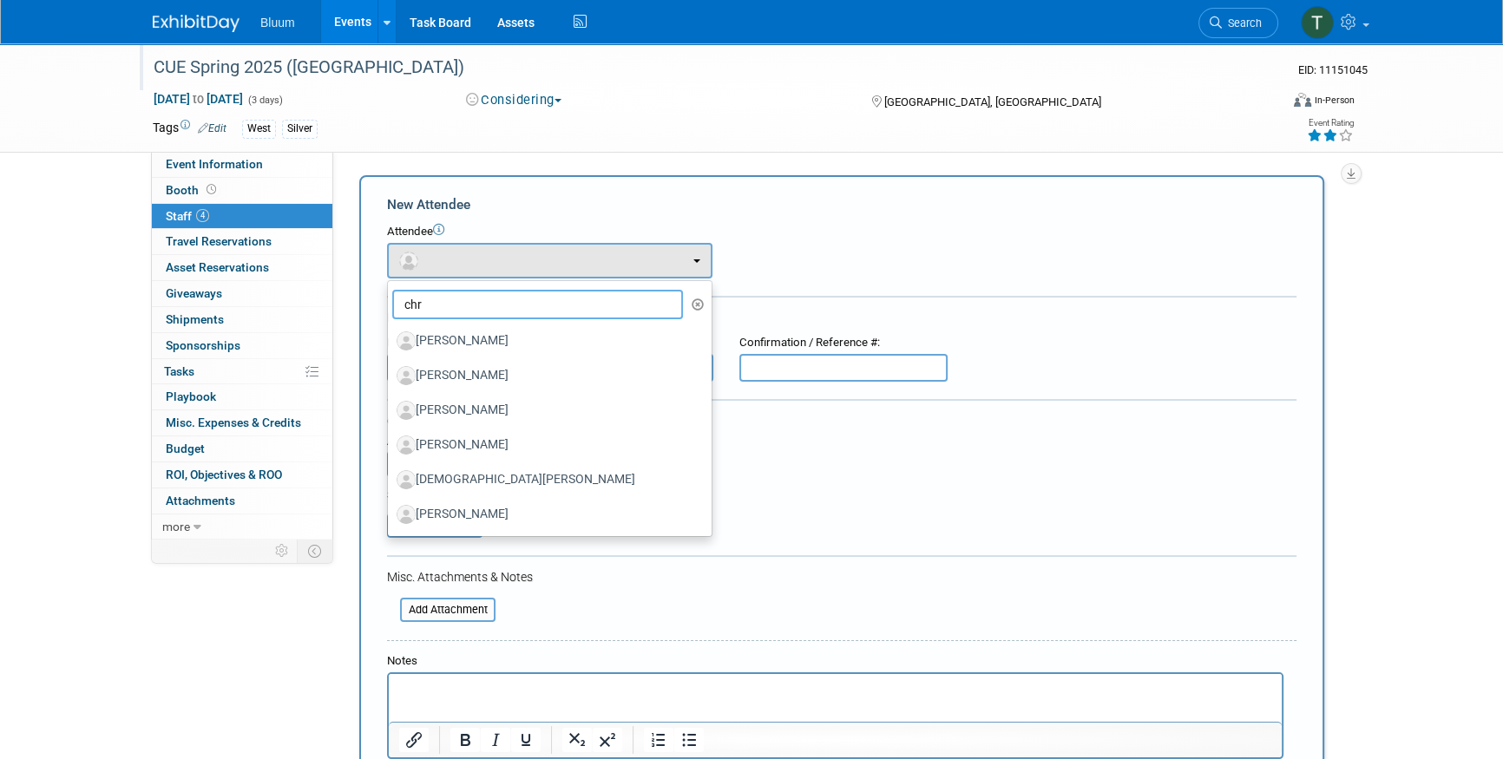
type input "chr"
click at [761, 243] on div "Attendee <img src="https://www.exhibitday.com/Images/Unassigned-User-Icon.png" …" at bounding box center [841, 251] width 909 height 55
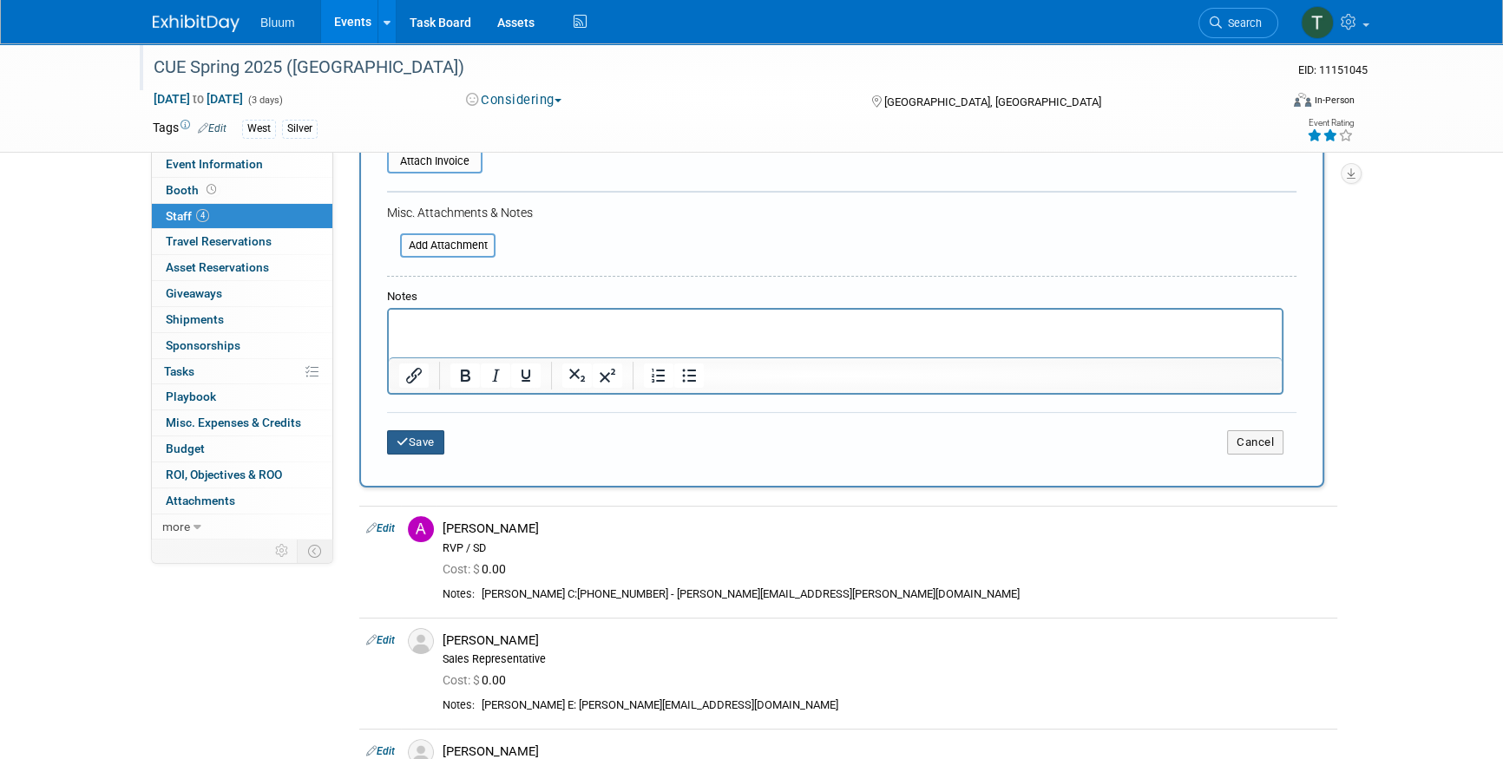
click at [407, 436] on icon "submit" at bounding box center [402, 441] width 12 height 11
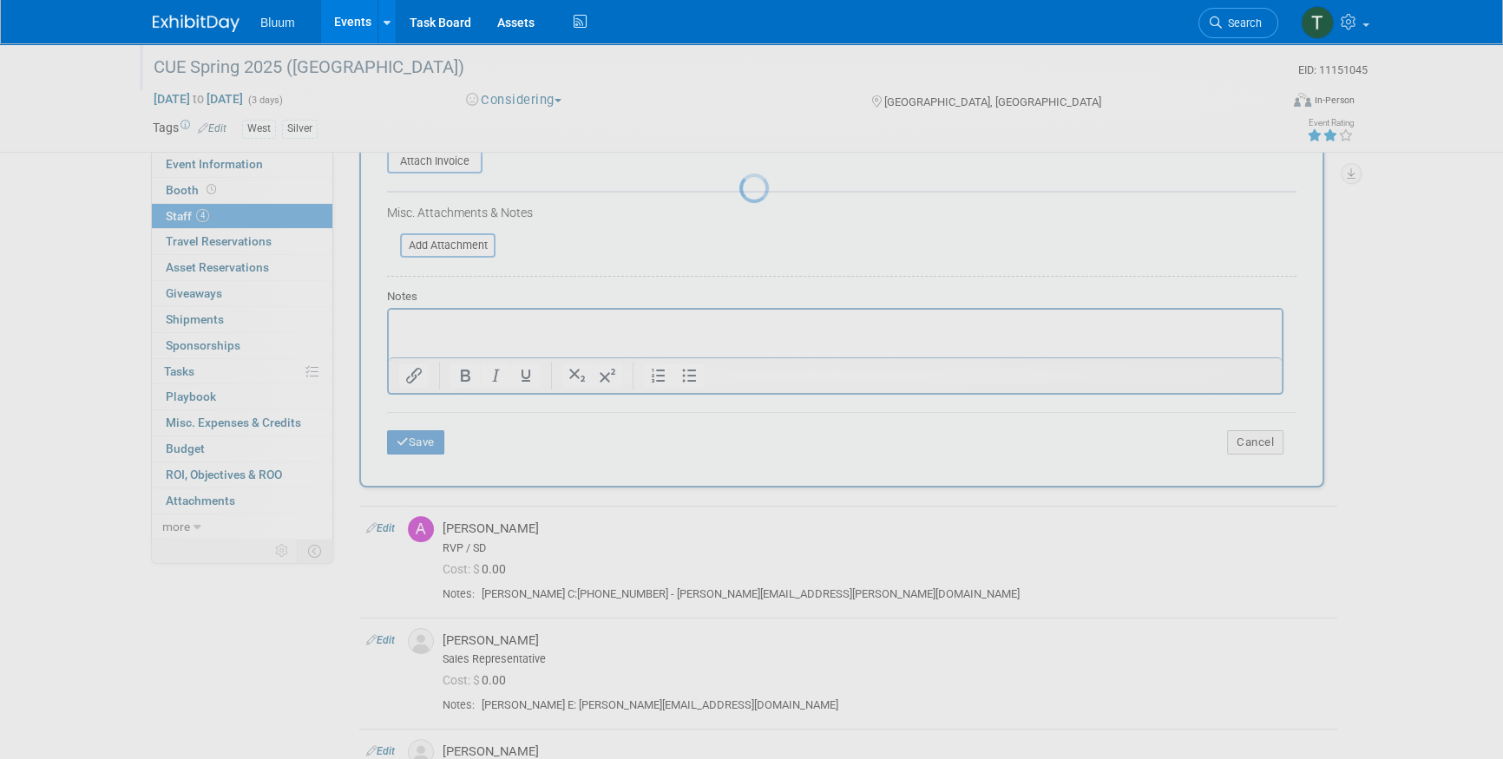
scroll to position [175, 0]
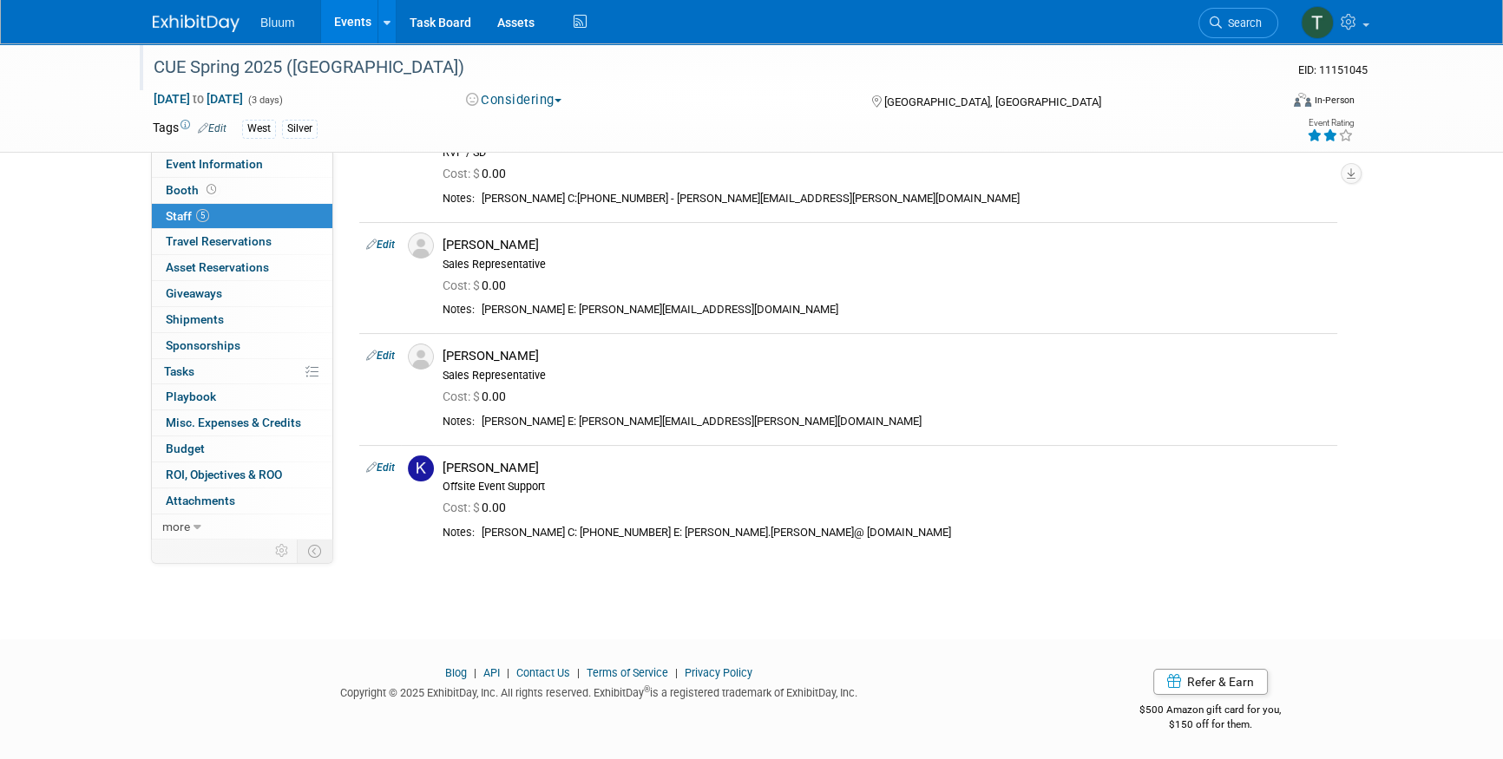
click at [210, 218] on link "5 Staff 5" at bounding box center [242, 216] width 180 height 25
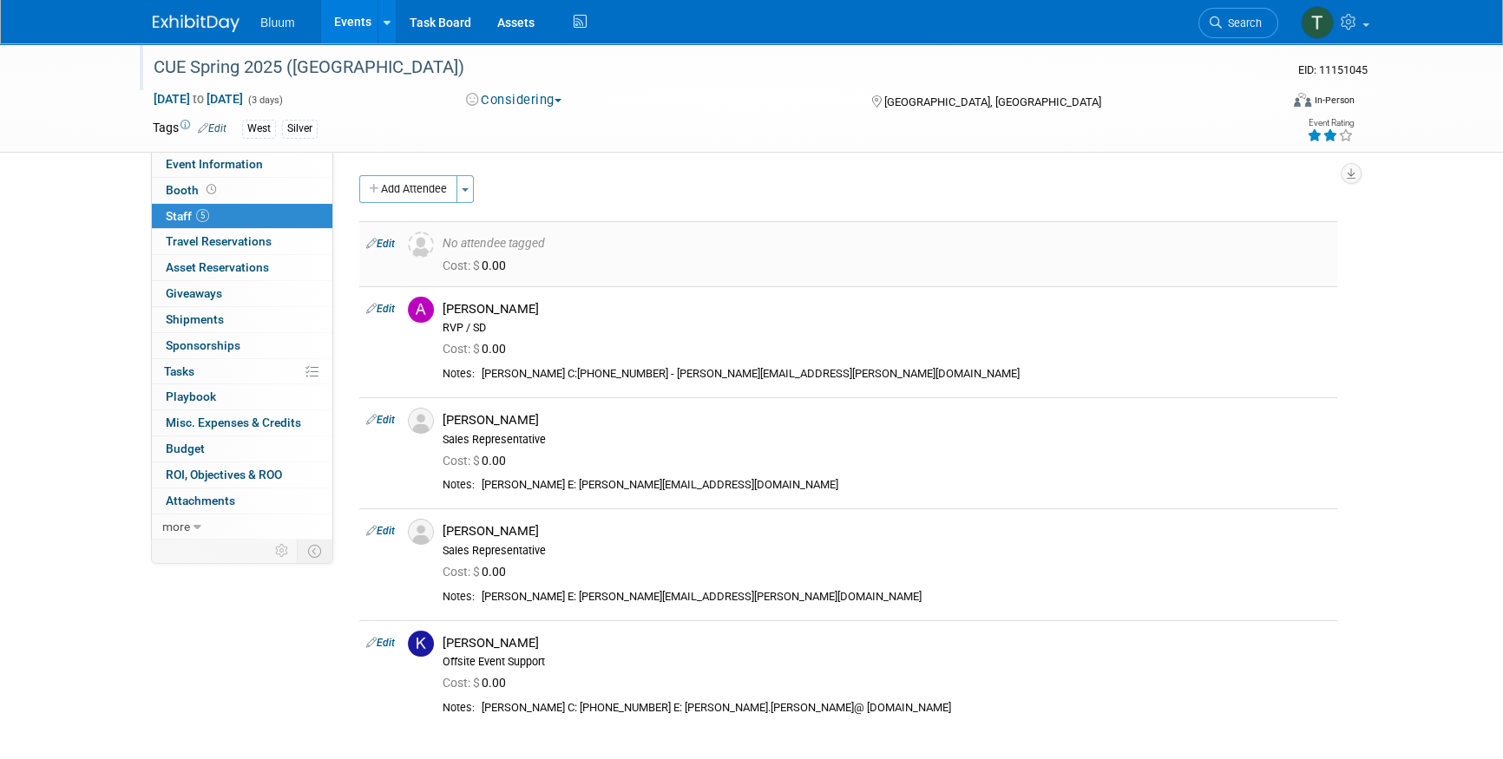
click at [486, 245] on div "No attendee tagged" at bounding box center [885, 244] width 887 height 16
click at [385, 243] on link "Edit" at bounding box center [380, 244] width 29 height 12
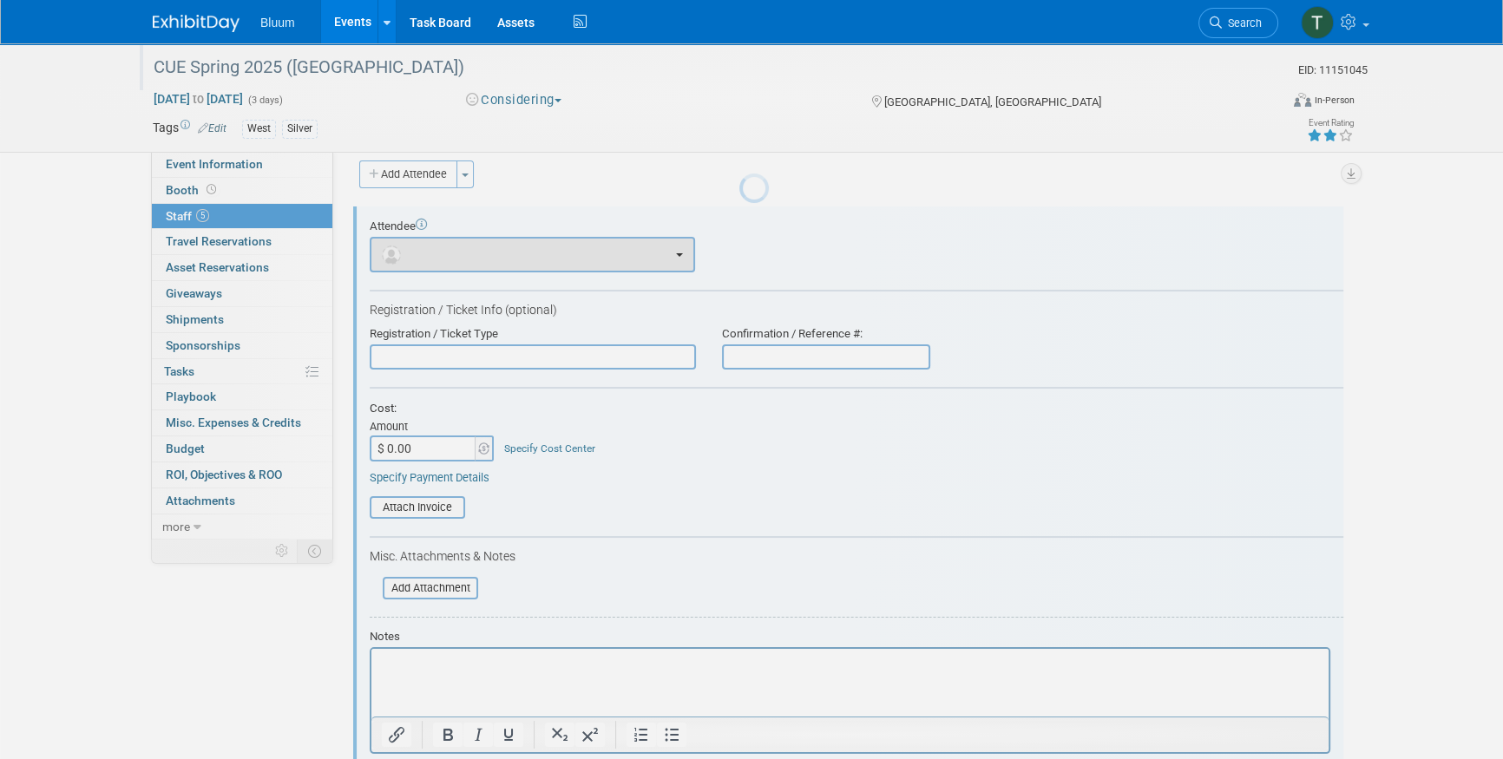
scroll to position [24, 0]
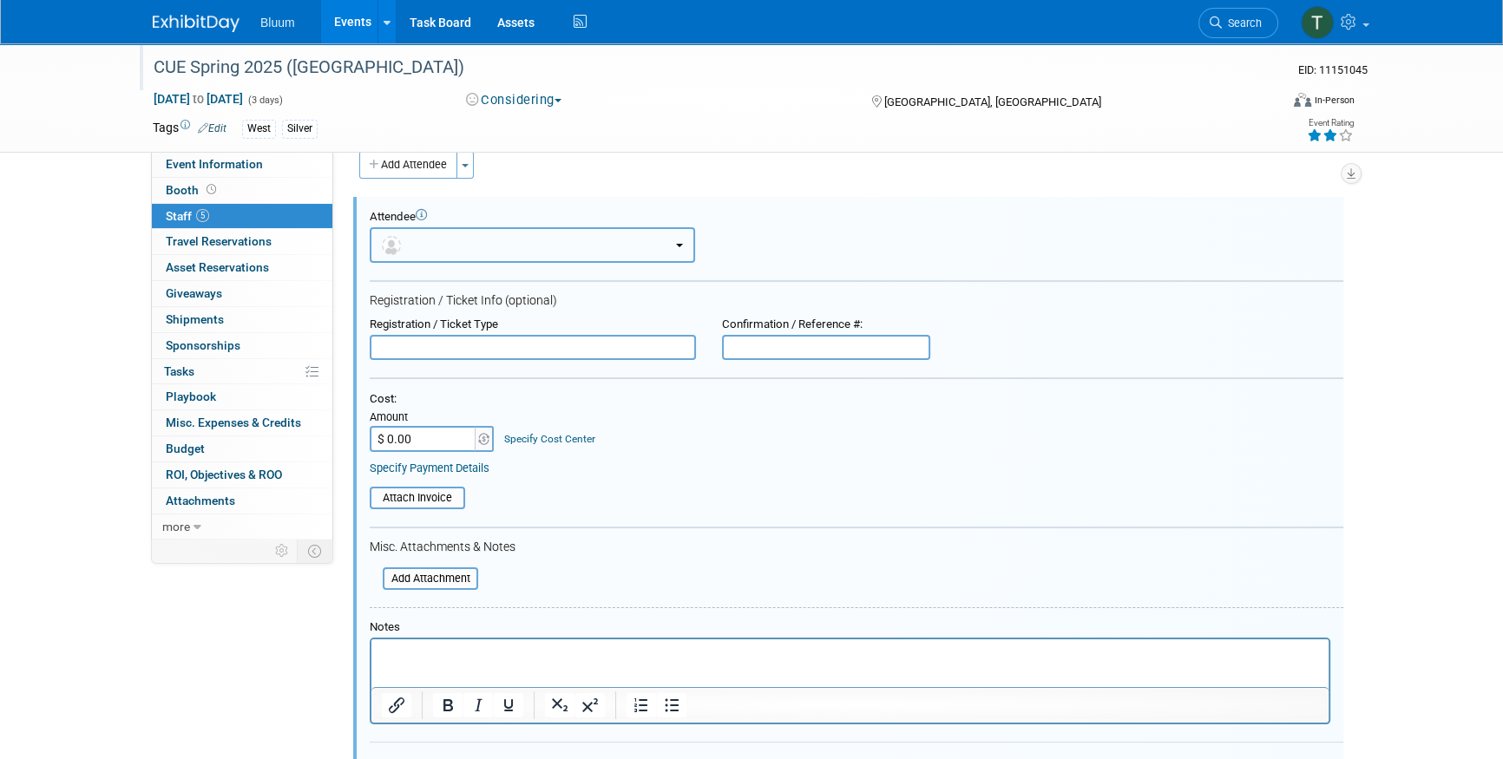
click at [483, 243] on button "button" at bounding box center [532, 245] width 325 height 36
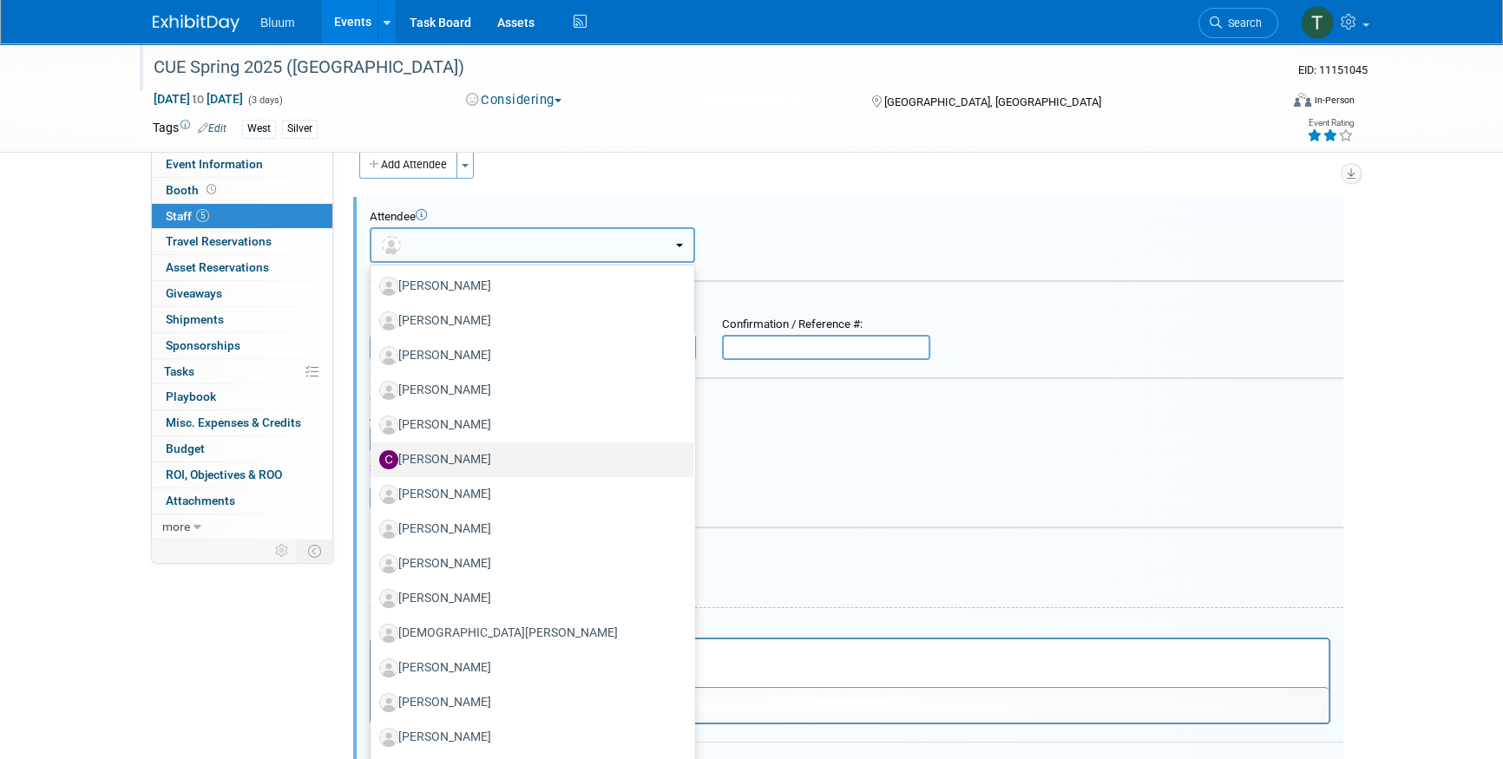
scroll to position [631, 0]
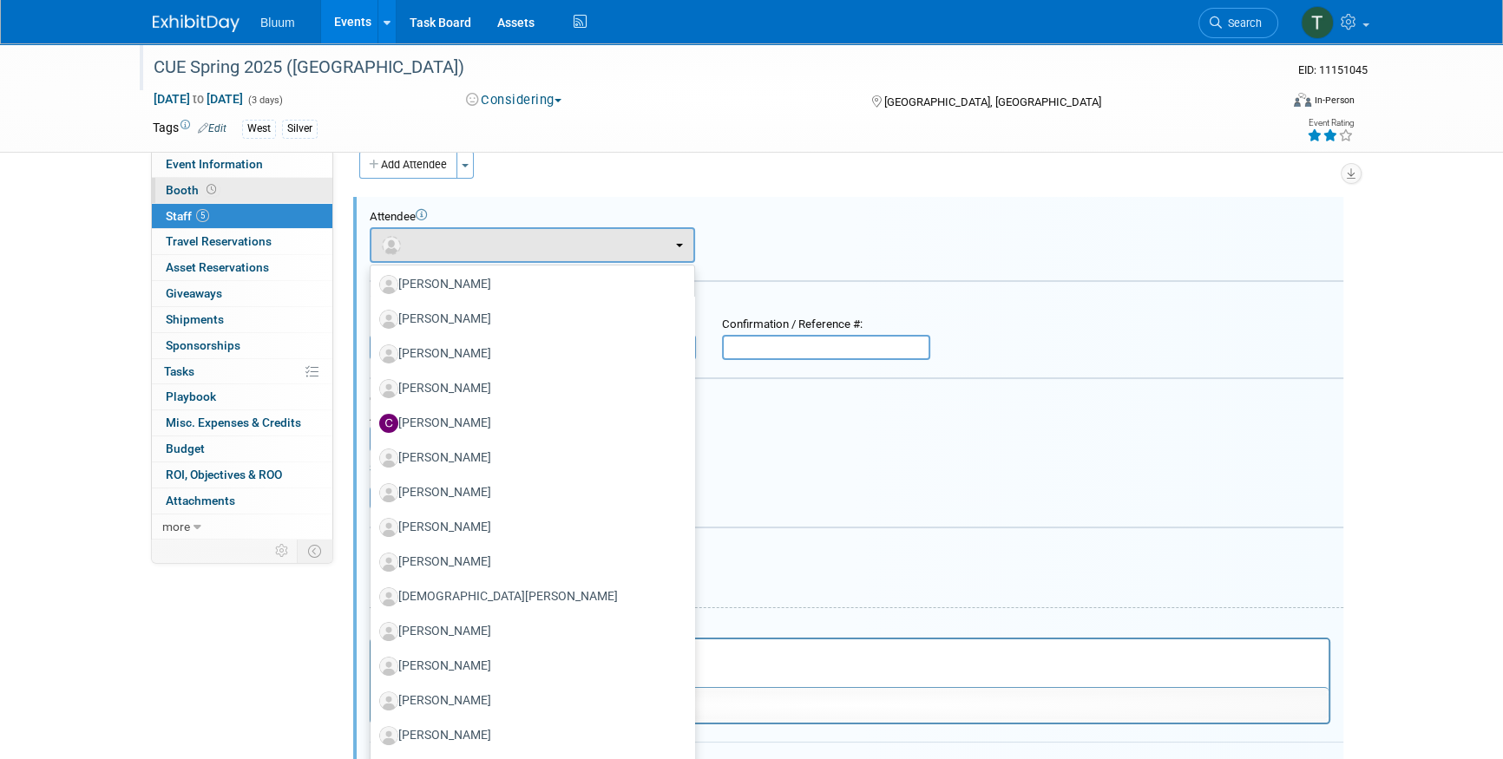
click at [165, 199] on link "Booth" at bounding box center [242, 190] width 180 height 25
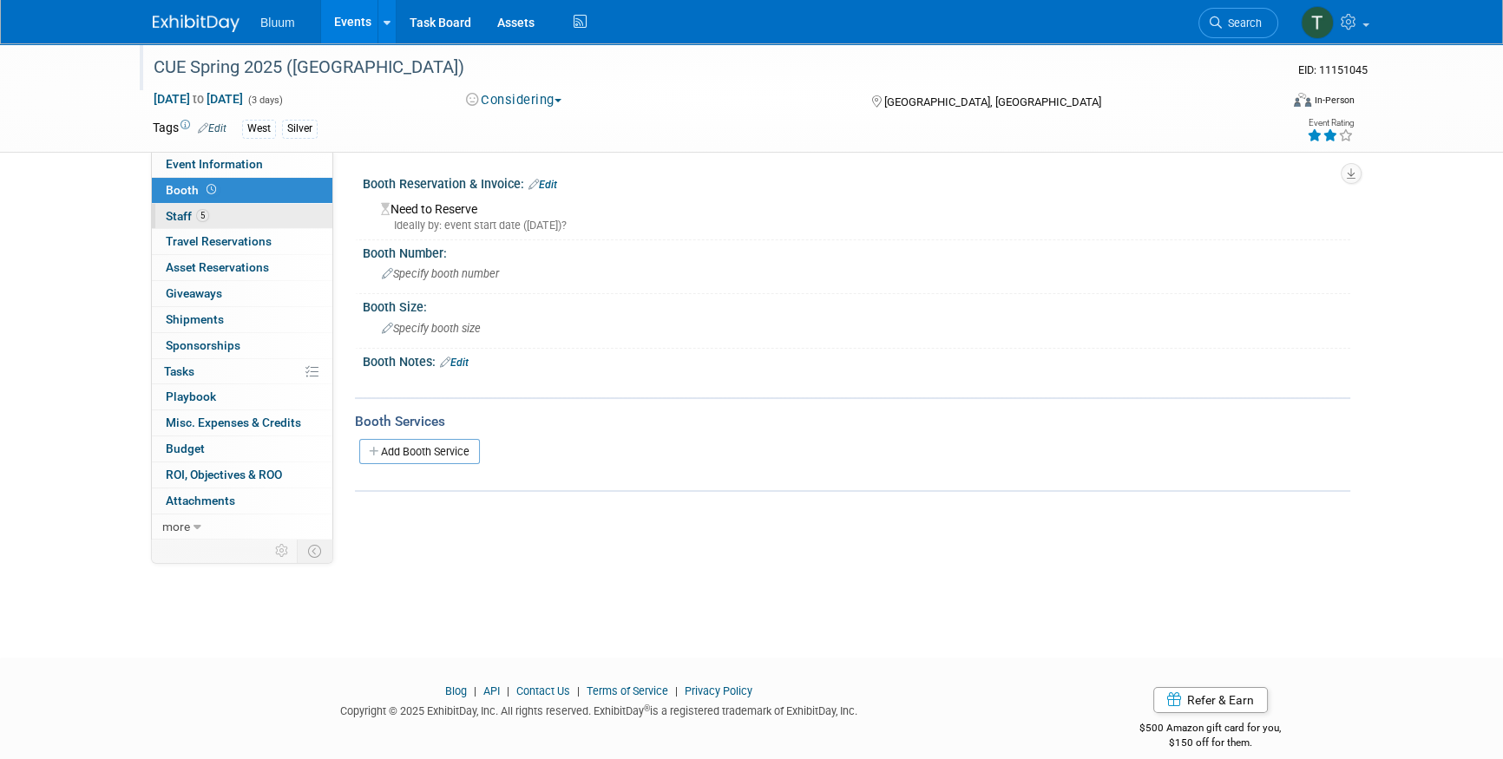
click at [174, 214] on span "Staff 5" at bounding box center [187, 216] width 43 height 14
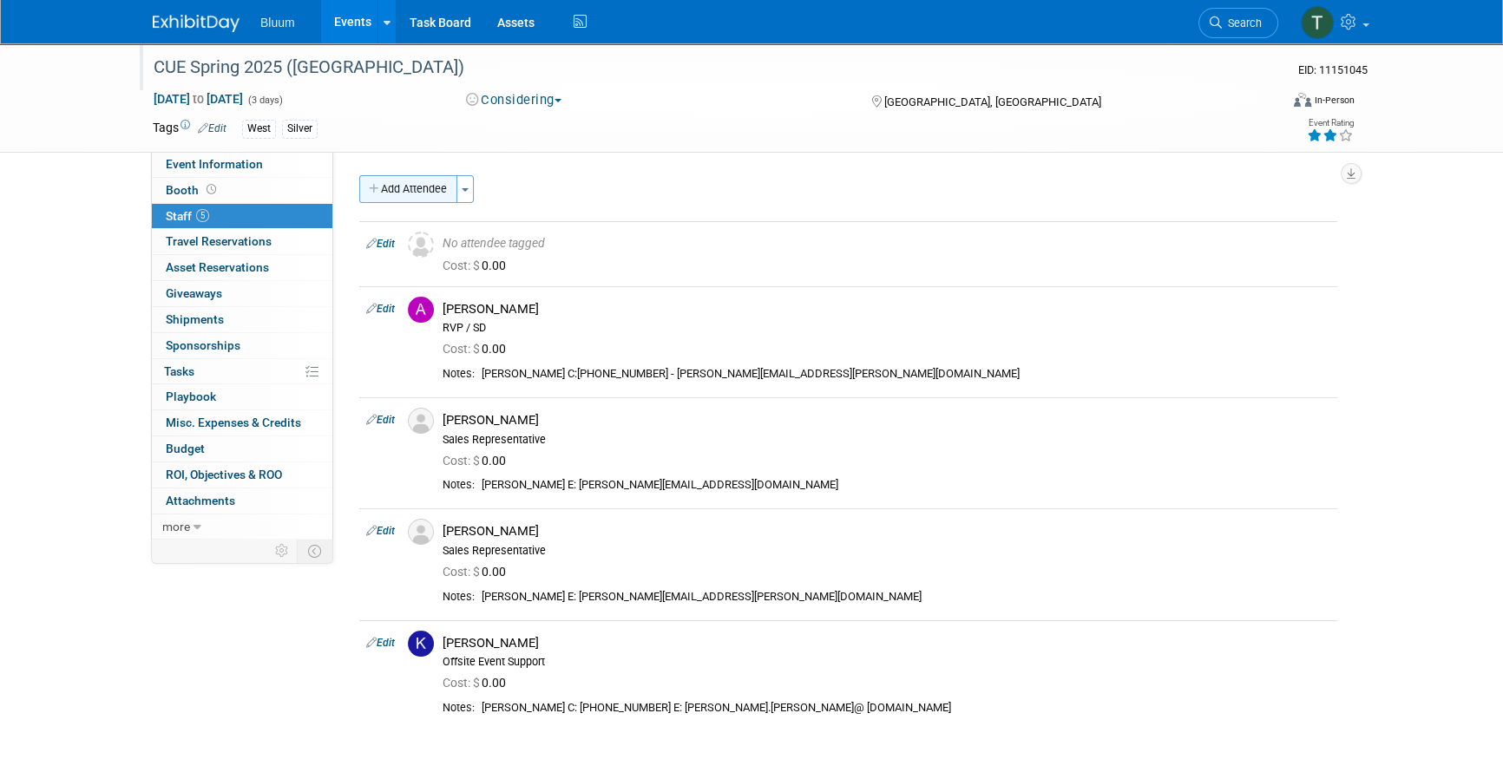
click at [416, 186] on button "Add Attendee" at bounding box center [408, 189] width 98 height 28
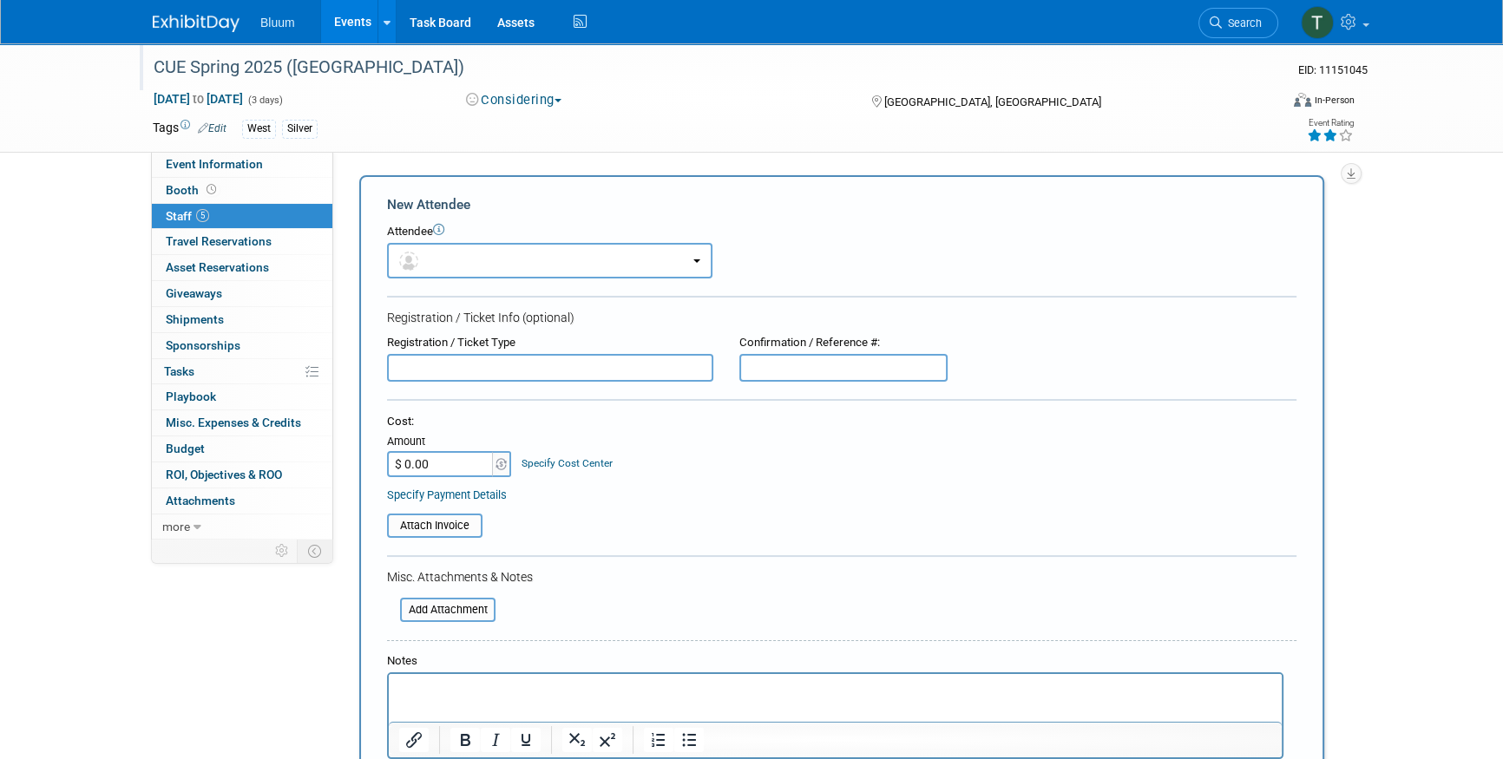
click at [459, 278] on form "New Attendee Attendee <img src="https://www.exhibitday.com/Images/Unassigned-Us…" at bounding box center [841, 513] width 909 height 637
click at [463, 259] on button "button" at bounding box center [549, 261] width 325 height 36
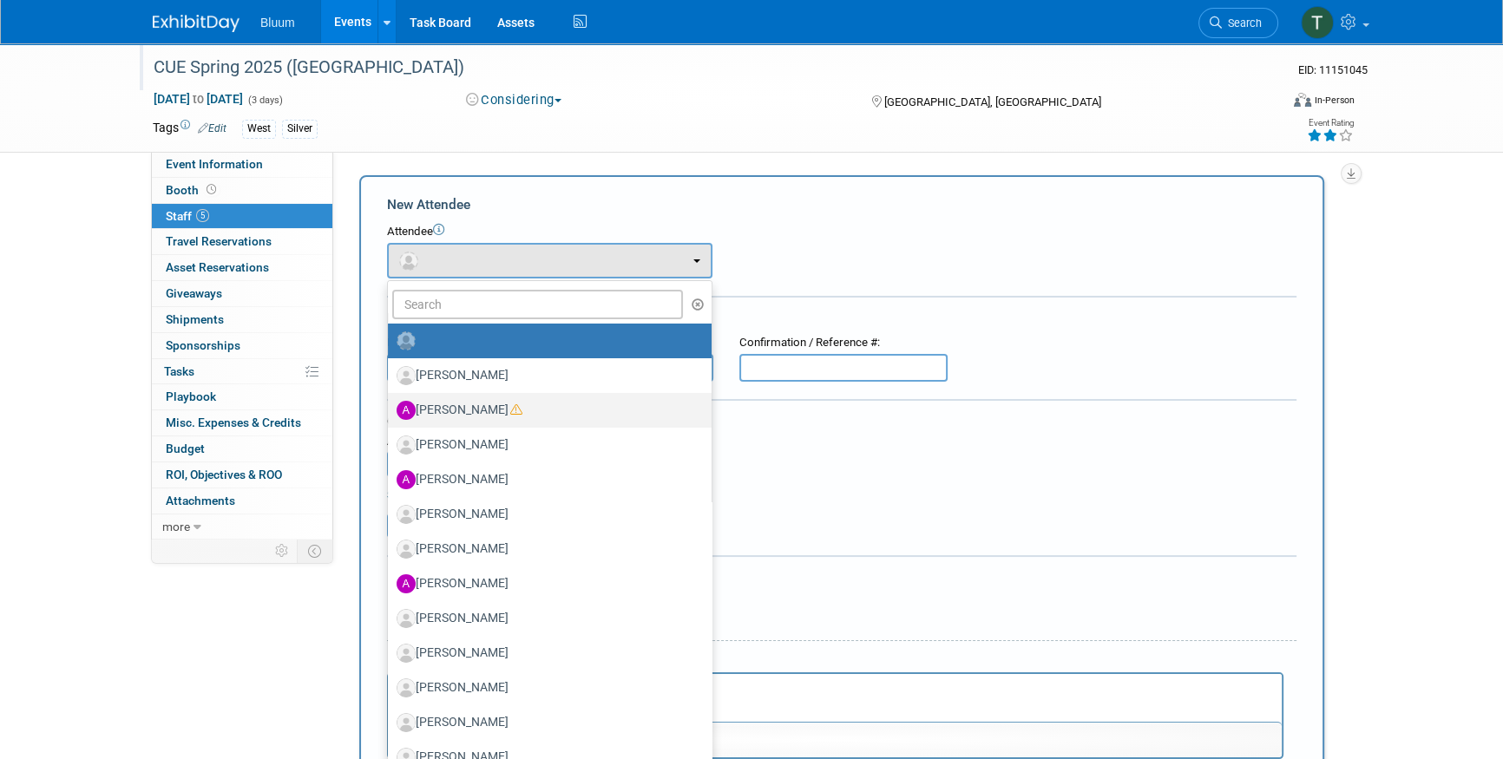
click at [519, 408] on icon at bounding box center [516, 409] width 12 height 12
click at [390, 408] on input "[PERSON_NAME]" at bounding box center [384, 408] width 11 height 11
radio input "true"
select select "e38beab5-f7ba-4485-88ba-b555a7b3da34"
radio input "false"
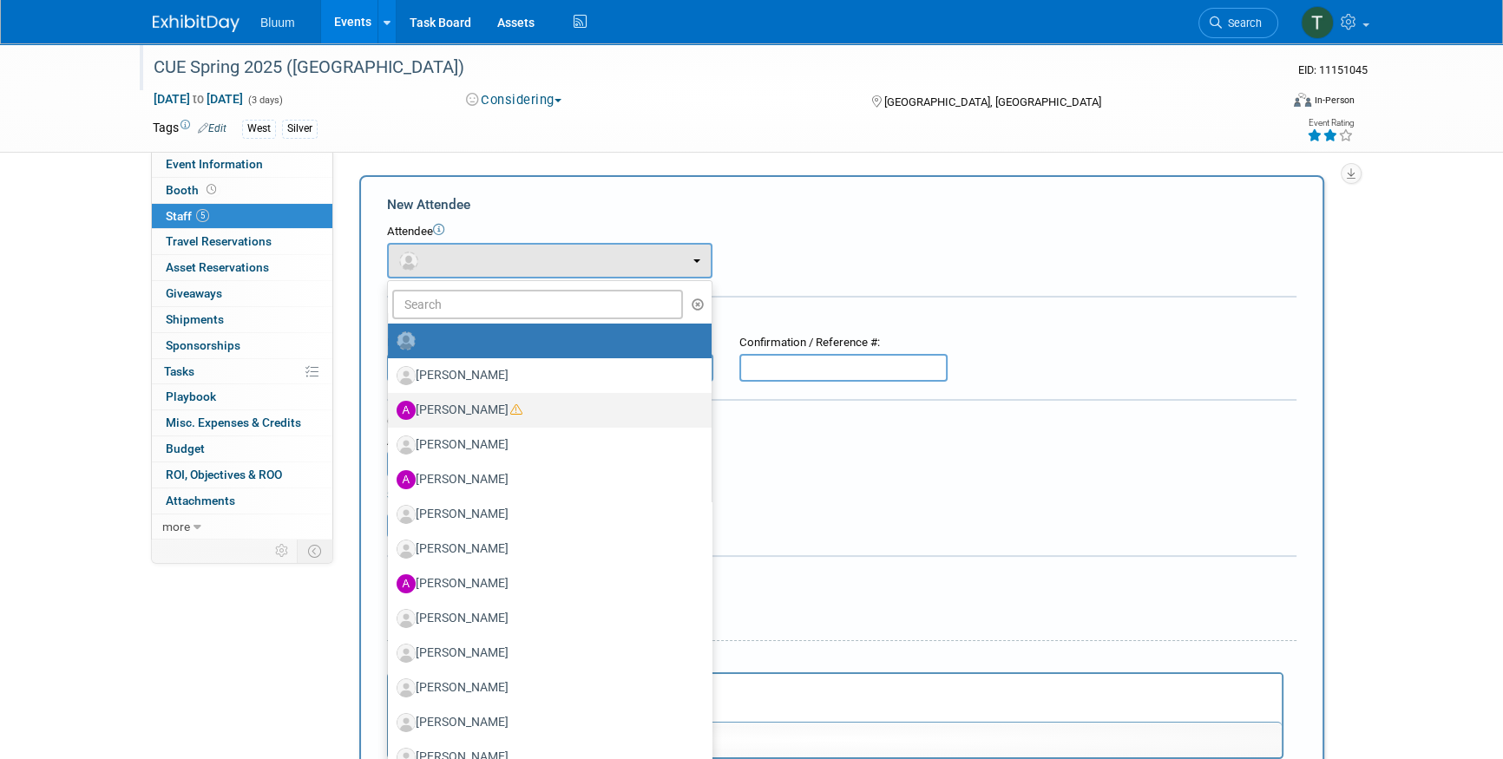
select select "1"
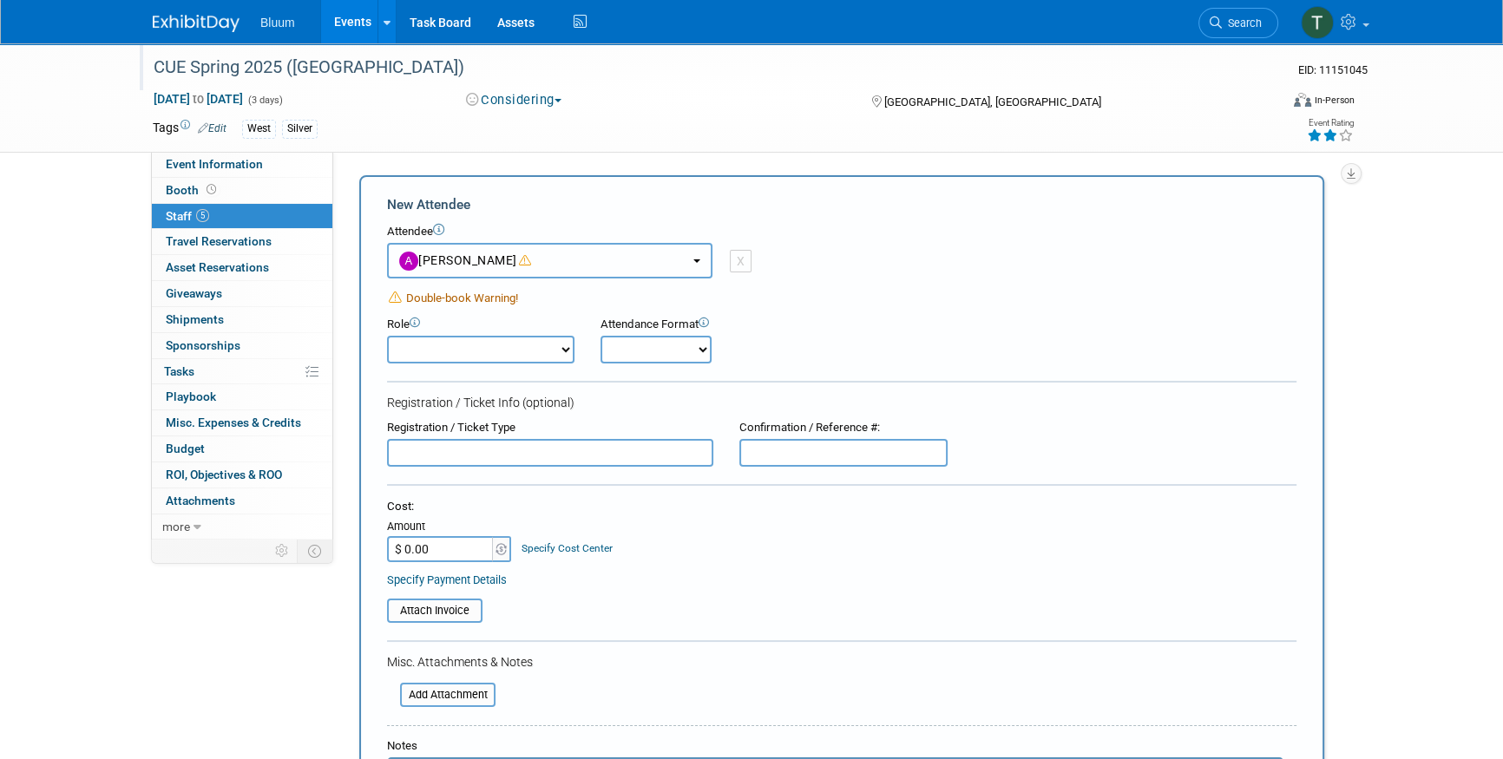
click at [689, 259] on button "[PERSON_NAME]" at bounding box center [549, 261] width 325 height 36
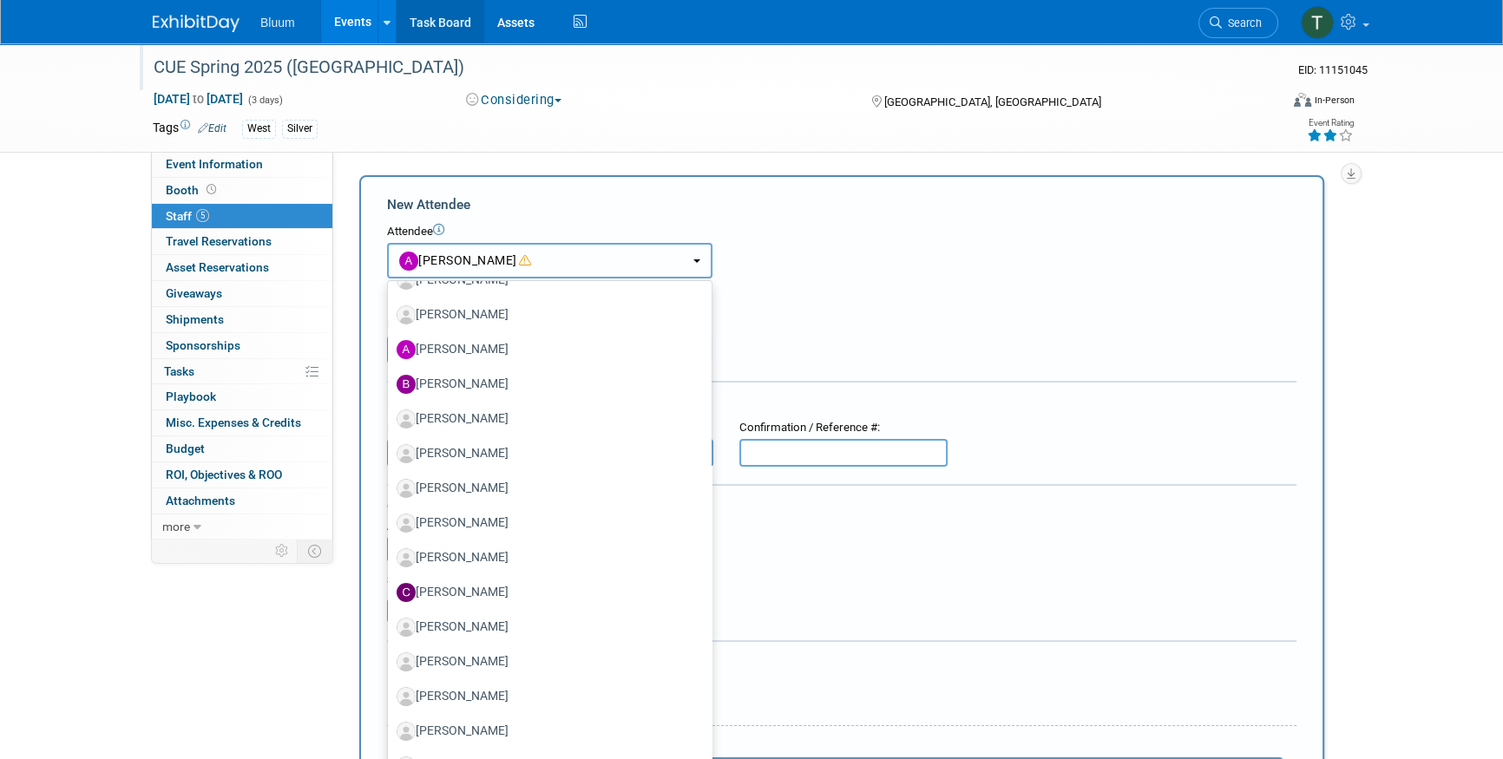
scroll to position [473, 0]
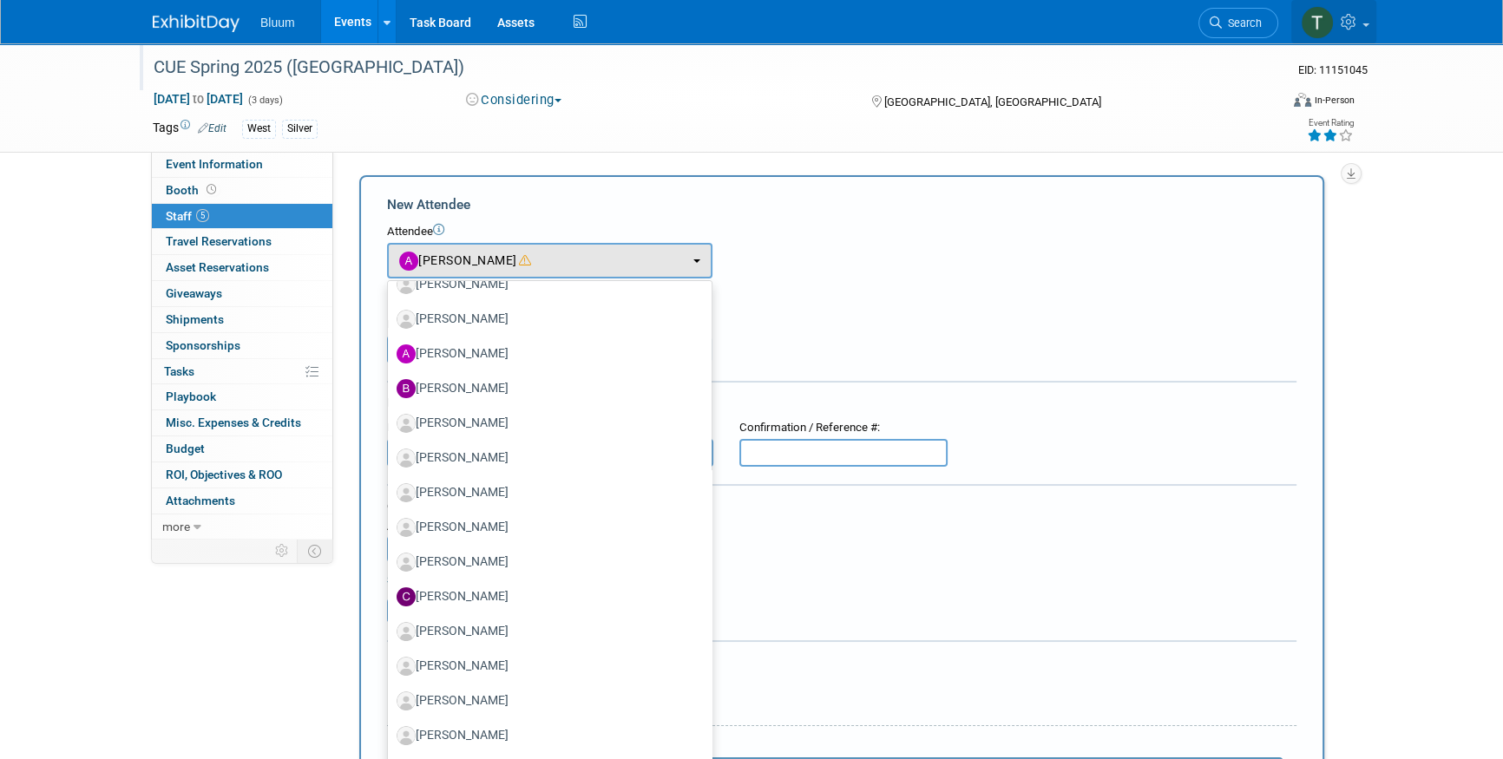
click at [1353, 23] on icon at bounding box center [1350, 22] width 20 height 16
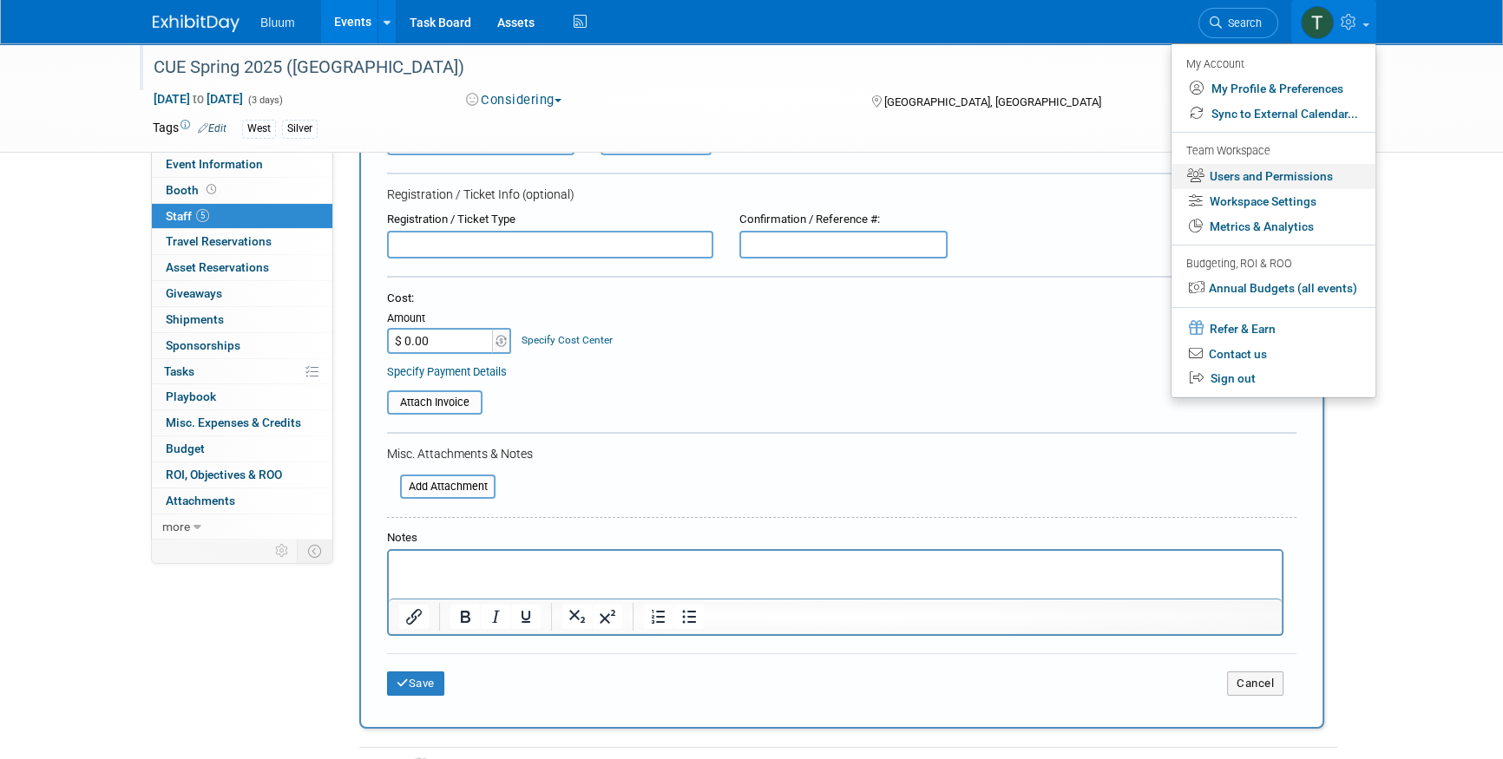
scroll to position [236, 0]
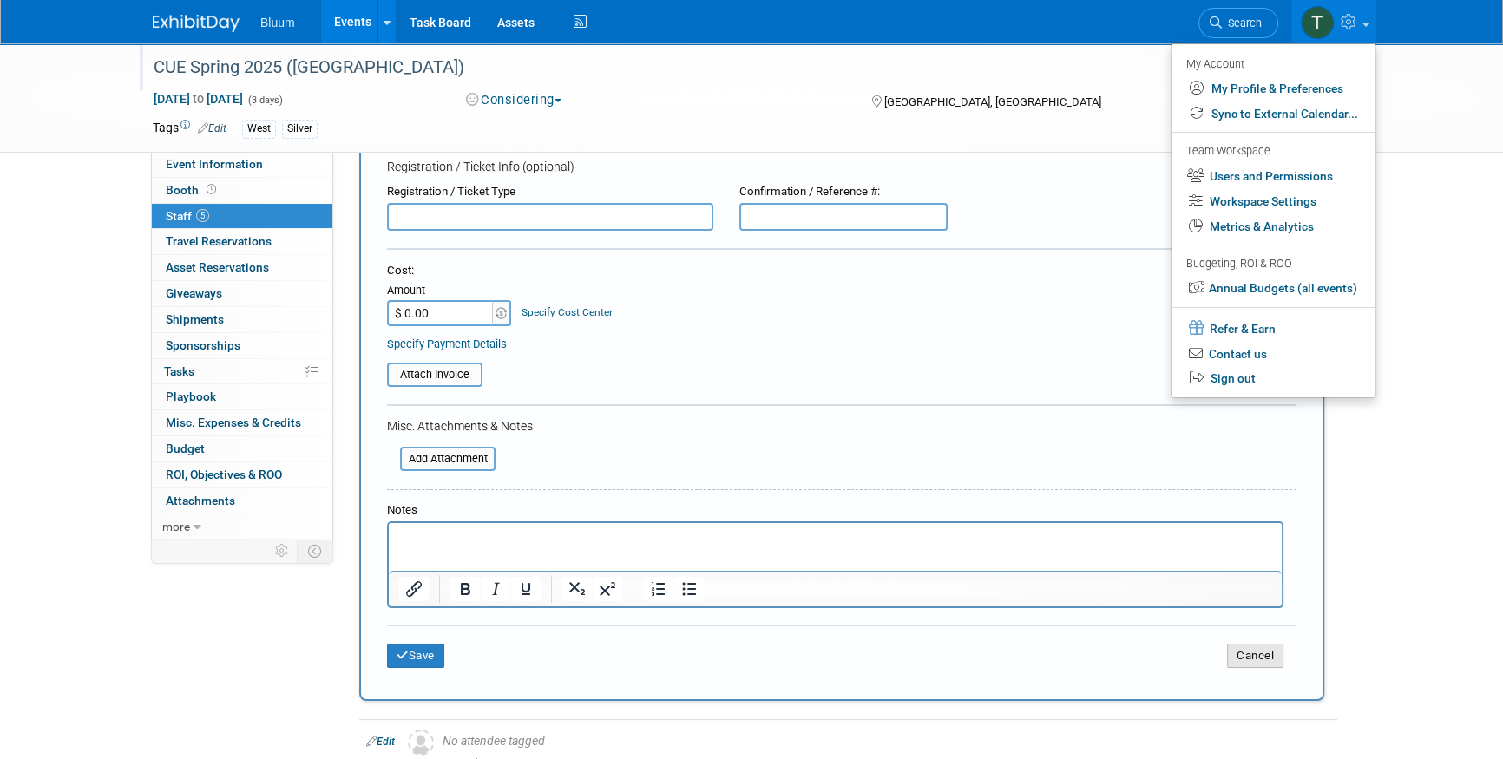
click at [1259, 656] on button "Cancel" at bounding box center [1255, 656] width 56 height 24
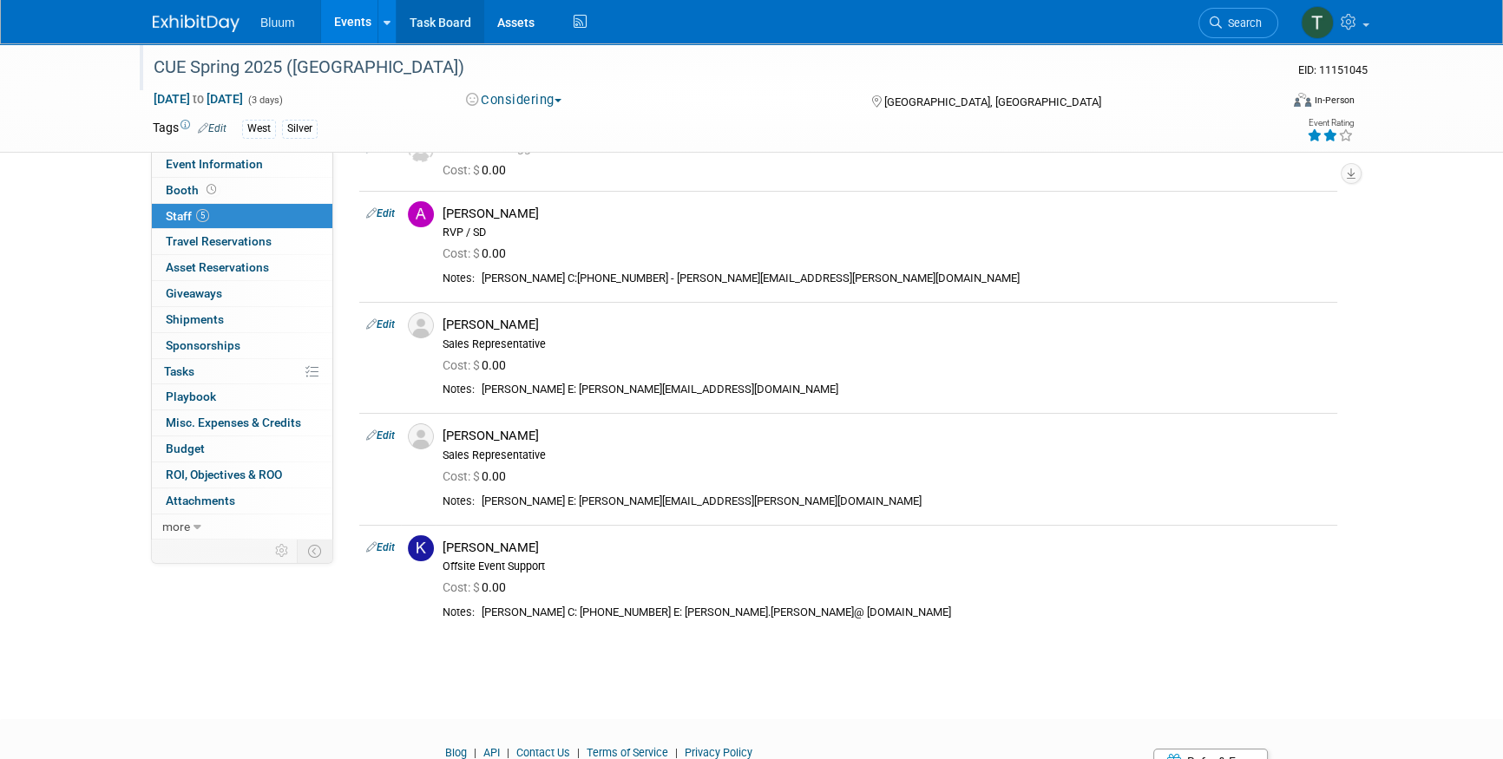
scroll to position [17, 0]
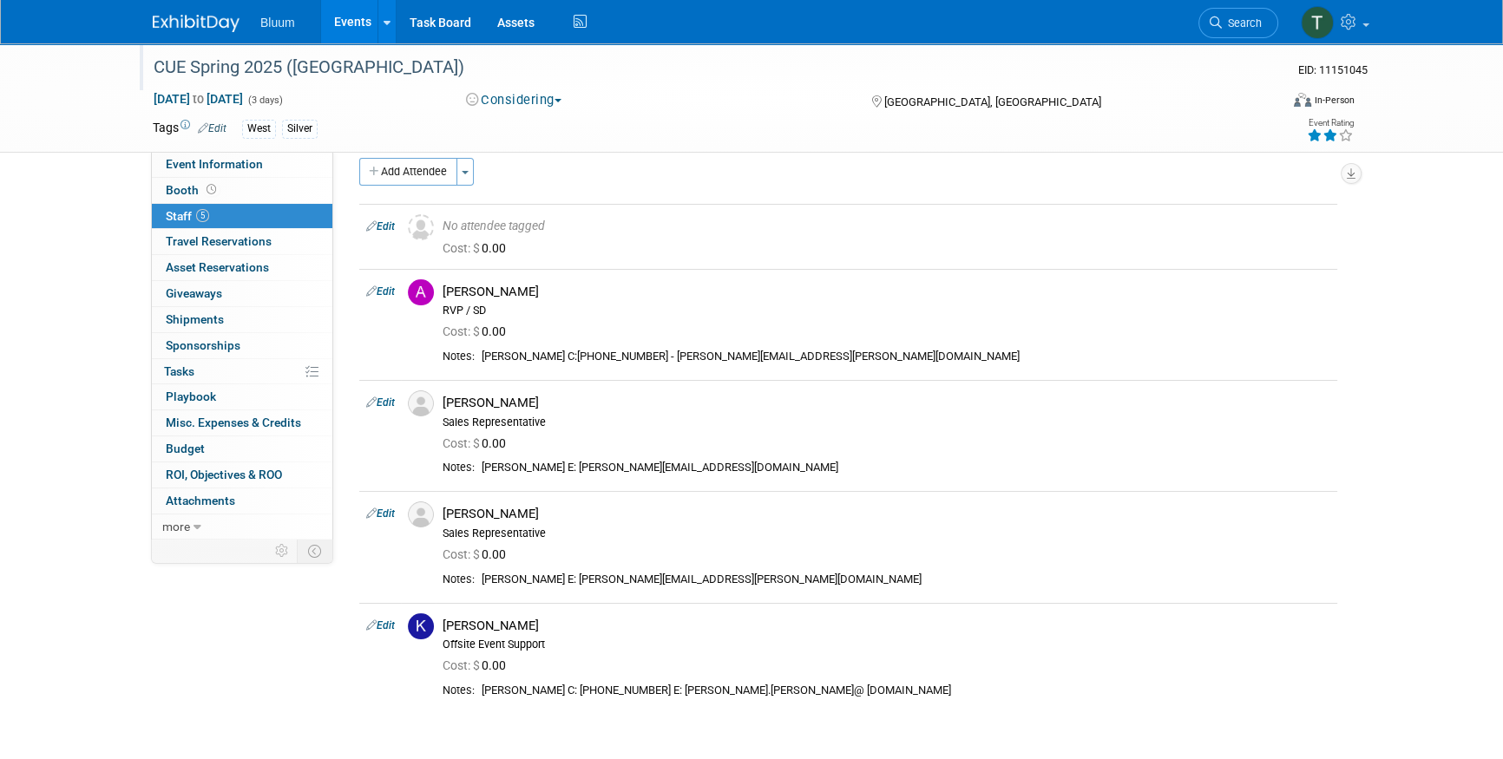
click at [273, 64] on div "CUE Spring 2025 (CA)" at bounding box center [699, 67] width 1104 height 31
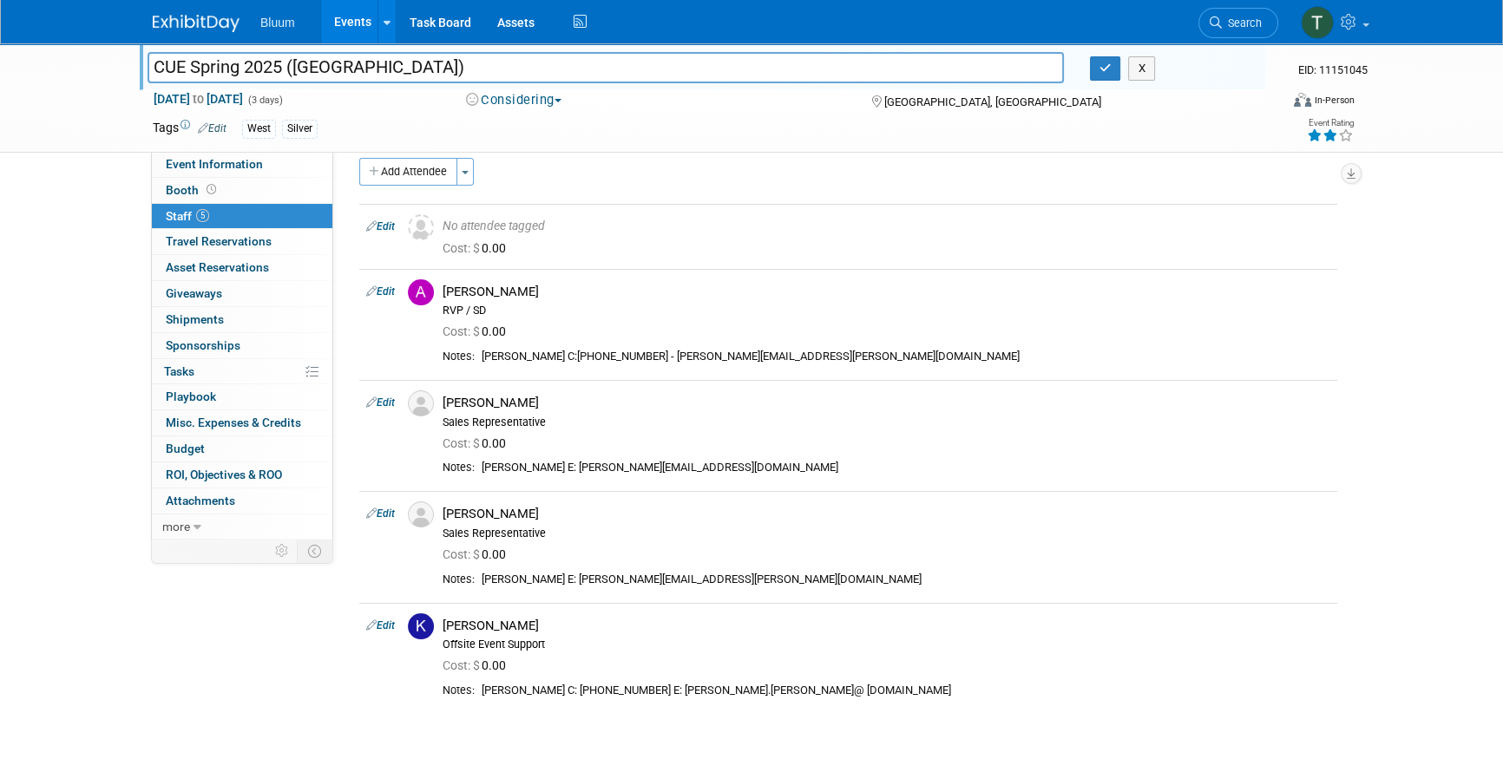
click at [281, 65] on input "CUE Spring 2025 (CA)" at bounding box center [605, 67] width 916 height 30
type input "CUE Spring 2026 (CA)"
click at [1103, 70] on icon "button" at bounding box center [1105, 67] width 12 height 11
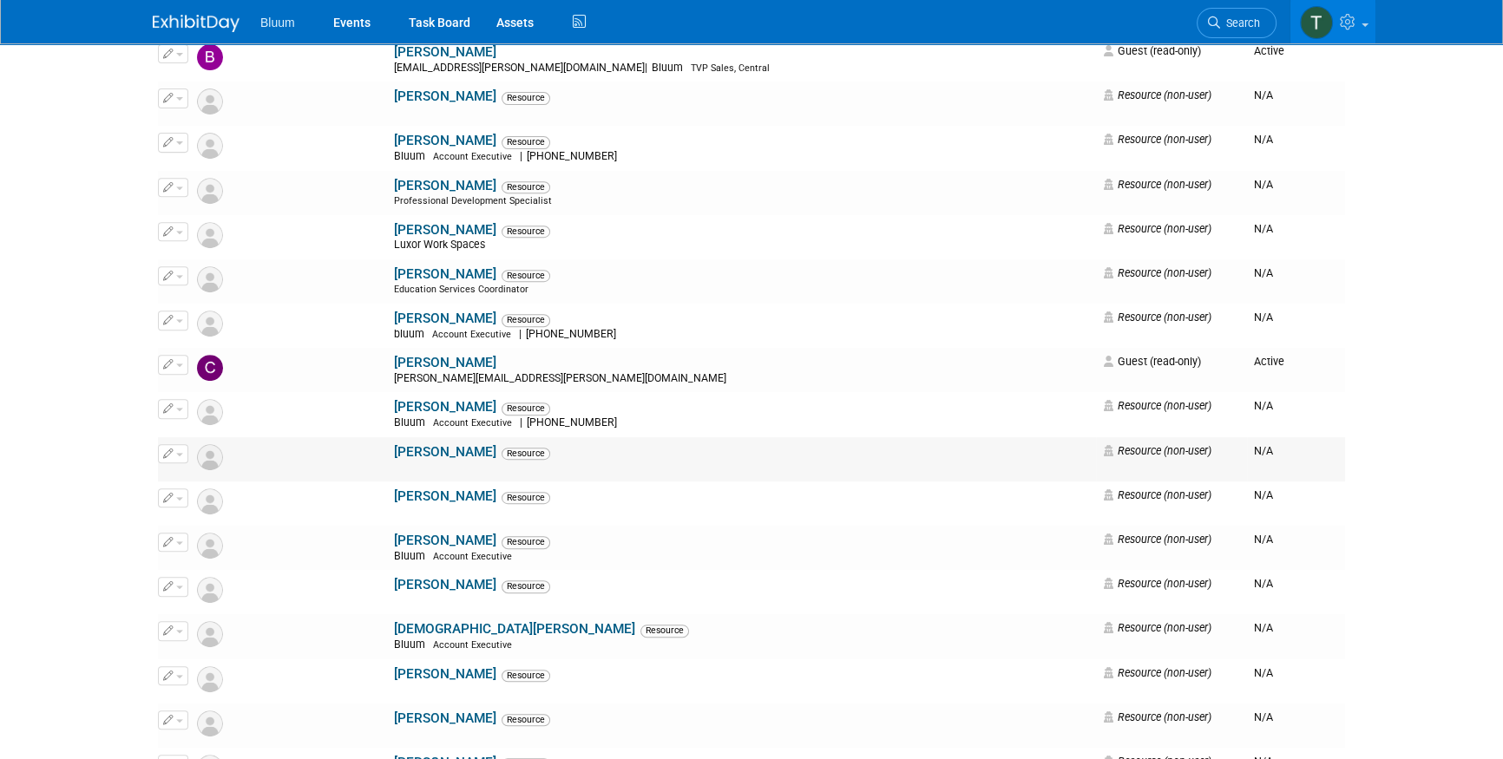
scroll to position [946, 0]
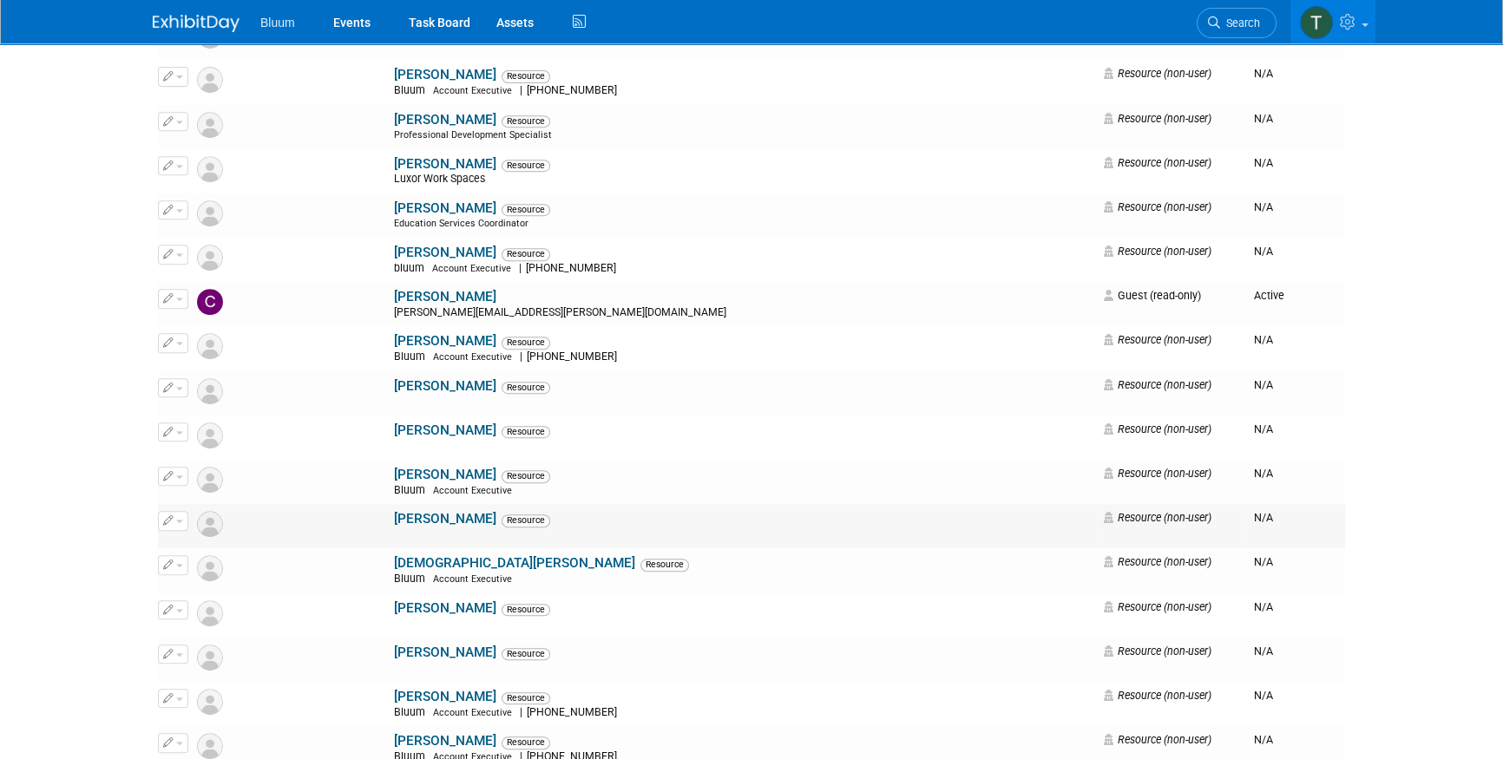
click at [180, 520] on span "button" at bounding box center [179, 521] width 7 height 3
click at [216, 540] on link "Edit" at bounding box center [227, 549] width 137 height 24
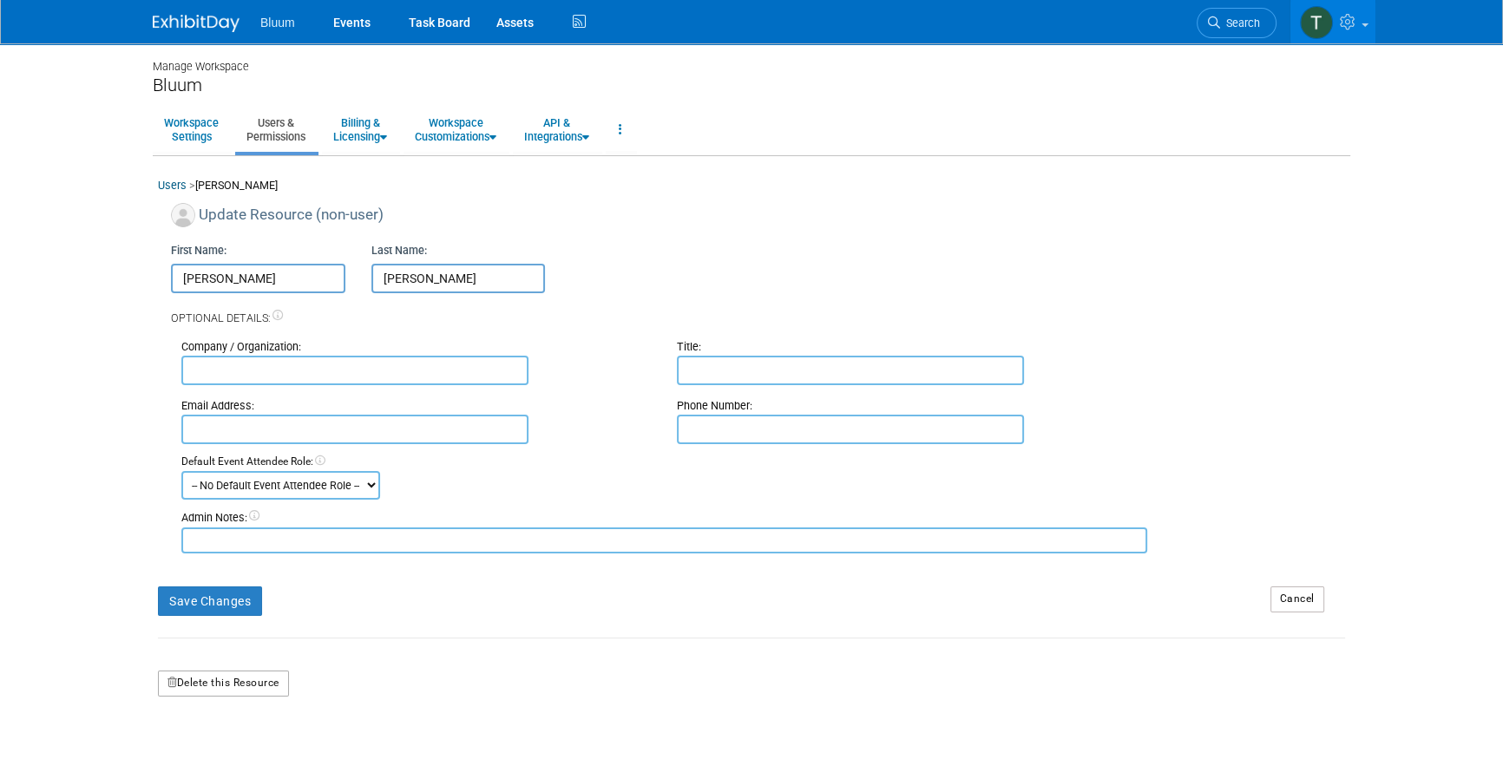
click at [218, 675] on button "Delete this Resource" at bounding box center [223, 684] width 131 height 26
click at [205, 746] on link "Yes" at bounding box center [205, 756] width 51 height 28
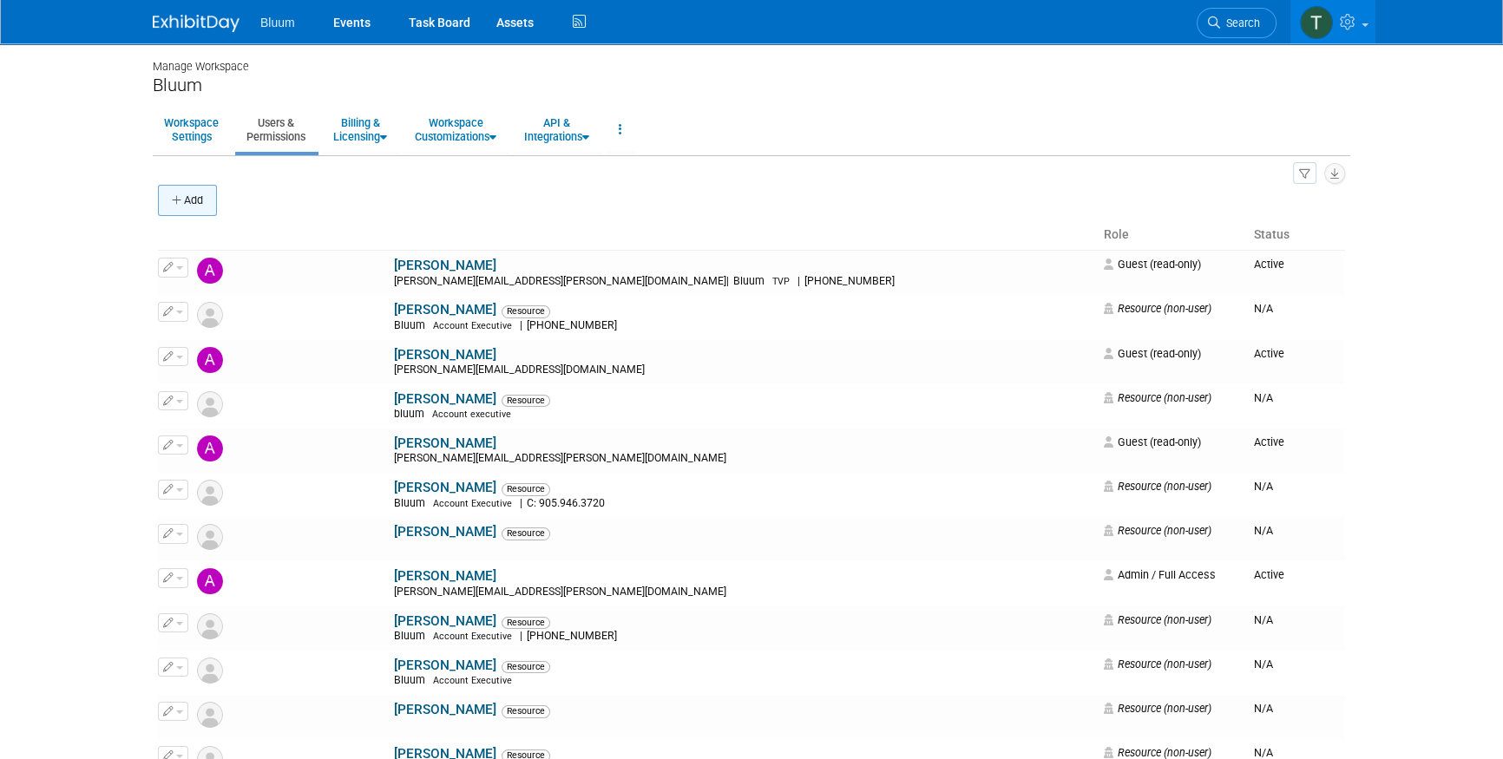
click at [185, 200] on button "Add" at bounding box center [187, 200] width 59 height 31
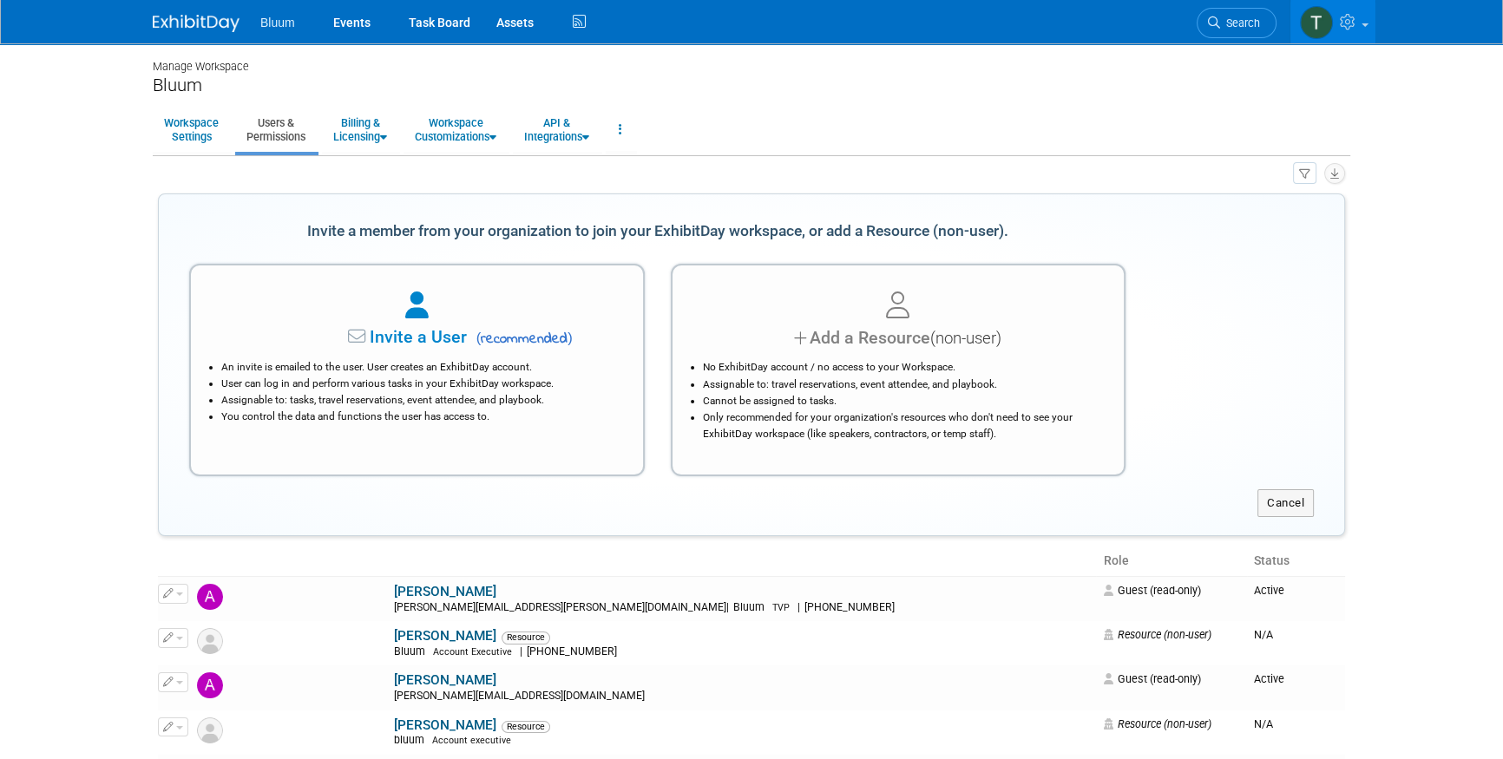
click at [429, 372] on li "An invite is emailed to the user. User creates an ExhibitDay account." at bounding box center [421, 367] width 400 height 16
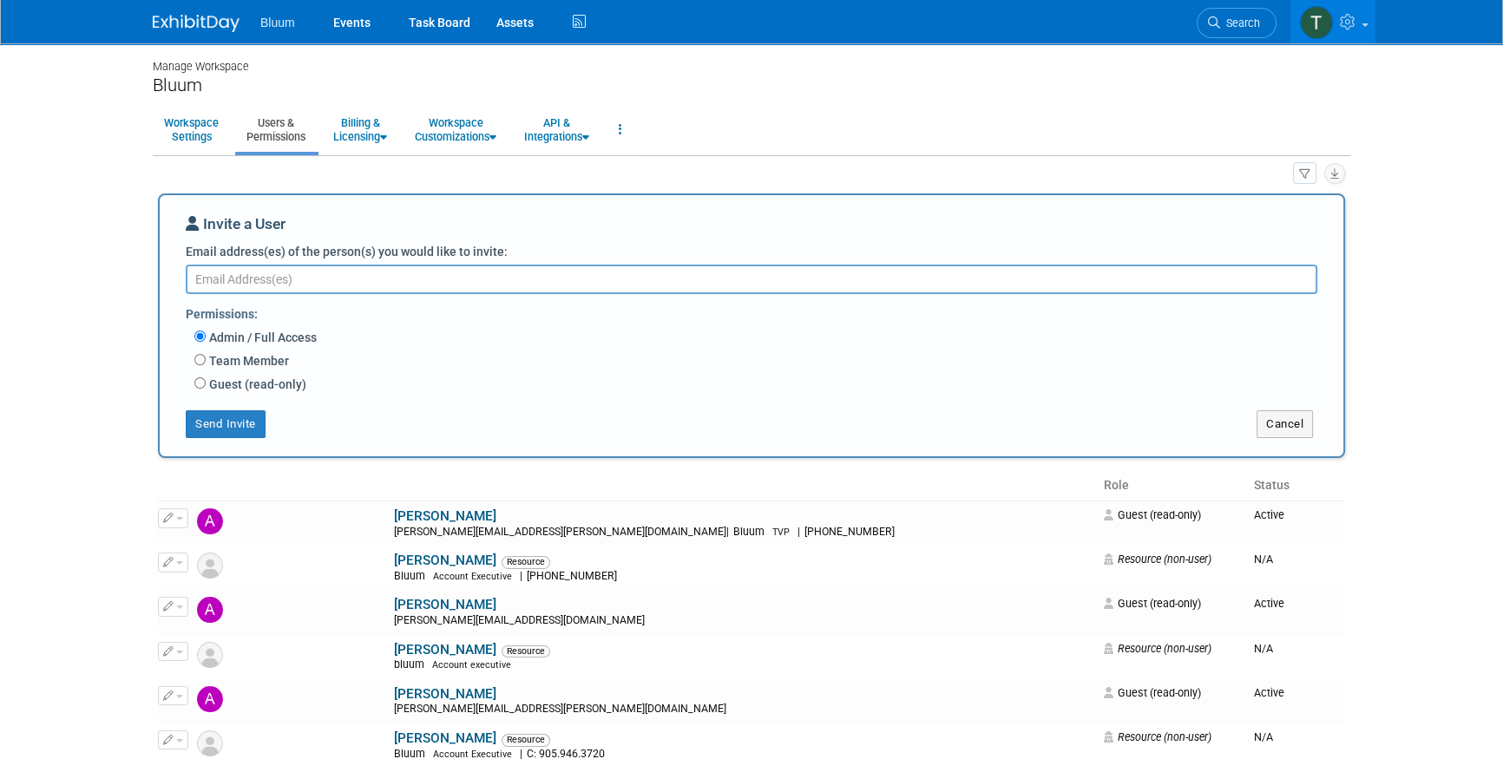
click at [283, 383] on label "Guest (read-only)" at bounding box center [256, 384] width 101 height 17
click at [206, 383] on input "Guest (read-only)" at bounding box center [199, 382] width 11 height 11
radio input "true"
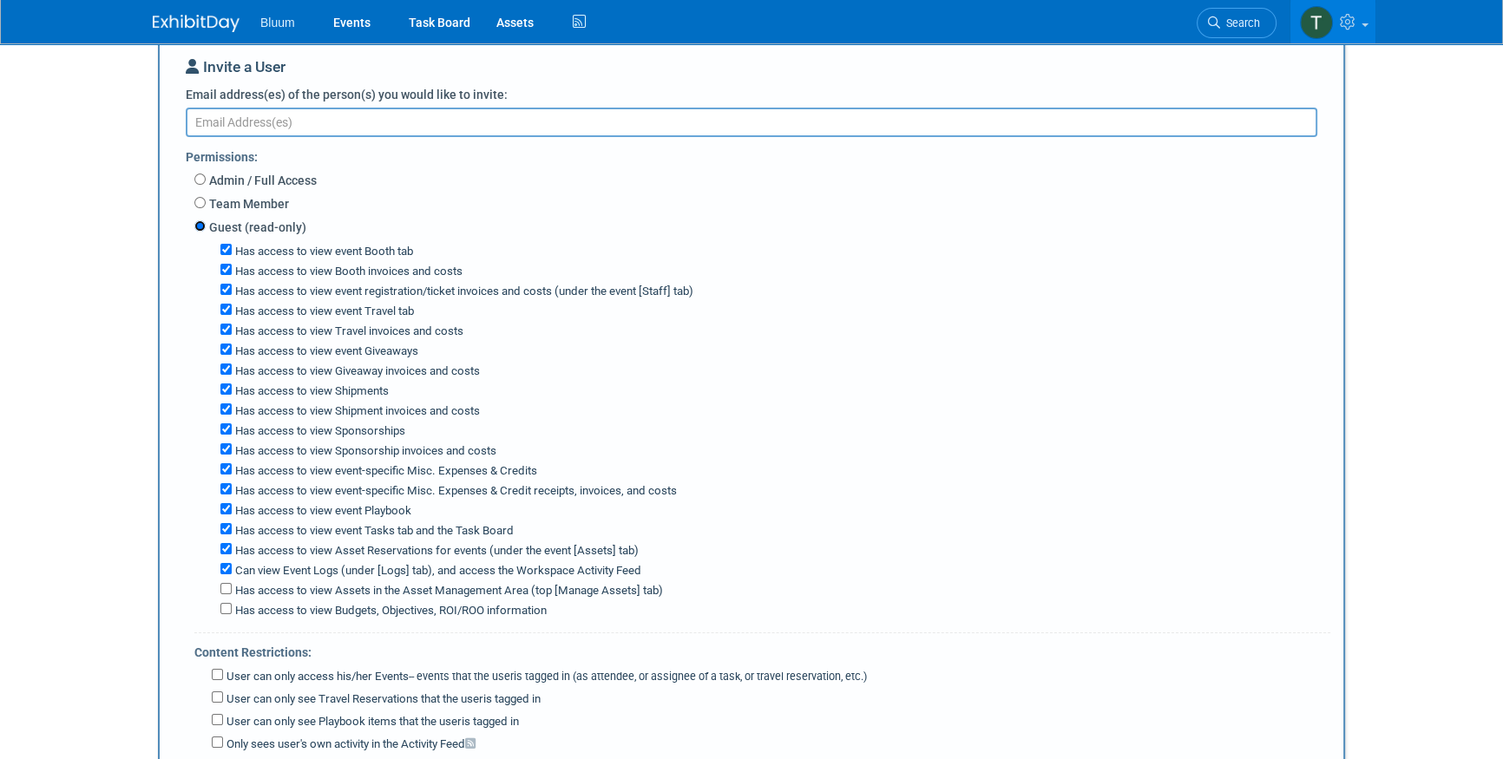
scroll to position [78, 0]
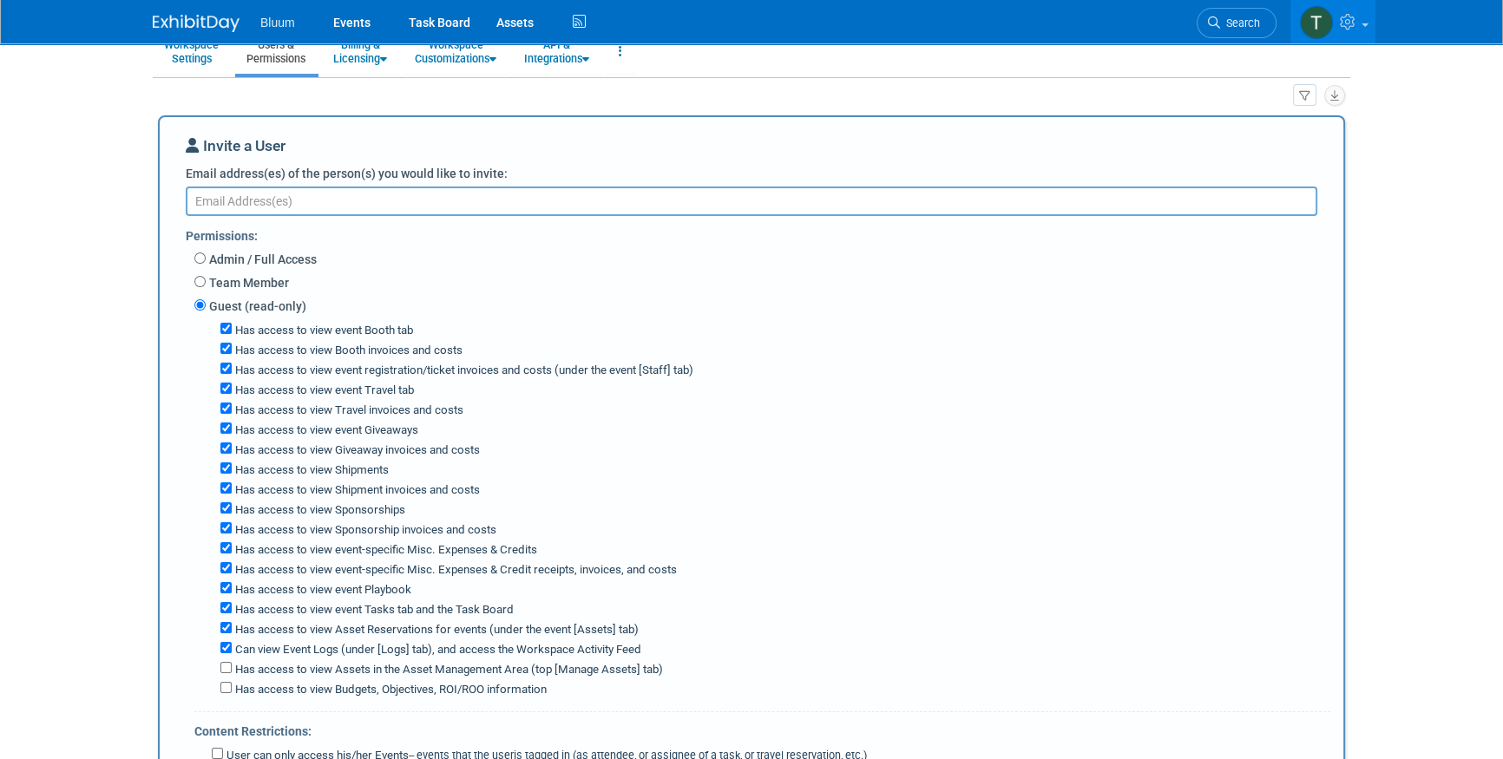
click at [286, 208] on textarea "Email address(es) of the person(s) you would like to invite:" at bounding box center [751, 201] width 1131 height 29
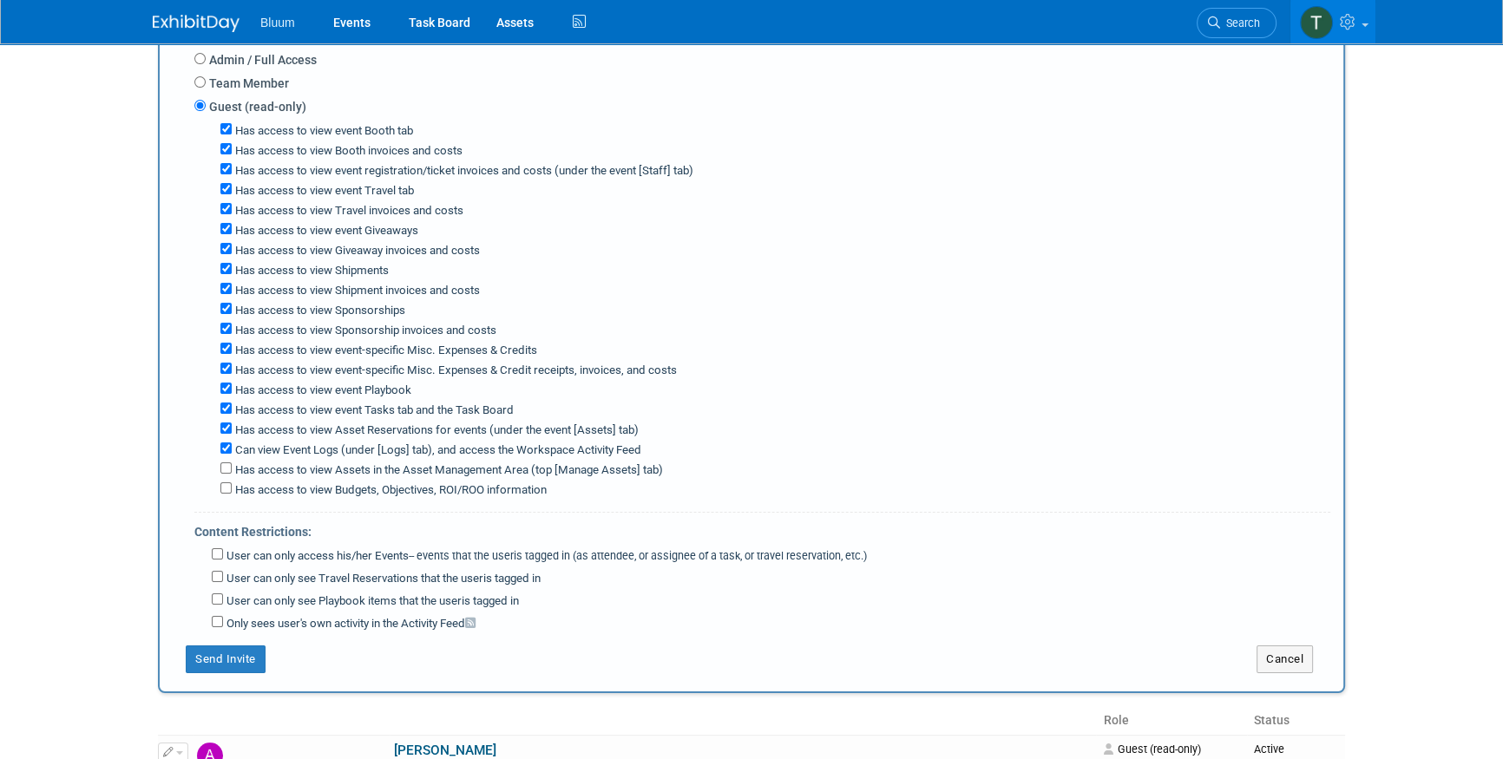
scroll to position [315, 0]
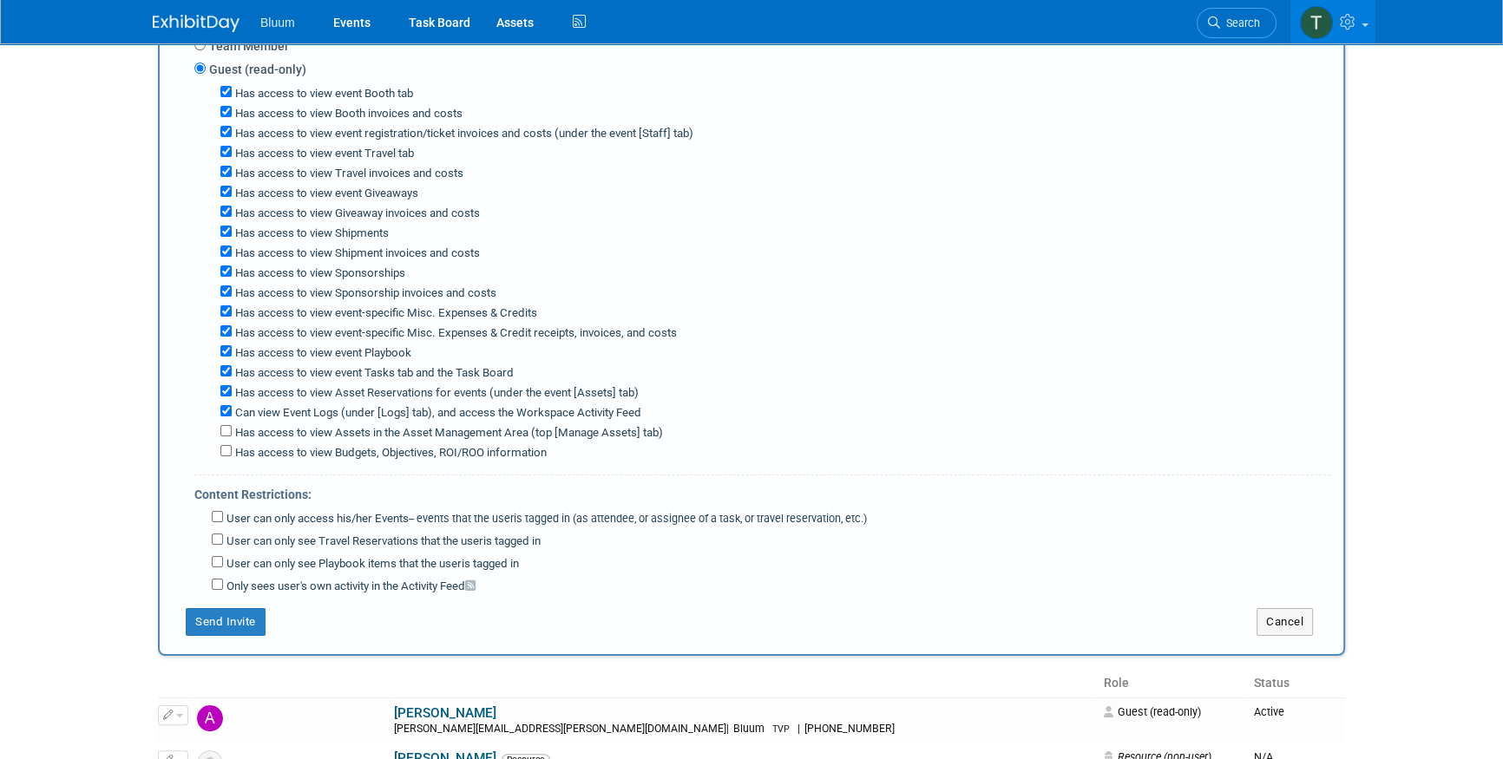
type textarea "Chris.skaggs@bluum.com"
click at [216, 595] on div "Send Invite Cancel" at bounding box center [751, 615] width 1157 height 41
click at [213, 613] on button "Send Invite" at bounding box center [226, 622] width 80 height 28
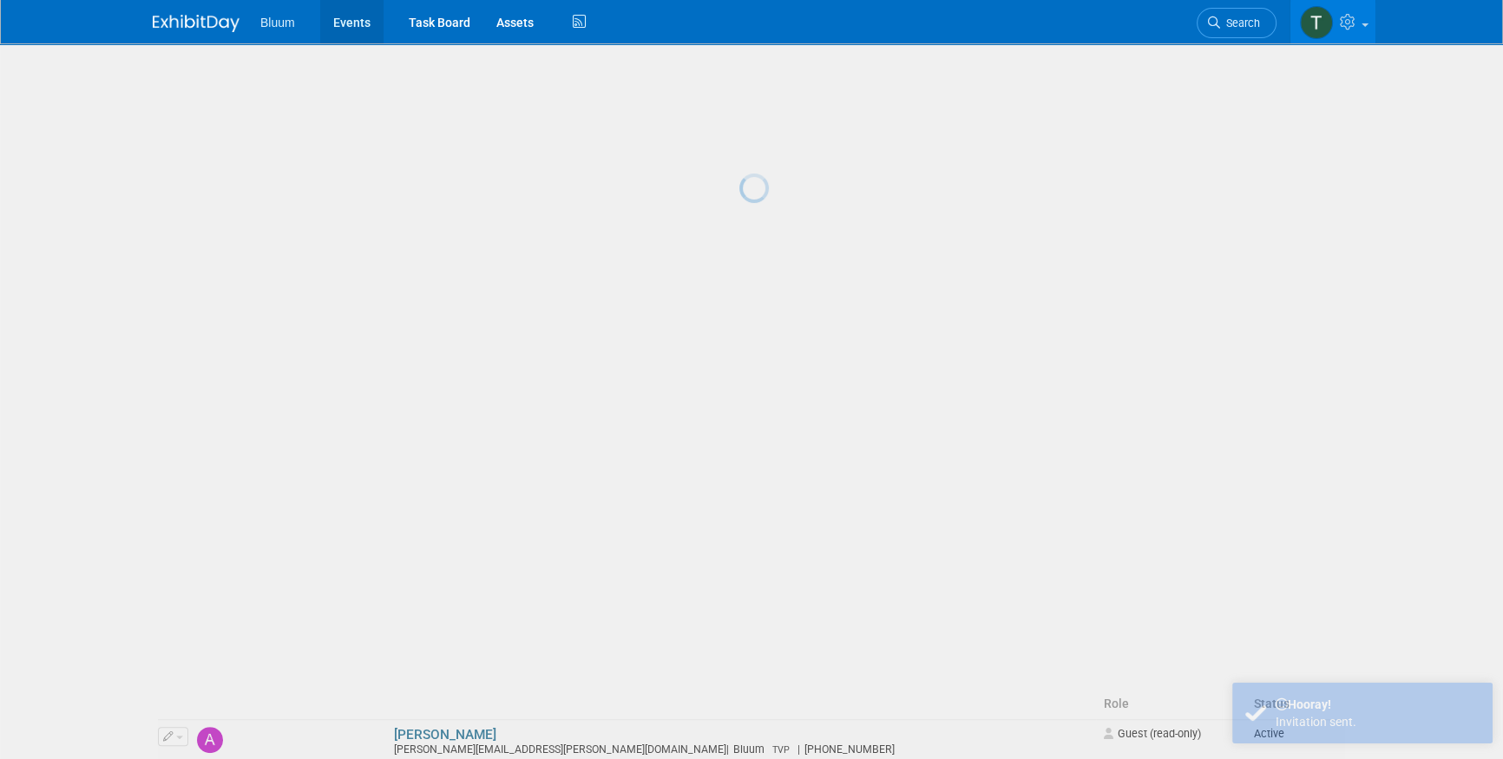
scroll to position [0, 0]
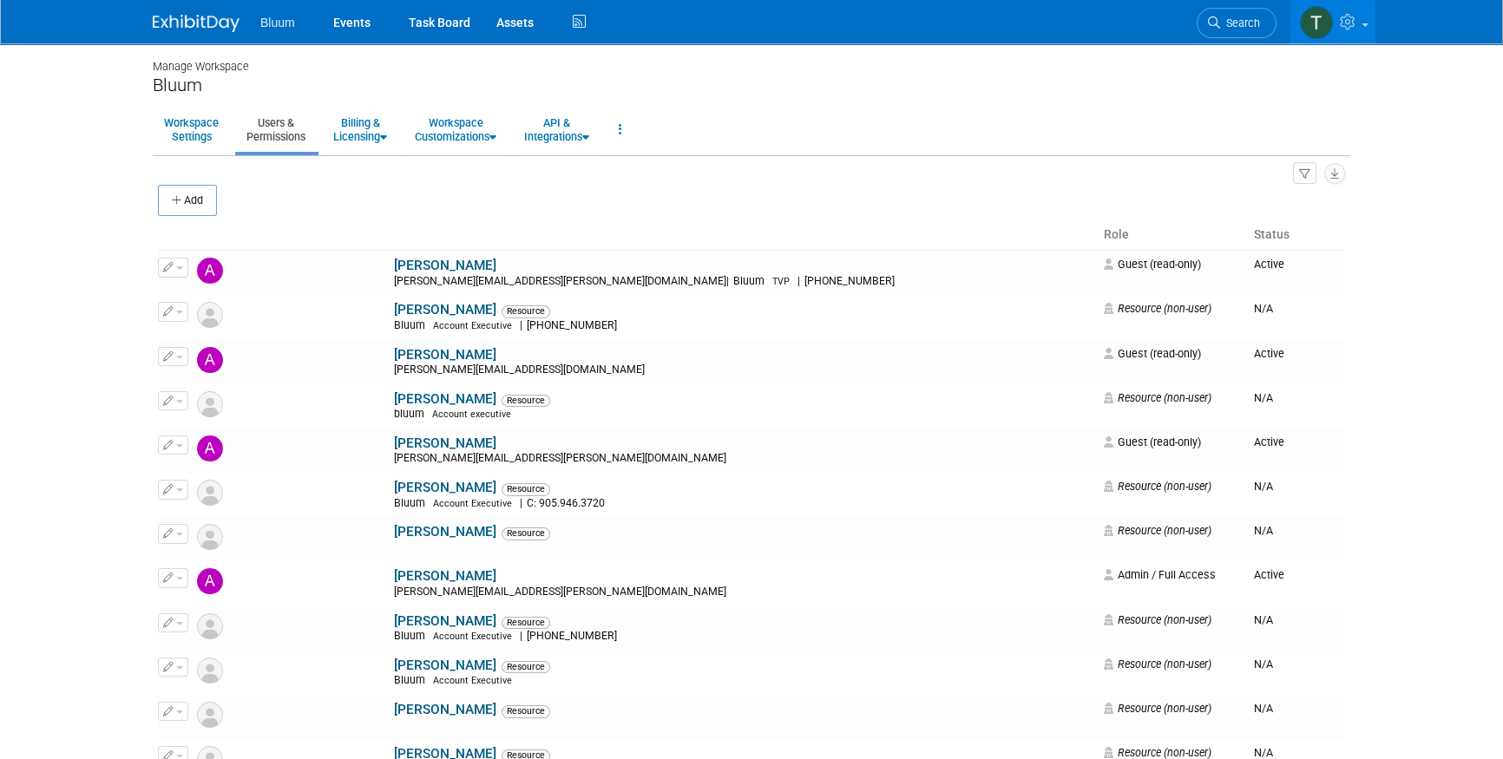
click at [416, 215] on div "Add" at bounding box center [751, 202] width 1187 height 36
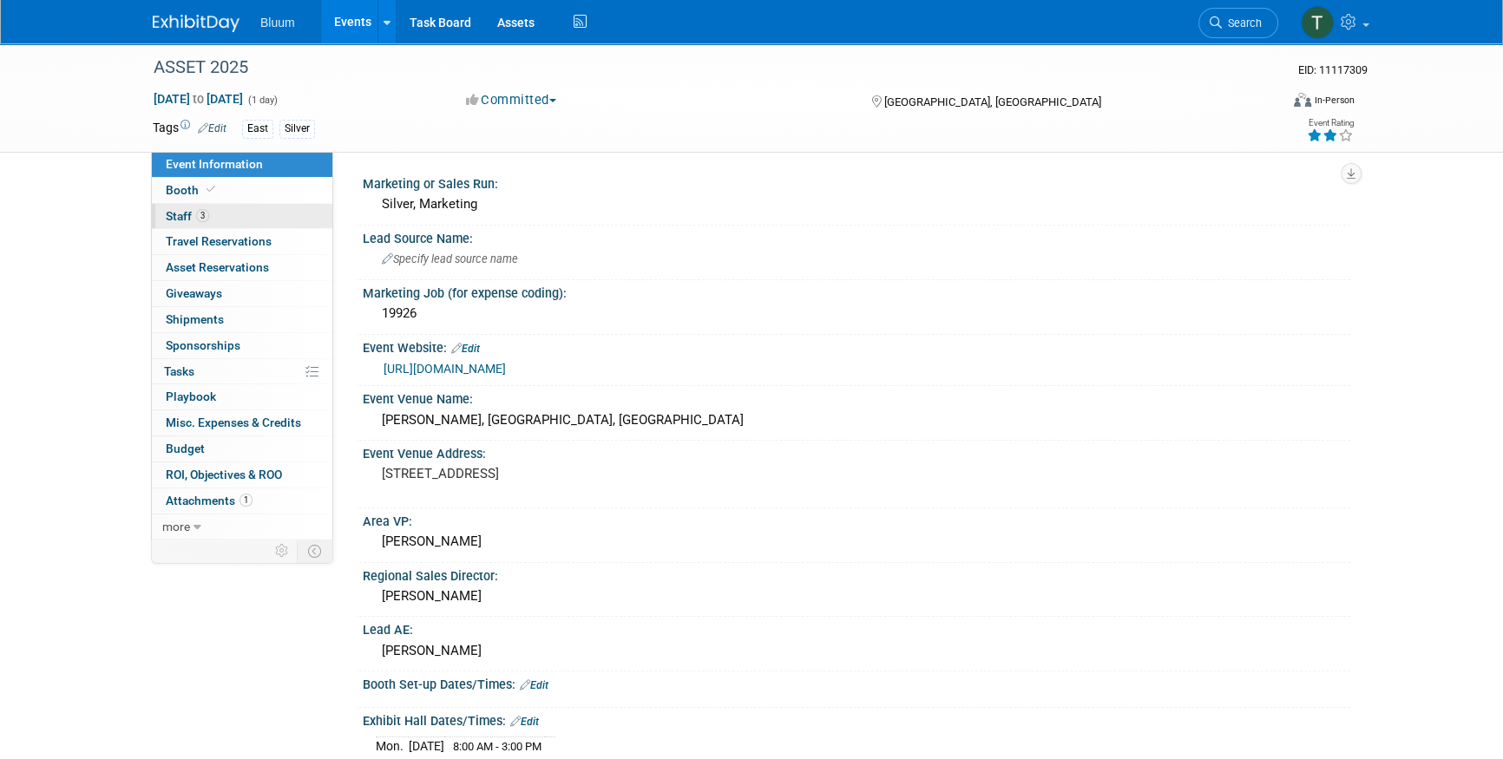
click at [231, 215] on link "3 Staff 3" at bounding box center [242, 216] width 180 height 25
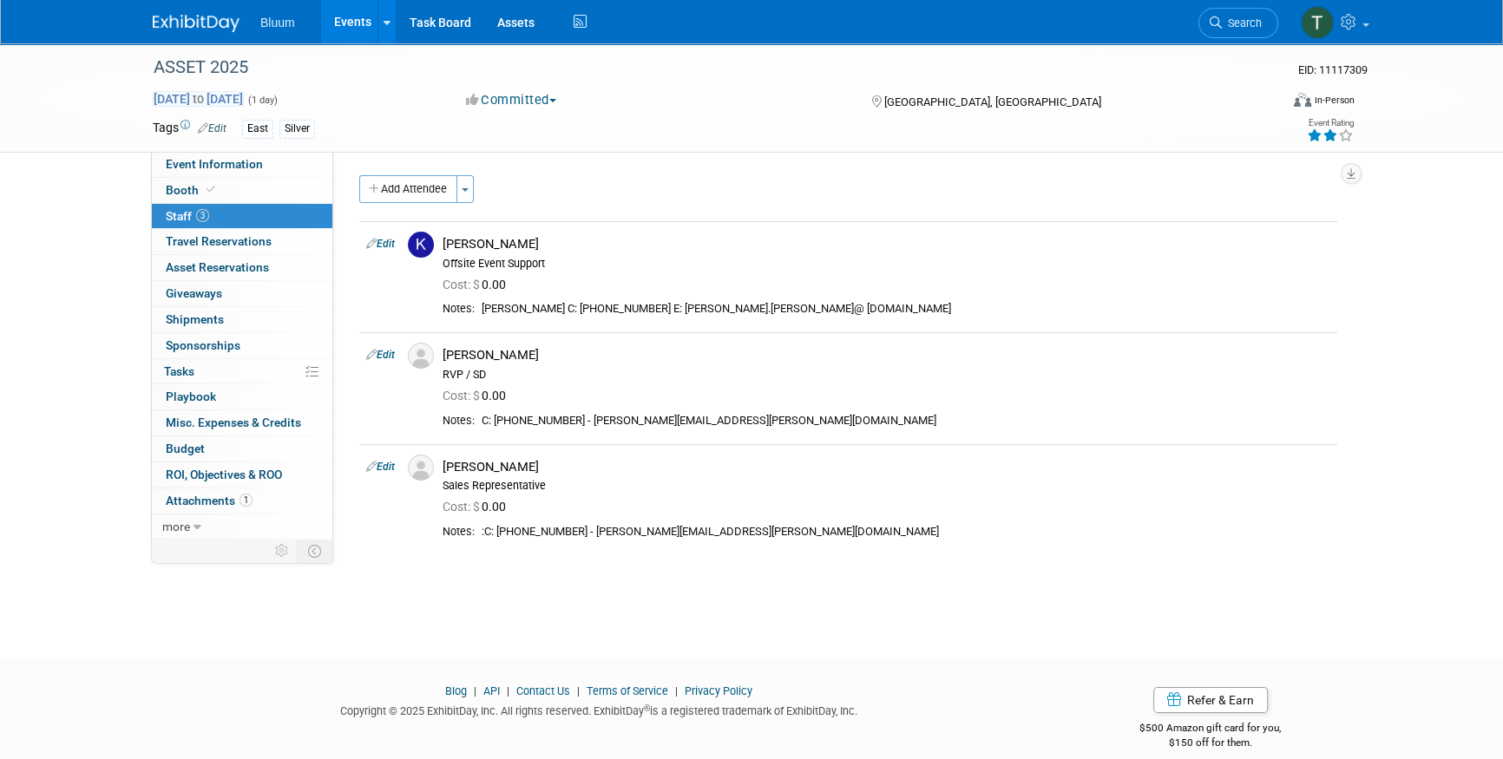
click at [244, 99] on span "[DATE] to [DATE]" at bounding box center [198, 99] width 91 height 16
type input "[DATE]"
select select "2"
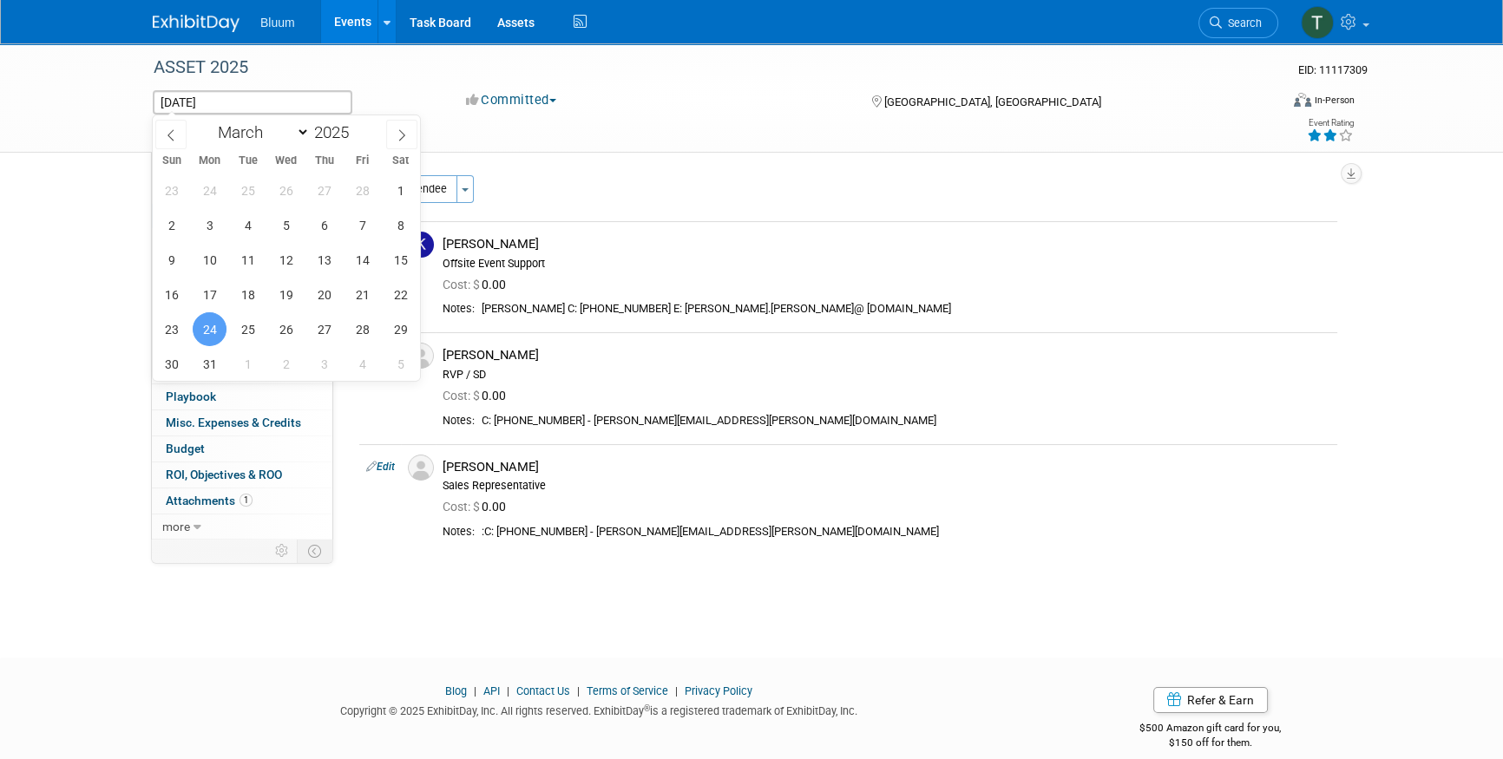
click at [714, 120] on div "East Silver" at bounding box center [695, 129] width 907 height 19
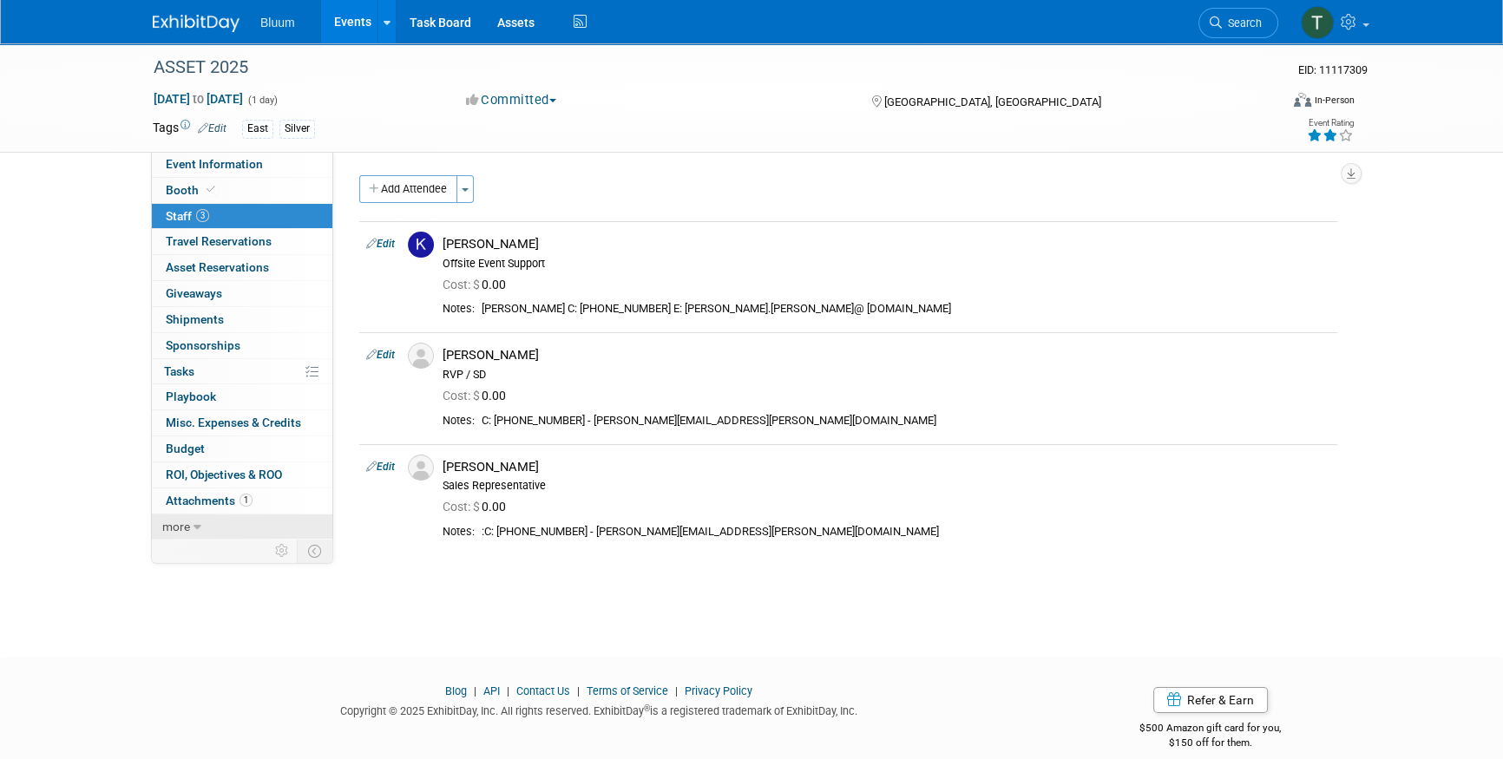
click at [230, 518] on link "more" at bounding box center [242, 526] width 180 height 25
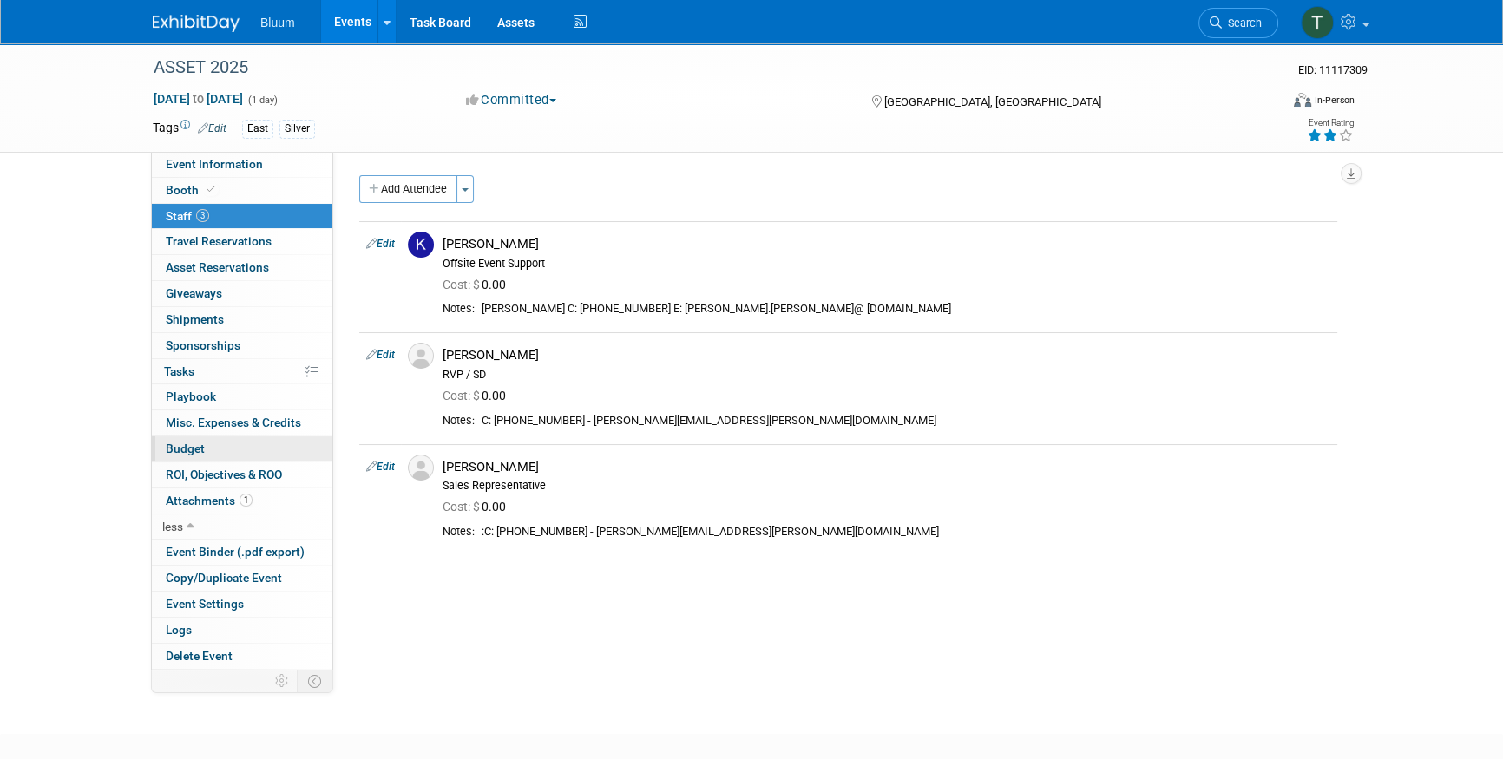
click at [195, 444] on span "Budget" at bounding box center [185, 449] width 39 height 14
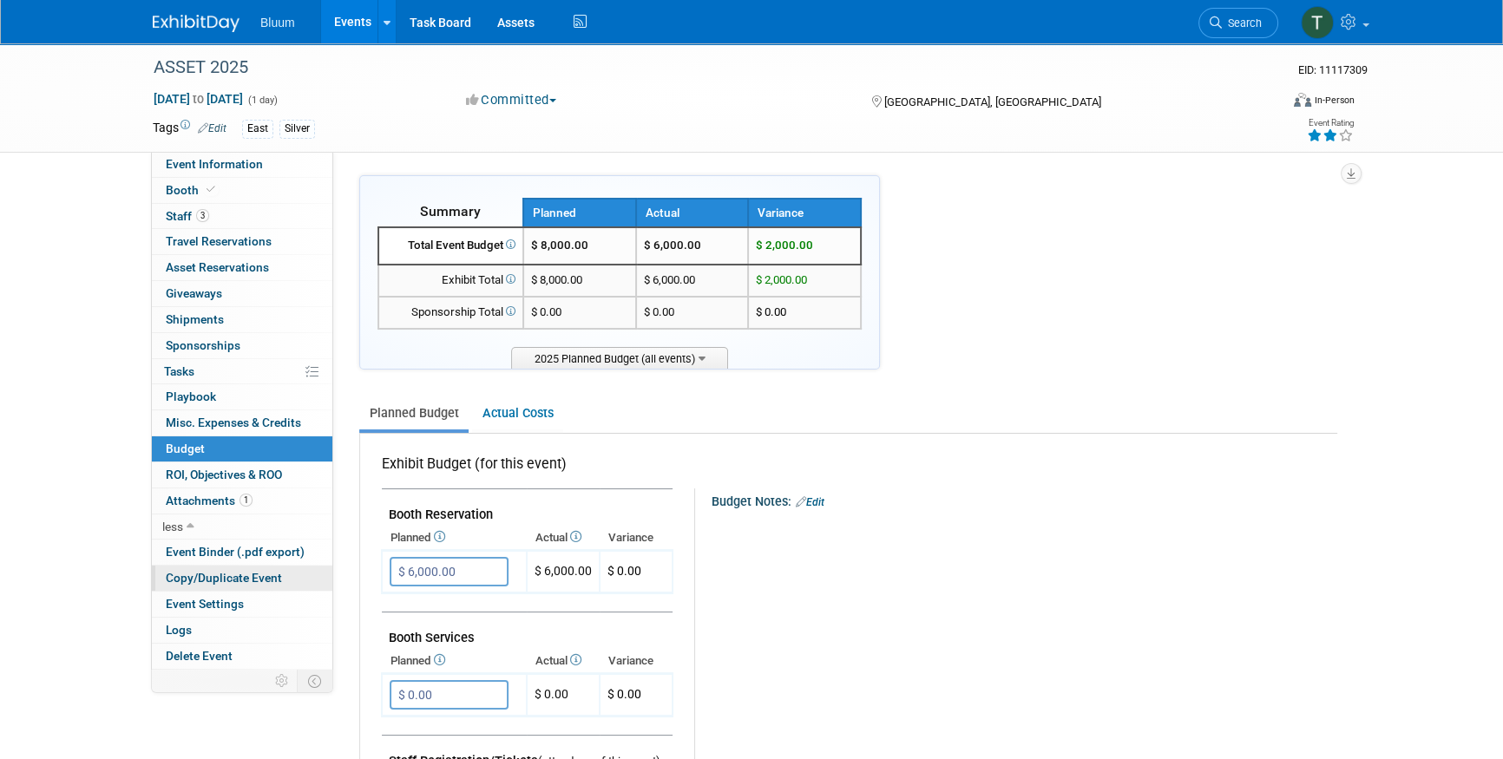
click at [218, 571] on span "Copy/Duplicate Event" at bounding box center [224, 578] width 116 height 14
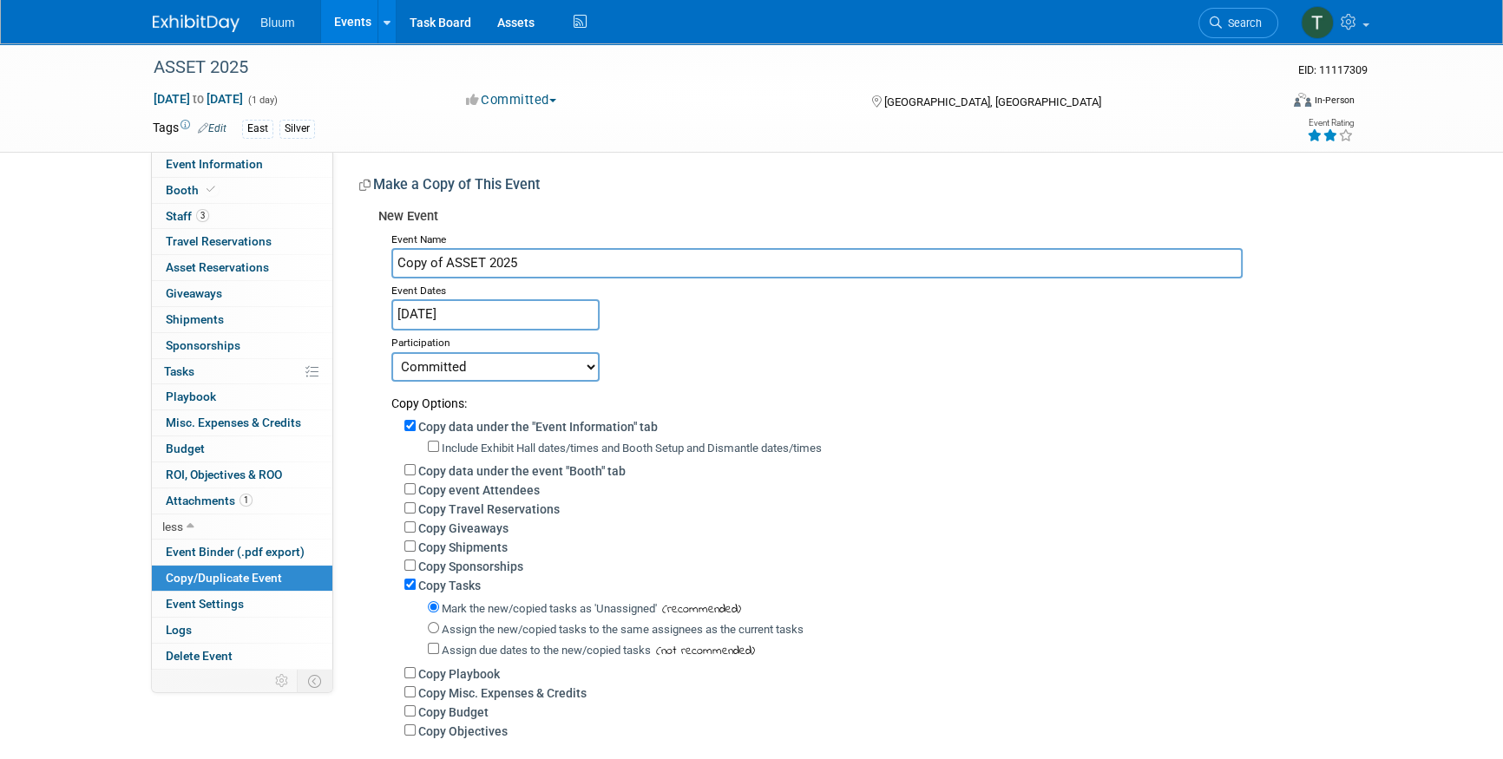
drag, startPoint x: 442, startPoint y: 256, endPoint x: 339, endPoint y: 255, distance: 102.4
click at [339, 255] on div "Marketing or Sales Run: Silver, Marketing Lead Source Name: Specify lead source…" at bounding box center [841, 469] width 1017 height 635
type input "ASSET 2026"
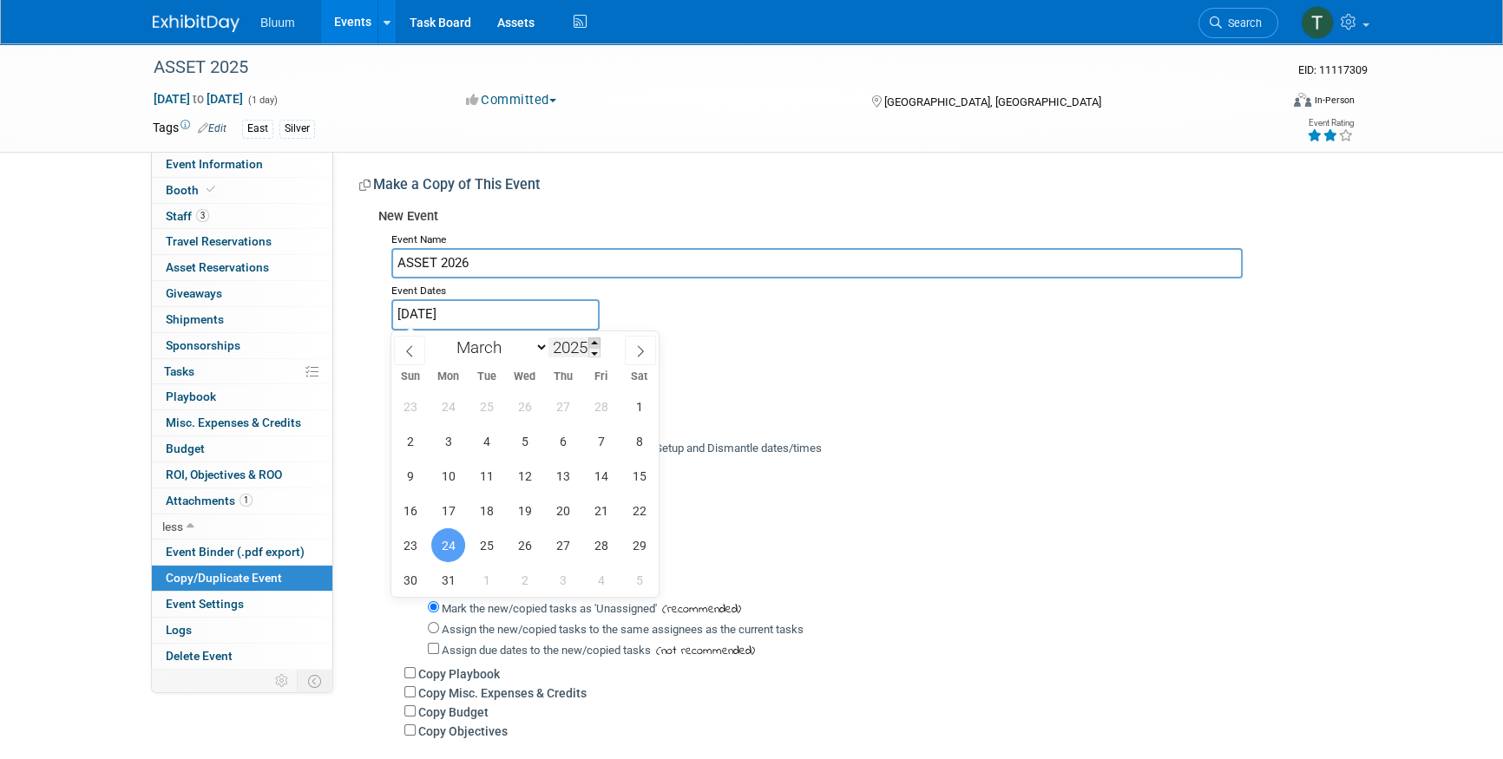
click at [599, 344] on span at bounding box center [594, 342] width 12 height 10
type input "2026"
click at [455, 516] on span "23" at bounding box center [448, 511] width 34 height 34
type input "[DATE]"
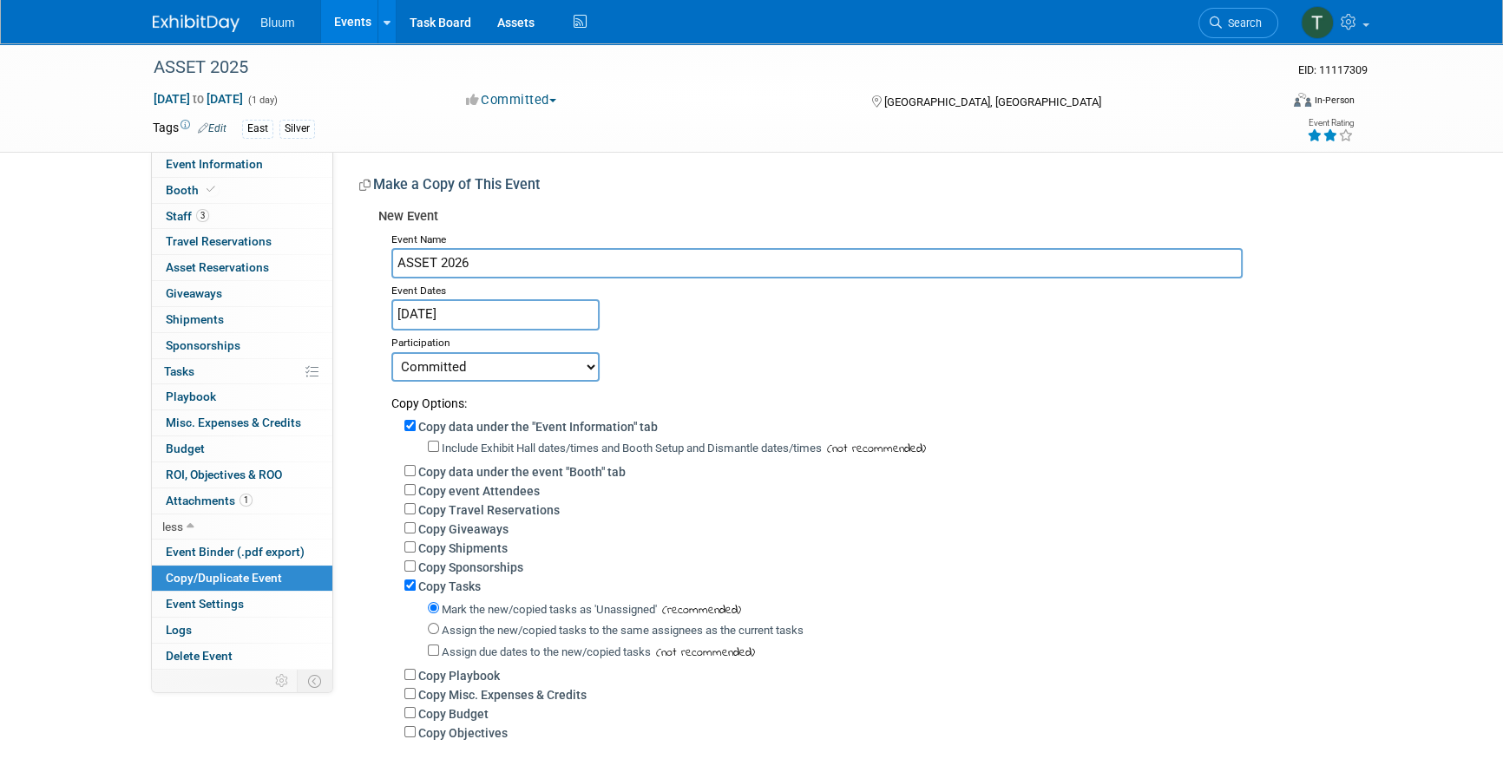
click at [477, 358] on select "Committed Considering Not Going Canceled" at bounding box center [495, 366] width 208 height 29
select select "2"
click at [391, 352] on select "Committed Considering Not Going Canceled" at bounding box center [495, 366] width 208 height 29
click at [407, 490] on input "Copy event Attendees" at bounding box center [409, 489] width 11 height 11
checkbox input "true"
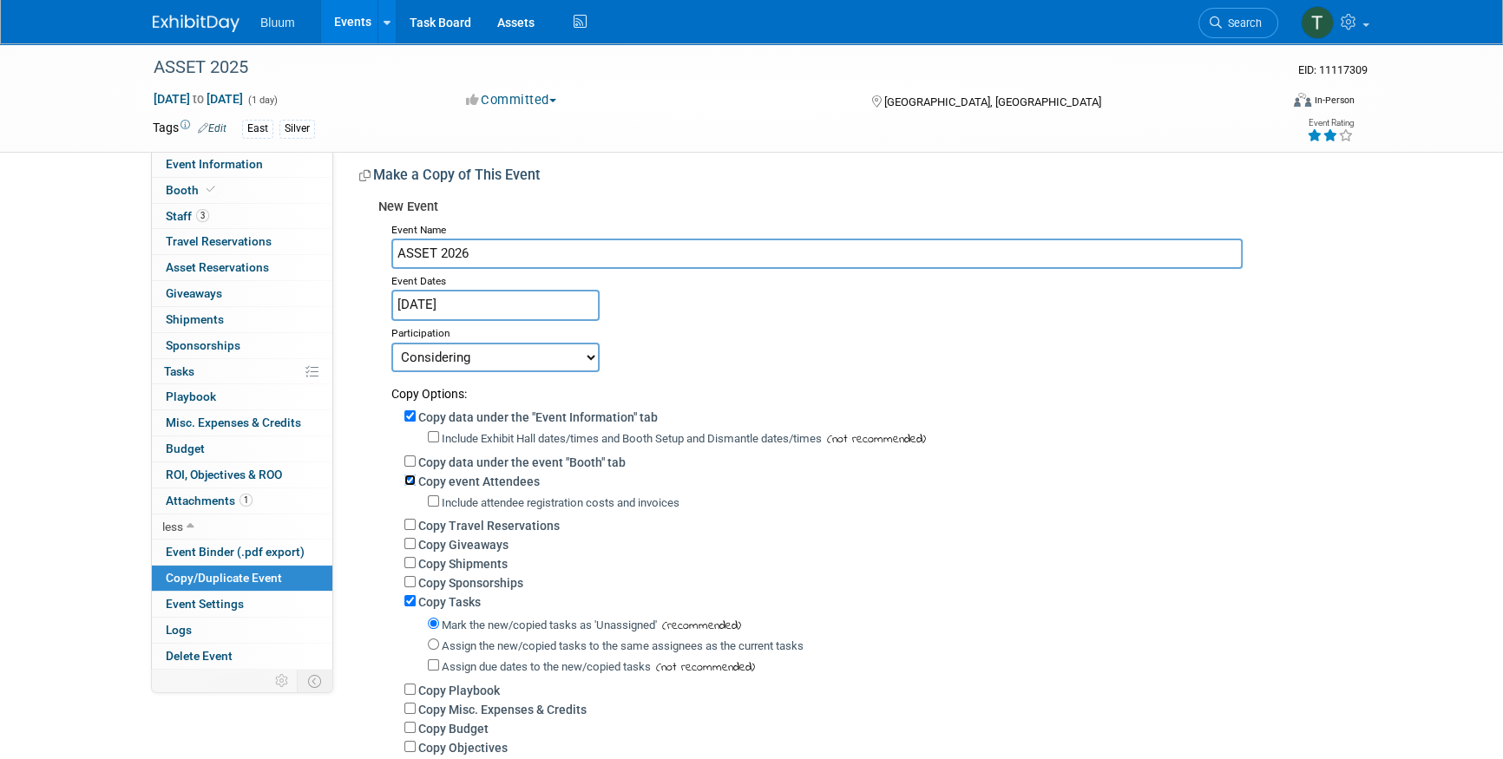
scroll to position [157, 0]
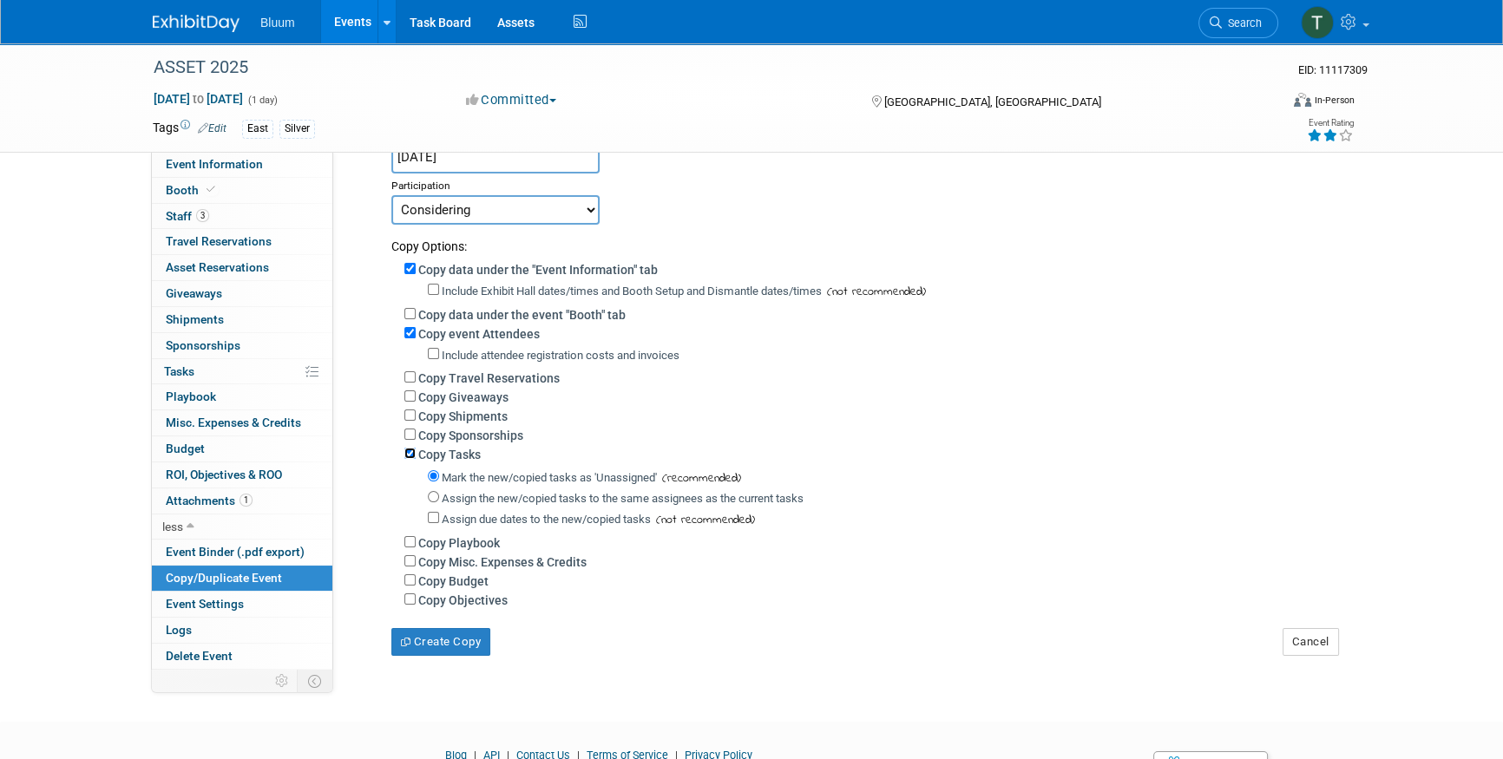
click at [407, 455] on input "Copy Tasks" at bounding box center [409, 453] width 11 height 11
checkbox input "false"
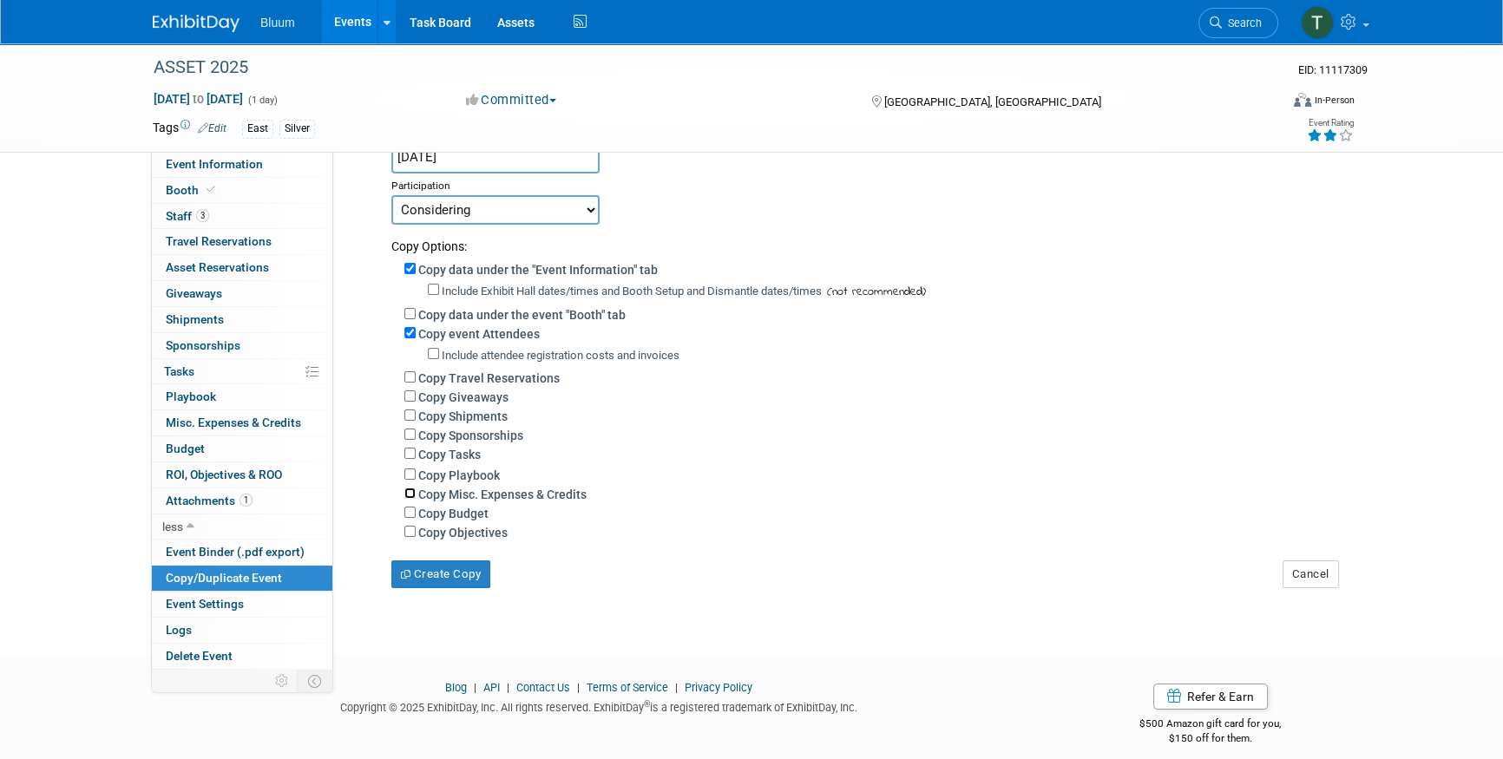
click at [407, 495] on input "Copy Misc. Expenses & Credits" at bounding box center [409, 493] width 11 height 11
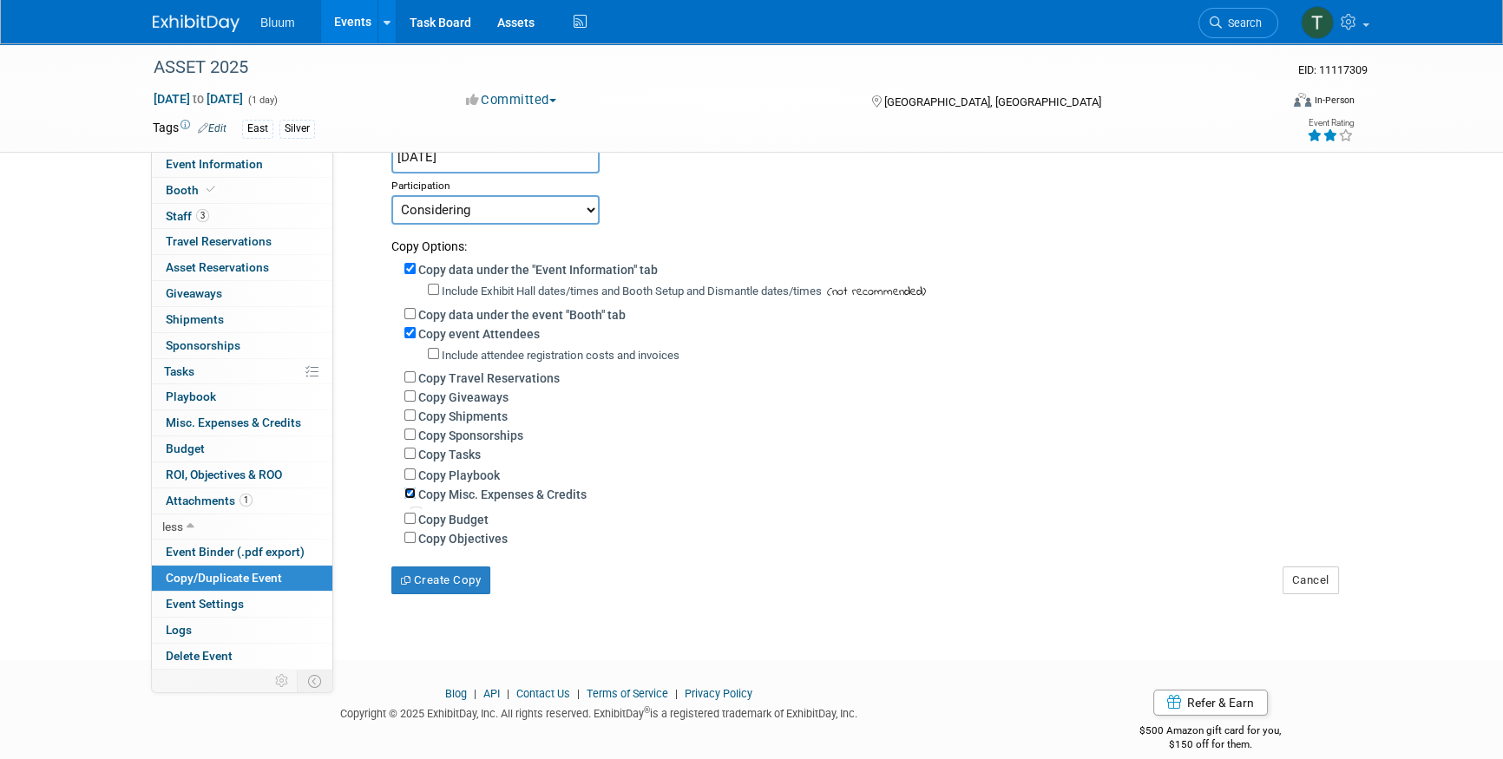
click at [407, 495] on input "Copy Misc. Expenses & Credits" at bounding box center [409, 493] width 11 height 11
checkbox input "false"
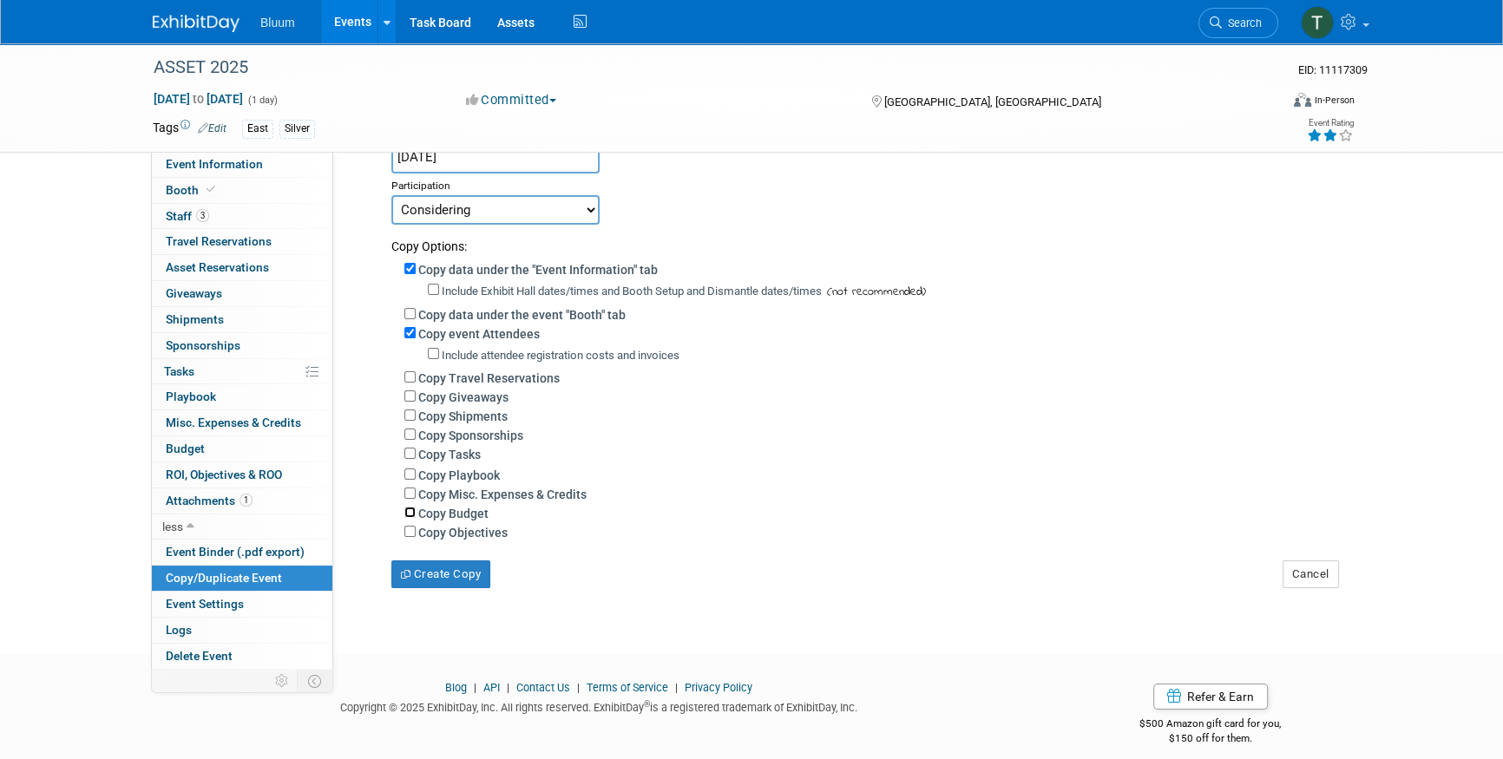
click at [407, 508] on input "Copy Budget" at bounding box center [409, 512] width 11 height 11
checkbox input "true"
click at [413, 573] on button "Create Copy" at bounding box center [440, 574] width 99 height 28
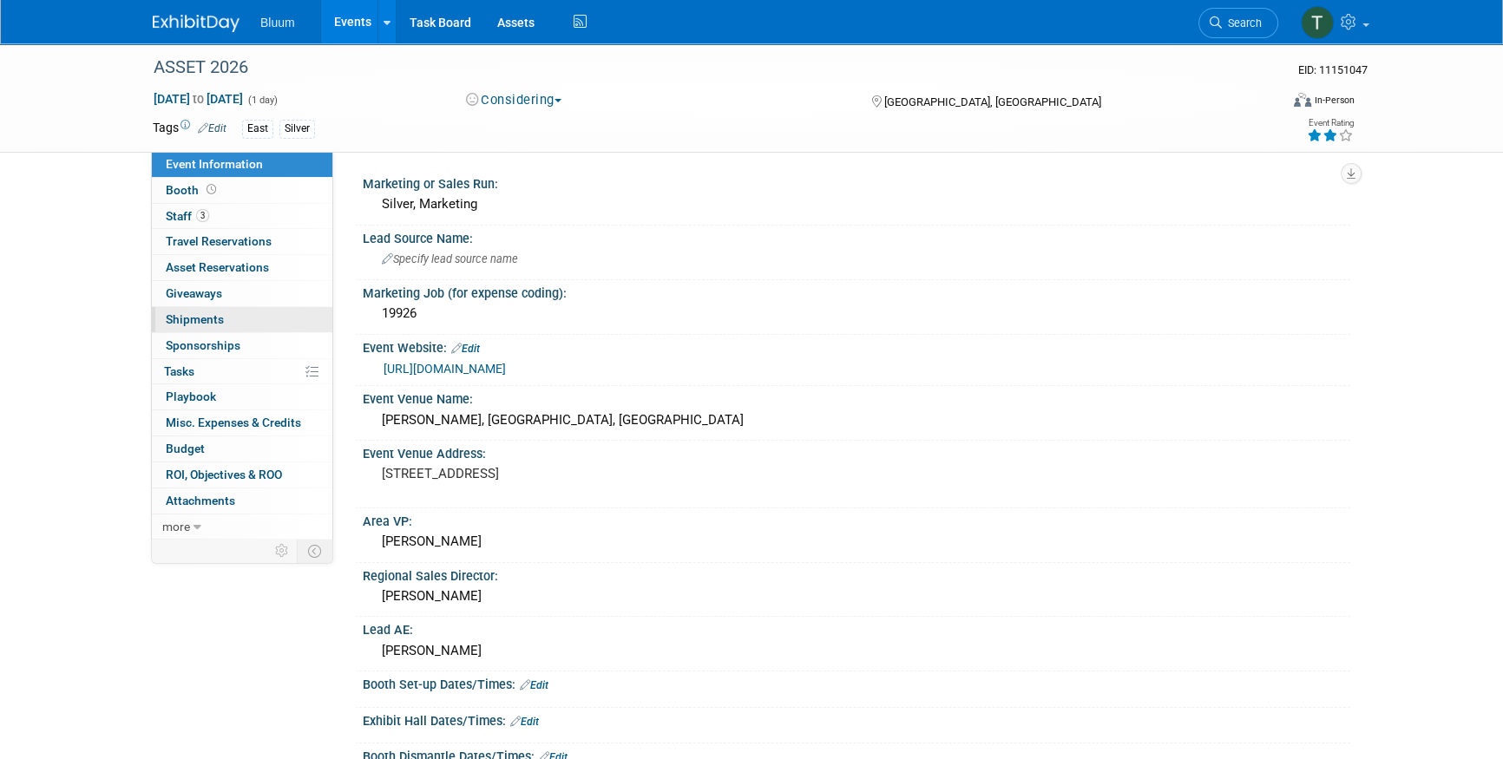
click at [223, 320] on link "0 Shipments 0" at bounding box center [242, 319] width 180 height 25
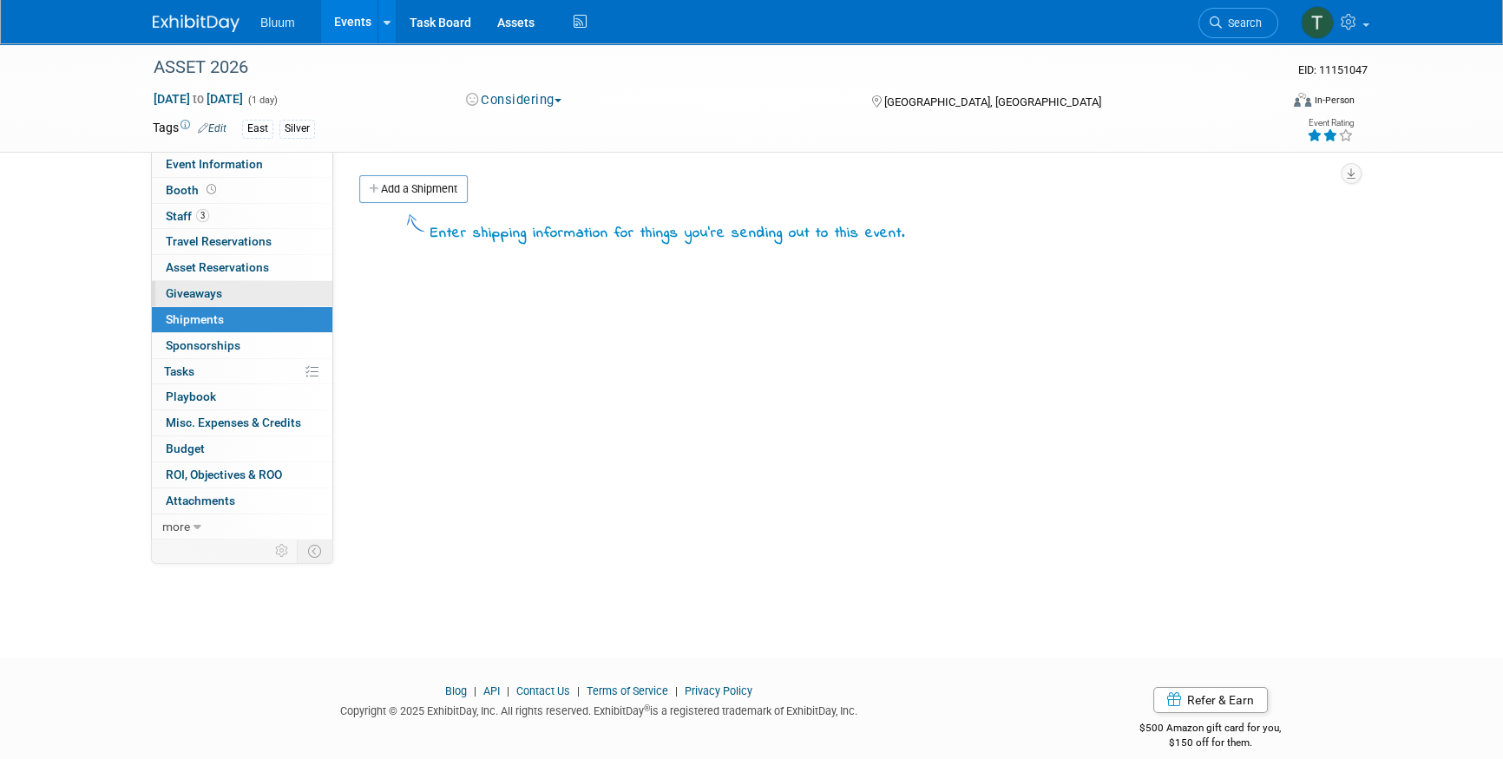
click at [206, 296] on span "Giveaways 0" at bounding box center [194, 293] width 56 height 14
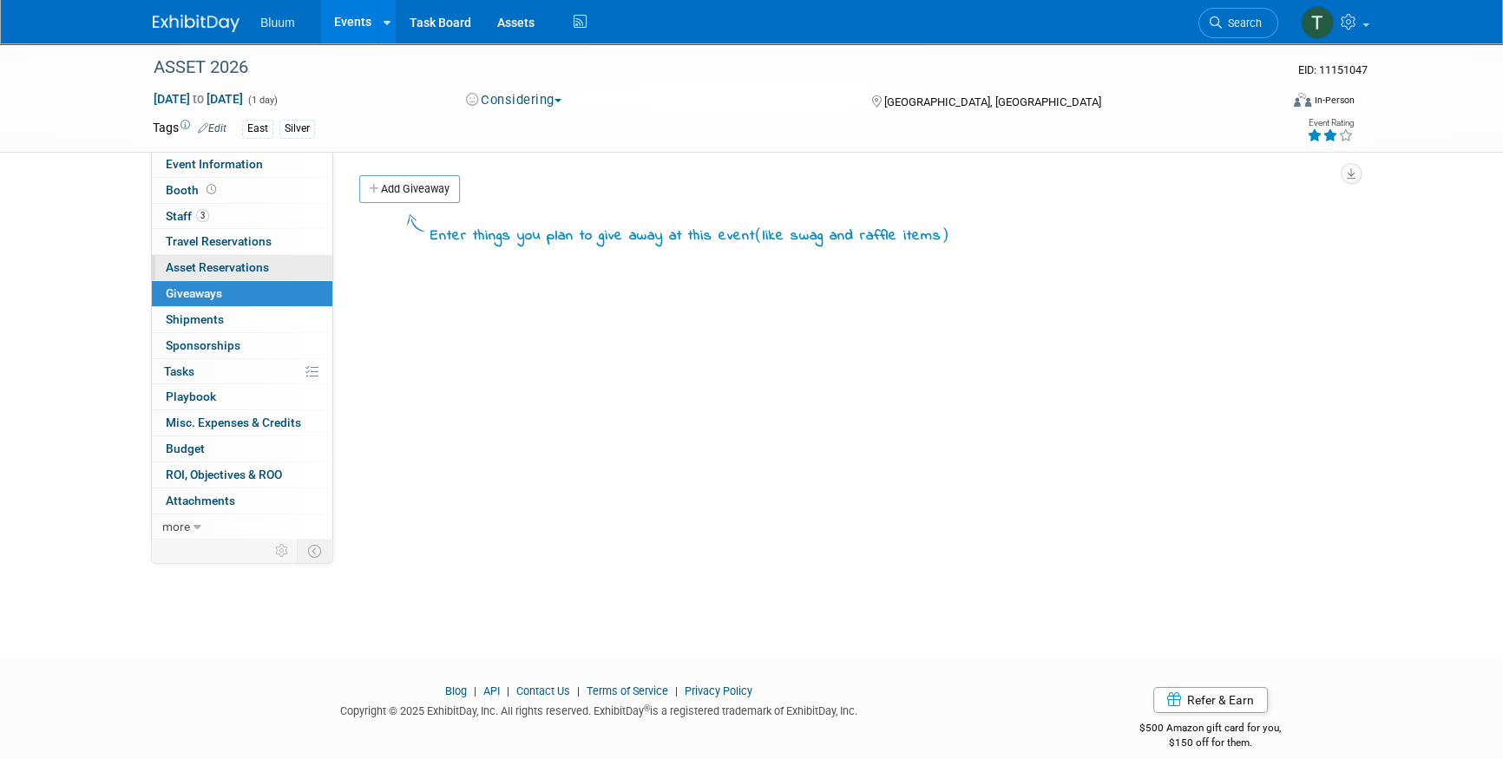
click at [182, 273] on span "Asset Reservations 0" at bounding box center [217, 267] width 103 height 14
